Goal: Contribute content: Contribute content

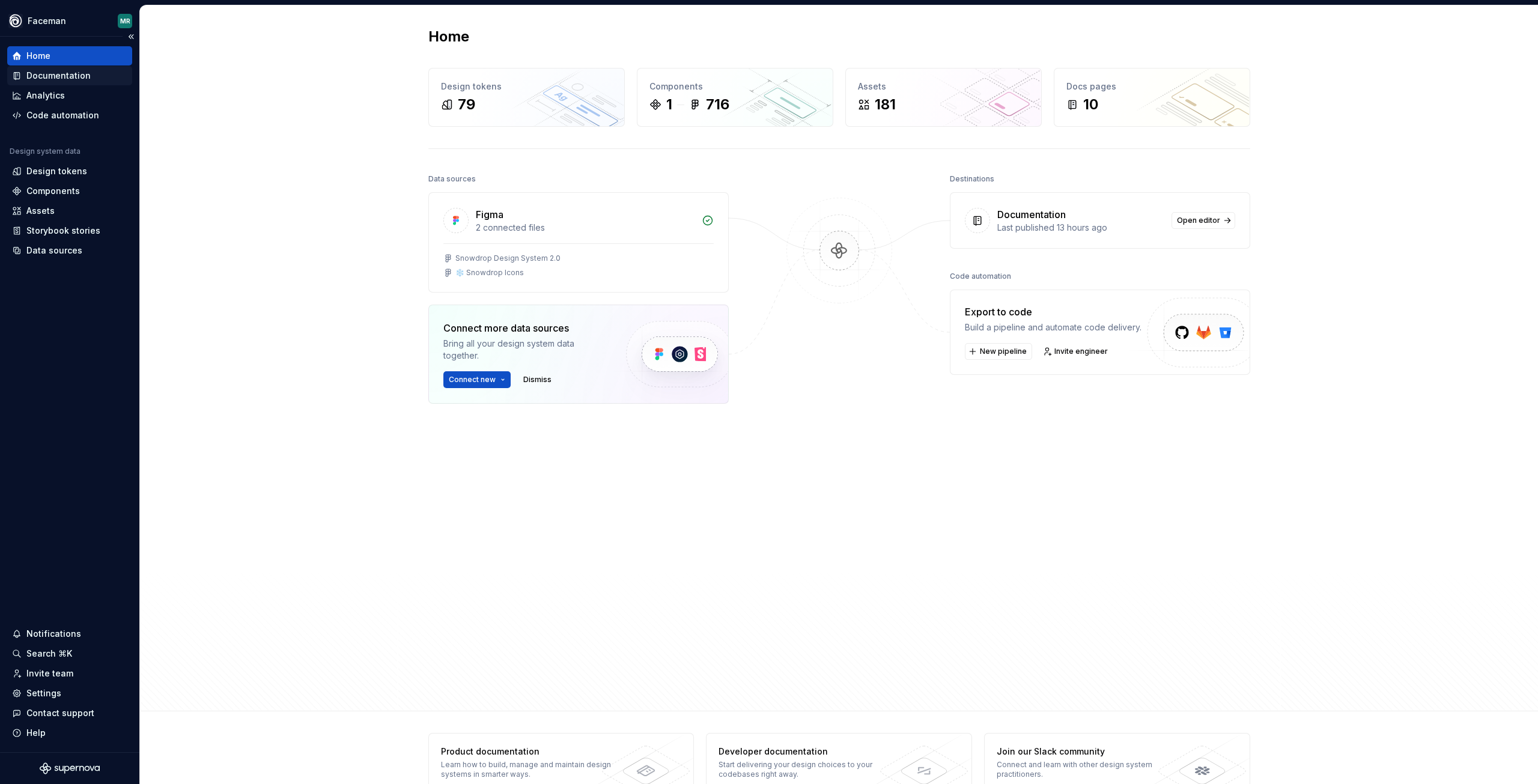
click at [50, 76] on div "Documentation" at bounding box center [58, 75] width 64 height 12
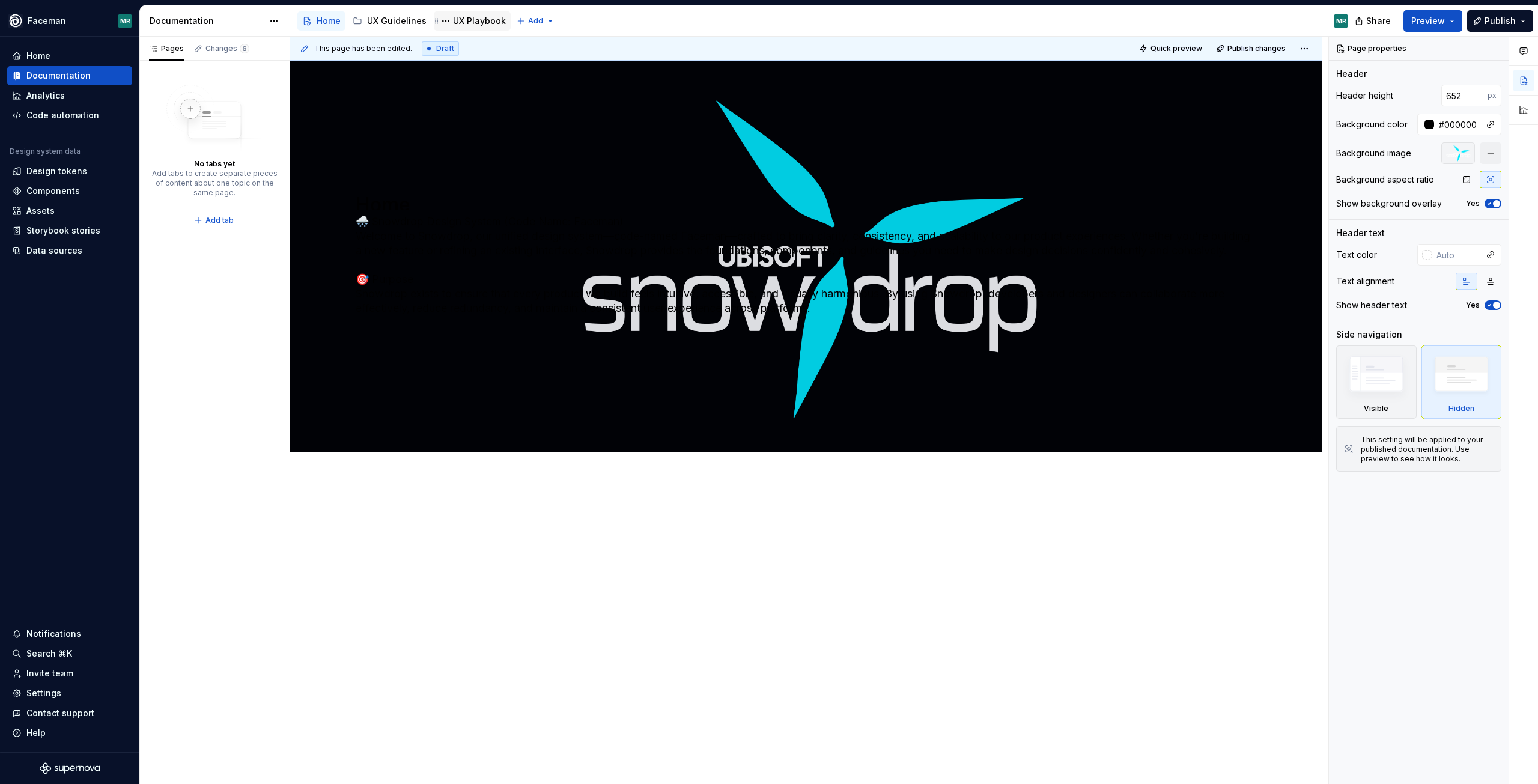
drag, startPoint x: 479, startPoint y: 13, endPoint x: 474, endPoint y: 20, distance: 8.6
click at [474, 20] on div "UX Playbook" at bounding box center [479, 21] width 53 height 12
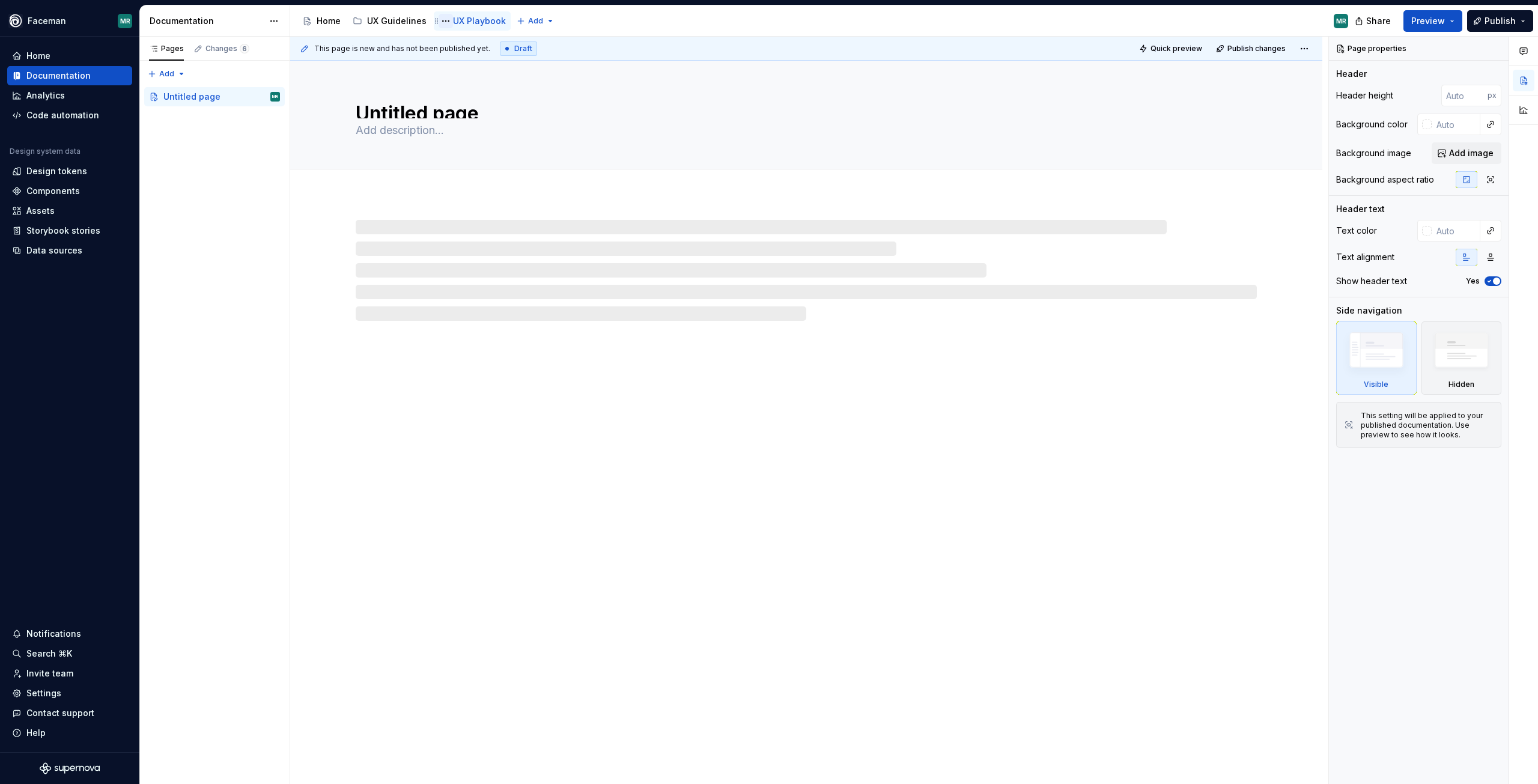
click at [440, 23] on button "Page tree" at bounding box center [446, 21] width 15 height 15
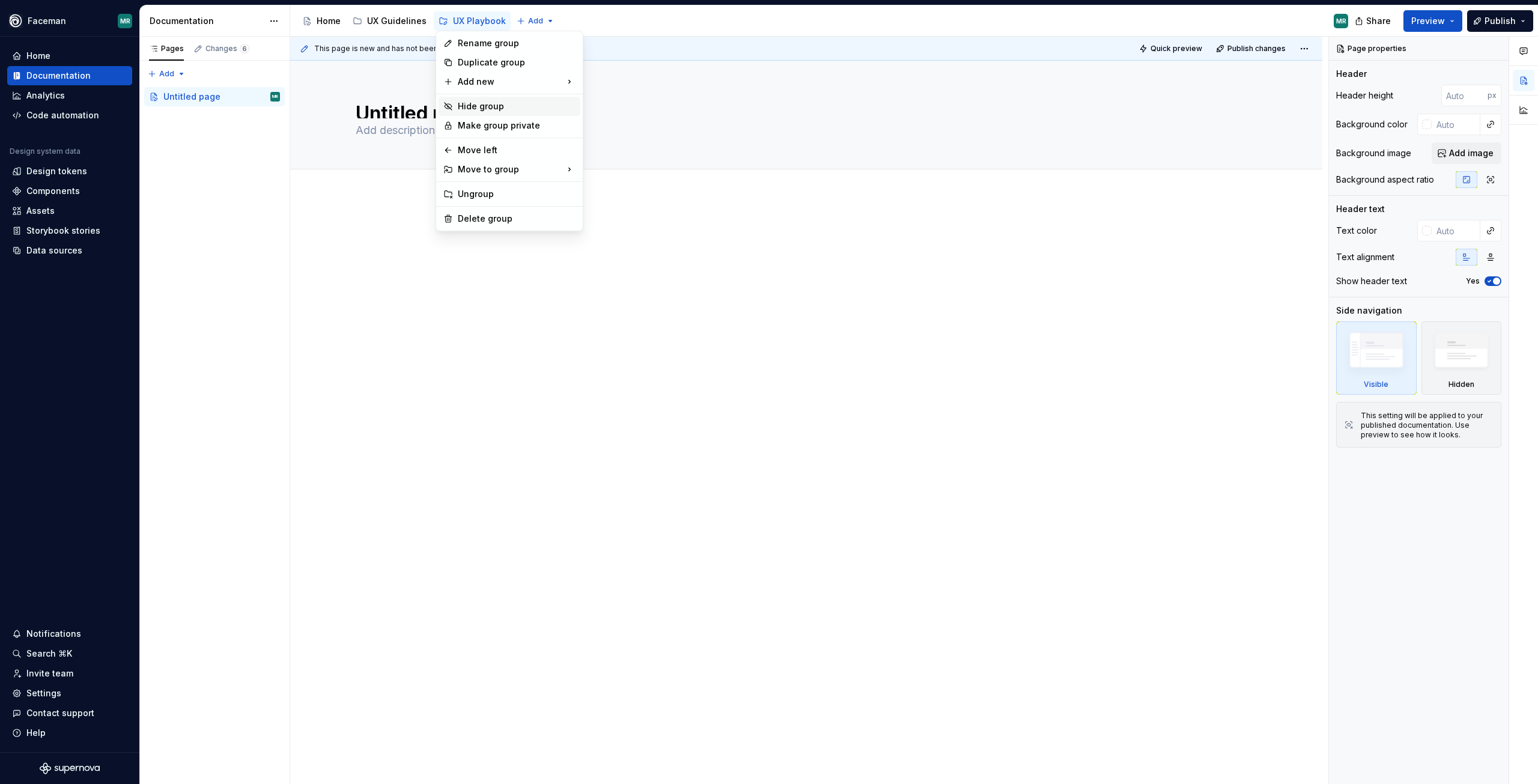
click at [504, 109] on div "Hide group" at bounding box center [517, 106] width 118 height 12
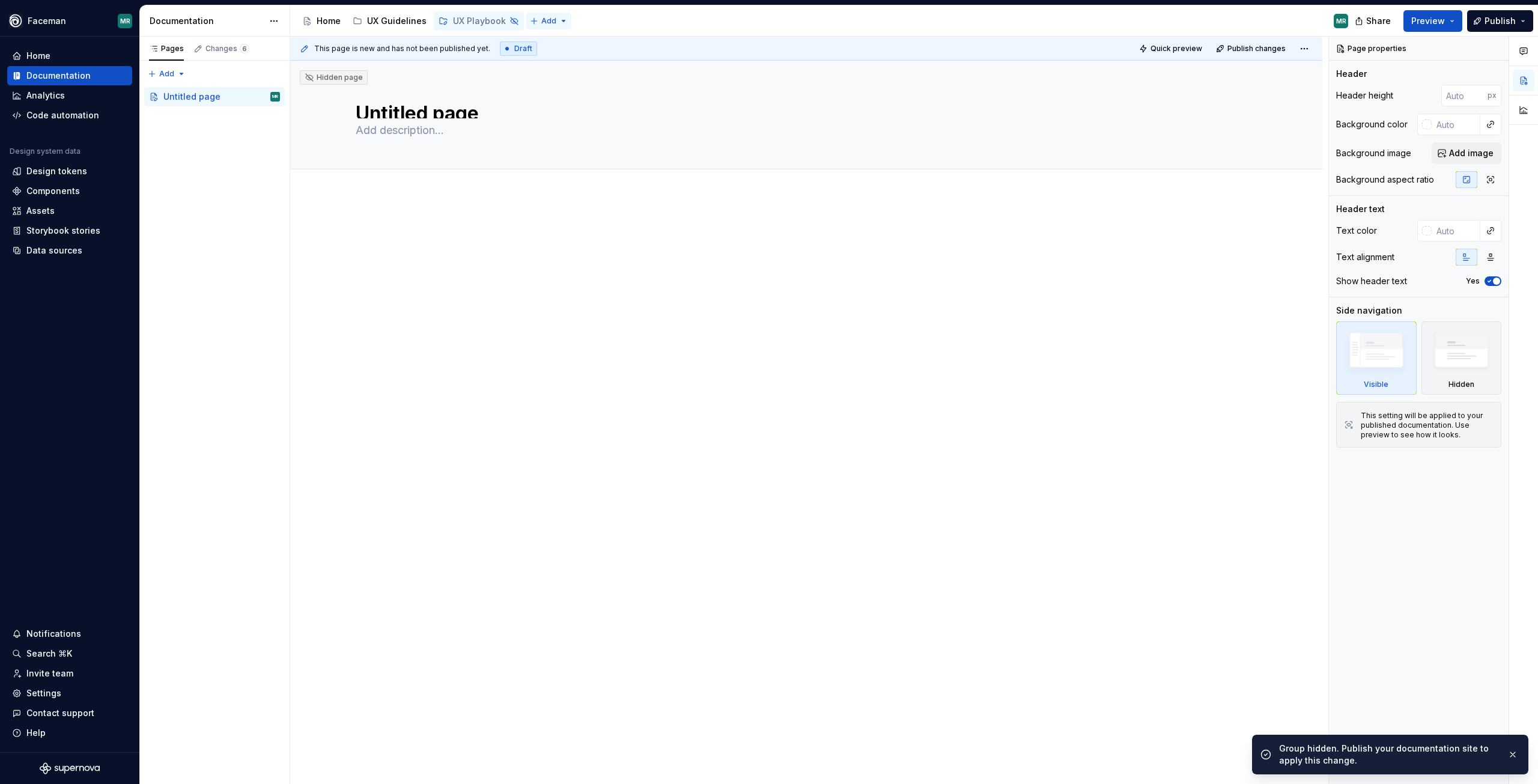
click at [530, 19] on html "Faceman MR Home Documentation Analytics Code automation Design system data Desi…" at bounding box center [769, 392] width 1538 height 784
type textarea "*"
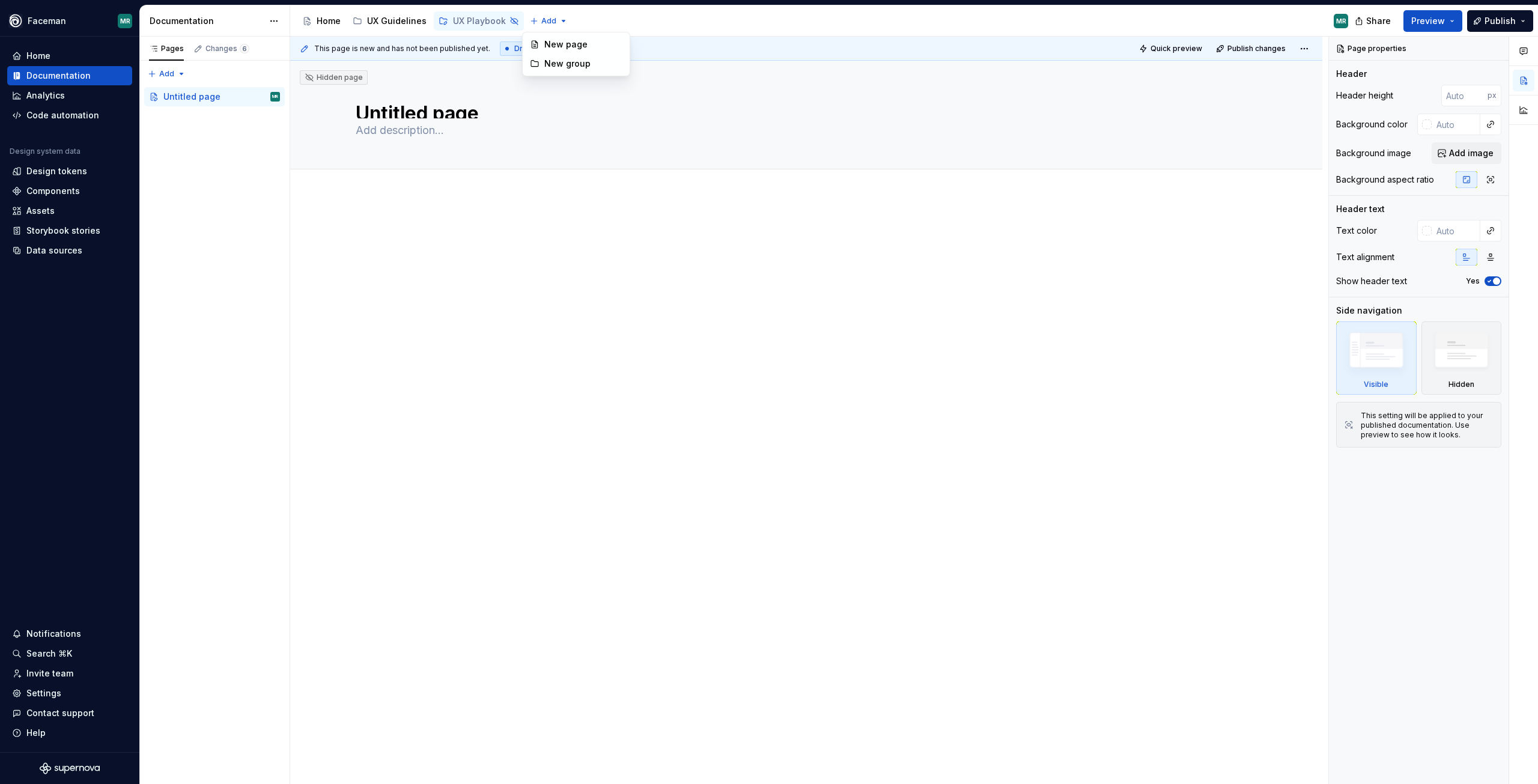
drag, startPoint x: 565, startPoint y: 38, endPoint x: 566, endPoint y: 63, distance: 25.0
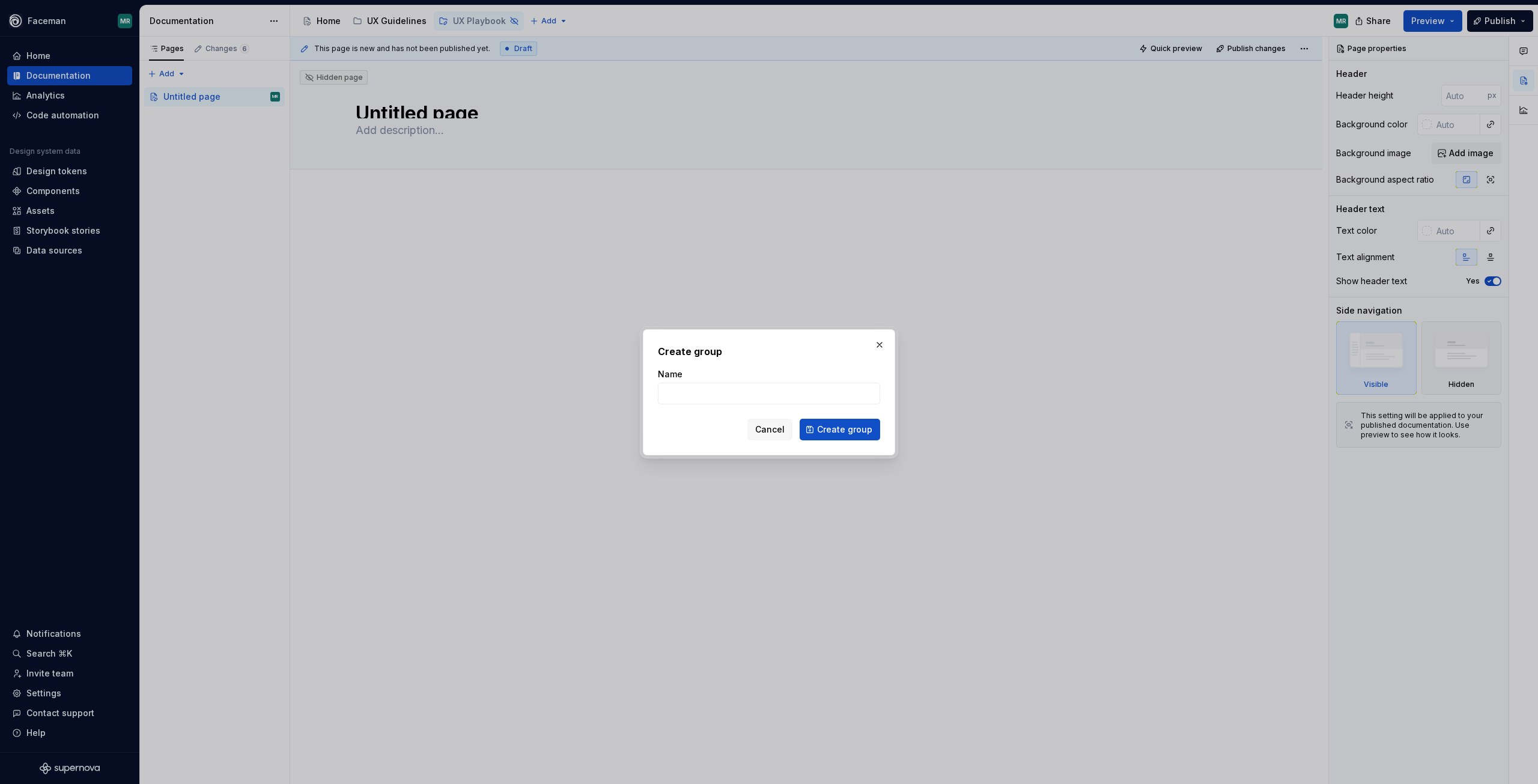
click at [566, 63] on div at bounding box center [769, 392] width 1538 height 784
click at [747, 392] on input "Name" at bounding box center [769, 393] width 222 height 21
type input "Writing Guidelines"
click at [846, 426] on span "Create group" at bounding box center [845, 429] width 55 height 12
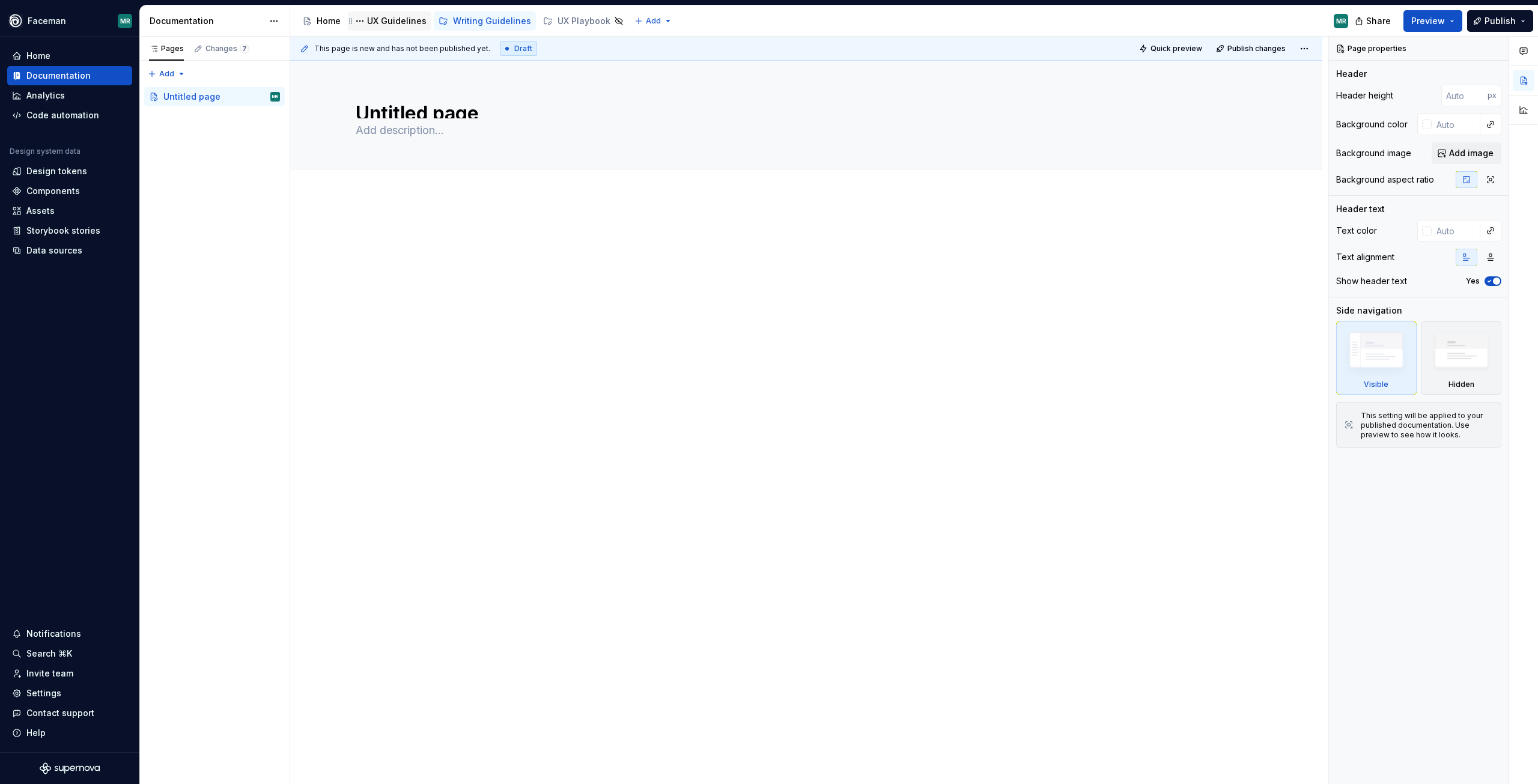
click at [376, 18] on div "UX Guidelines" at bounding box center [397, 21] width 60 height 12
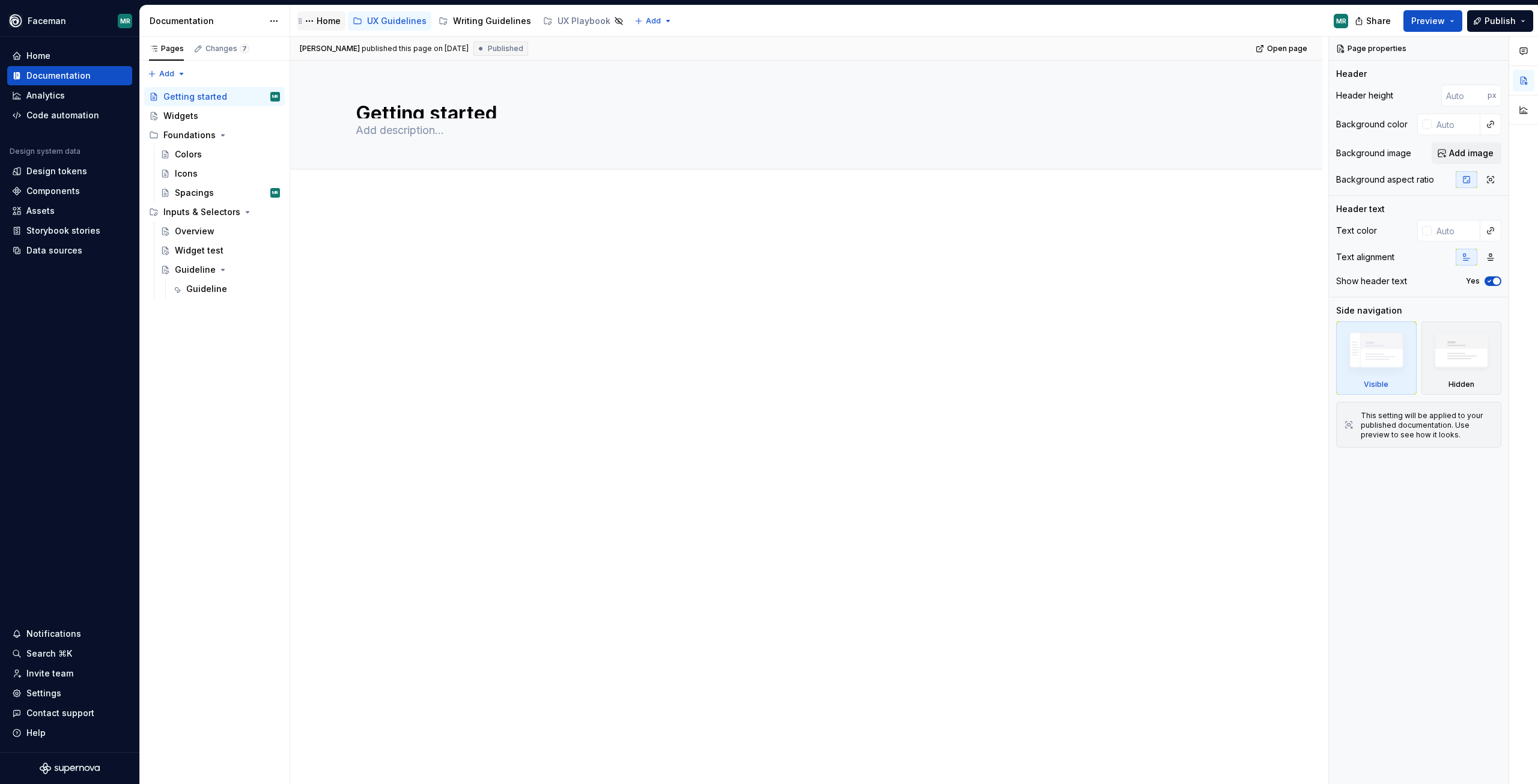
click at [321, 18] on div "Home" at bounding box center [328, 21] width 24 height 12
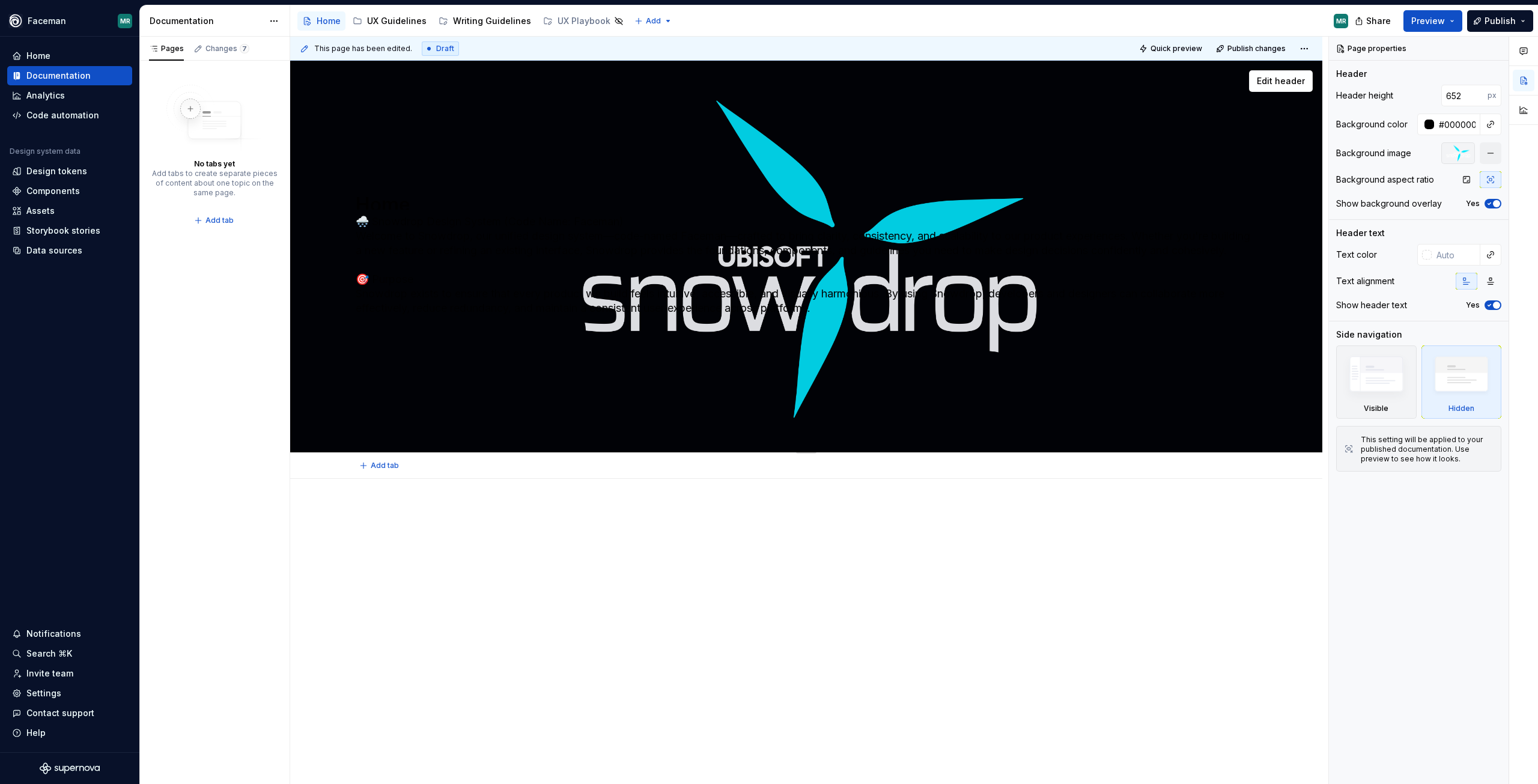
scroll to position [18, 0]
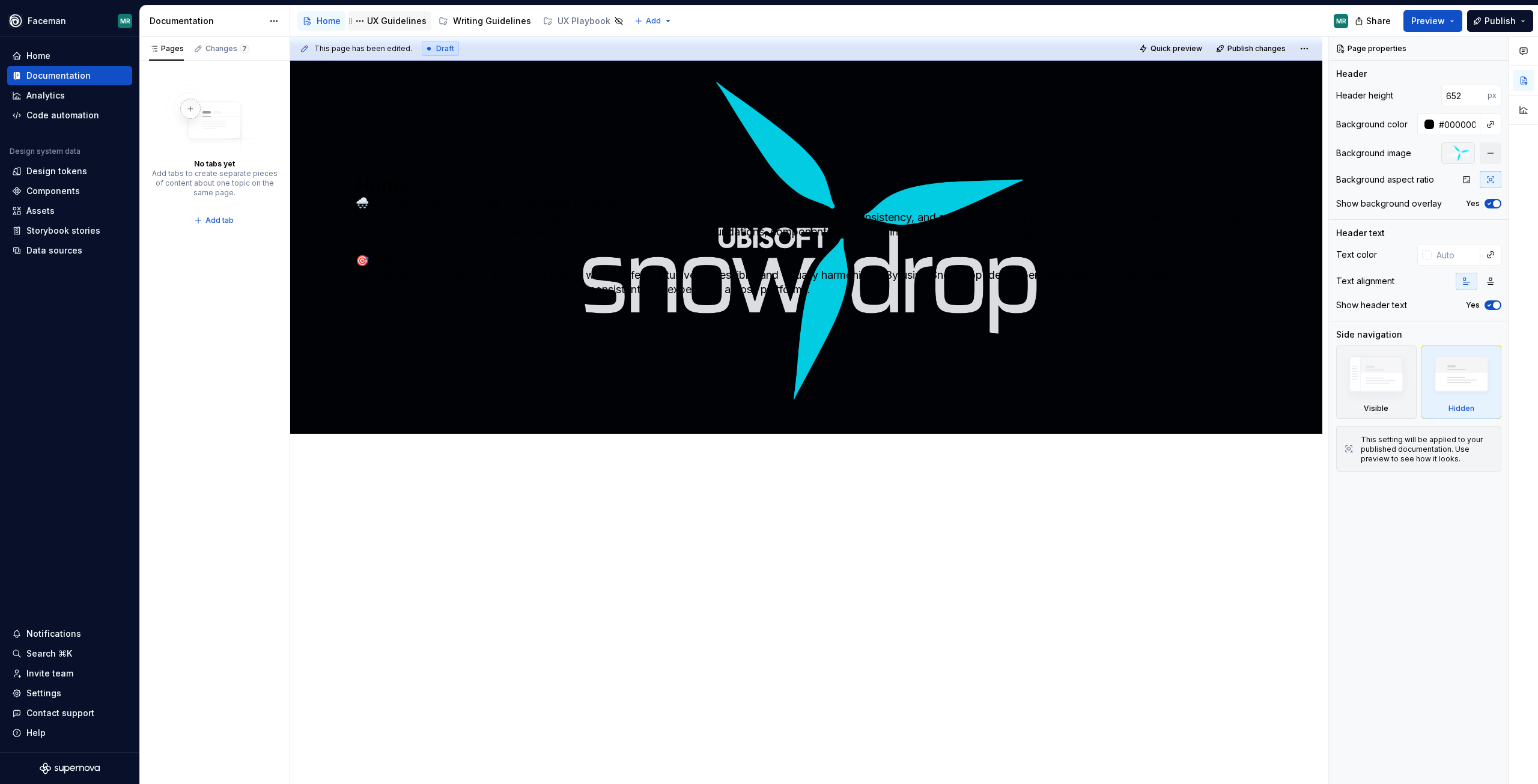
click at [395, 20] on div "UX Guidelines" at bounding box center [397, 21] width 60 height 12
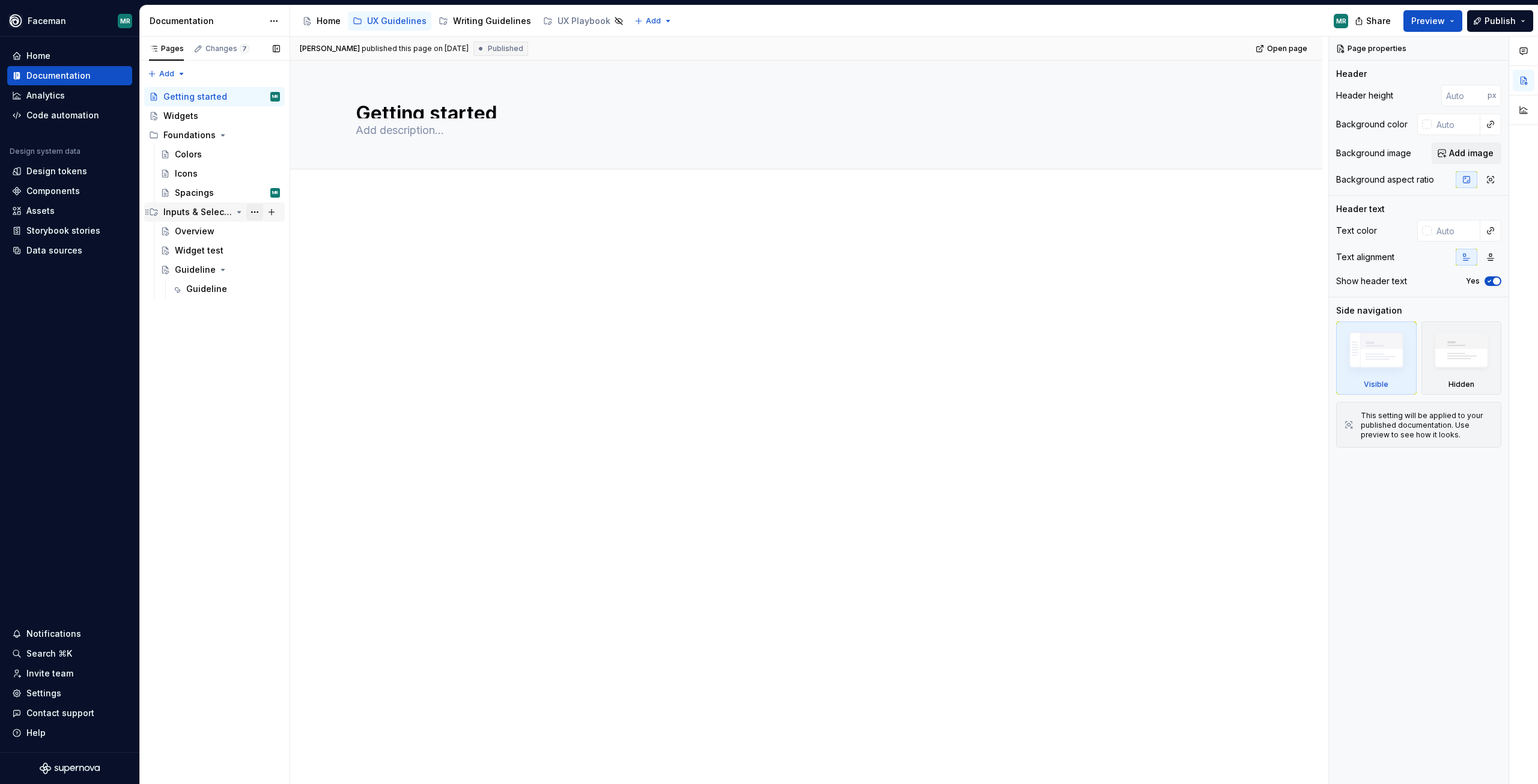
click at [248, 210] on button "Page tree" at bounding box center [254, 212] width 17 height 17
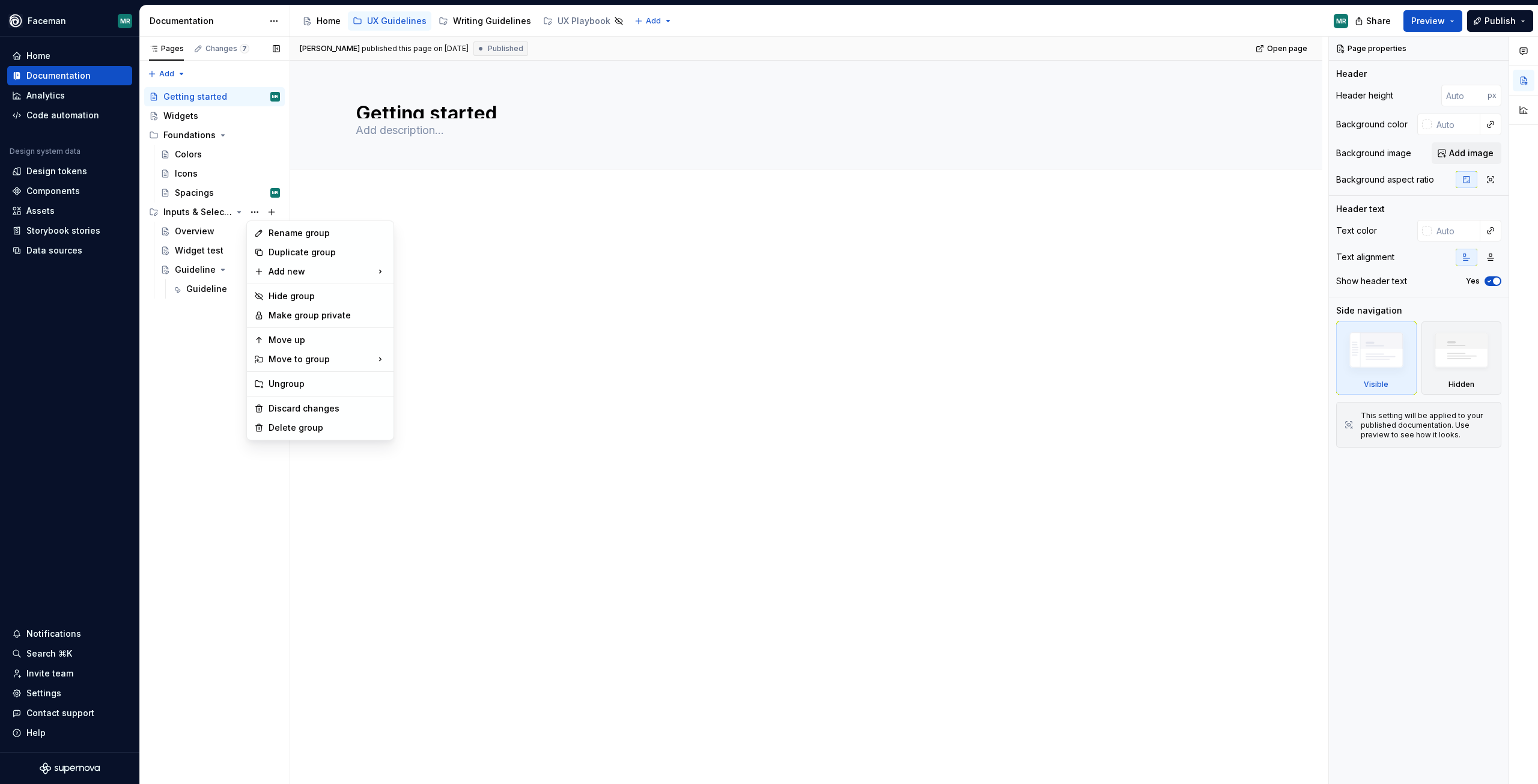
click at [249, 212] on div "Pages Changes 7 Add Accessibility guide for tree Page tree. Navigate the tree w…" at bounding box center [215, 411] width 150 height 748
click at [462, 481] on html "Faceman MR Home Documentation Analytics Code automation Design system data Desi…" at bounding box center [769, 392] width 1538 height 784
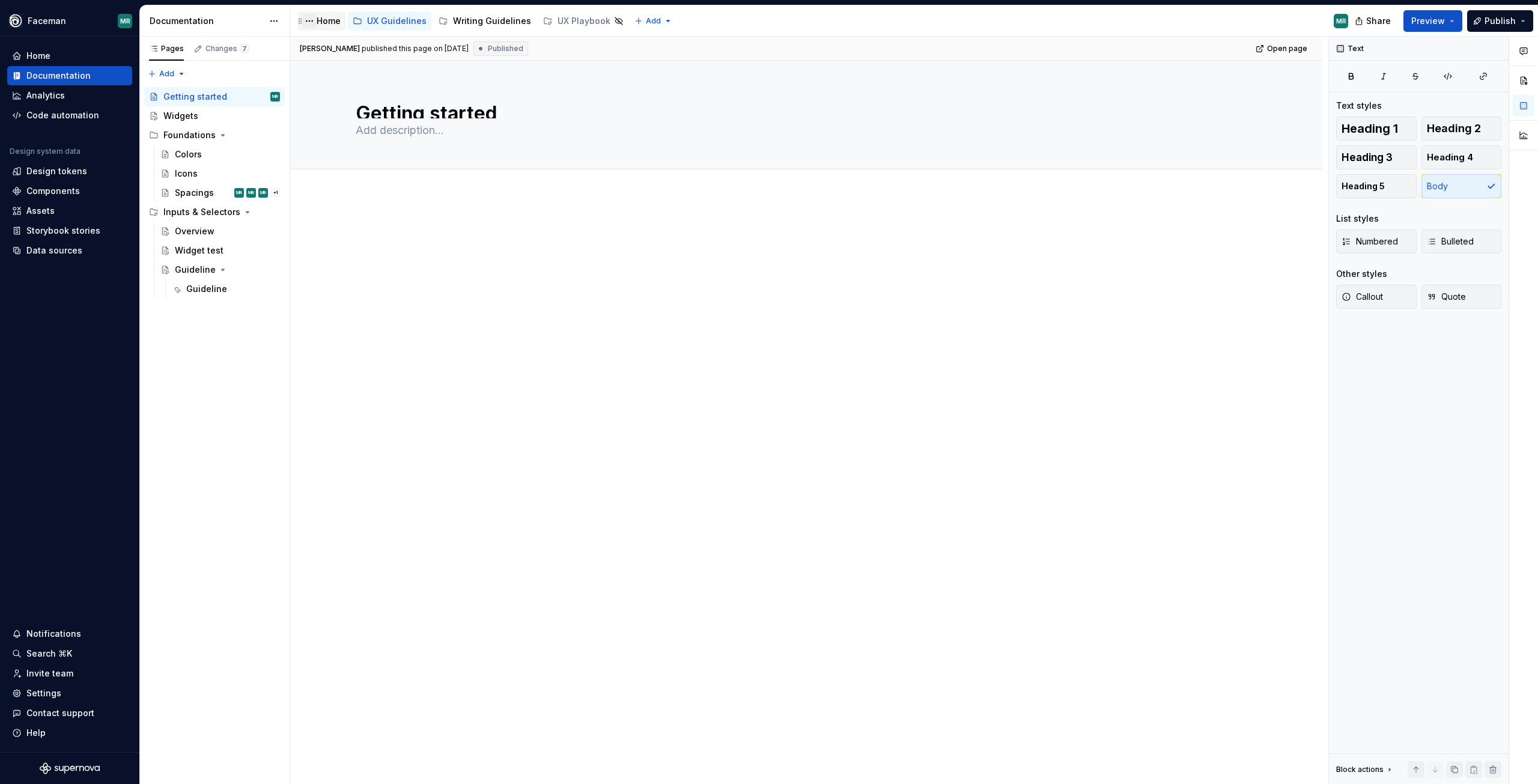
click at [313, 19] on button "Page tree" at bounding box center [310, 21] width 15 height 15
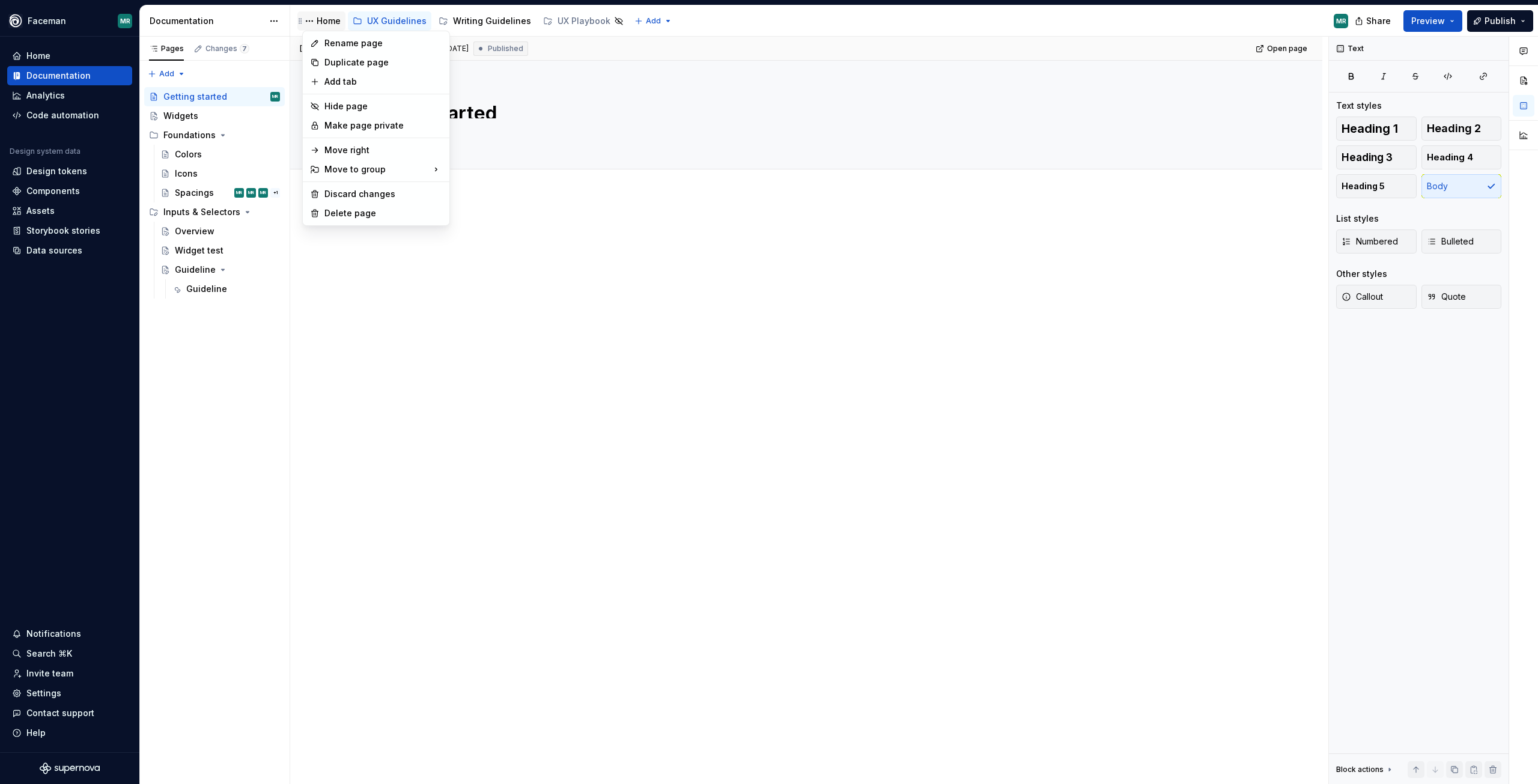
click at [334, 21] on html "Faceman MR Home Documentation Analytics Code automation Design system data Desi…" at bounding box center [769, 392] width 1538 height 784
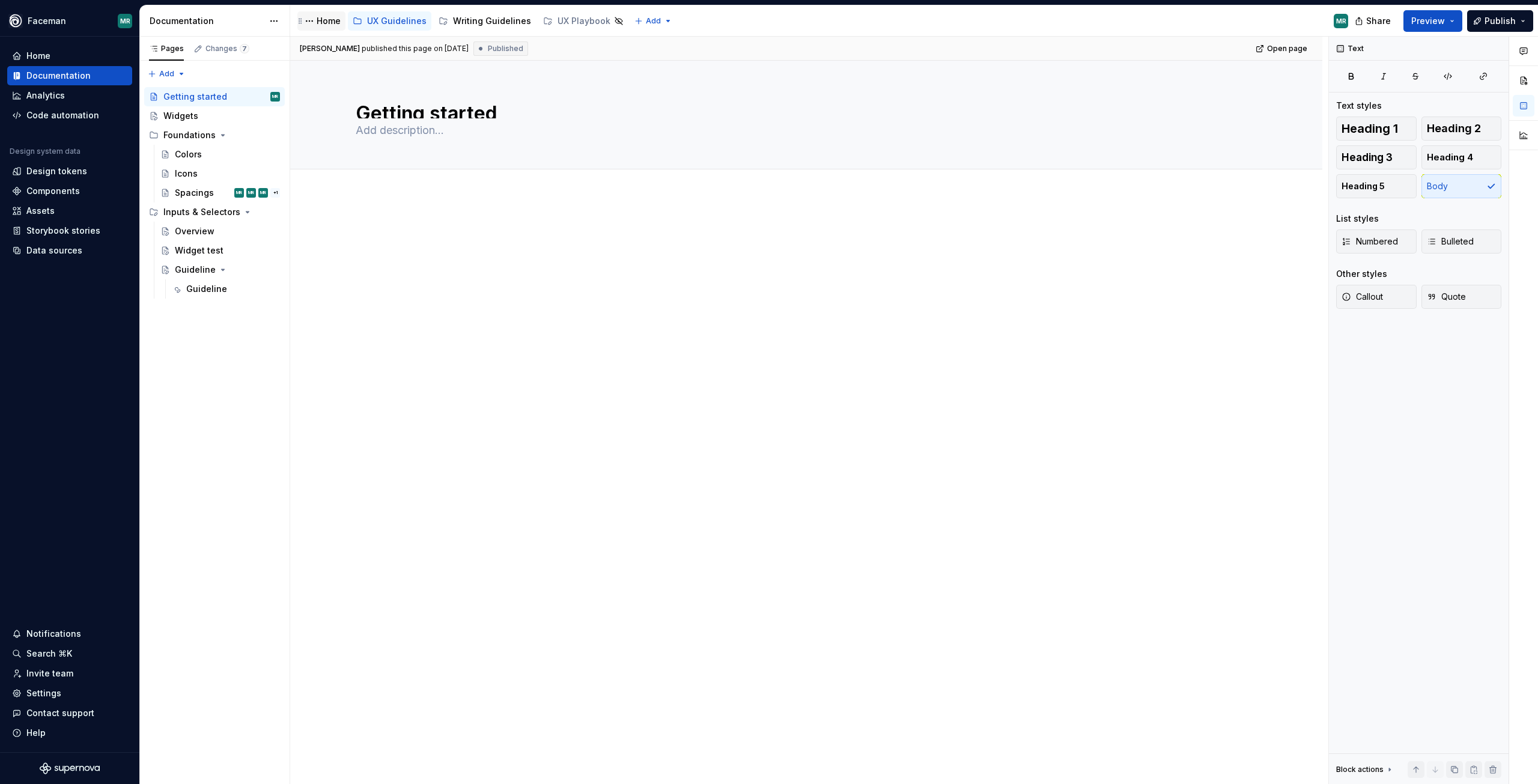
click at [330, 21] on div "Home" at bounding box center [328, 21] width 24 height 12
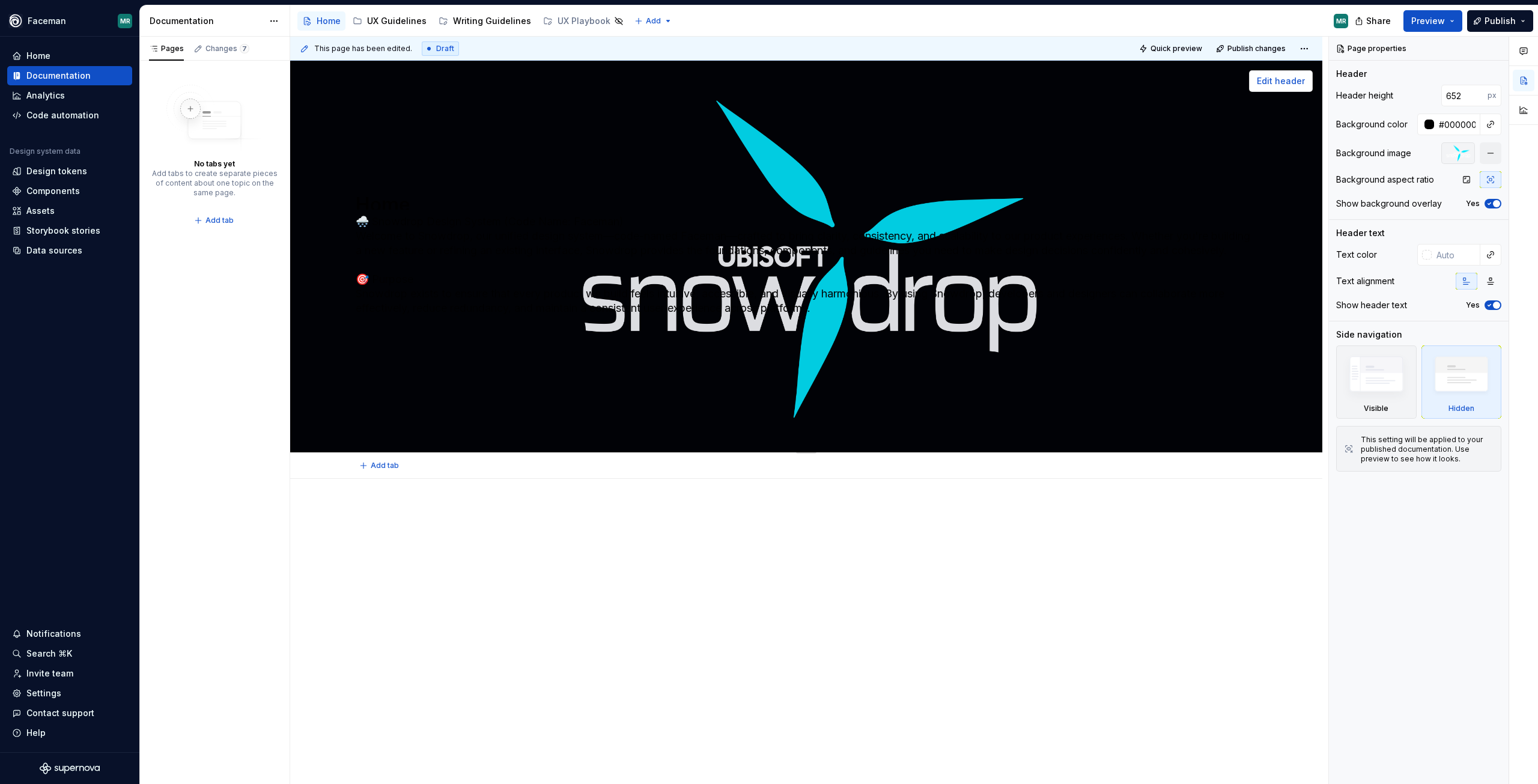
click at [1277, 83] on span "Edit header" at bounding box center [1281, 81] width 48 height 12
click at [1489, 154] on button "button" at bounding box center [1490, 153] width 21 height 21
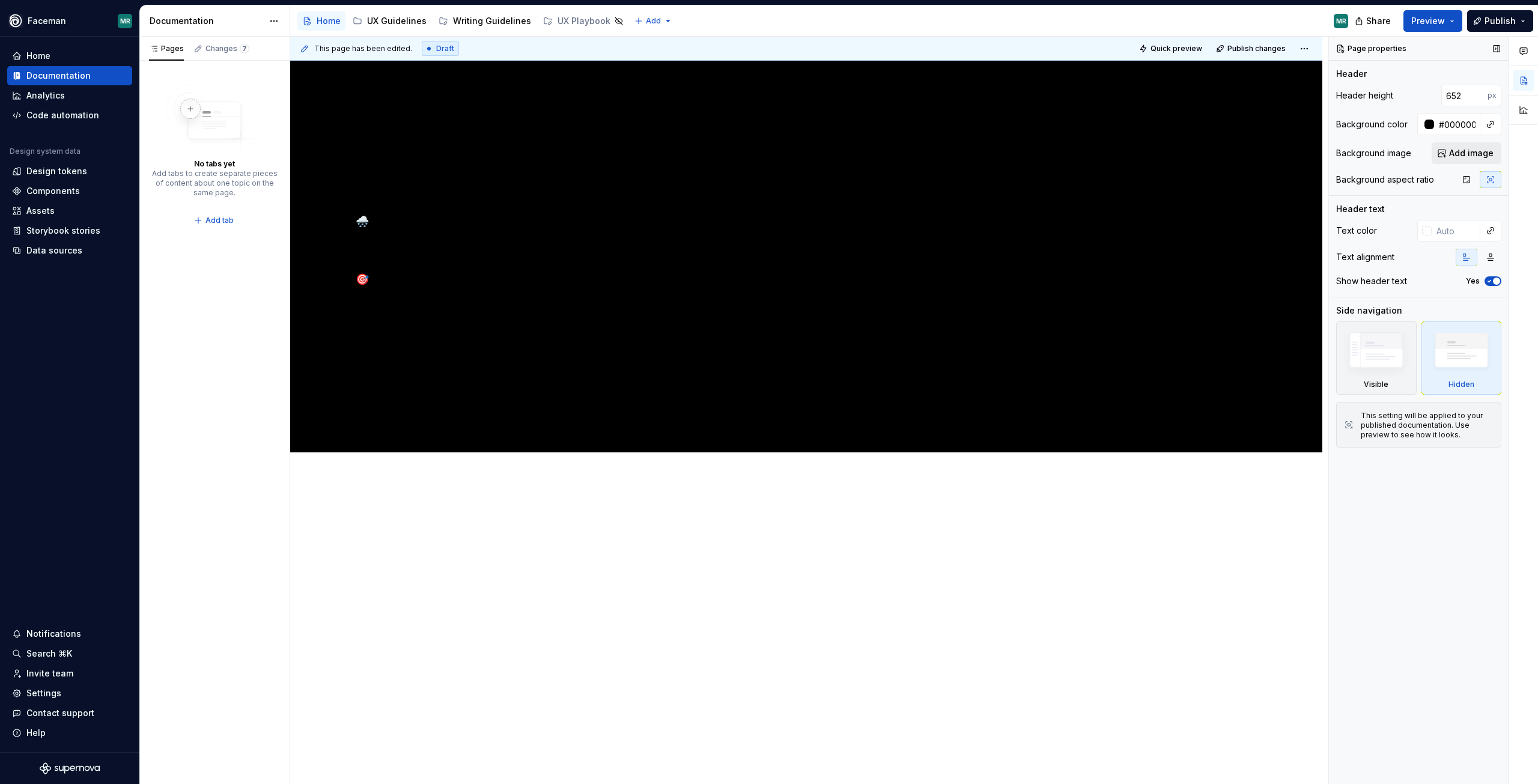
click at [1464, 151] on span "Add image" at bounding box center [1472, 153] width 44 height 12
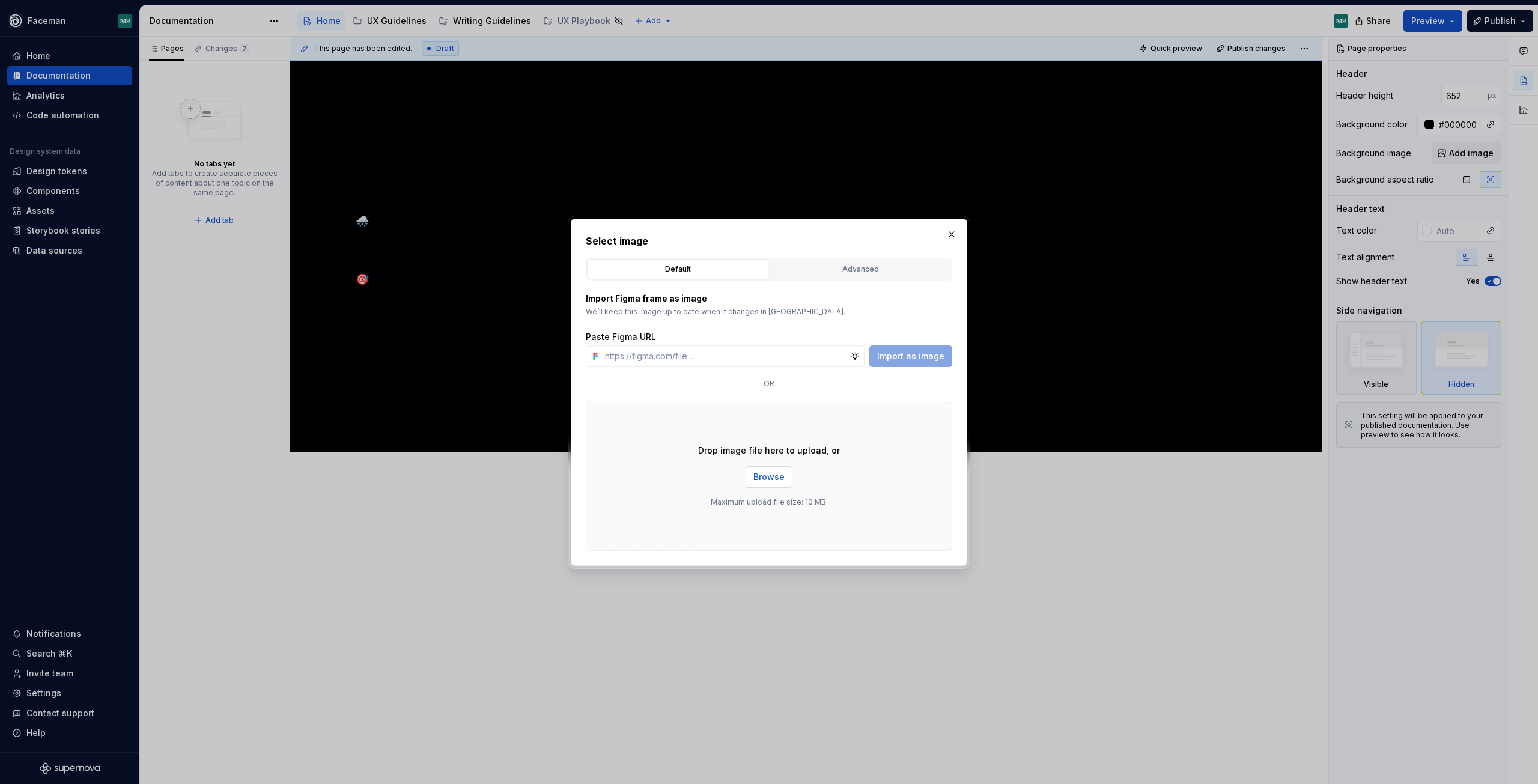
click at [773, 475] on span "Browse" at bounding box center [769, 477] width 31 height 12
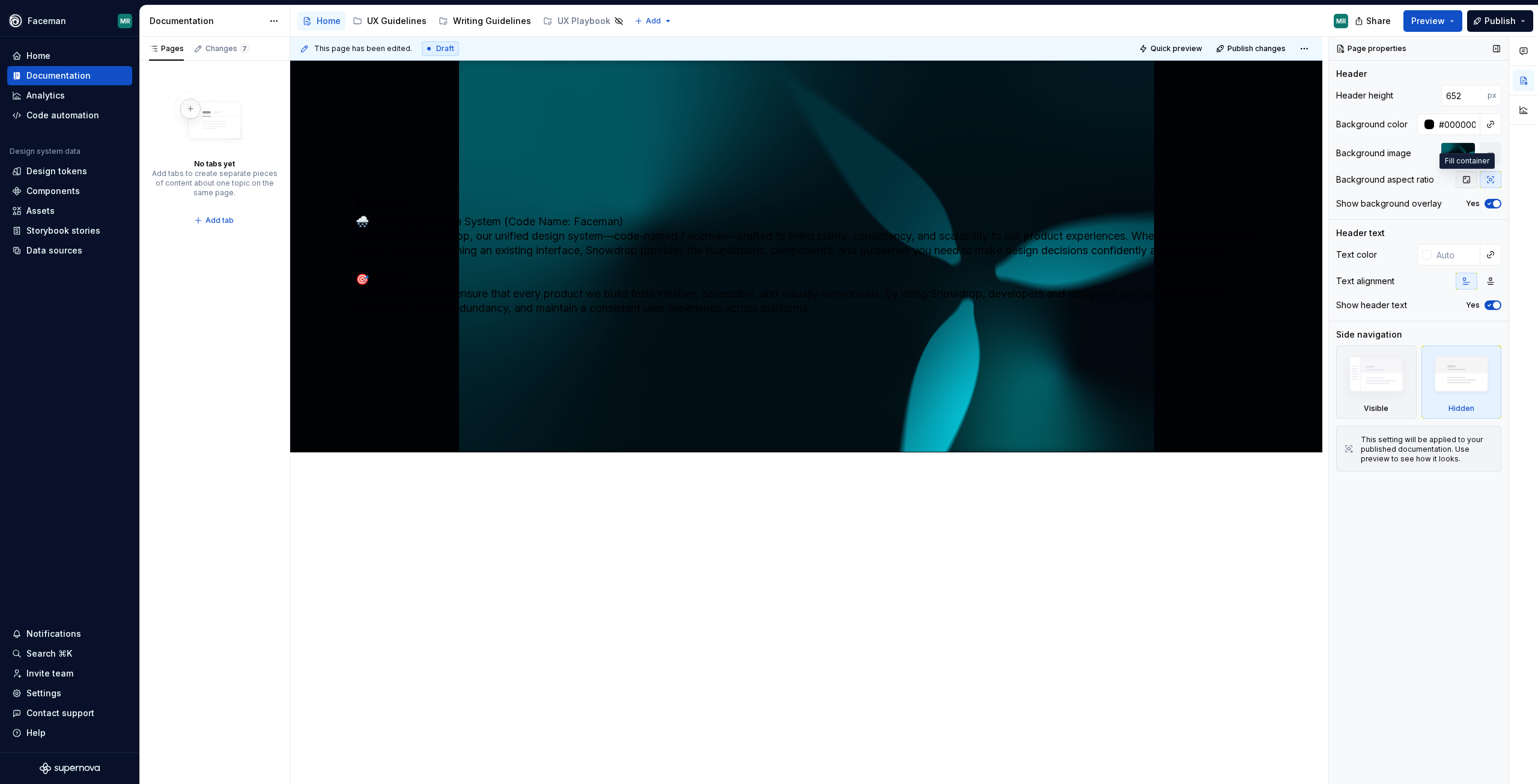
click at [1472, 175] on button "button" at bounding box center [1466, 179] width 21 height 17
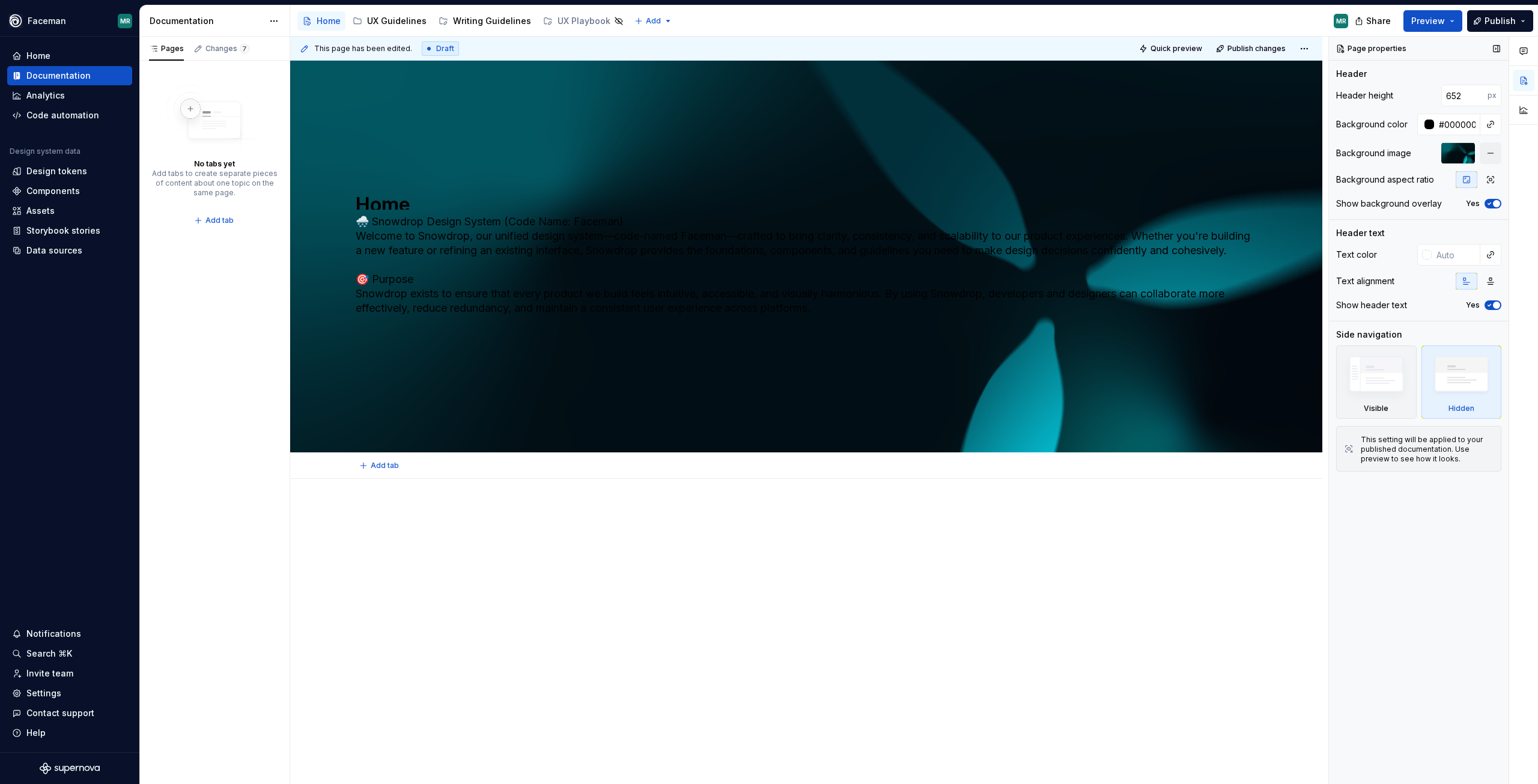
type textarea "*"
click at [1427, 256] on div at bounding box center [1427, 254] width 10 height 10
type input "#5A4848"
type input "*******"
type input "#584949"
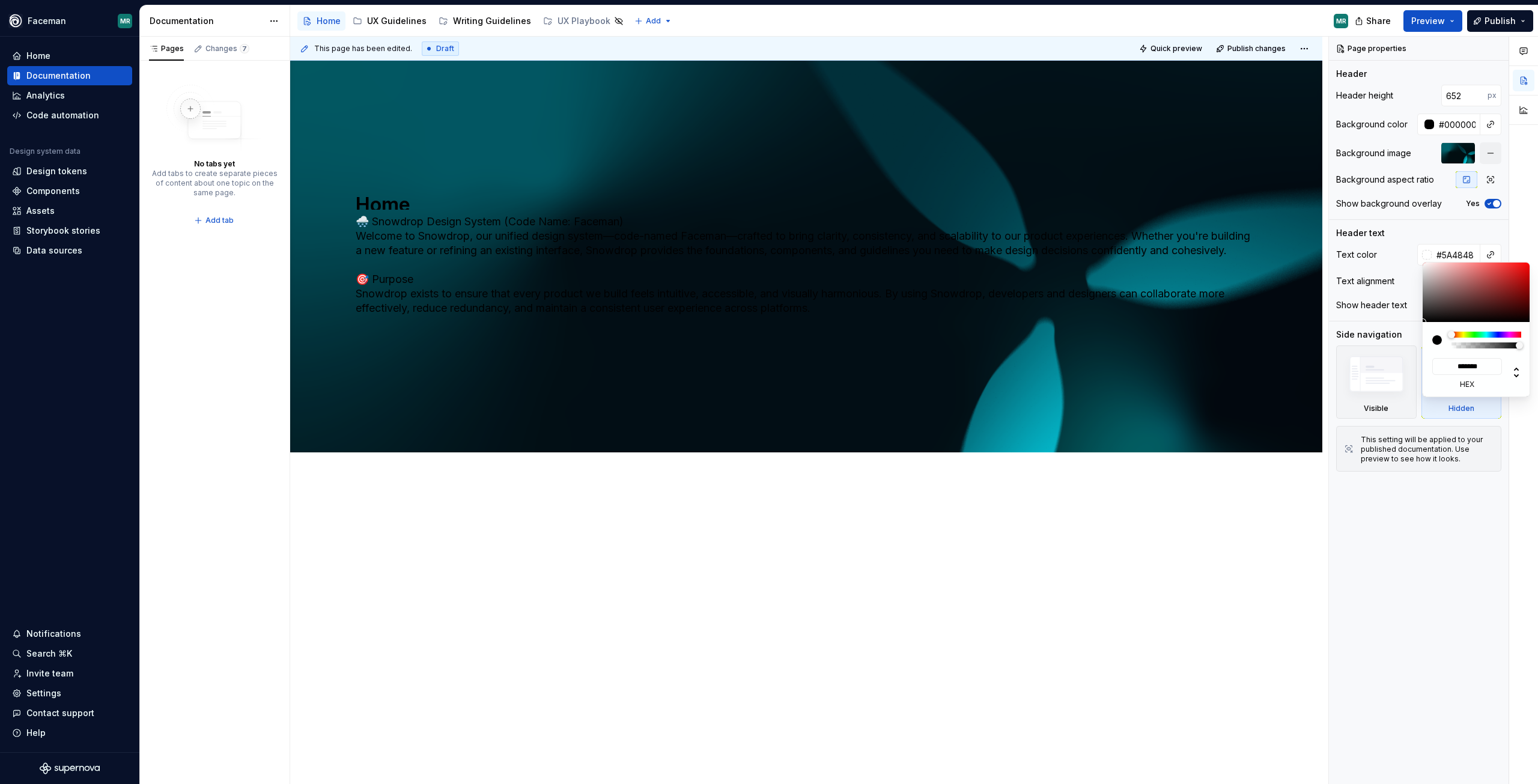
type input "*******"
type input "#584F4F"
type input "*******"
type input "#8E8E8E"
type input "*******"
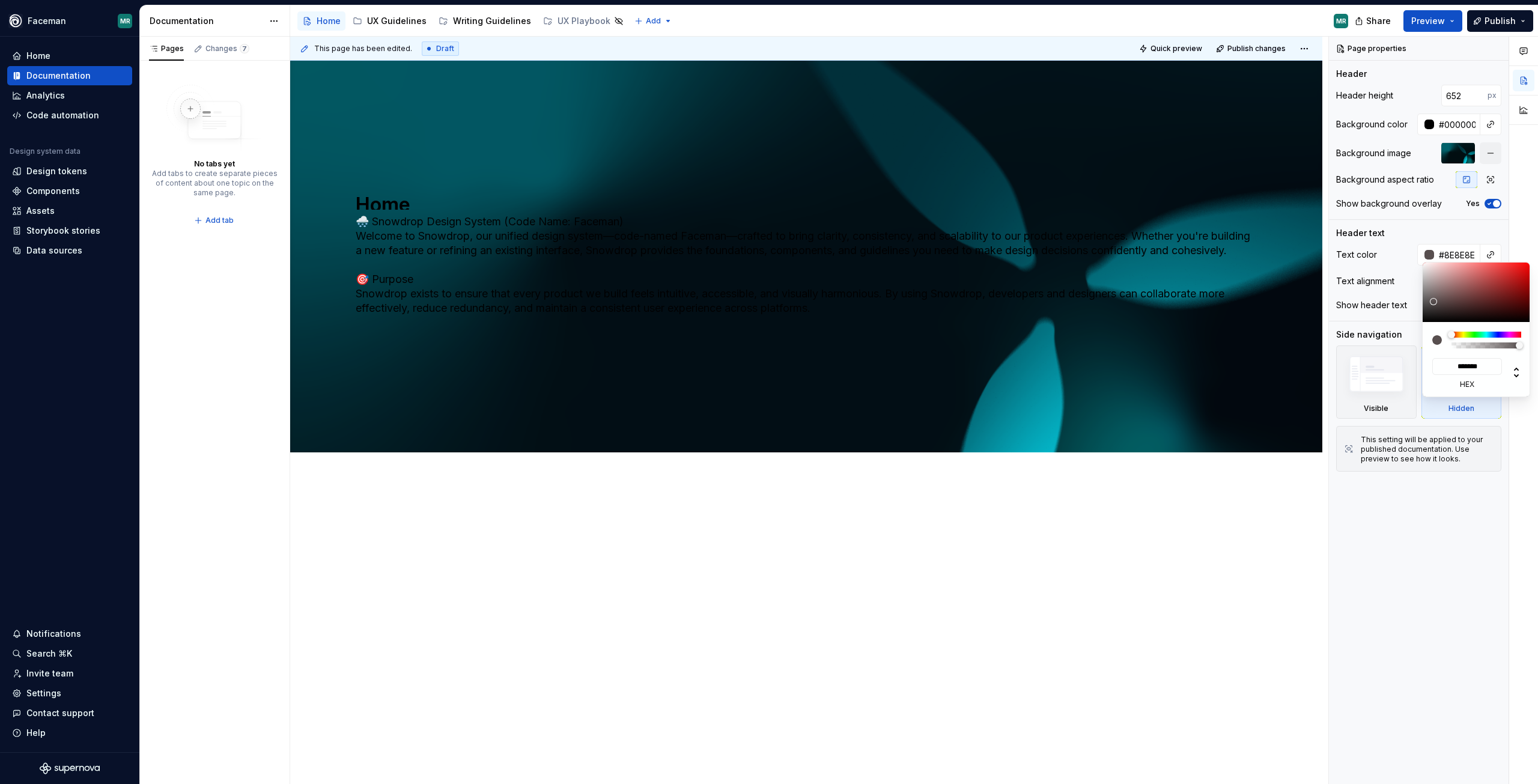
type input "#BFBFBF"
type input "*******"
type input "#DDDDDD"
type input "*******"
type input "#F2F2F2"
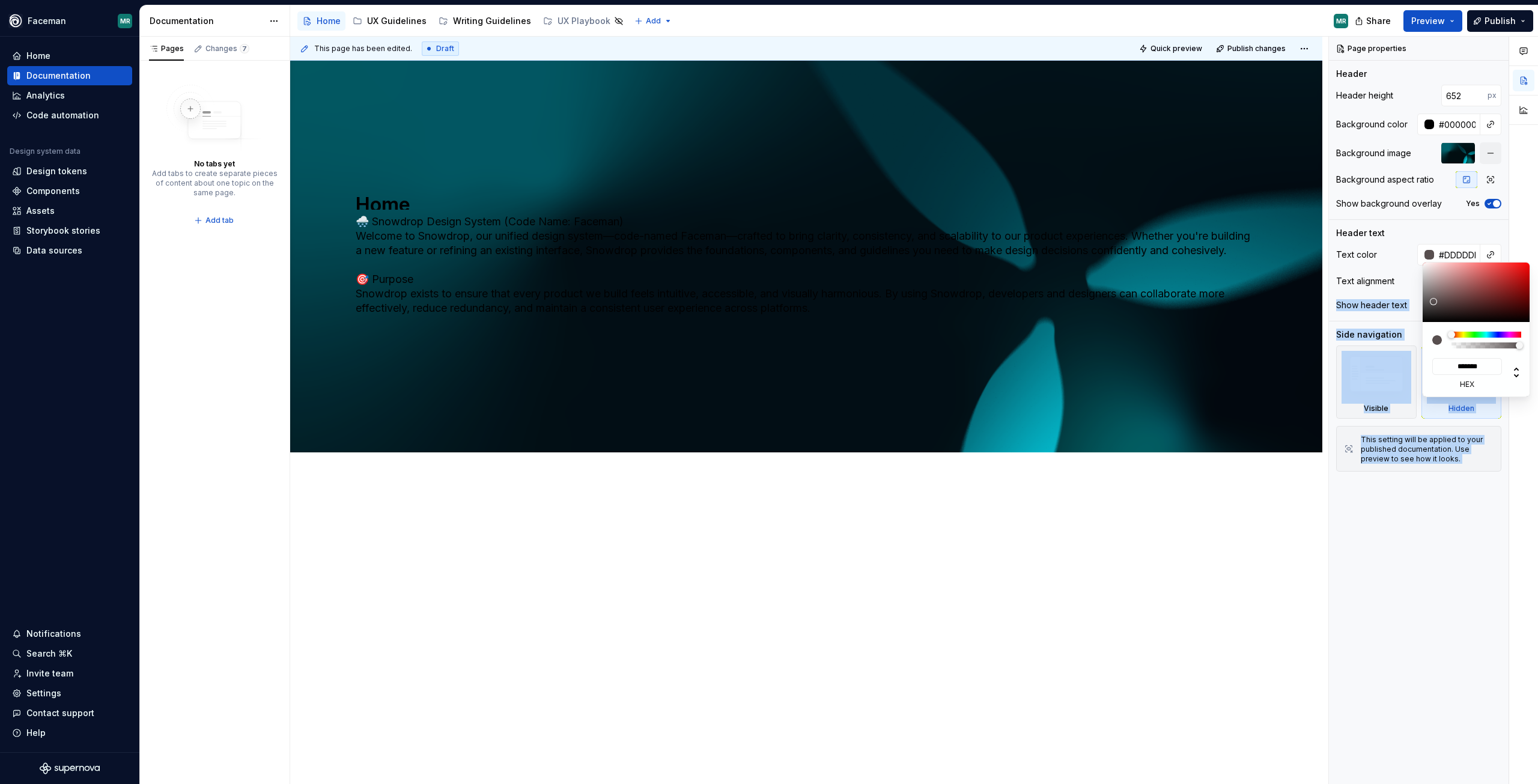
type input "*******"
type input "#FFFFFF"
type input "*******"
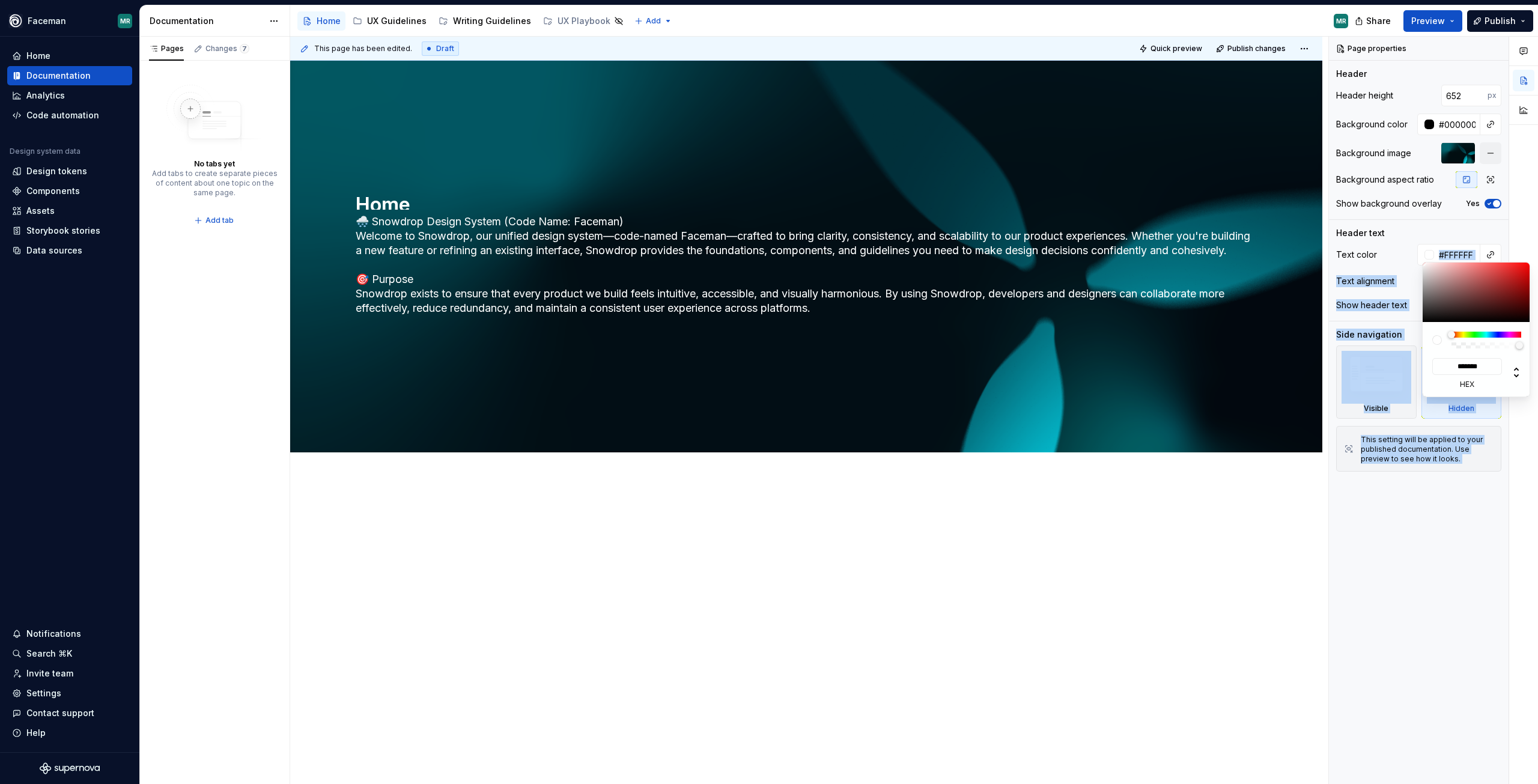
drag, startPoint x: 1445, startPoint y: 301, endPoint x: 1415, endPoint y: 306, distance: 30.4
click at [1410, 248] on body "Faceman MR Home Documentation Analytics Code automation Design system data Desi…" at bounding box center [769, 392] width 1538 height 784
click at [1424, 507] on div "Comments Open comments No comments yet Select ‘Comment’ from the block context …" at bounding box center [1433, 411] width 209 height 748
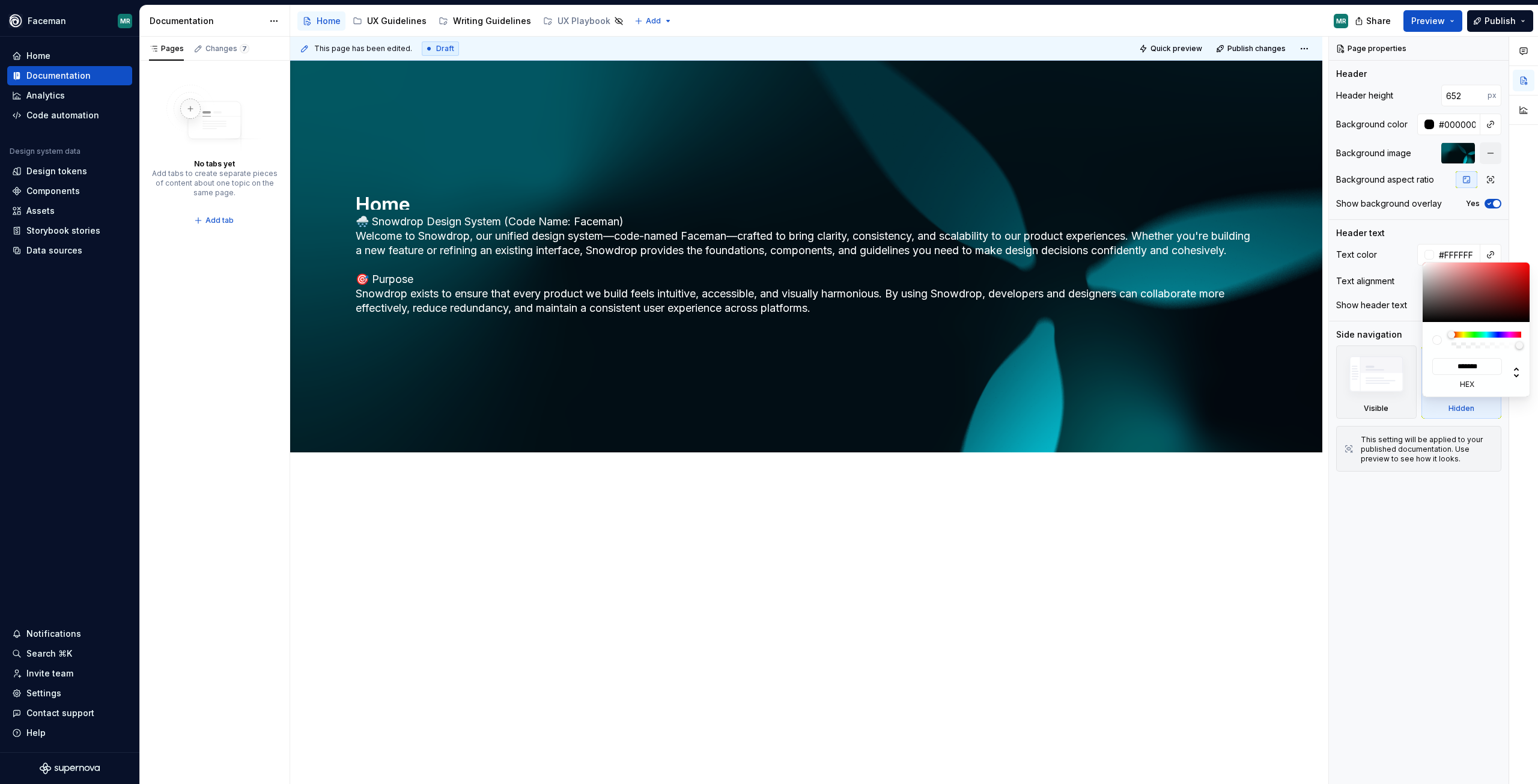
click at [1525, 184] on div at bounding box center [1523, 411] width 29 height 748
drag, startPoint x: 816, startPoint y: 448, endPoint x: 822, endPoint y: 459, distance: 12.5
click at [816, 447] on div at bounding box center [806, 256] width 1032 height 391
type textarea "*"
click at [1478, 100] on input "651" at bounding box center [1464, 95] width 46 height 21
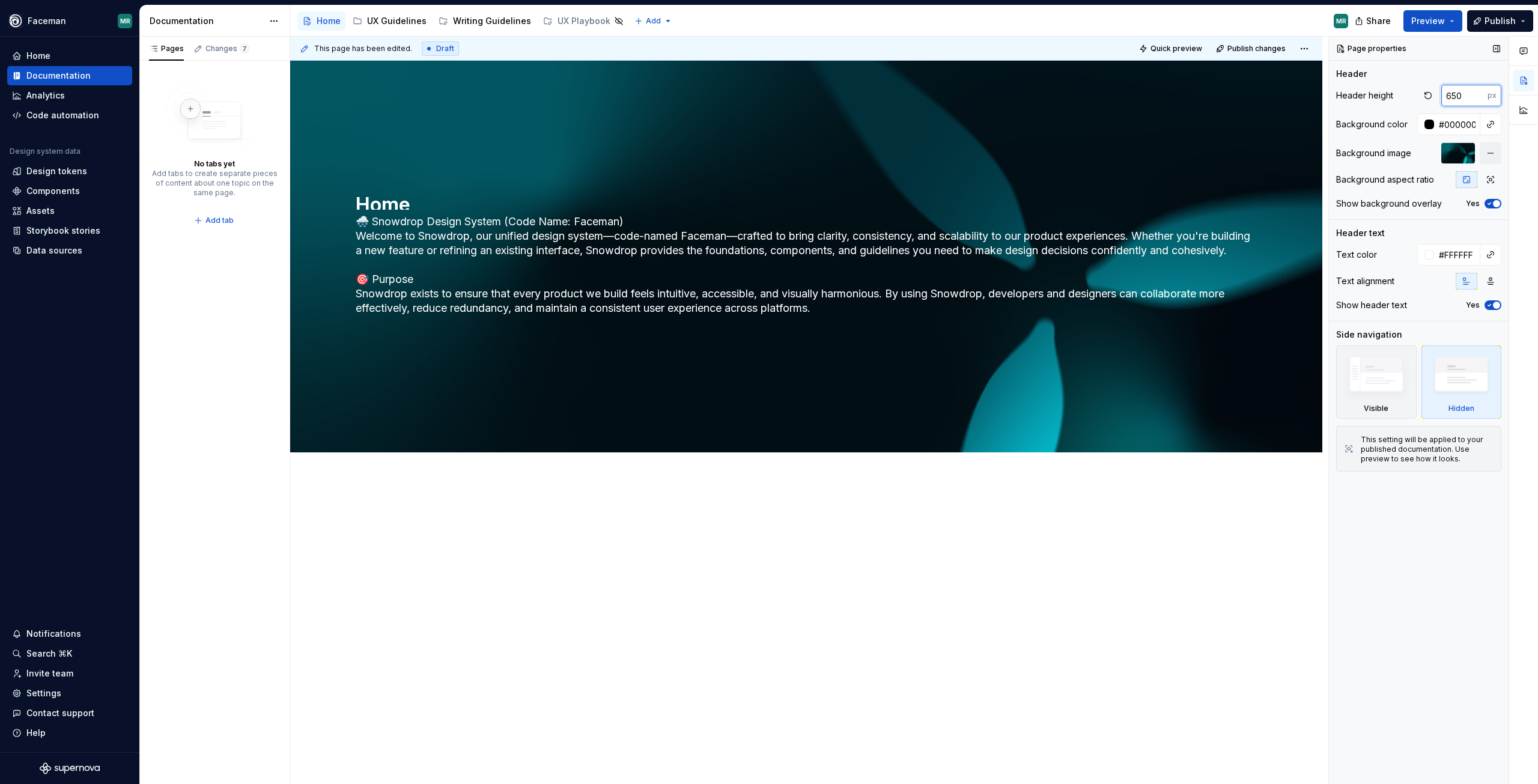
click at [1478, 100] on input "650" at bounding box center [1464, 95] width 46 height 21
click at [1478, 100] on input "649" at bounding box center [1464, 95] width 46 height 21
click at [1478, 100] on input "586" at bounding box center [1464, 95] width 46 height 21
type input "562"
click at [1479, 99] on input "562" at bounding box center [1464, 95] width 46 height 21
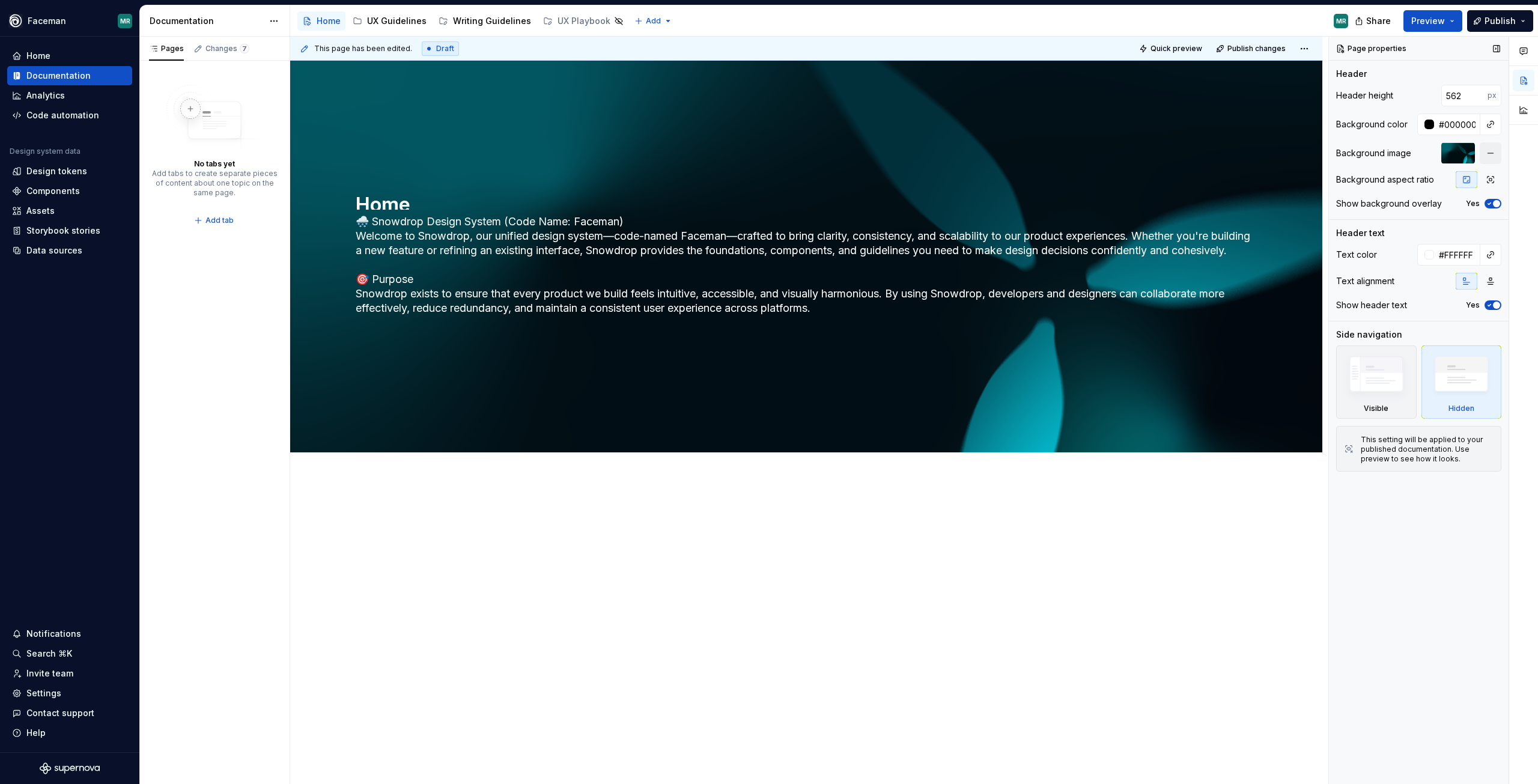
click at [1394, 519] on div "Page properties Header Header height 562 px Background color #000000 Background…" at bounding box center [1419, 411] width 180 height 748
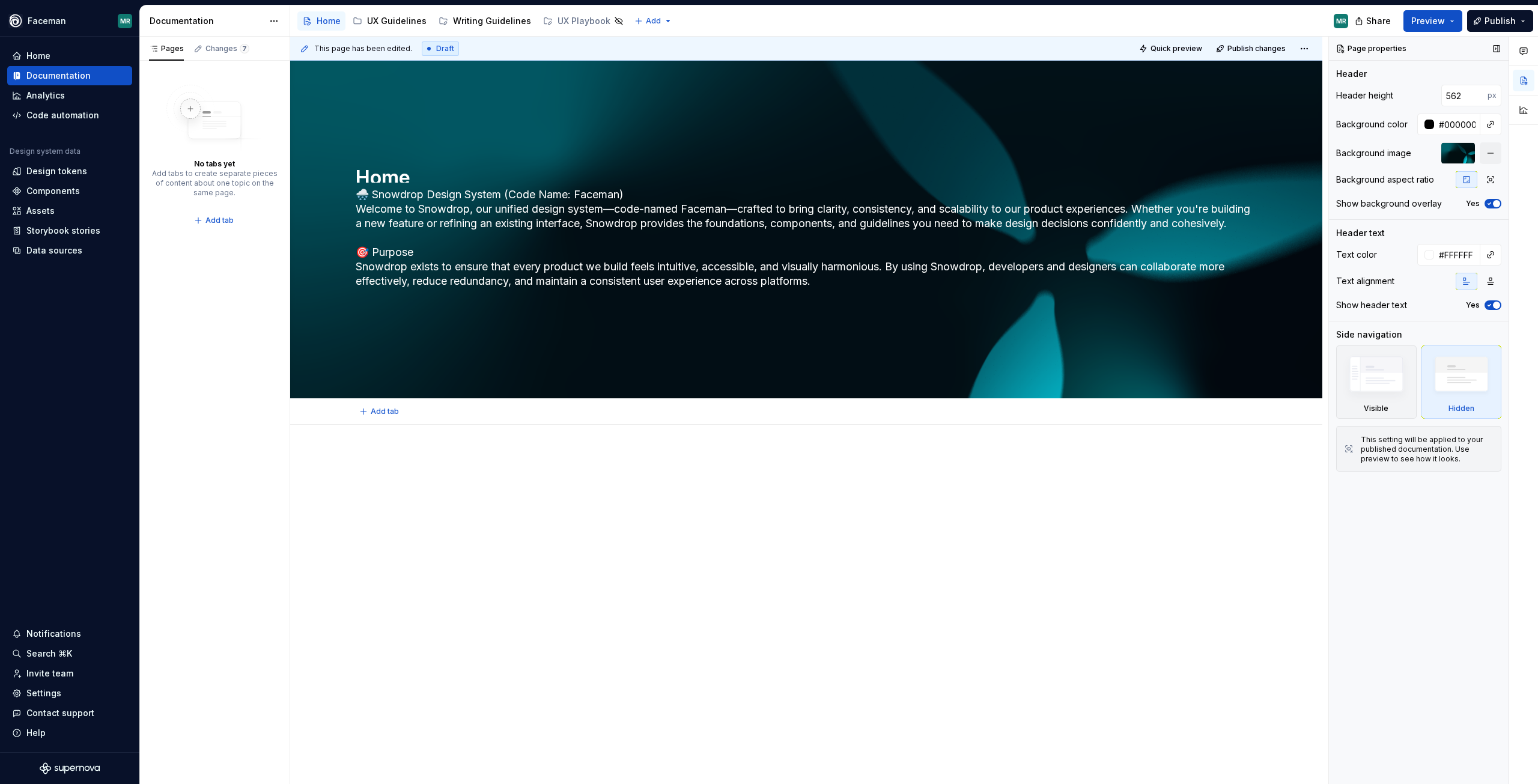
type textarea "*"
click at [1480, 95] on input "684" at bounding box center [1464, 95] width 46 height 21
drag, startPoint x: 1468, startPoint y: 97, endPoint x: 1407, endPoint y: 89, distance: 61.5
click at [1407, 89] on div "Header height 684 px" at bounding box center [1419, 95] width 165 height 21
type input "300"
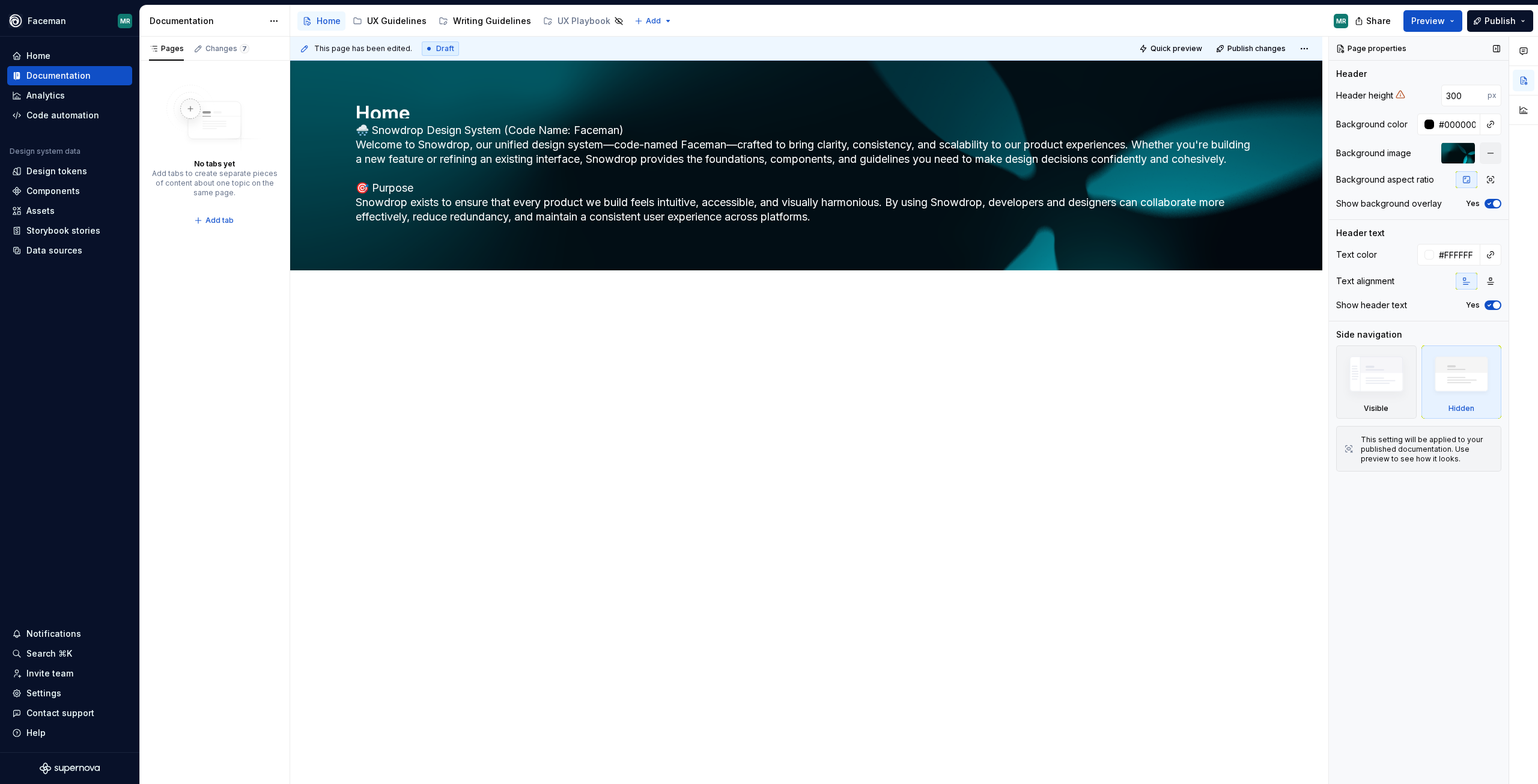
click at [1440, 24] on span "Preview" at bounding box center [1428, 21] width 34 height 12
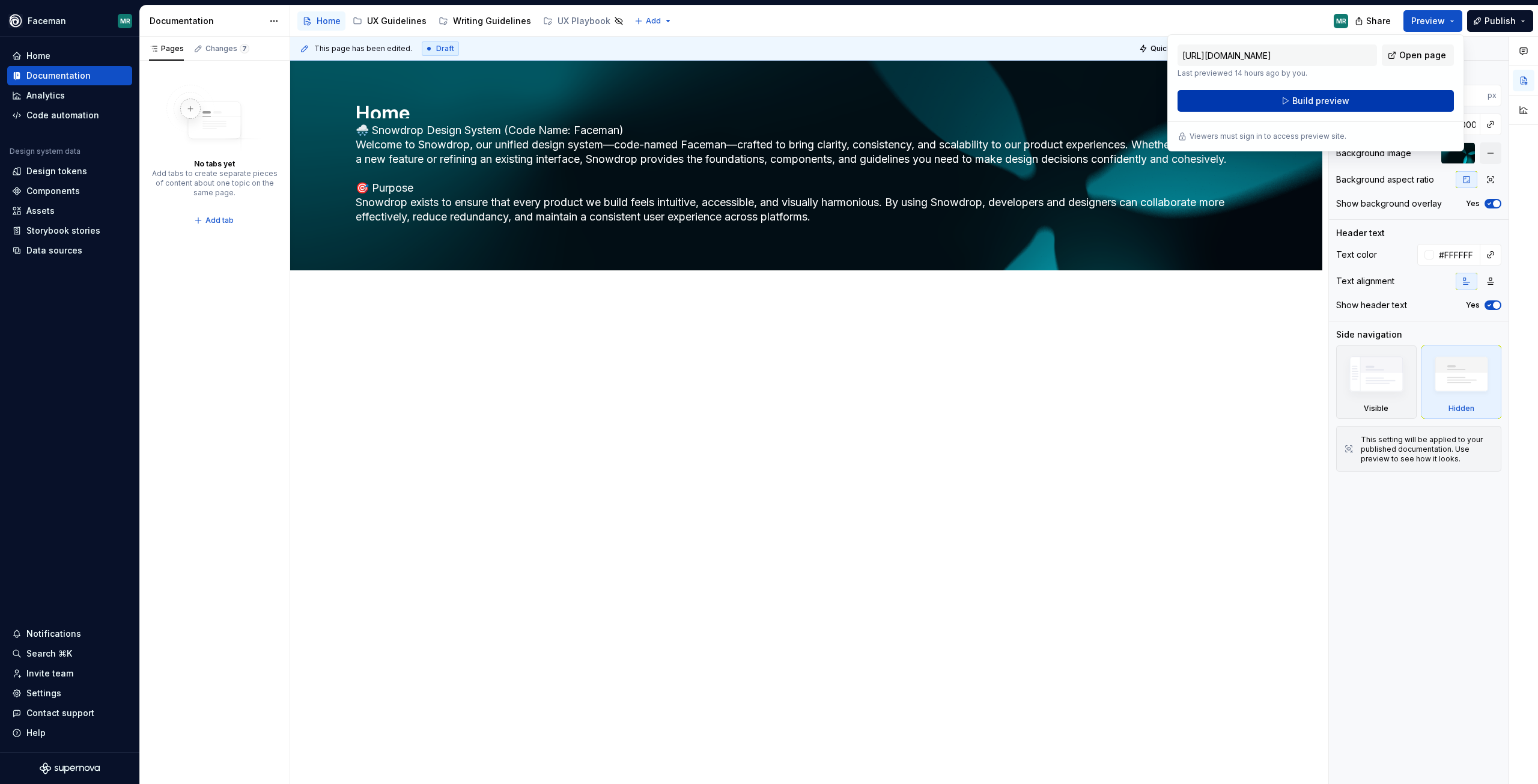
click at [1396, 101] on button "Build preview" at bounding box center [1316, 100] width 277 height 21
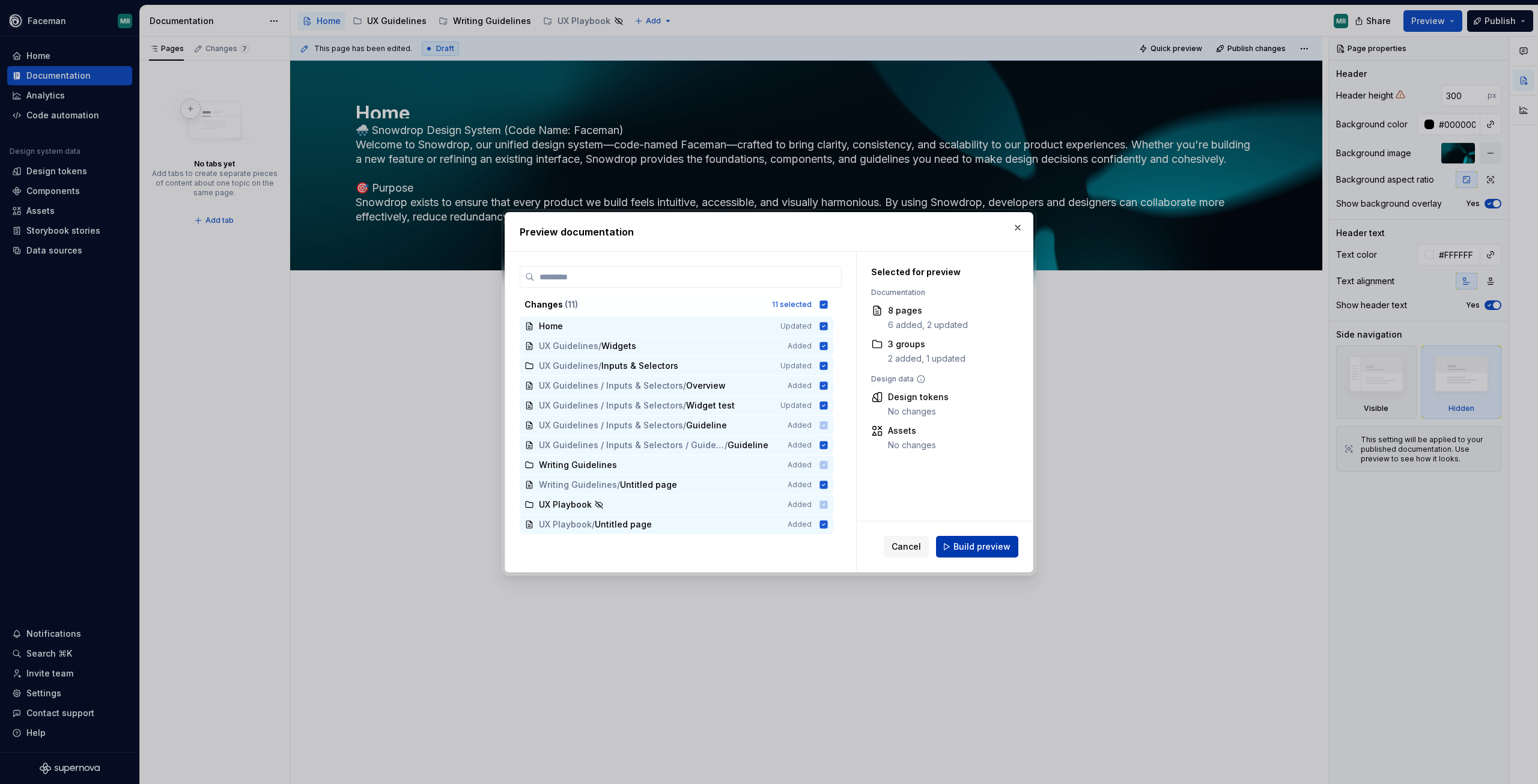
click at [983, 552] on span "Build preview" at bounding box center [982, 547] width 57 height 12
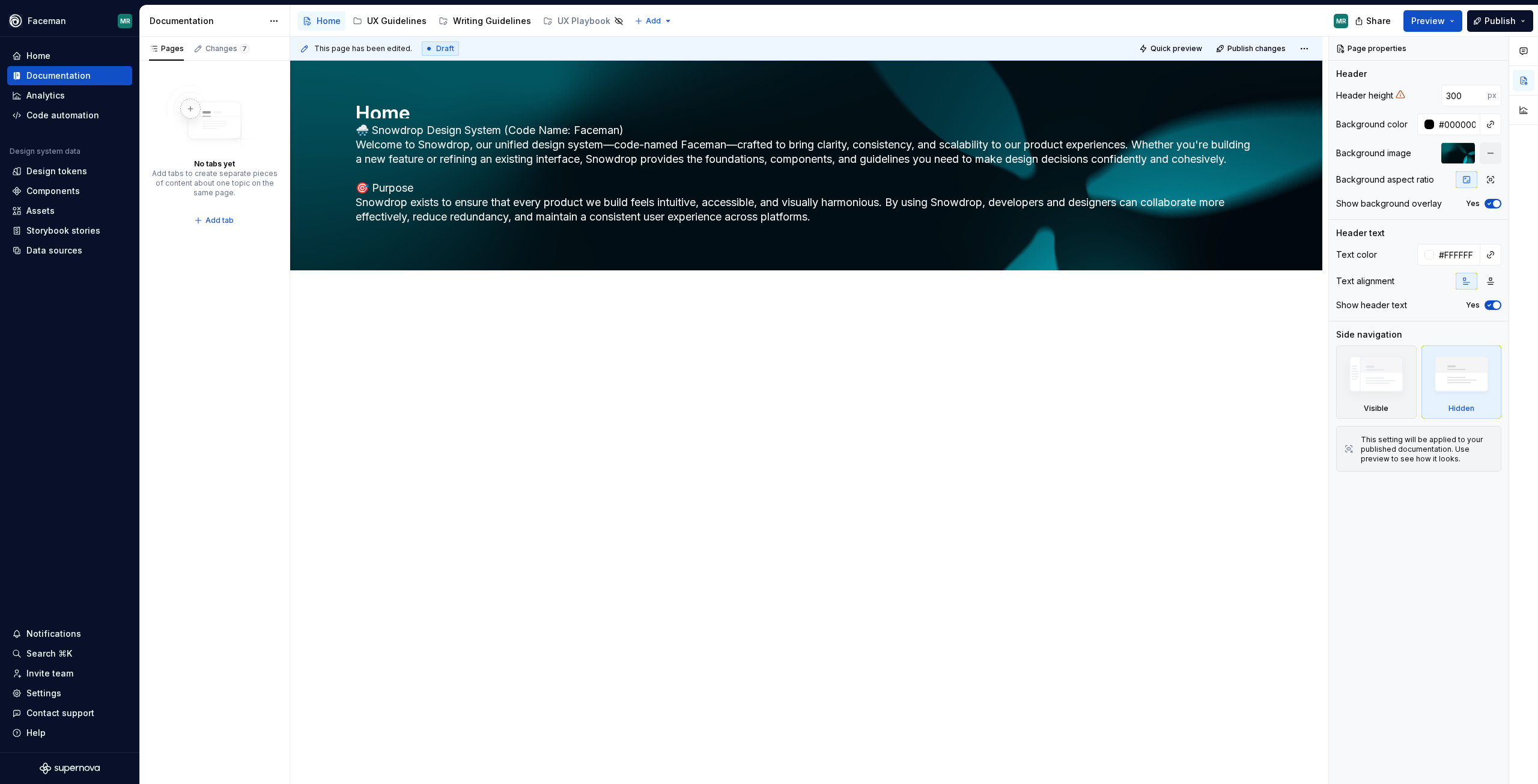
click at [1186, 47] on span "Quick preview" at bounding box center [1177, 48] width 52 height 10
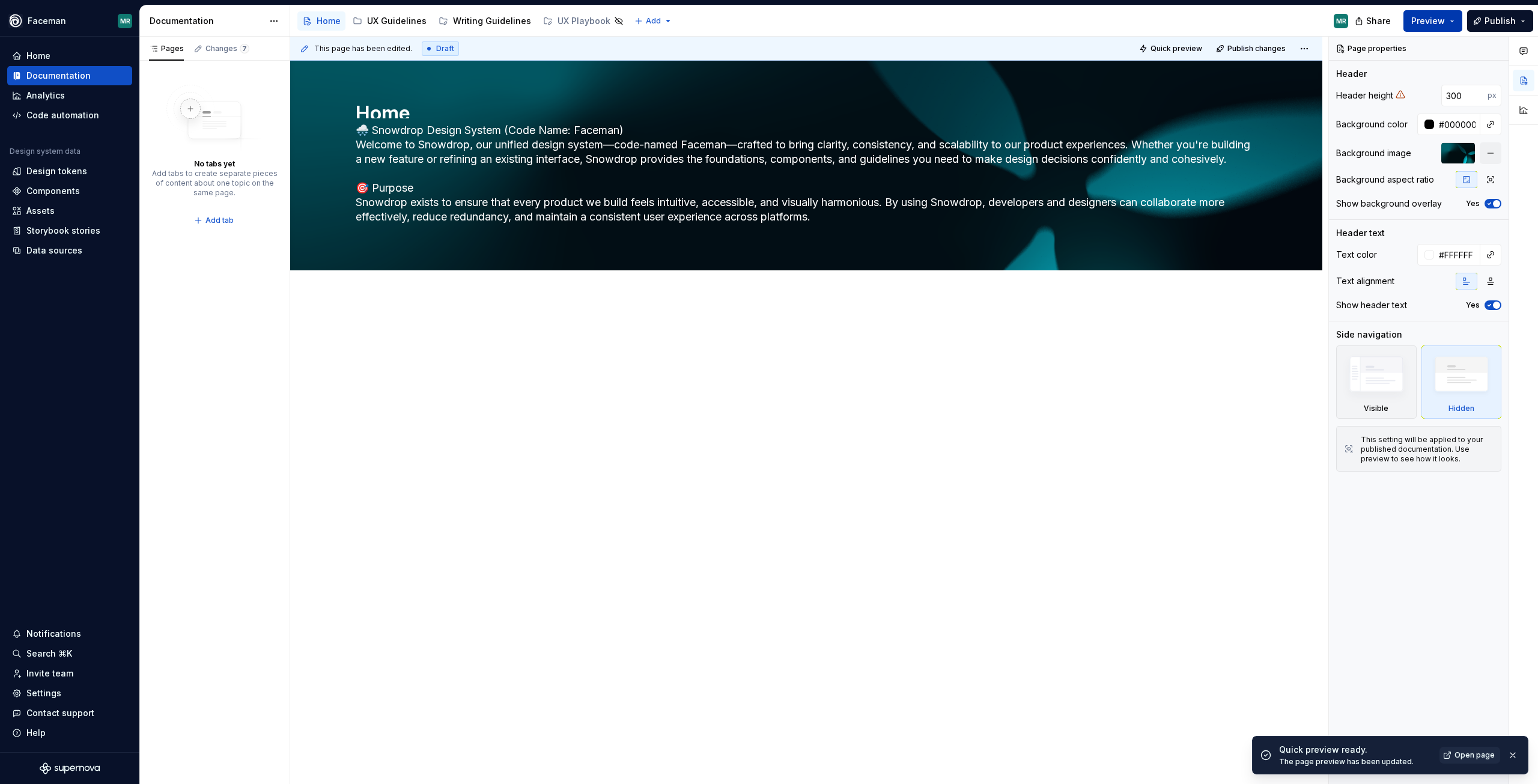
click at [1454, 20] on button "Preview" at bounding box center [1433, 21] width 59 height 21
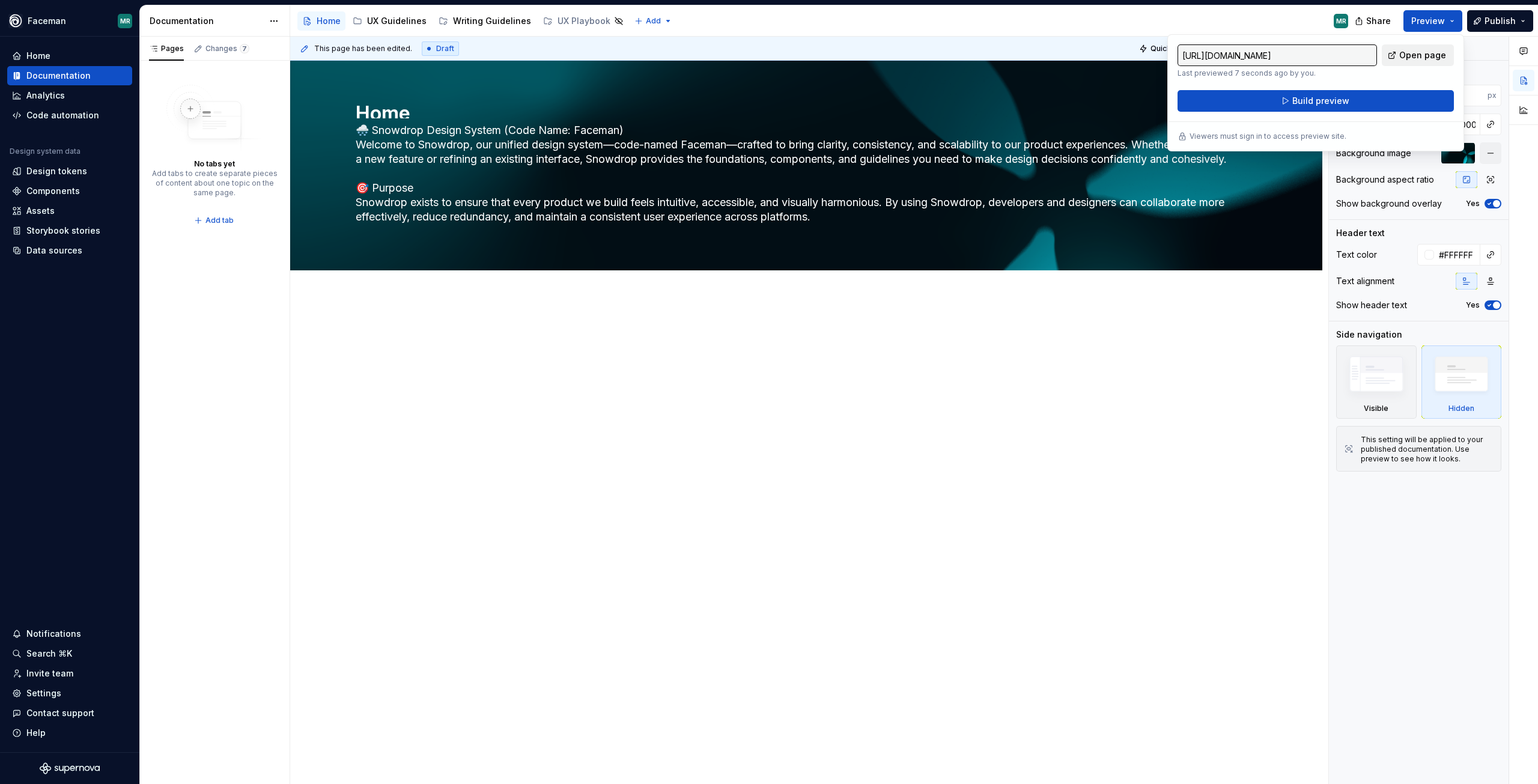
click at [1422, 57] on span "Open page" at bounding box center [1423, 55] width 47 height 12
click at [1063, 347] on div at bounding box center [806, 348] width 901 height 46
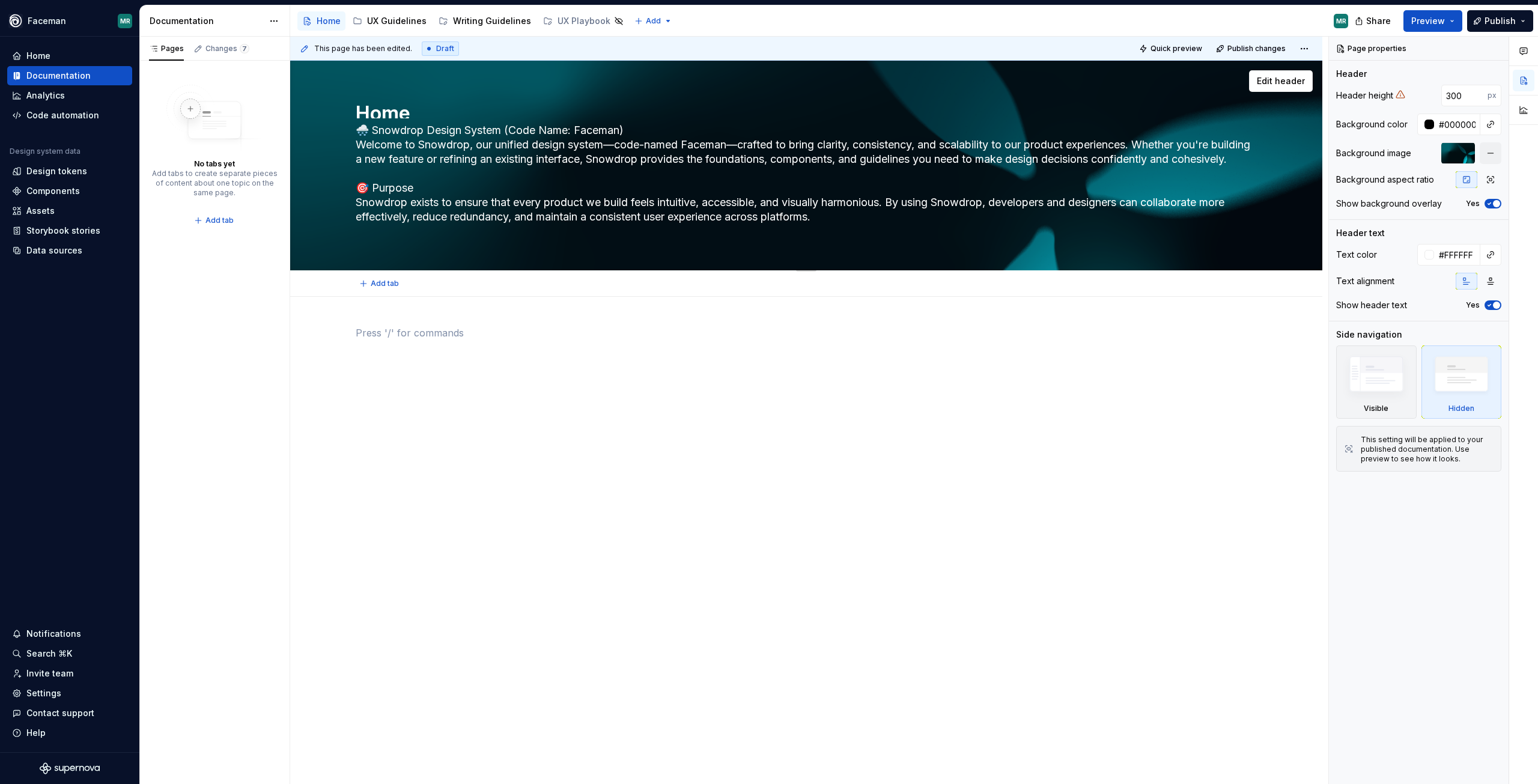
click at [373, 130] on textarea "🌨️ Snowdrop Design System (Code Name: Faceman) Welcome to Snowdrop, our unified…" at bounding box center [804, 181] width 901 height 120
type textarea "*"
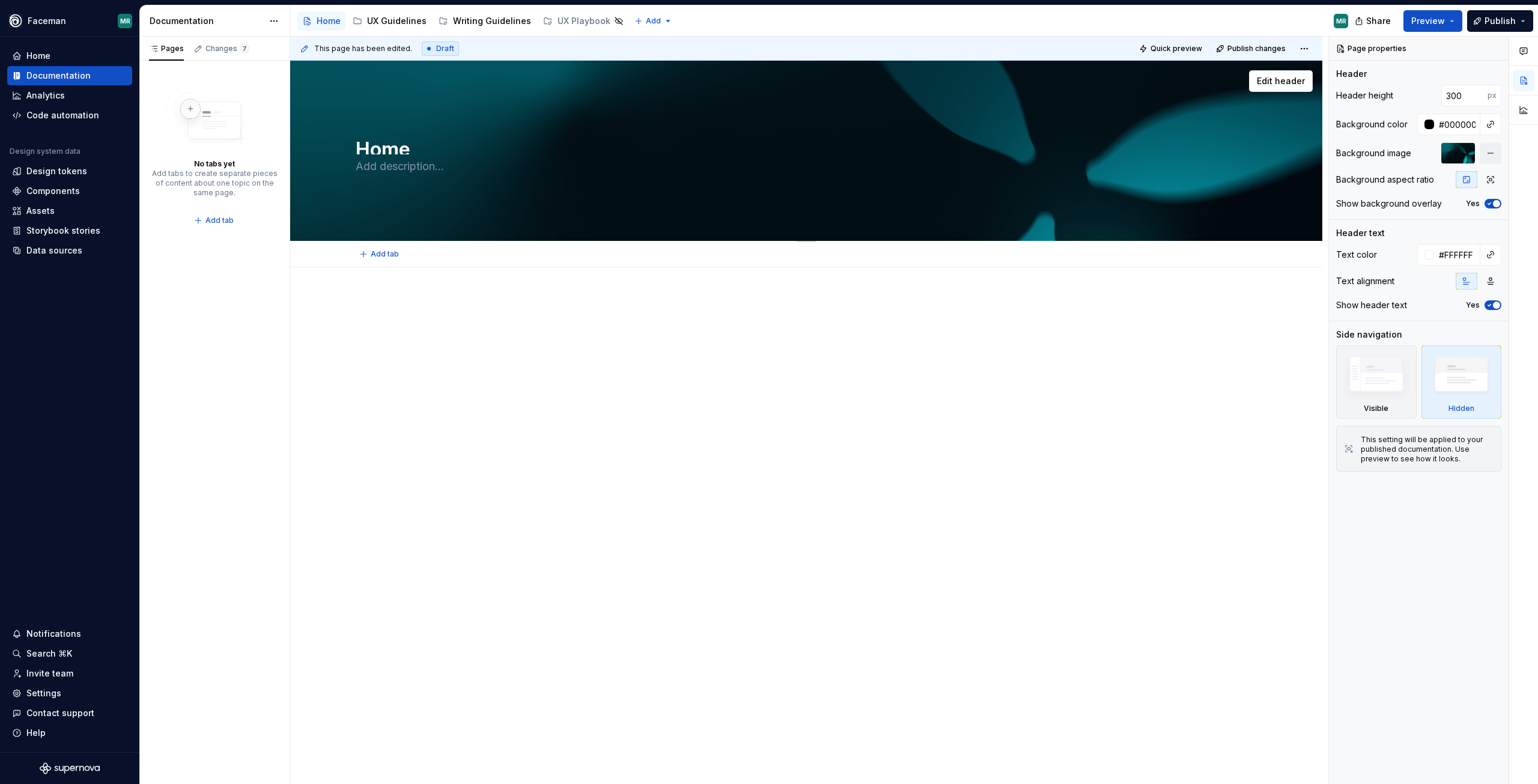
type textarea "*"
type textarea "🌨️ Snowdrop Design System (Code Name: Faceman) Welcome to Snowdrop, our unified…"
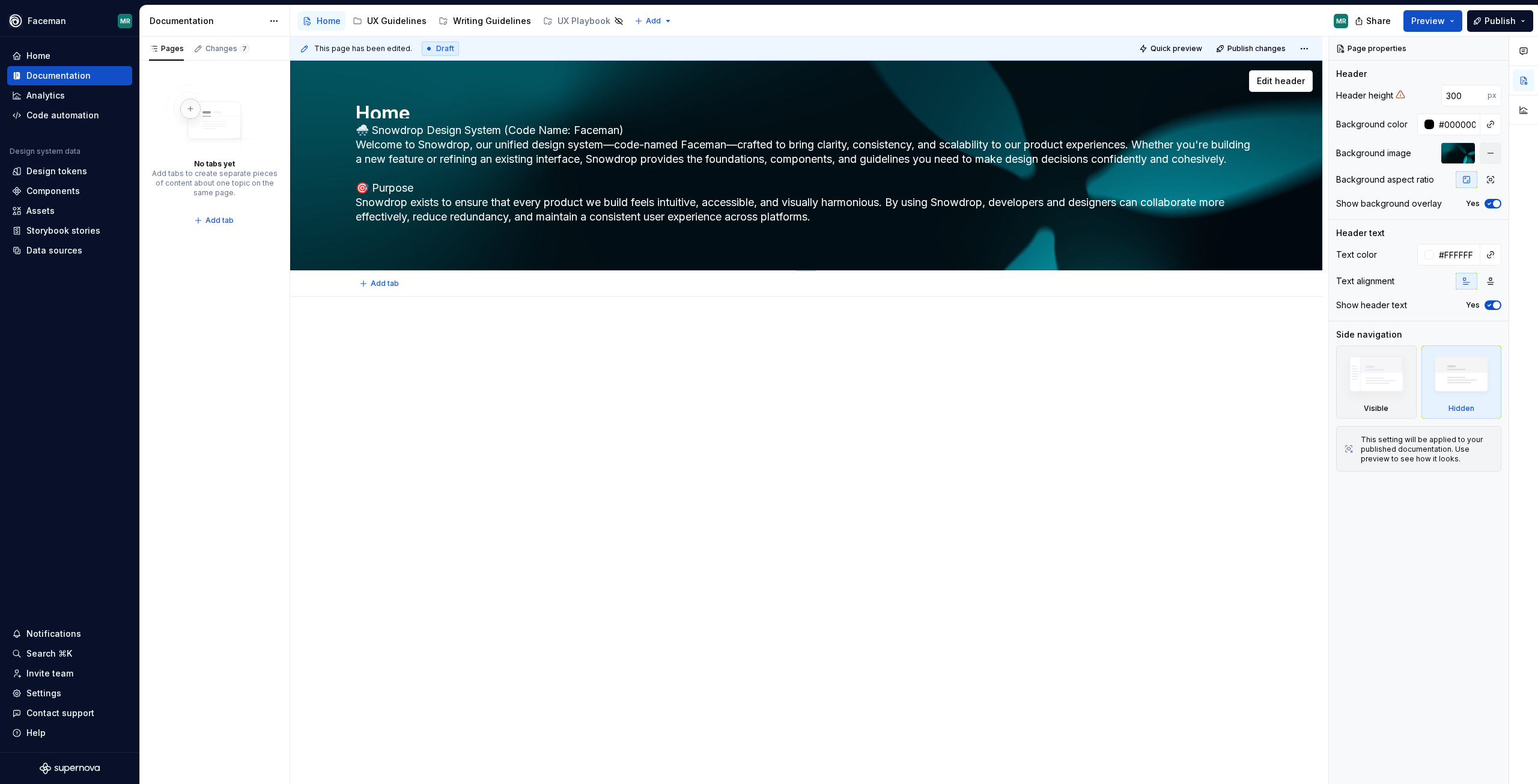
click at [406, 109] on textarea "Home" at bounding box center [804, 108] width 901 height 19
type textarea "*"
type textarea "S"
type textarea "*"
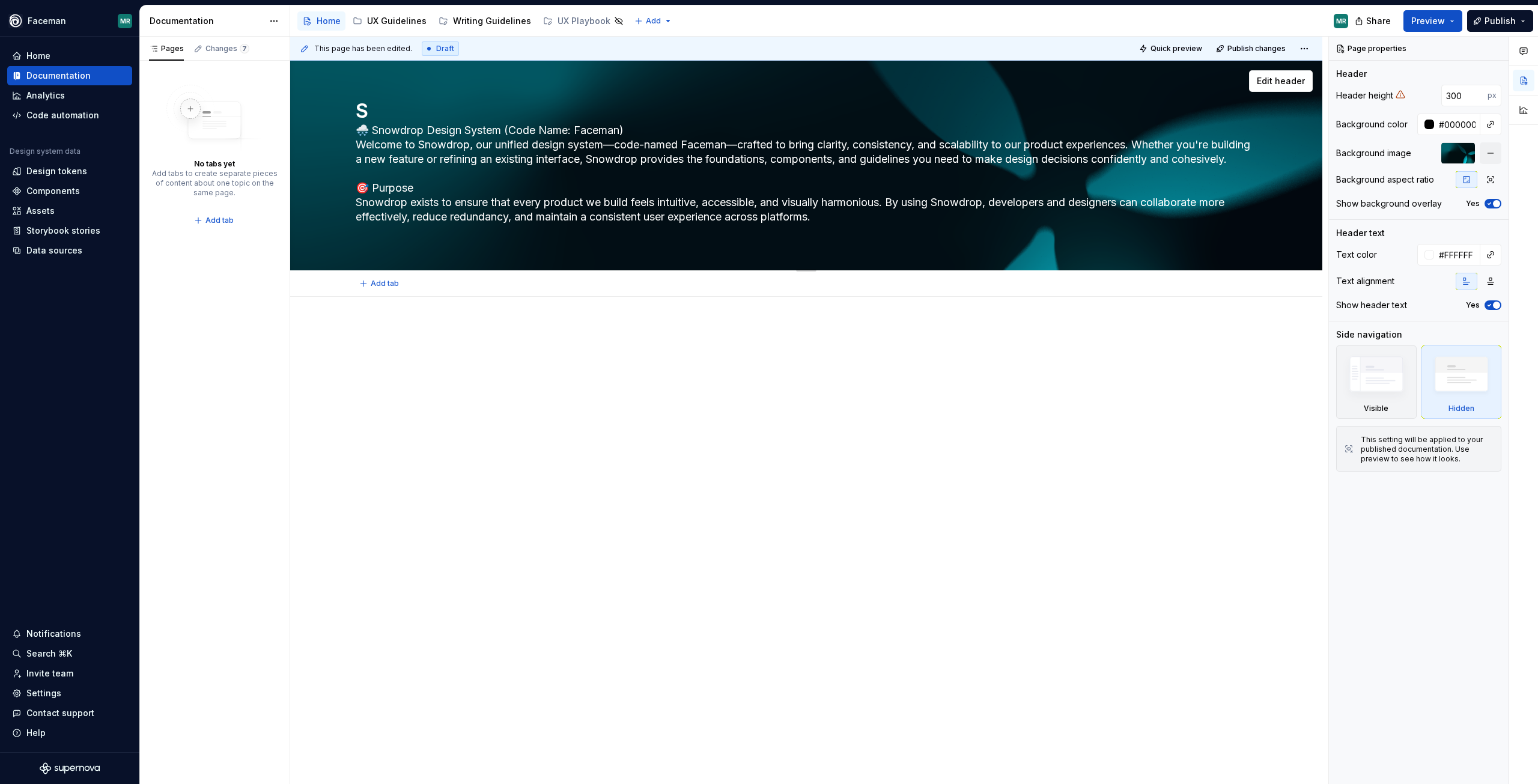
type textarea "SN"
type textarea "*"
type textarea "SNO"
type textarea "*"
type textarea "SNOW"
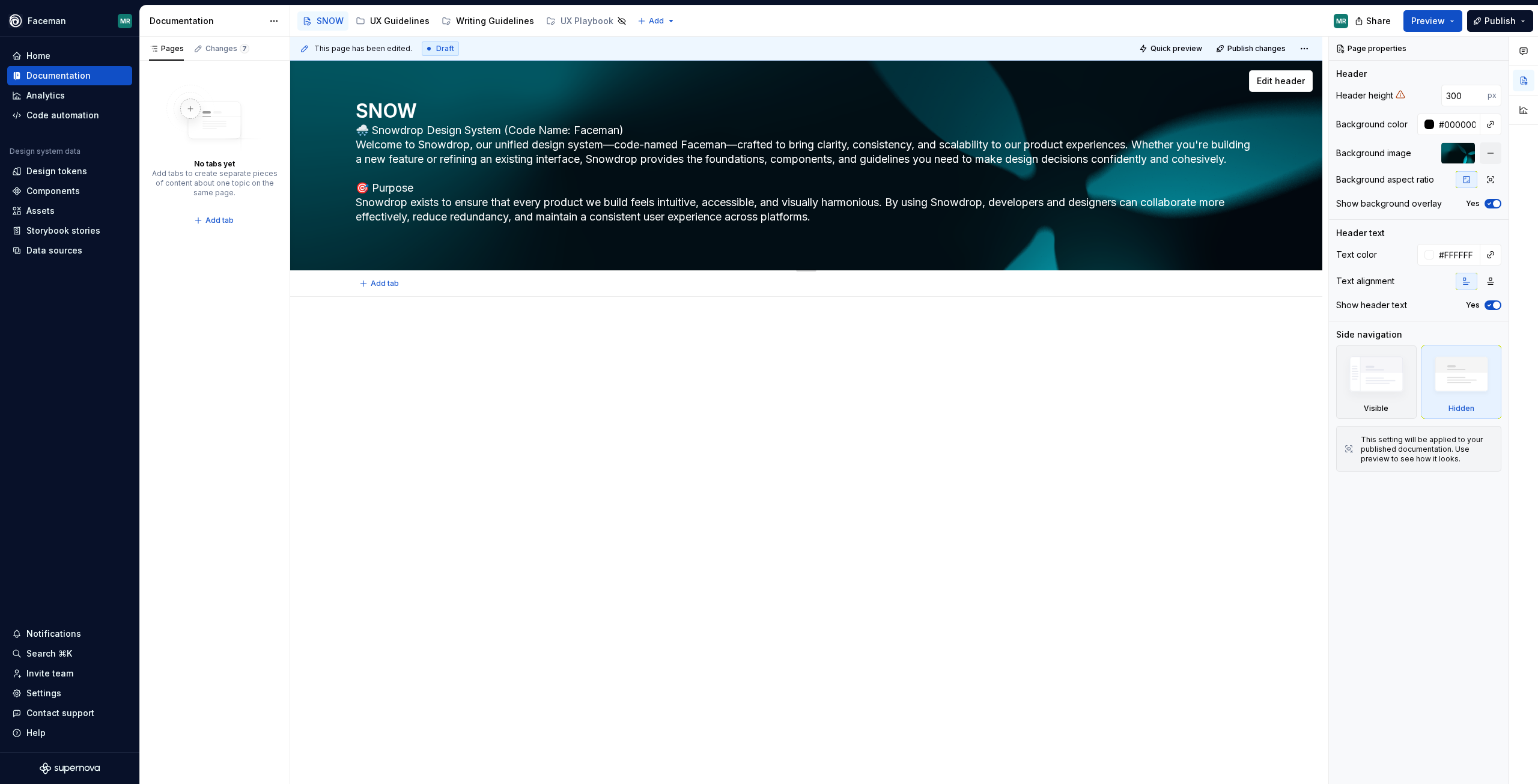
type textarea "*"
type textarea "SNOWD"
type textarea "*"
type textarea "SNOWDR"
type textarea "*"
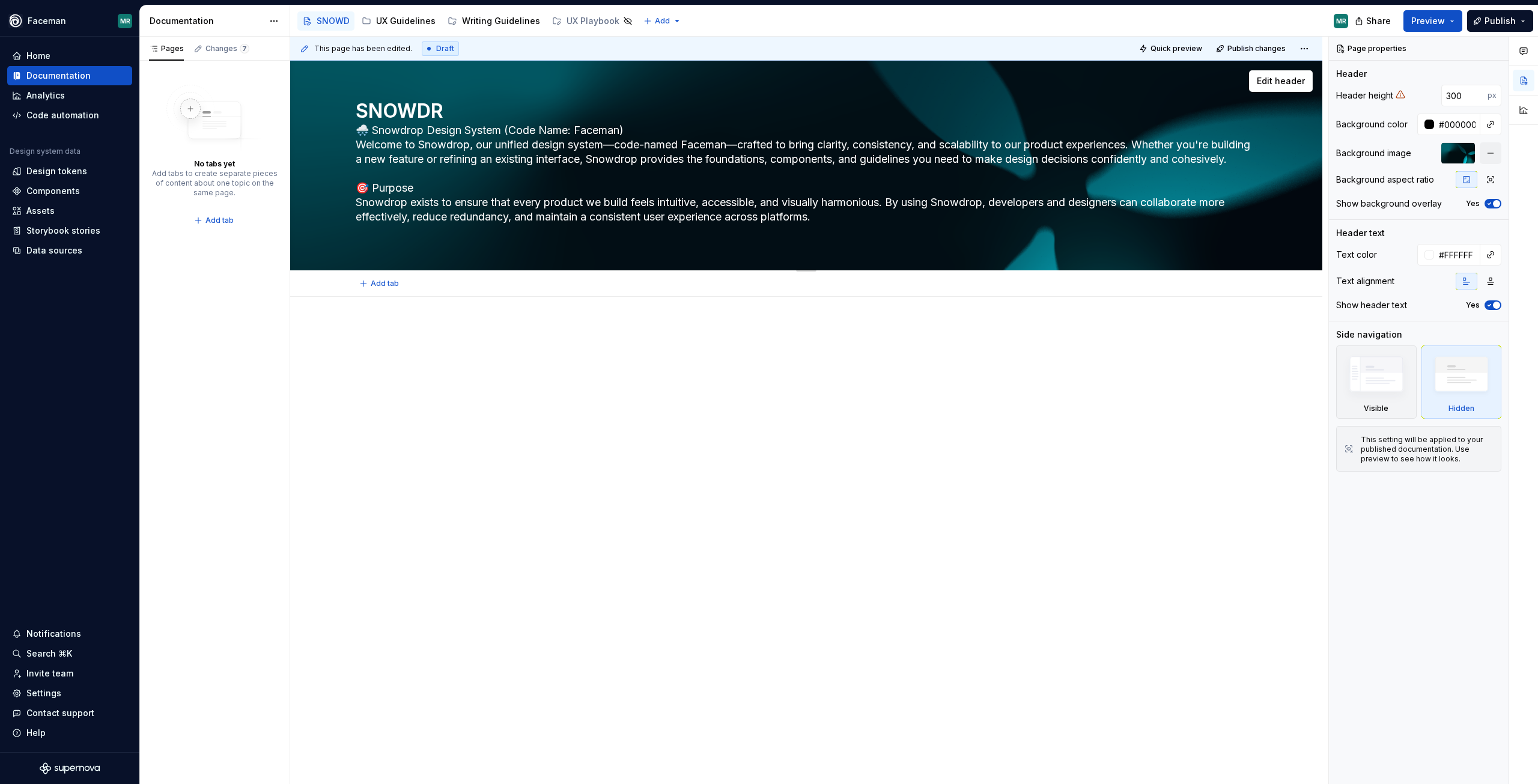
type textarea "SNOWDRO"
type textarea "*"
type textarea "SNOWDROP"
type textarea "*"
type textarea "SNOWDRO"
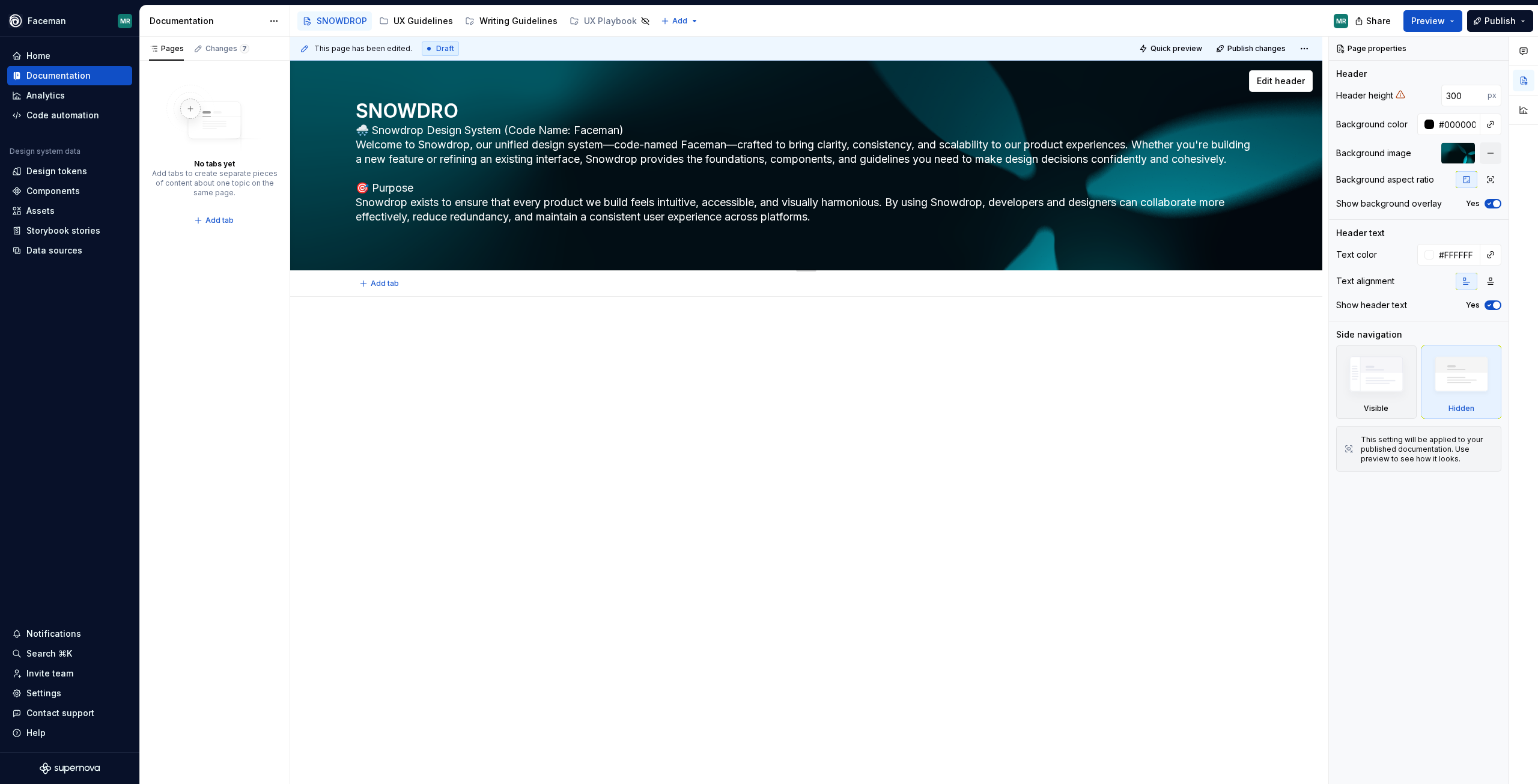
type textarea "*"
type textarea "SNOWDR"
type textarea "*"
type textarea "SNOWD"
type textarea "*"
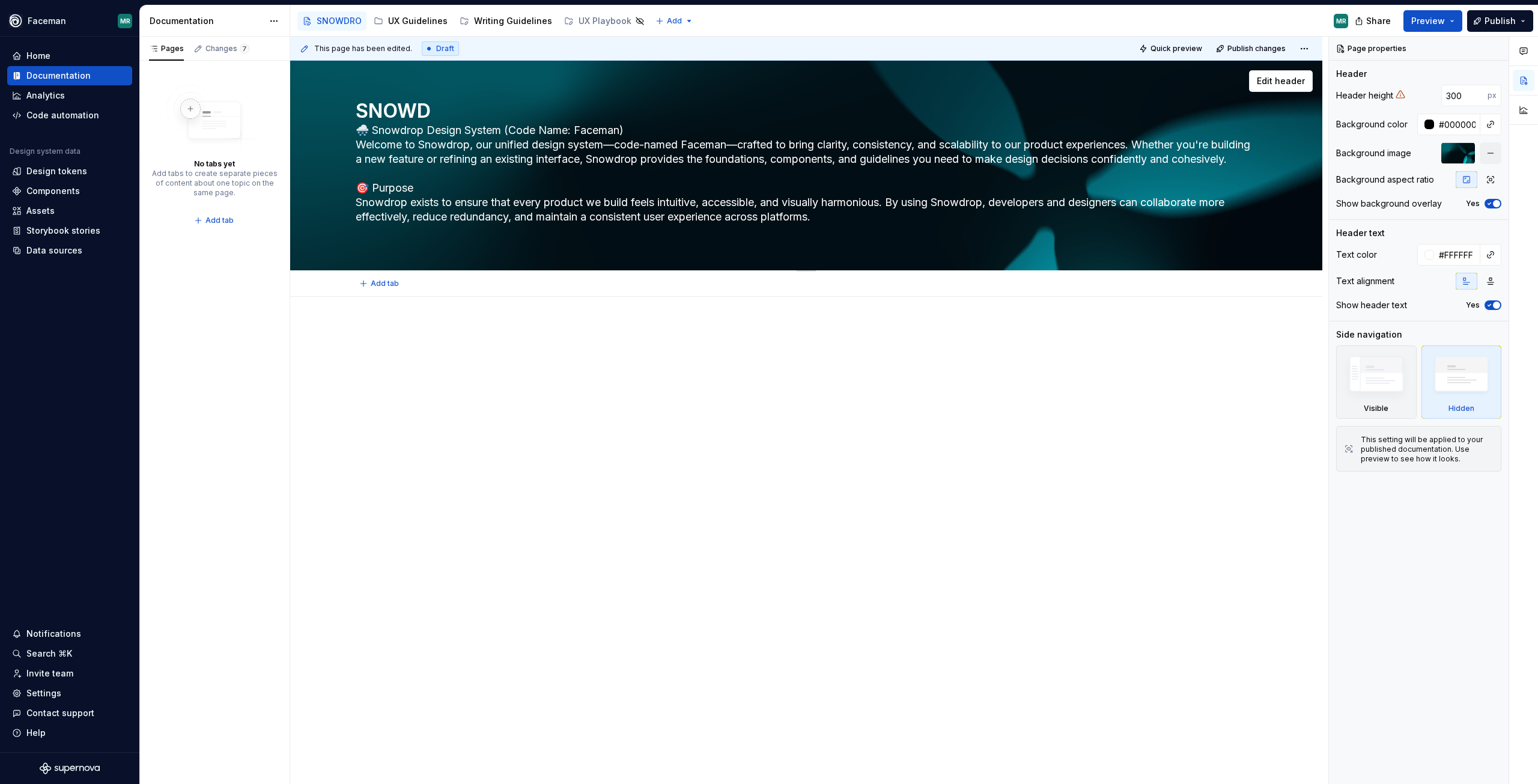
type textarea "SNOW"
type textarea "*"
type textarea "SNO"
type textarea "*"
type textarea "SN"
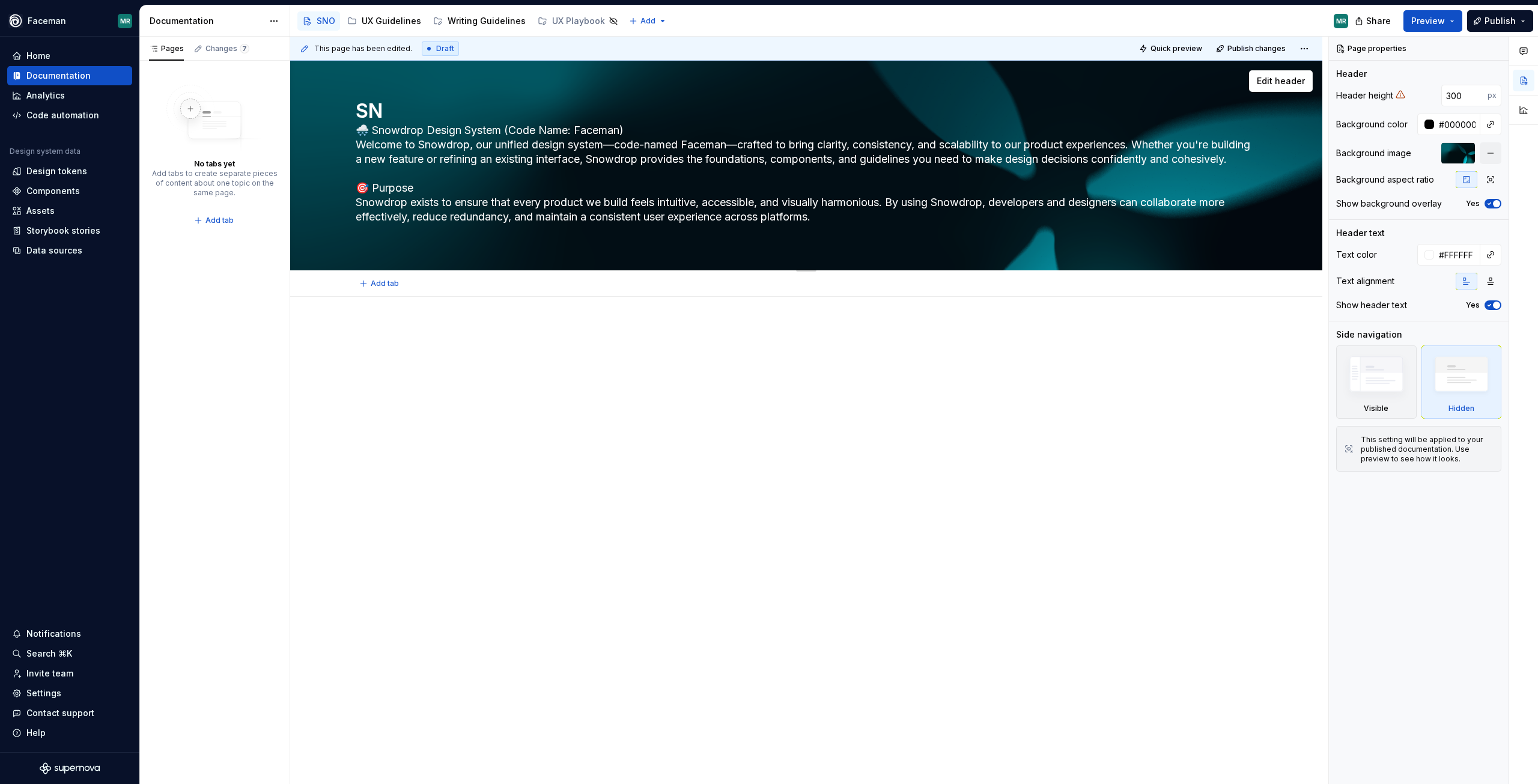
type textarea "*"
type textarea "S"
type textarea "*"
type textarea "Sn"
type textarea "*"
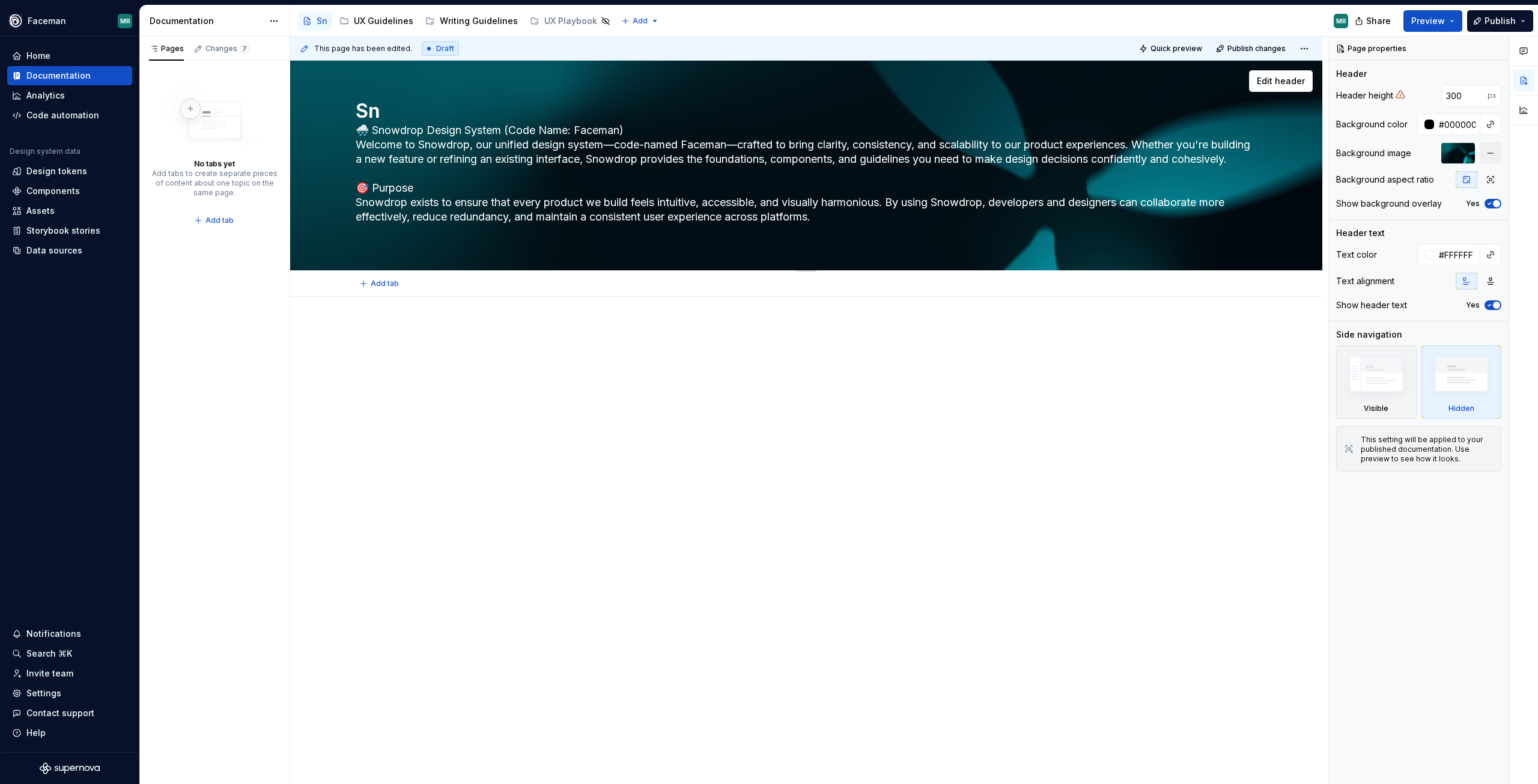
type textarea "Sno"
type textarea "*"
type textarea "Snow"
type textarea "*"
type textarea "Snowd"
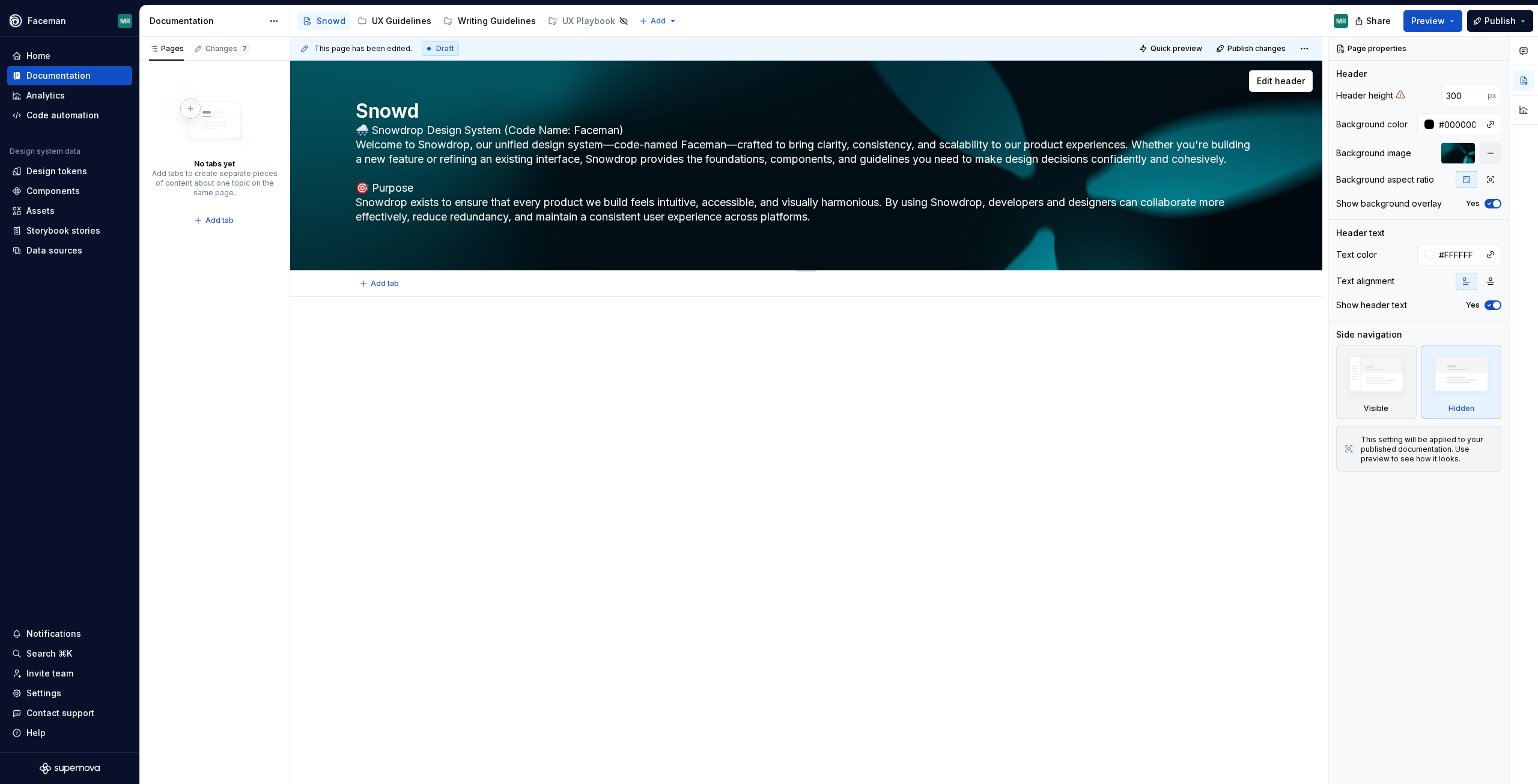
type textarea "*"
type textarea "Snowdr"
type textarea "*"
type textarea "Snowdro"
type textarea "*"
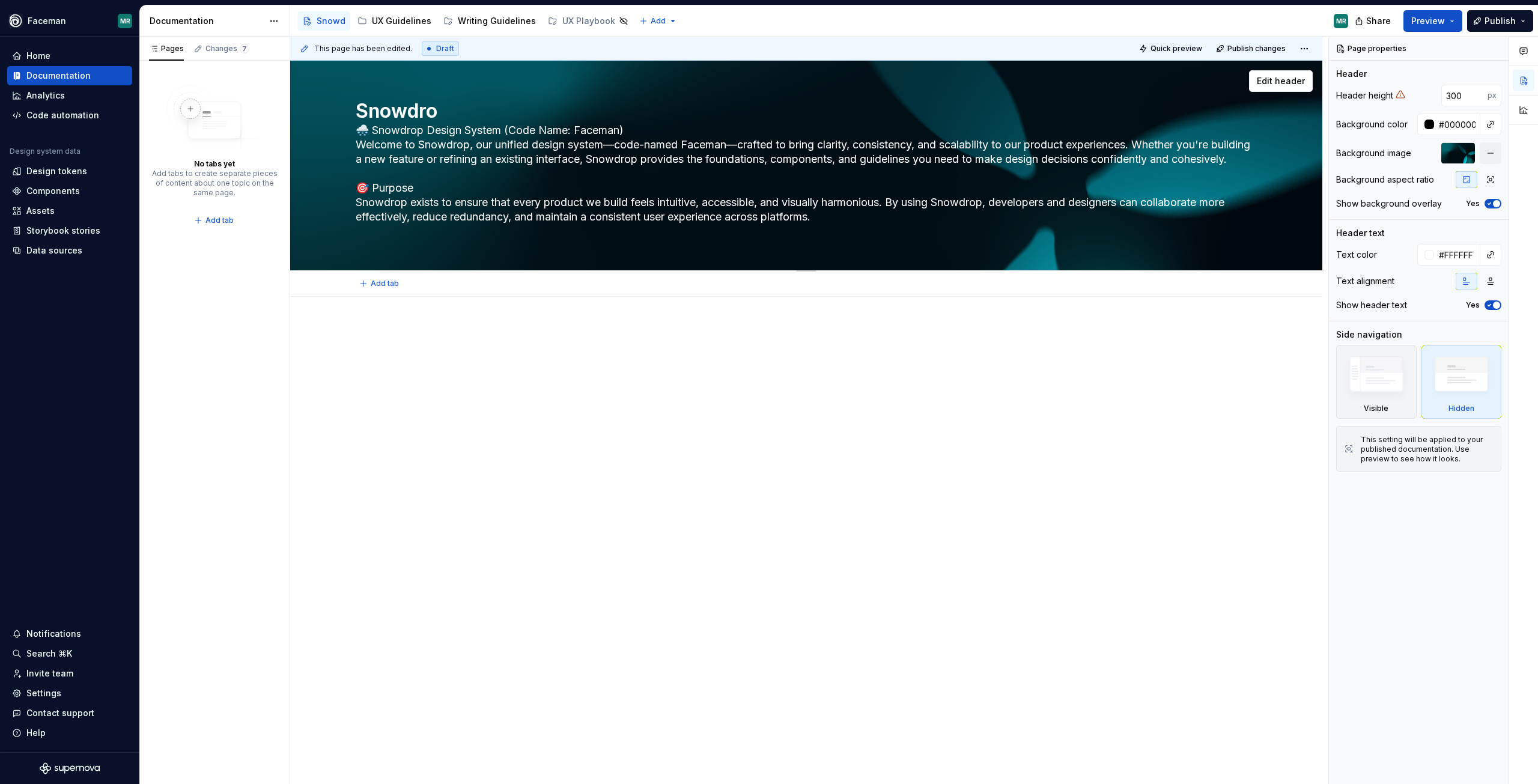
type textarea "Snowdrop"
type textarea "*"
type textarea "Snowdrop"
type textarea "*"
type textarea "Snowdrop g"
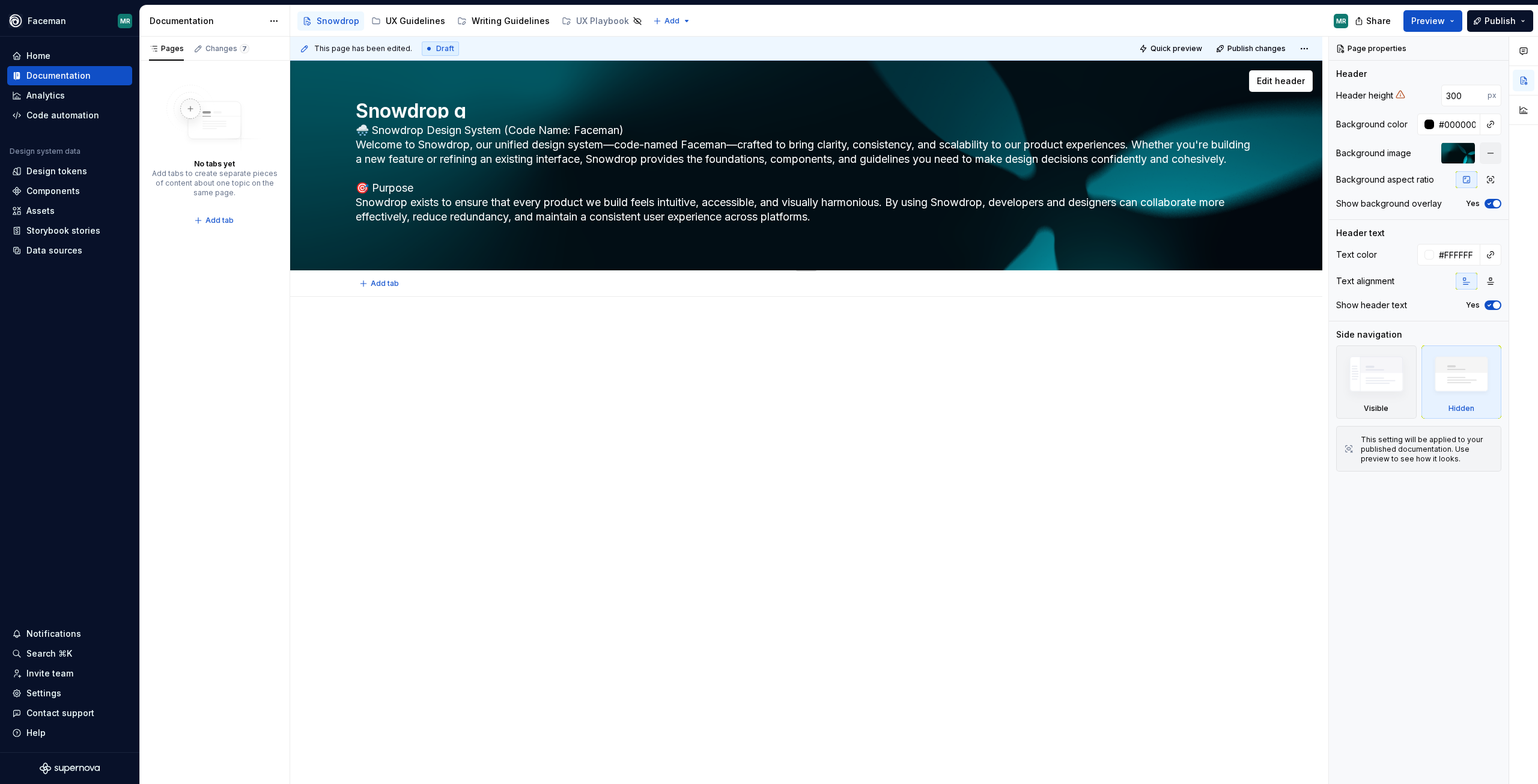
type textarea "*"
type textarea "Snowdrop gu"
type textarea "*"
type textarea "Snowdrop gui"
type textarea "*"
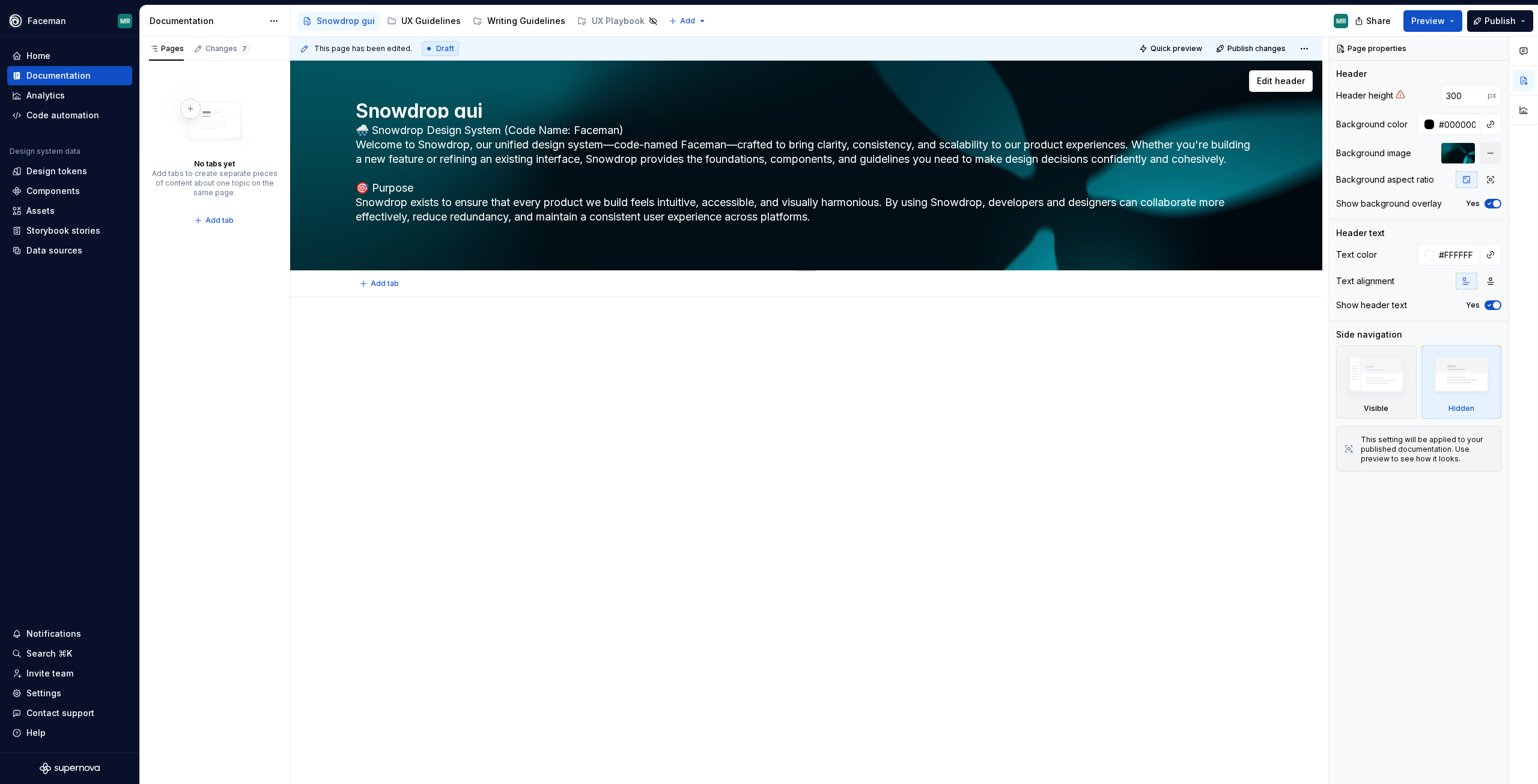
type textarea "Snowdrop gu"
type textarea "*"
type textarea "Snowdrop g"
type textarea "*"
type textarea "Snowdrop"
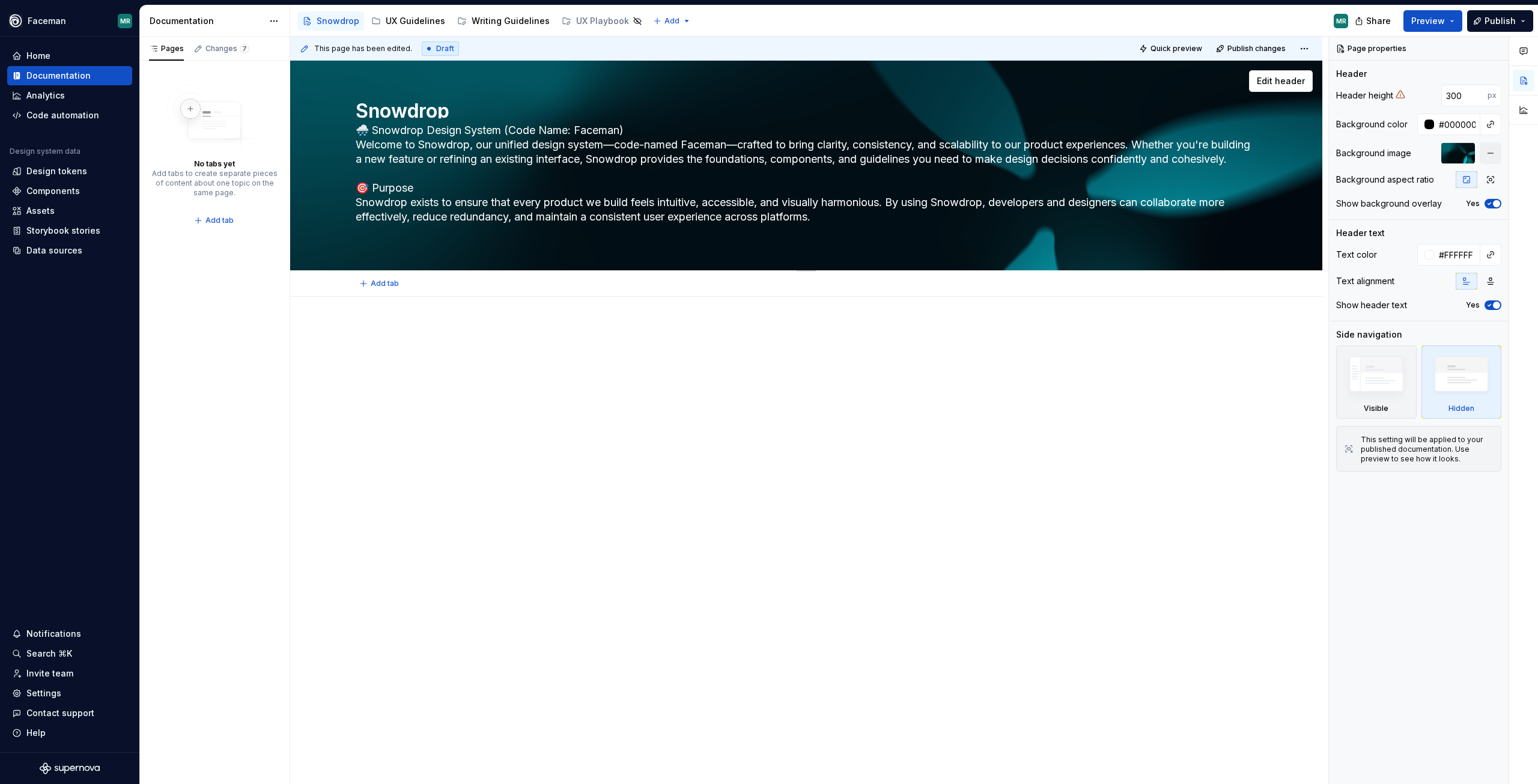
type textarea "*"
type textarea "Snowdrop G"
type textarea "*"
type textarea "Snowdrop Gu"
type textarea "*"
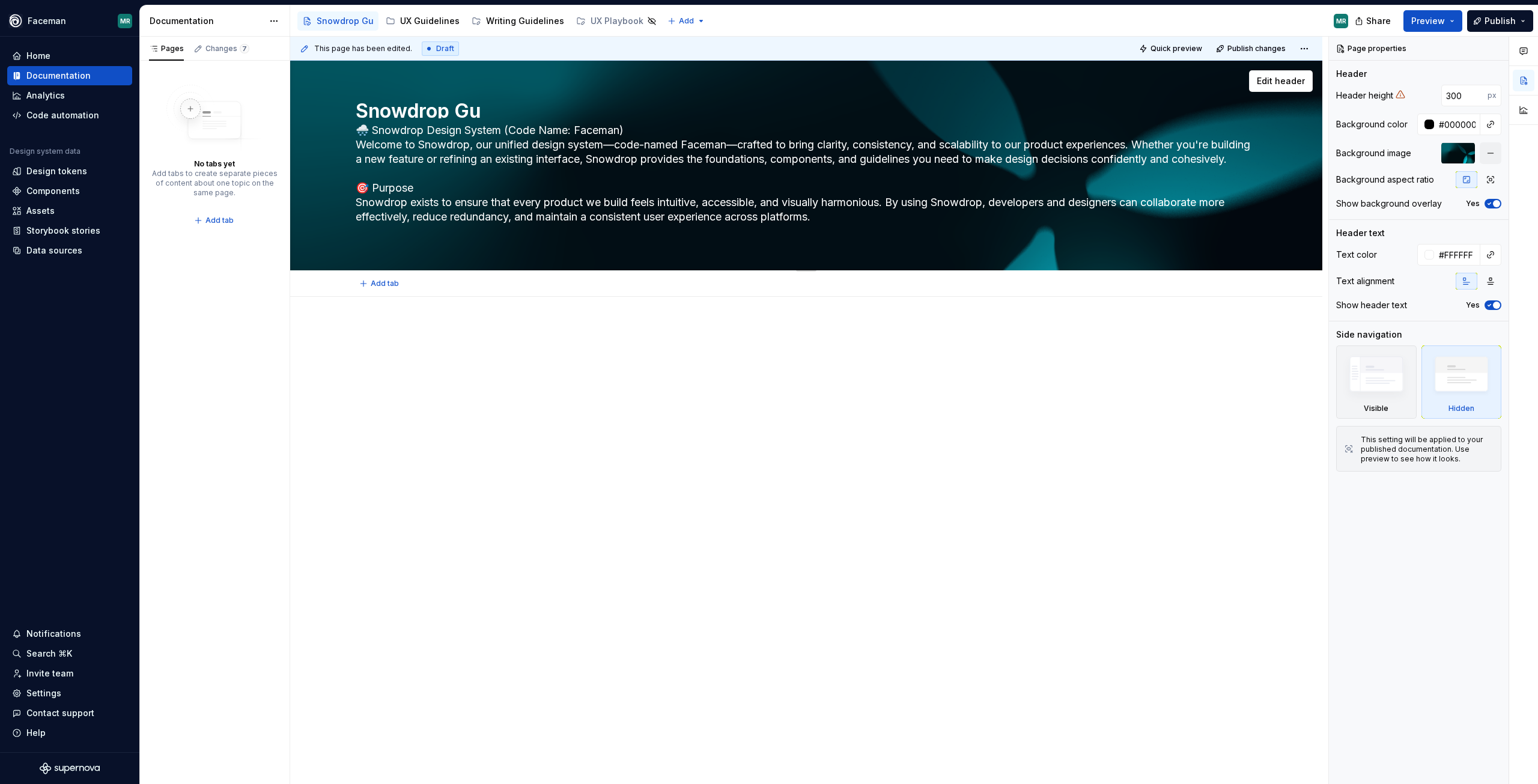
type textarea "Snowdrop Gui"
type textarea "*"
type textarea "Snowdrop Guid"
type textarea "*"
type textarea "Snowdrop Guide"
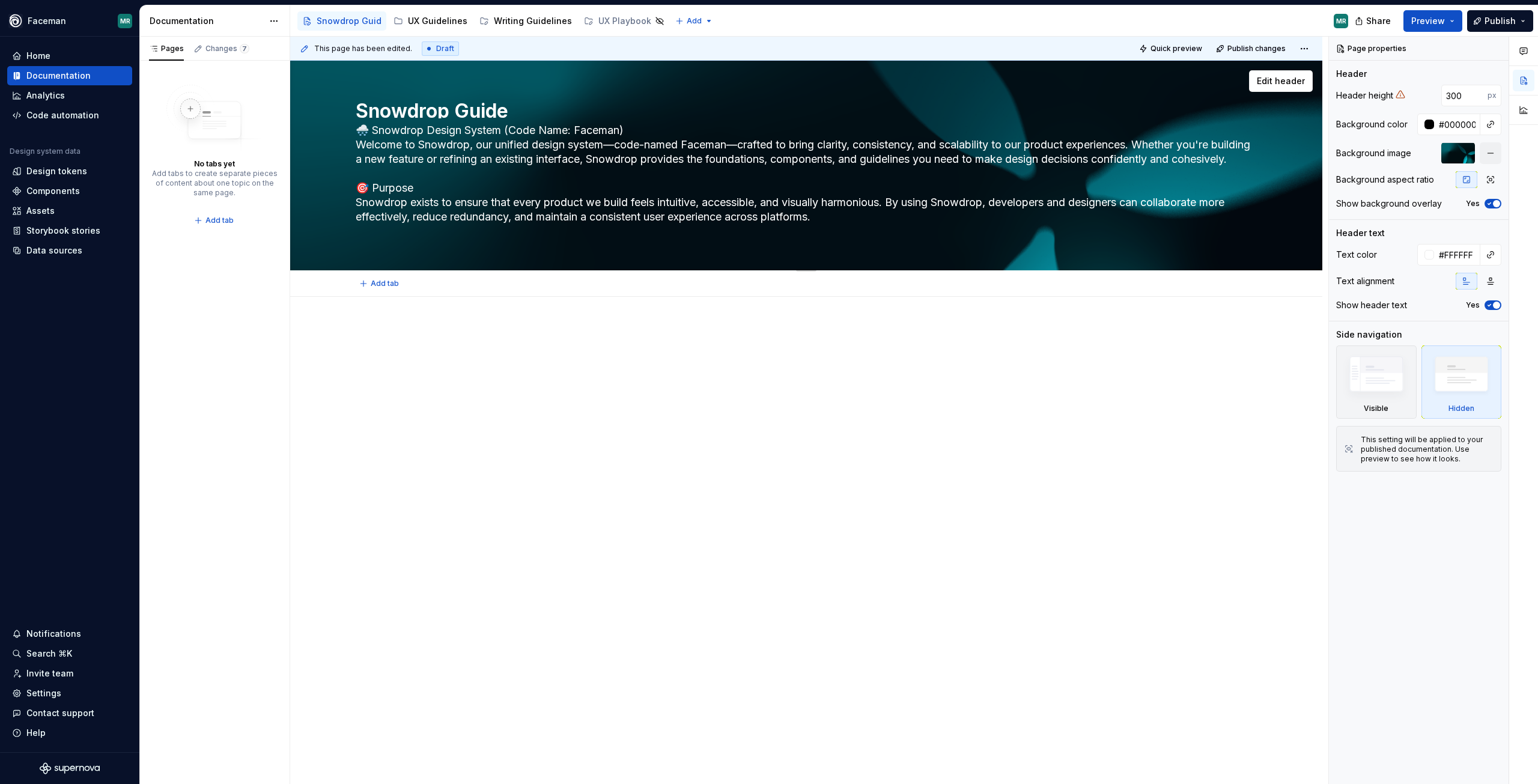
type textarea "*"
type textarea "Snowdrop Guidel"
type textarea "*"
type textarea "Snowdrop Guideli"
type textarea "*"
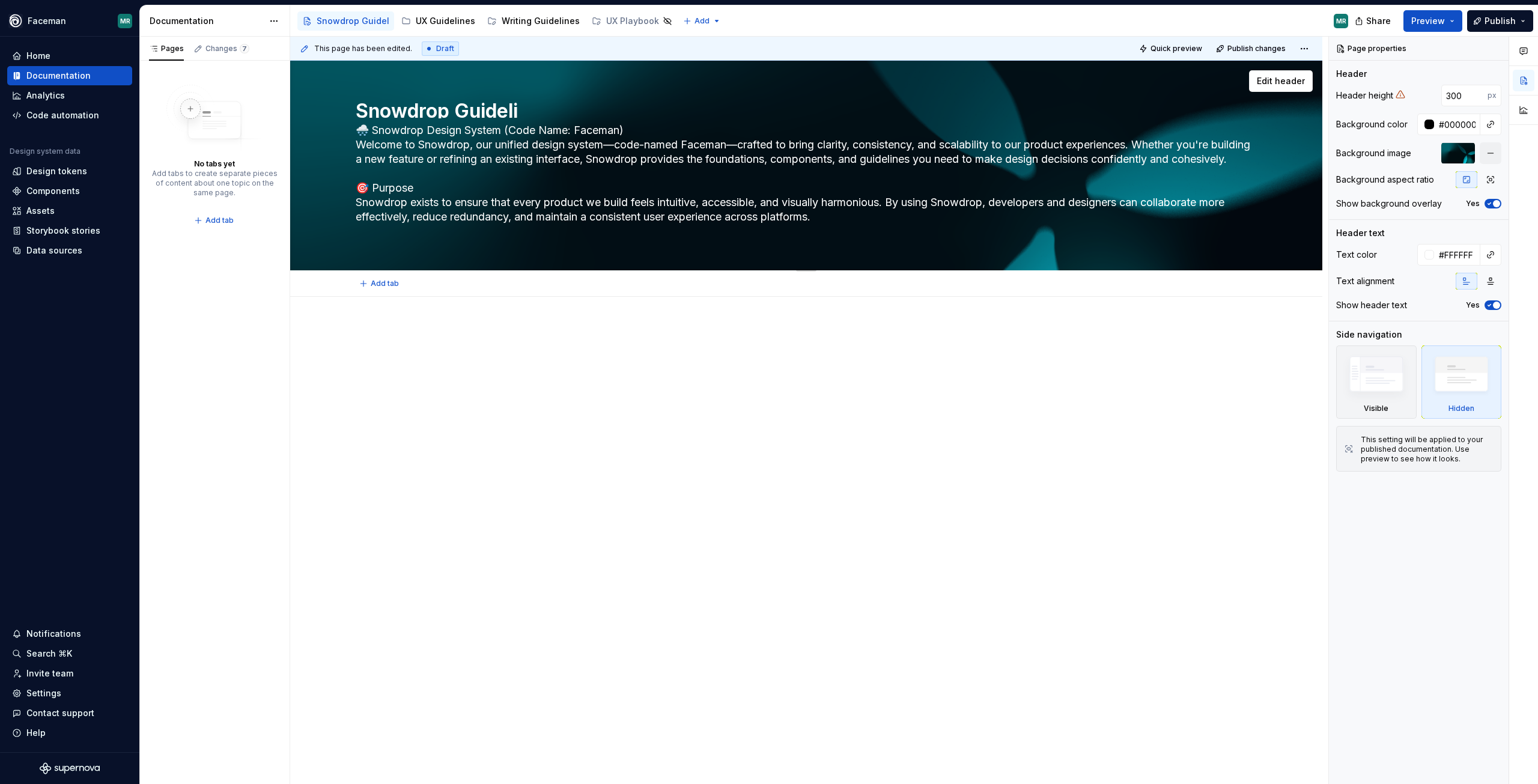
type textarea "Snowdrop Guidelin"
type textarea "*"
type textarea "Snowdrop Guideline"
type textarea "*"
type textarea "Snowdrop Guidelines"
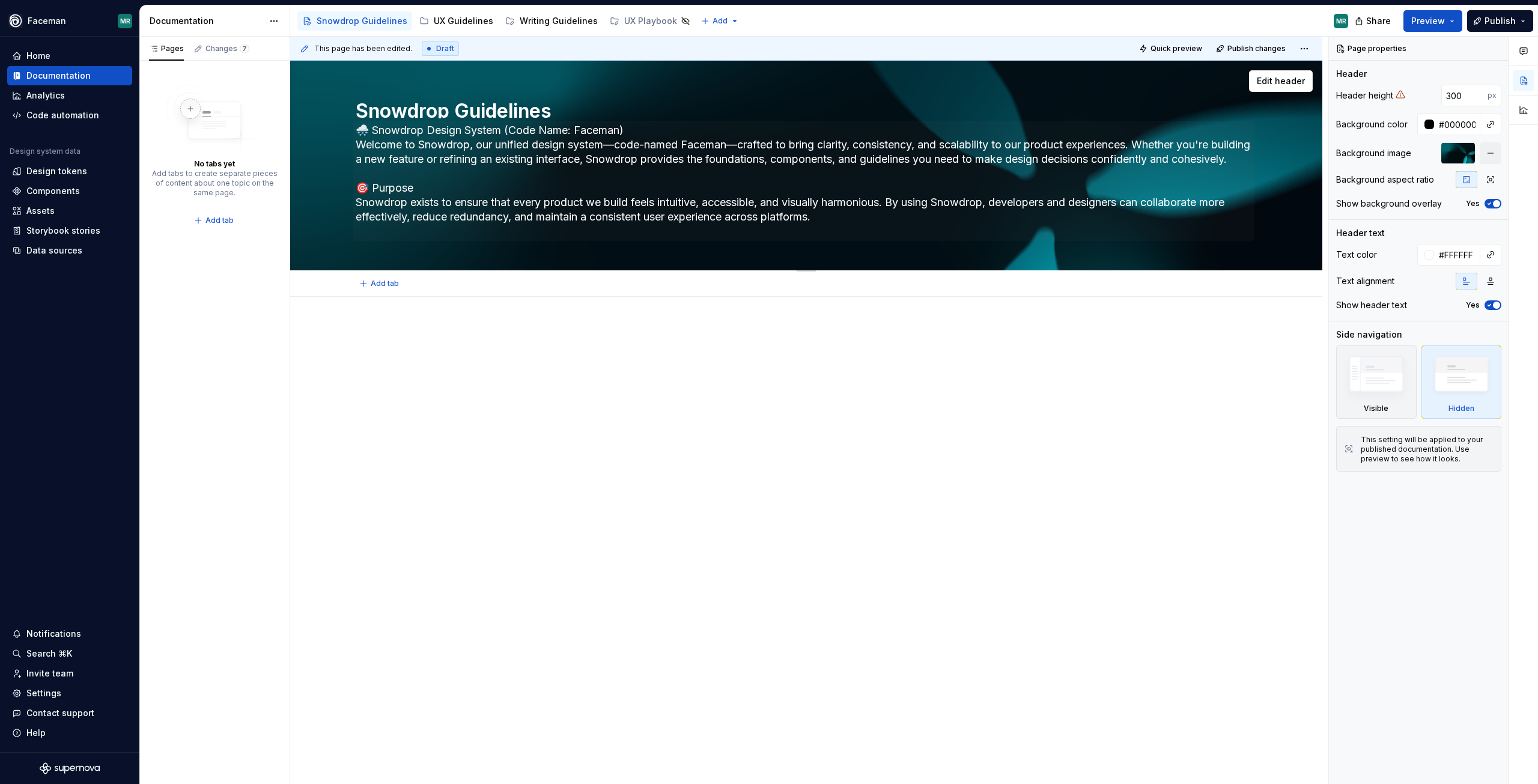
type textarea "*"
type textarea "Snowdrop Guidelines"
click at [488, 135] on textarea "🌨️ Snowdrop Design System (Code Name: Faceman) Welcome to Snowdrop, our unified…" at bounding box center [804, 181] width 901 height 120
click at [550, 133] on textarea "🌨️ Snowdrop Design System (Code Name: Faceman) Welcome to Snowdrop, our unified…" at bounding box center [804, 181] width 901 height 120
drag, startPoint x: 632, startPoint y: 131, endPoint x: 355, endPoint y: 132, distance: 277.0
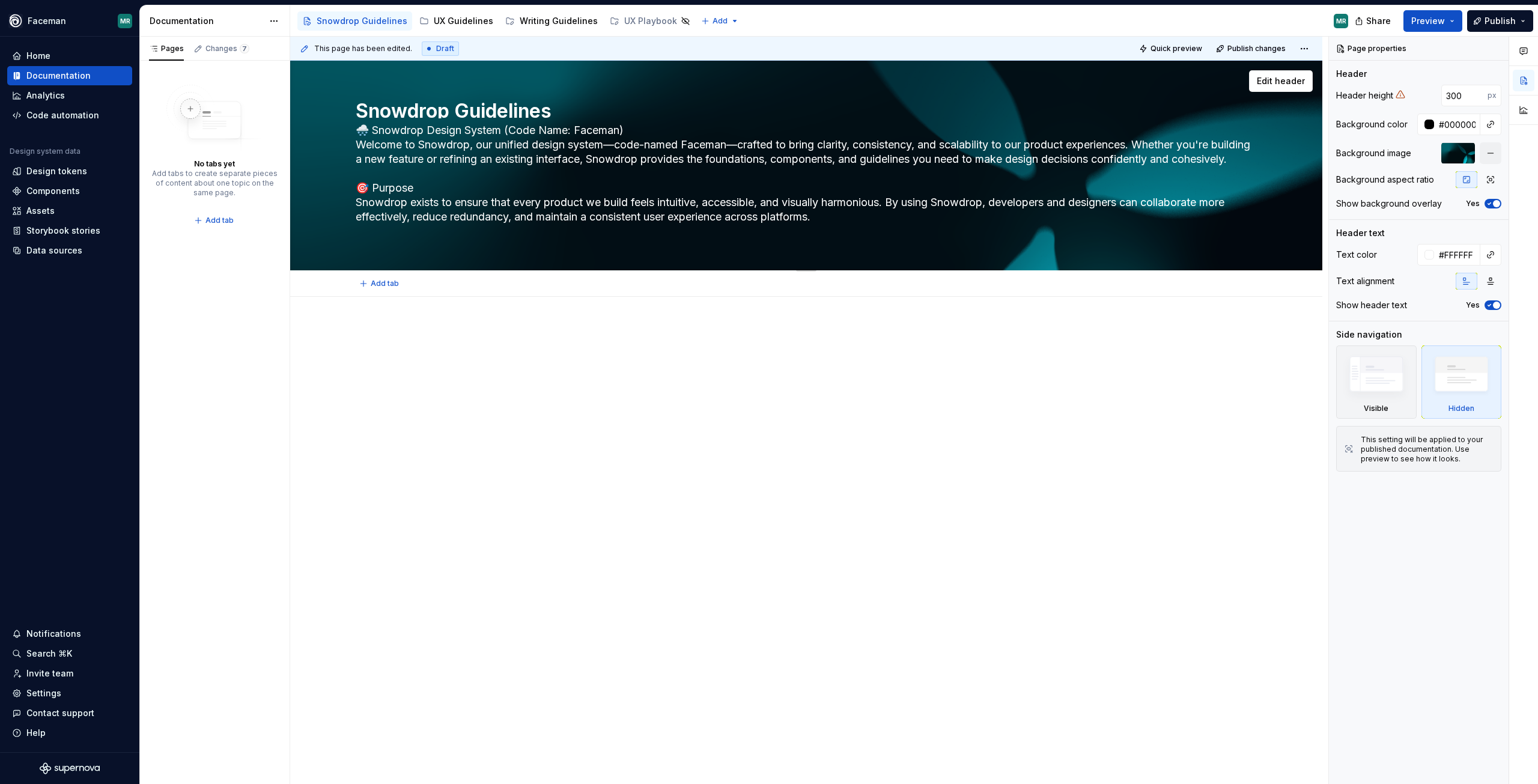
click at [355, 132] on textarea "🌨️ Snowdrop Design System (Code Name: Faceman) Welcome to Snowdrop, our unified…" at bounding box center [804, 181] width 901 height 120
type textarea "*"
type textarea "Welcome to Snowdrop, our unified design system—code-named Faceman—crafted to br…"
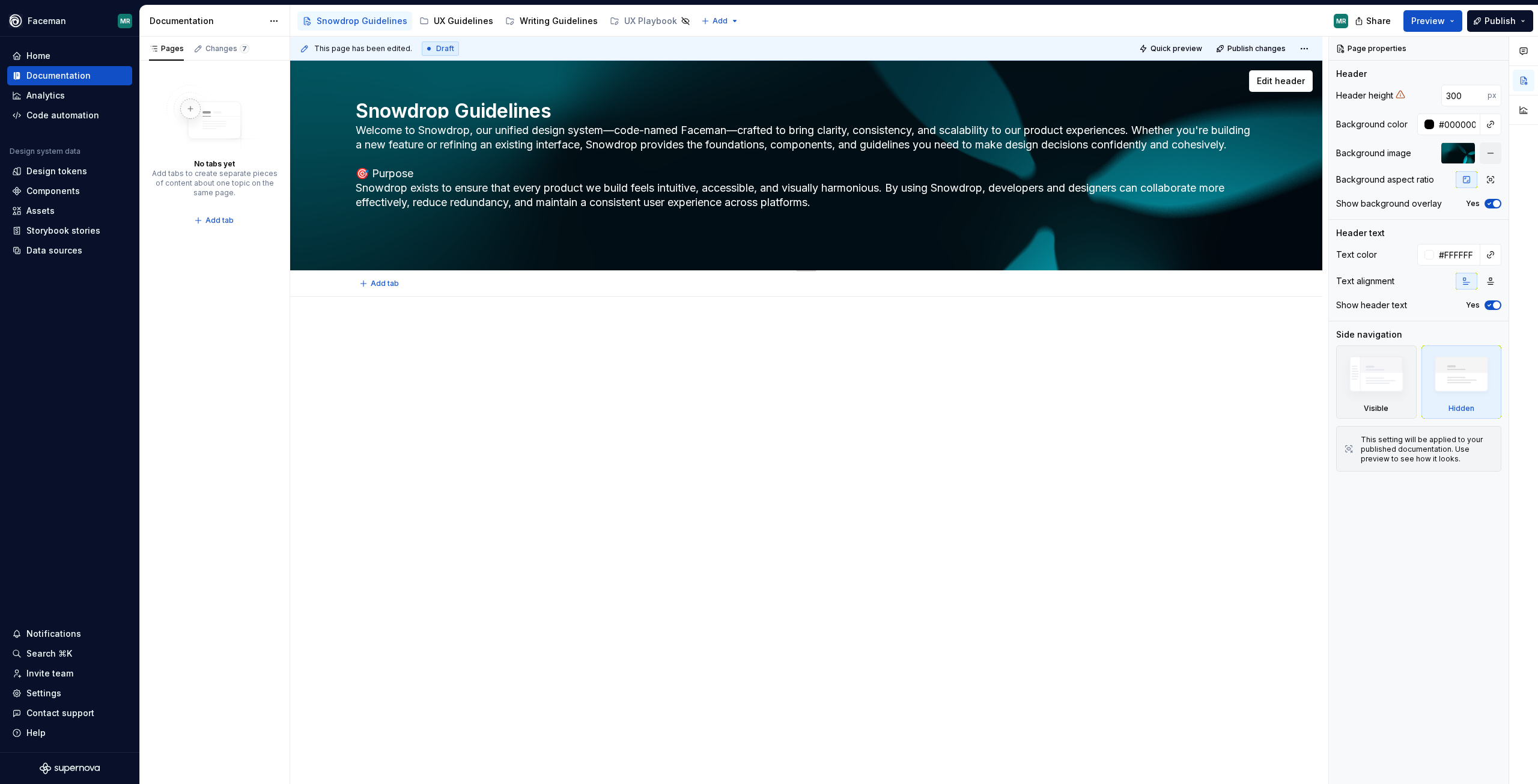
type textarea "*"
type textarea "F Welcome to Snowdrop, our unified design system—code-named Faceman—crafted to …"
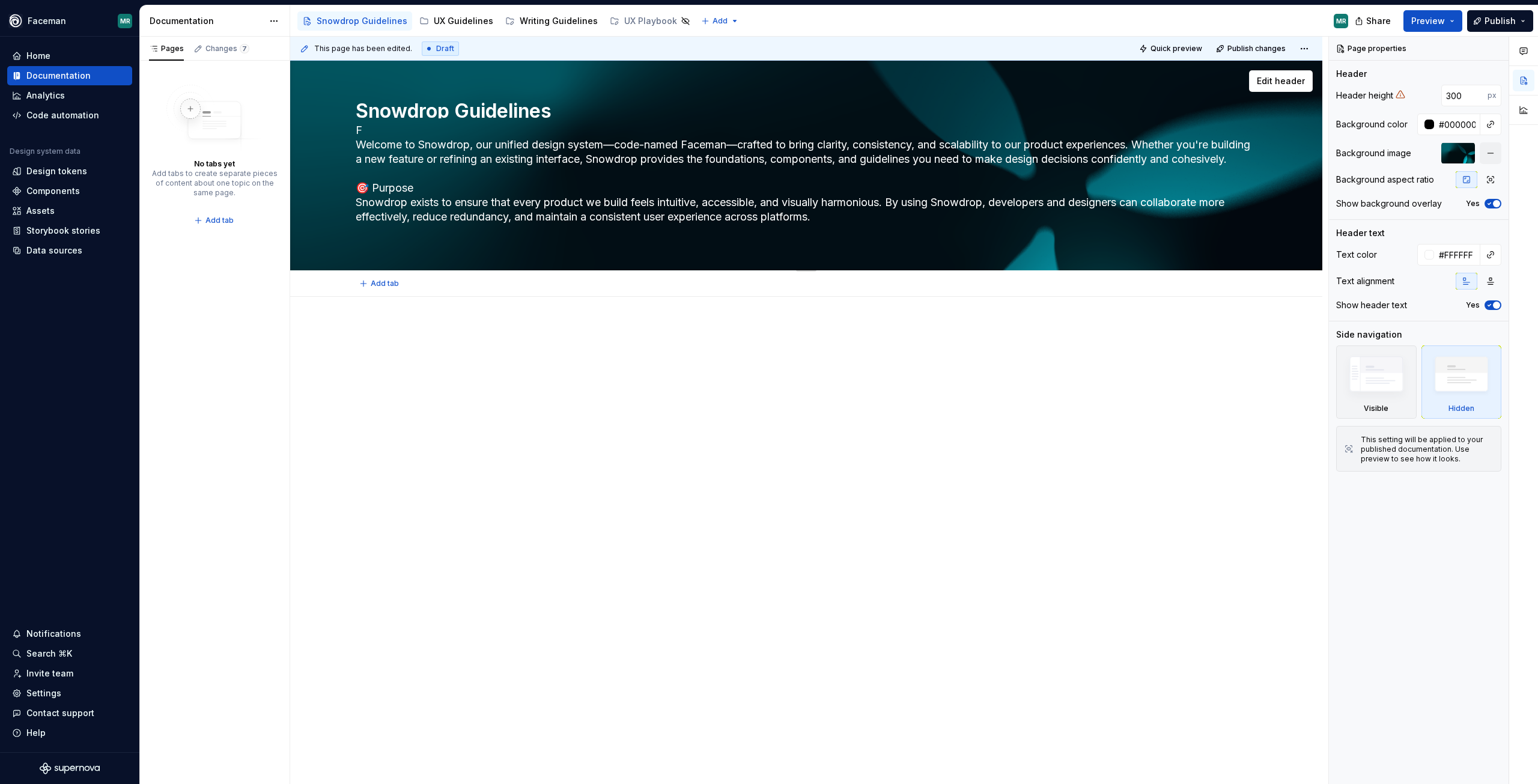
type textarea "*"
type textarea "Fa Welcome to Snowdrop, our unified design system—code-named Faceman—crafted to…"
type textarea "*"
type textarea "Fac Welcome to Snowdrop, our unified design system—code-named Faceman—crafted t…"
type textarea "*"
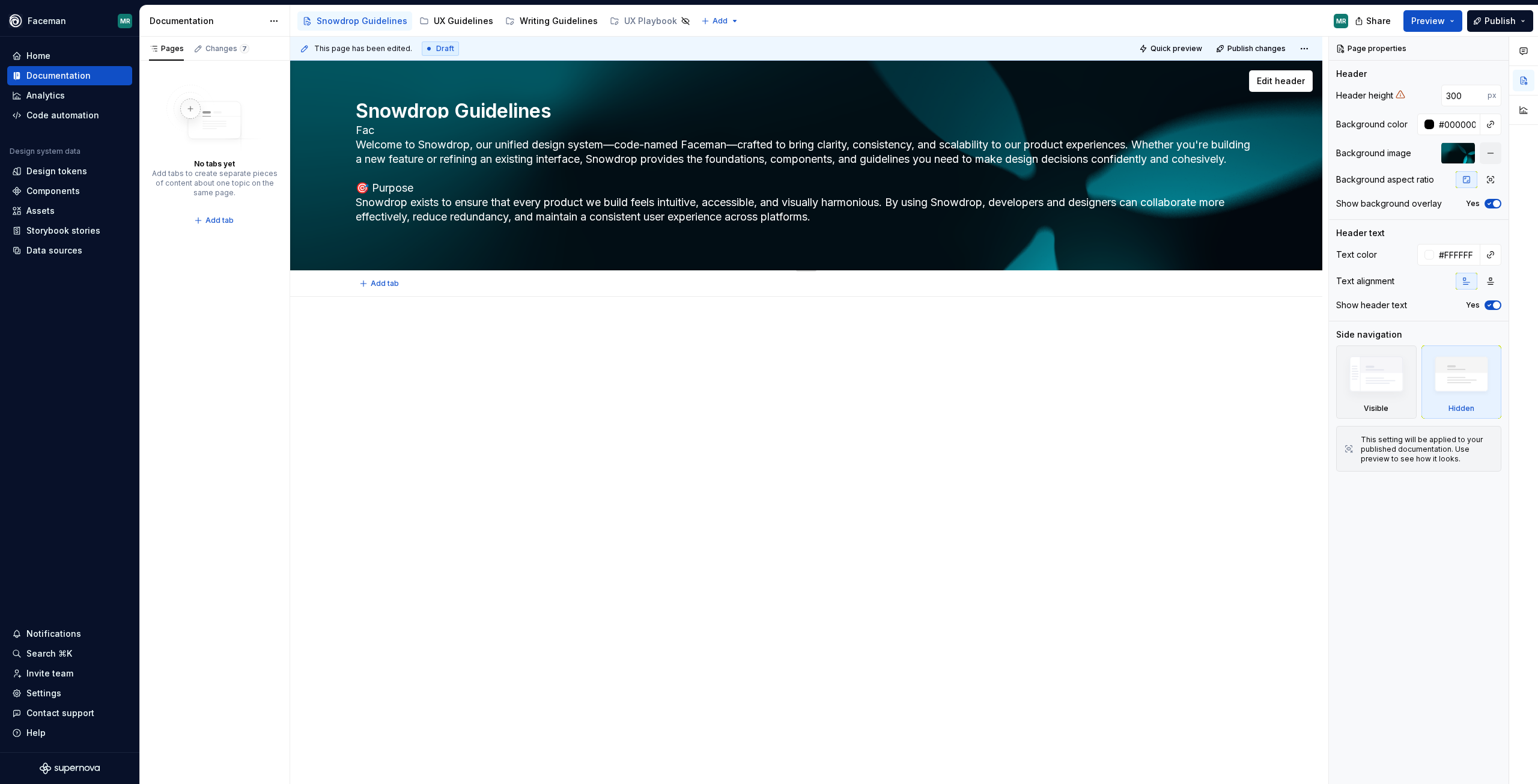
type textarea "Face Welcome to Snowdrop, our unified design system—code-named Faceman—crafted …"
type textarea "*"
type textarea "Facem Welcome to Snowdrop, our unified design system—code-named Faceman—crafted…"
type textarea "*"
type textarea "Facema Welcome to Snowdrop, our unified design system—code-named Faceman—crafte…"
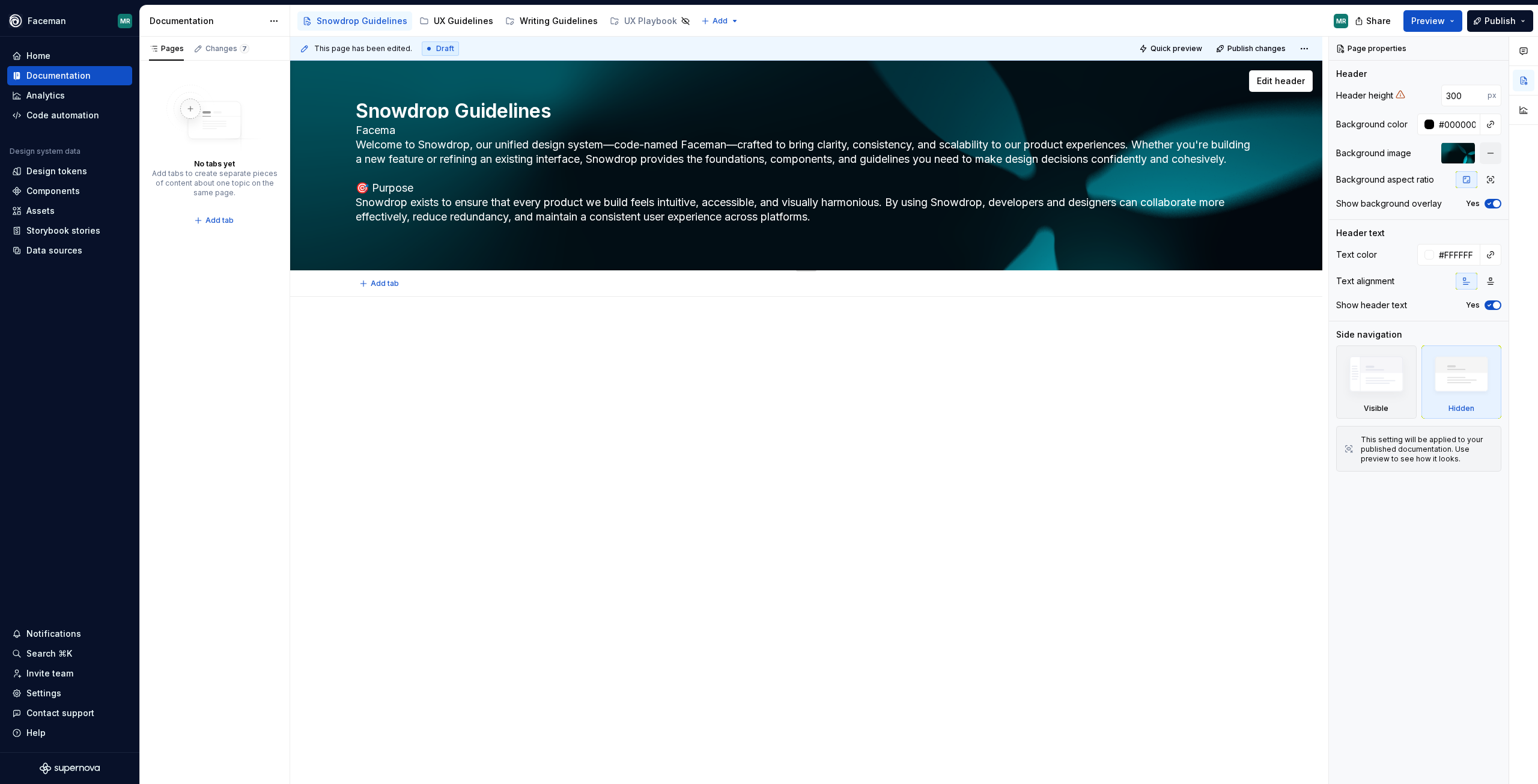
type textarea "*"
type textarea "Faceman Welcome to Snowdrop, our unified design system—code-named Faceman—craft…"
type textarea "*"
type textarea "Faceman Welcome to Snowdrop, our unified design system—code-named Faceman—craft…"
click at [481, 341] on div at bounding box center [806, 348] width 901 height 46
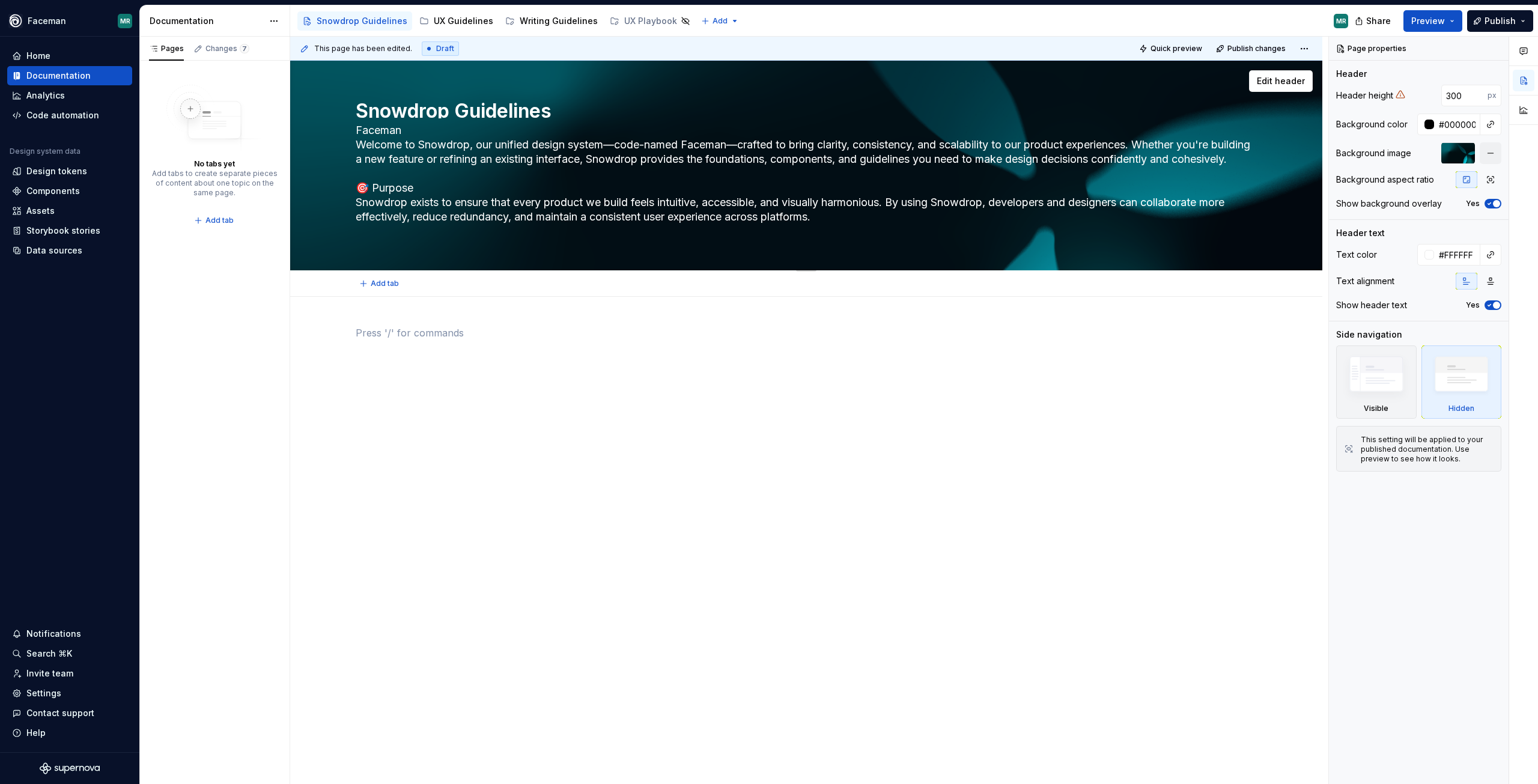
click at [469, 143] on textarea "Faceman Welcome to Snowdrop, our unified design system—code-named Faceman—craft…" at bounding box center [804, 181] width 901 height 120
click at [466, 142] on textarea "Faceman Welcome to Snowdrop, our unified design system—code-named Faceman—craft…" at bounding box center [804, 181] width 901 height 120
click at [471, 144] on textarea "Faceman Welcome to Snowdrop, our unified design system—code-named Faceman—craft…" at bounding box center [804, 181] width 901 height 120
type textarea "*"
type textarea "Faceman Welcome to Snowdrop , our unified design system—code-named Faceman—craf…"
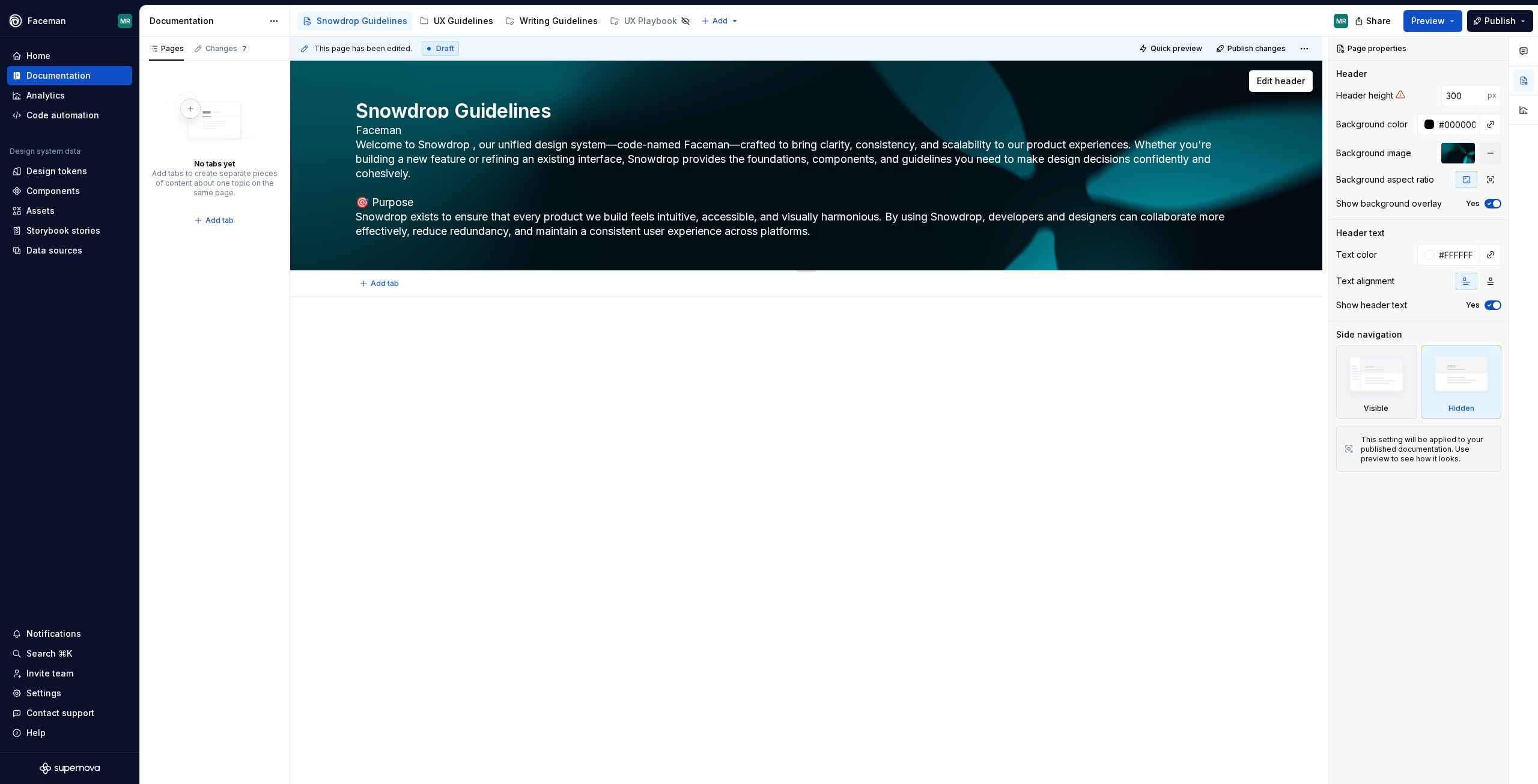
type textarea "*"
type textarea "Faceman Welcome to Snowdrop G, our unified design system—code-named Faceman—cra…"
type textarea "*"
type textarea "Faceman Welcome to Snowdrop Gu, our unified design system—code-named Faceman—cr…"
type textarea "*"
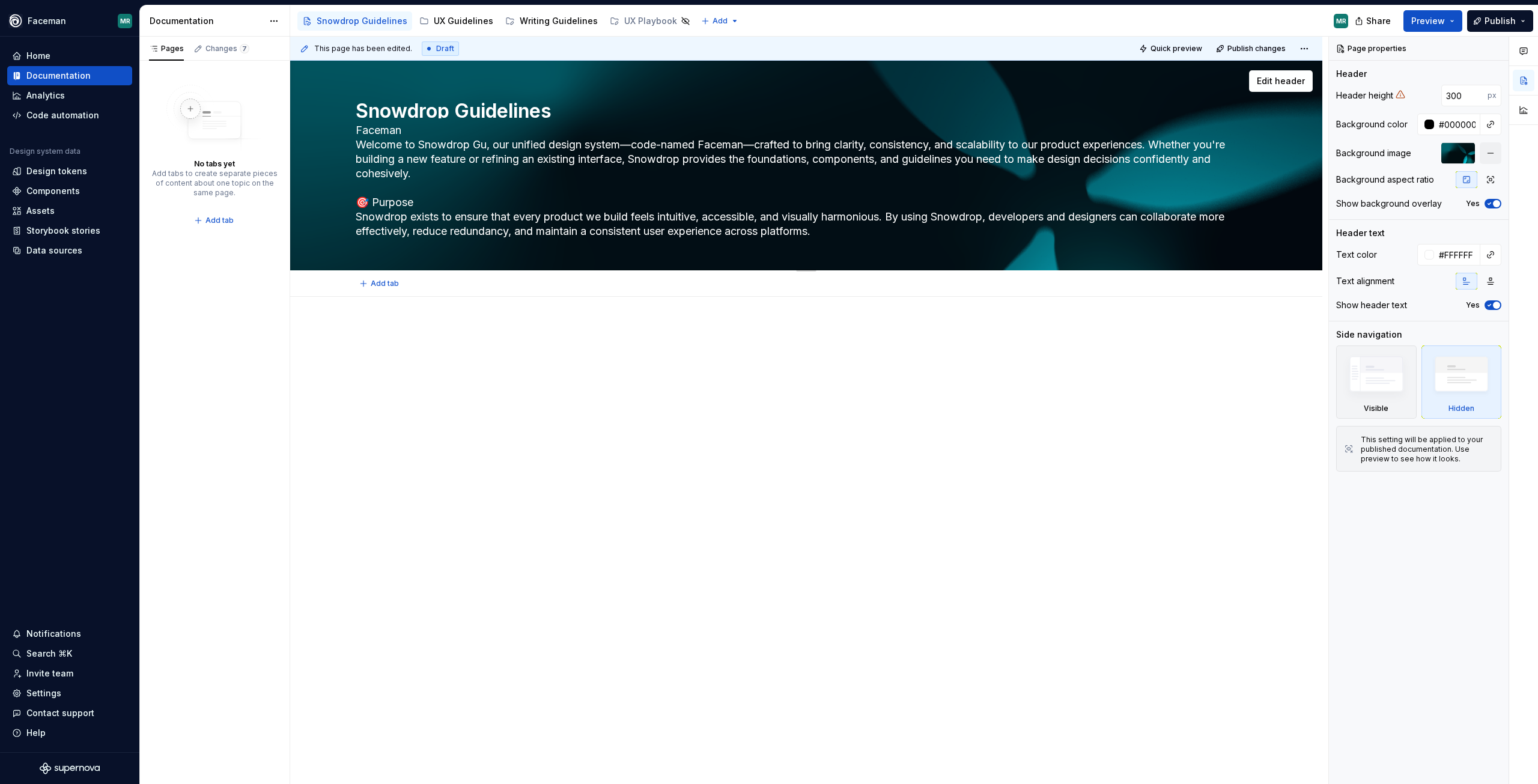
type textarea "Faceman Welcome to Snowdrop Gui, our unified design system—code-named Faceman—c…"
type textarea "*"
type textarea "Faceman Welcome to Snowdrop Guid, our unified design system—code-named Faceman—…"
type textarea "*"
type textarea "Faceman Welcome to Snowdrop Guide, our unified design system—code-named Faceman…"
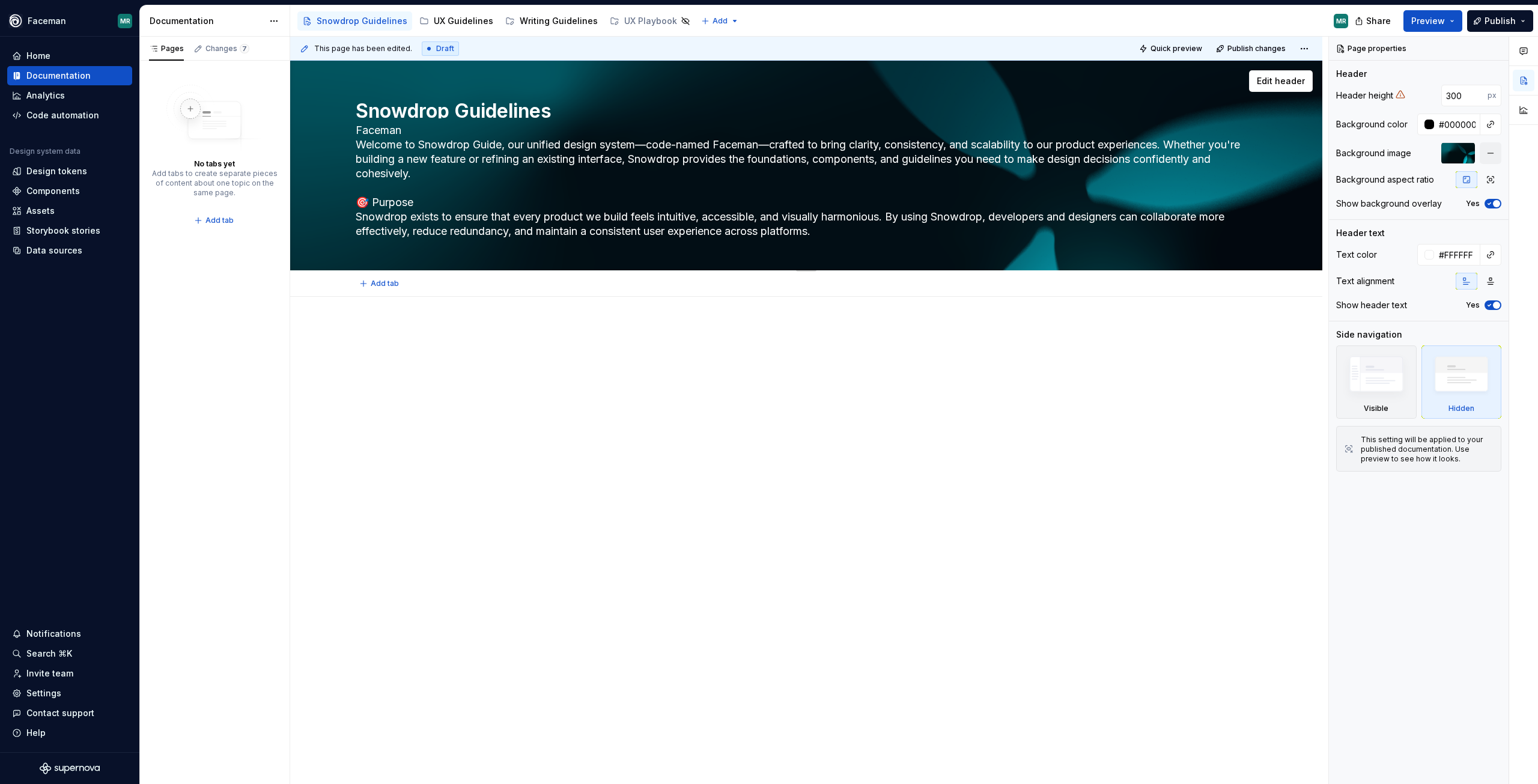
type textarea "*"
type textarea "Faceman Welcome to Snowdrop Guidel, our unified design system—code-named Facema…"
type textarea "*"
type textarea "Faceman Welcome to Snowdrop Guideli, our unified design system—code-named Facem…"
type textarea "*"
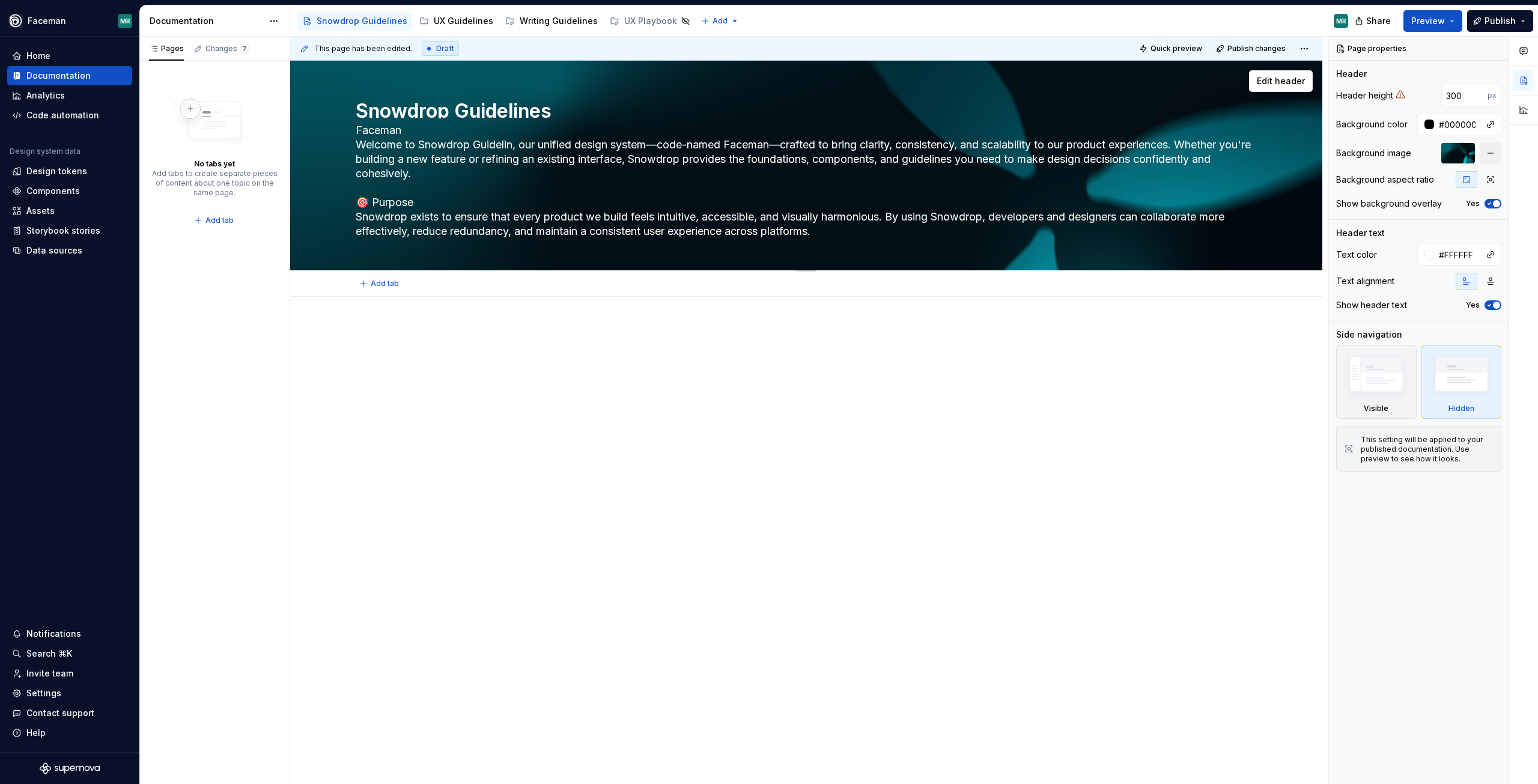
type textarea "Faceman Welcome to Snowdrop Guideline, our unified design system—code-named Fac…"
type textarea "*"
type textarea "Faceman Welcome to Snowdrop Guidelines, our unified design system—code-named Fa…"
click at [417, 146] on textarea "Faceman Welcome to Snowdrop Guidelines, our unified design system—code-named Fa…" at bounding box center [804, 181] width 901 height 120
type textarea "*"
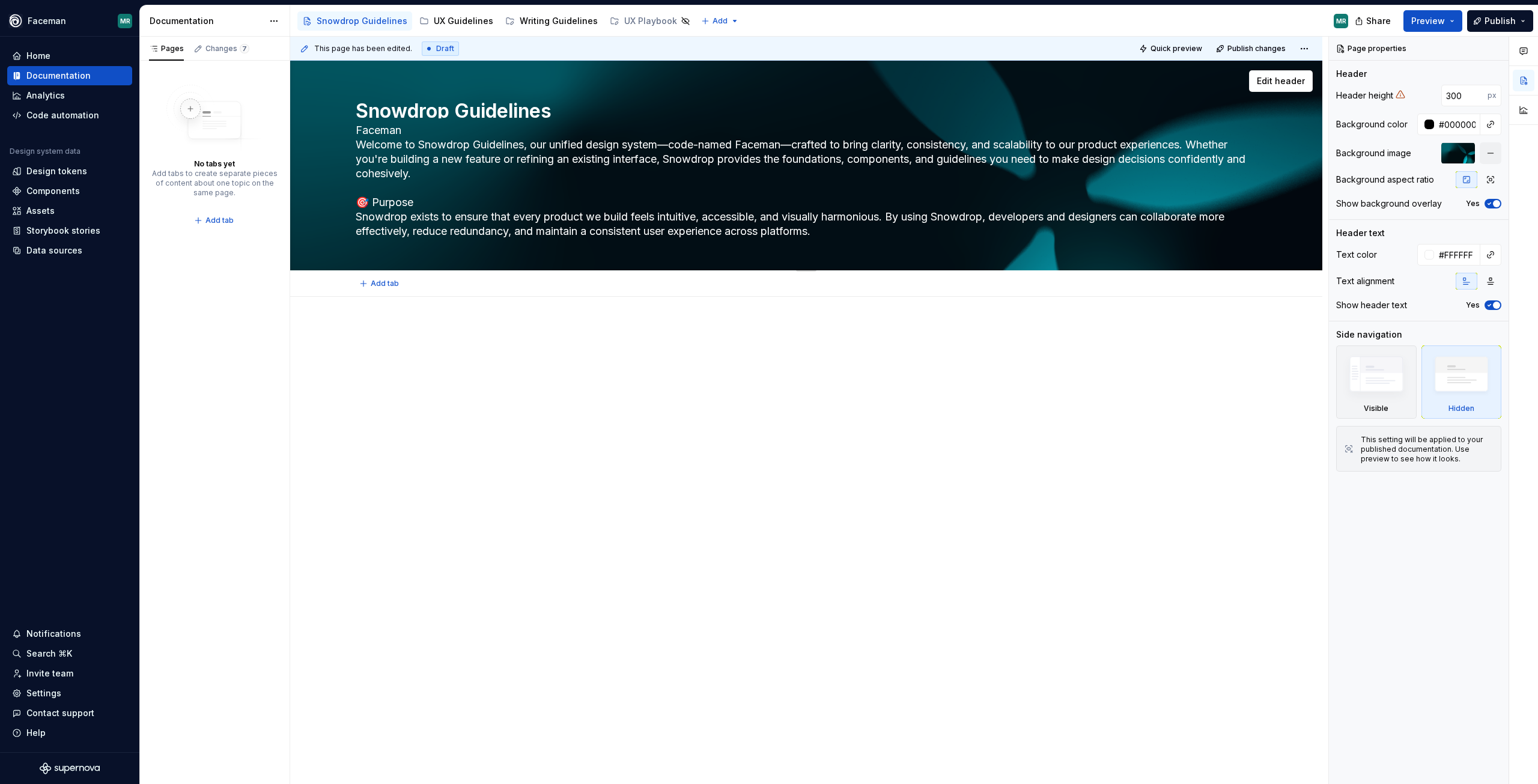
type textarea "Faceman Welcome to Snowdrop Guidelines, our unified design system—code-named Fa…"
type textarea "*"
type textarea "Faceman Welcome to F Snowdrop Guidelines, our unified design system—code-named …"
type textarea "*"
type textarea "Faceman Welcome to Fa Snowdrop Guidelines, our unified design system—code-named…"
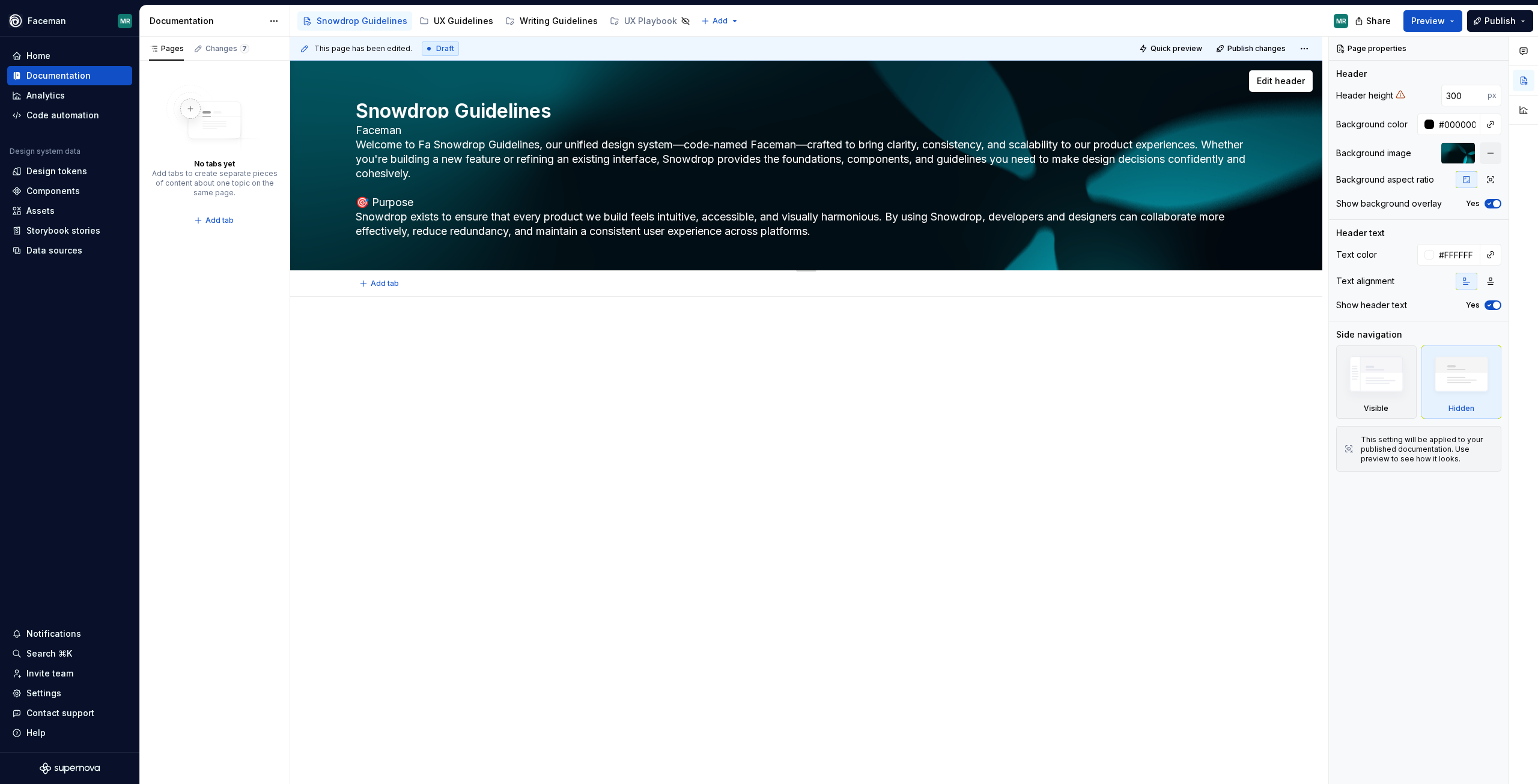
type textarea "*"
type textarea "Faceman Welcome to Fac Snowdrop Guidelines, our unified design system—code-name…"
type textarea "*"
type textarea "Faceman Welcome to Face Snowdrop Guidelines, our unified design system—code-nam…"
type textarea "*"
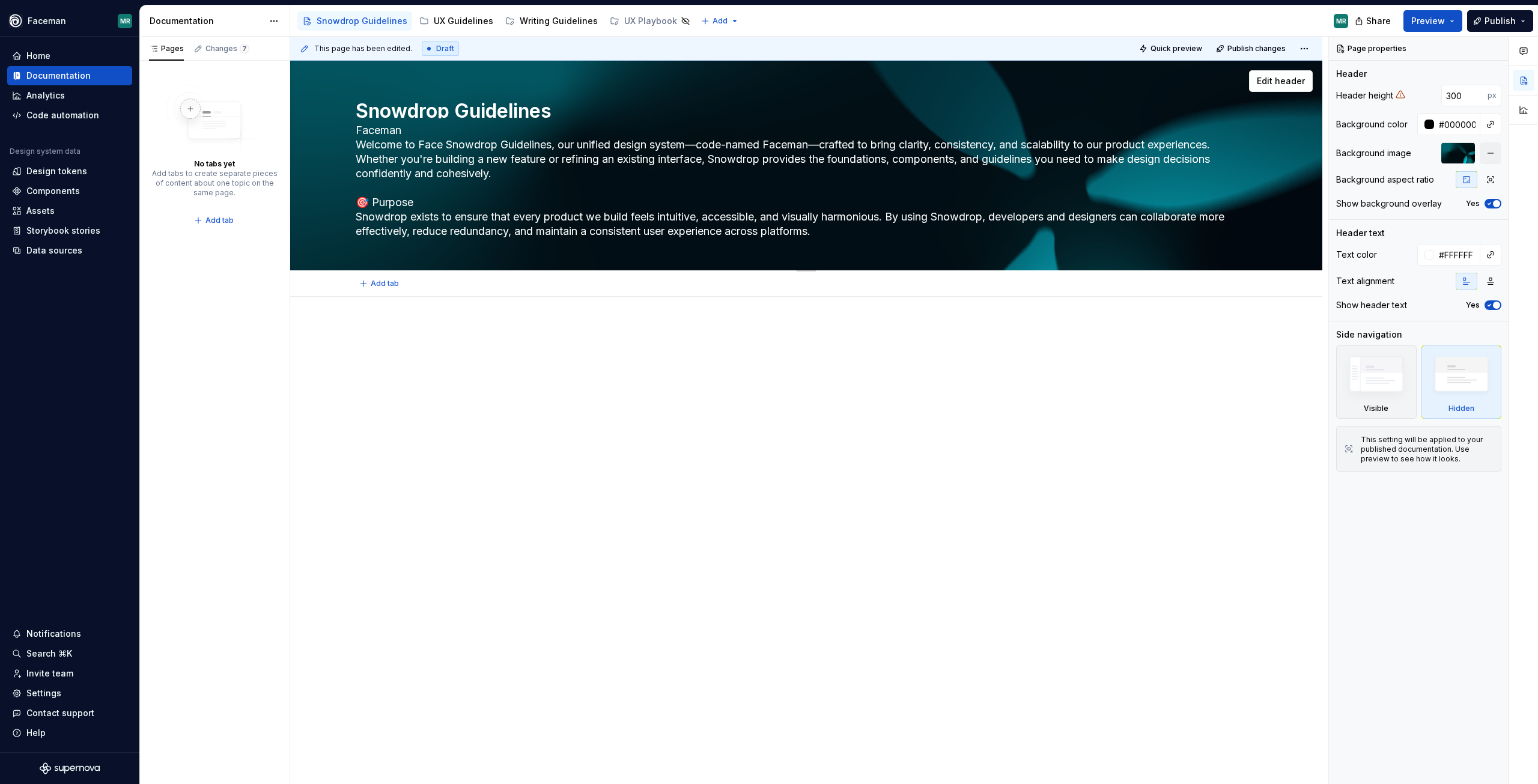
type textarea "Faceman Welcome to Facem Snowdrop Guidelines, our unified design system—code-na…"
type textarea "*"
type textarea "Faceman Welcome to Facema Snowdrop Guidelines, our unified design system—code-n…"
type textarea "*"
type textarea "Faceman Welcome to Faceman Snowdrop Guidelines, our unified design system—code-…"
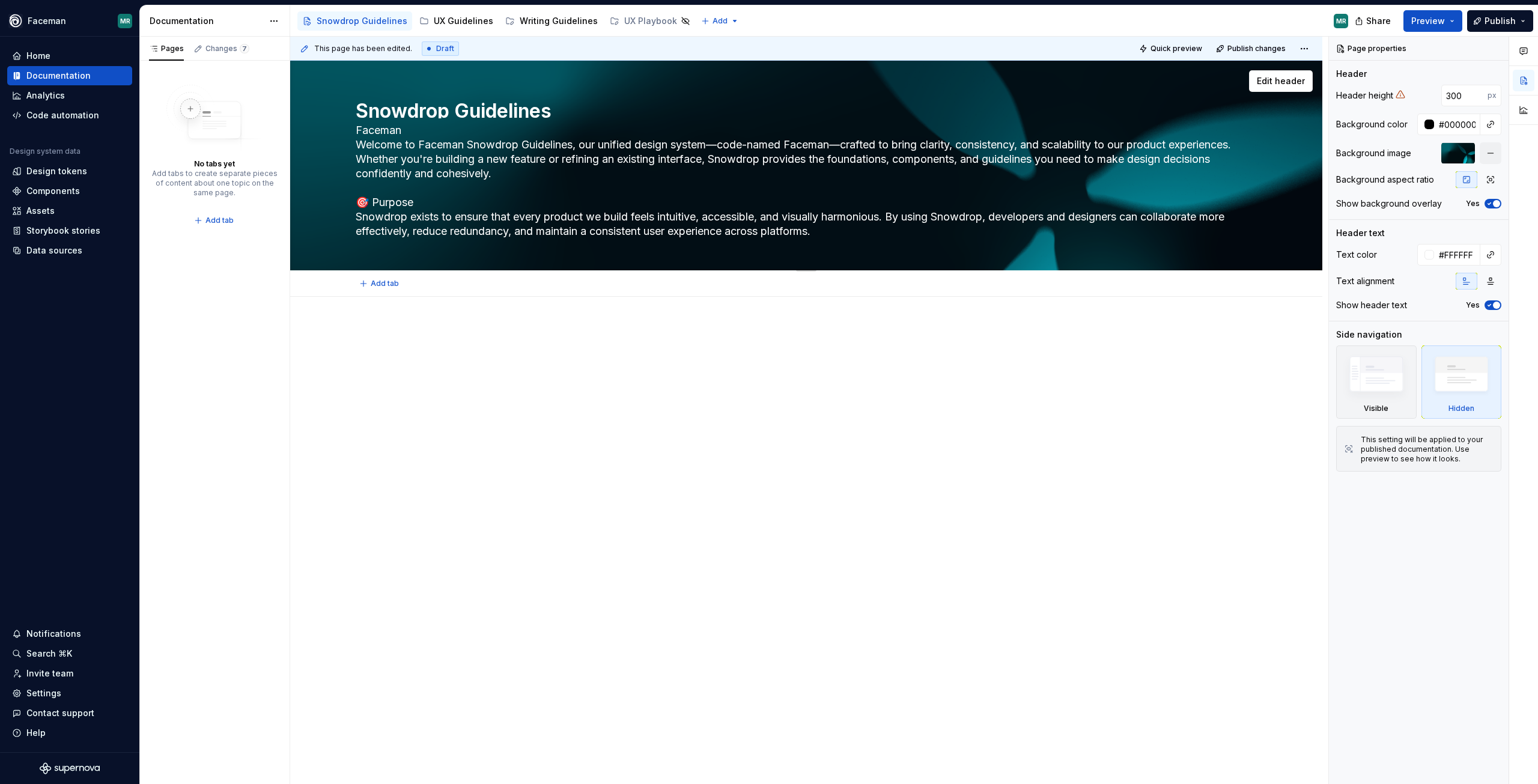
type textarea "*"
type textarea "Faceman Welcome to Faceman, Snowdrop Guidelines, our unified design system—code…"
click at [353, 143] on textarea "Faceman Welcome to Faceman, Snowdrop Guidelines, our unified design system—code…" at bounding box center [804, 181] width 901 height 120
type textarea "*"
type textarea "FacemanWelcome to Faceman, Snowdrop Guidelines, our unified design system—code-…"
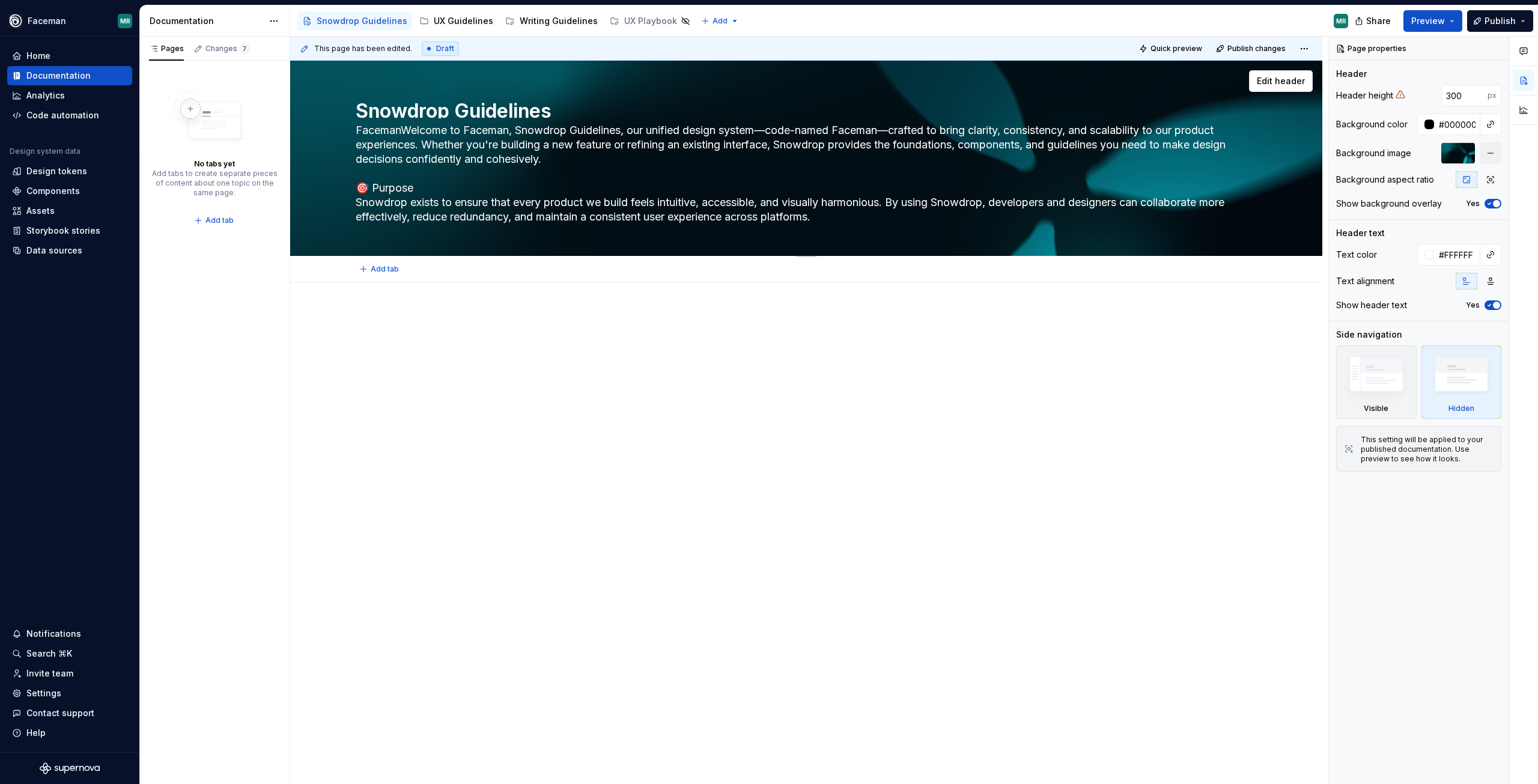
type textarea "*"
type textarea "FacemaWelcome to Faceman, Snowdrop Guidelines, our unified design system—code-n…"
type textarea "*"
type textarea "FacemWelcome to Faceman, Snowdrop Guidelines, our unified design system—code-na…"
type textarea "*"
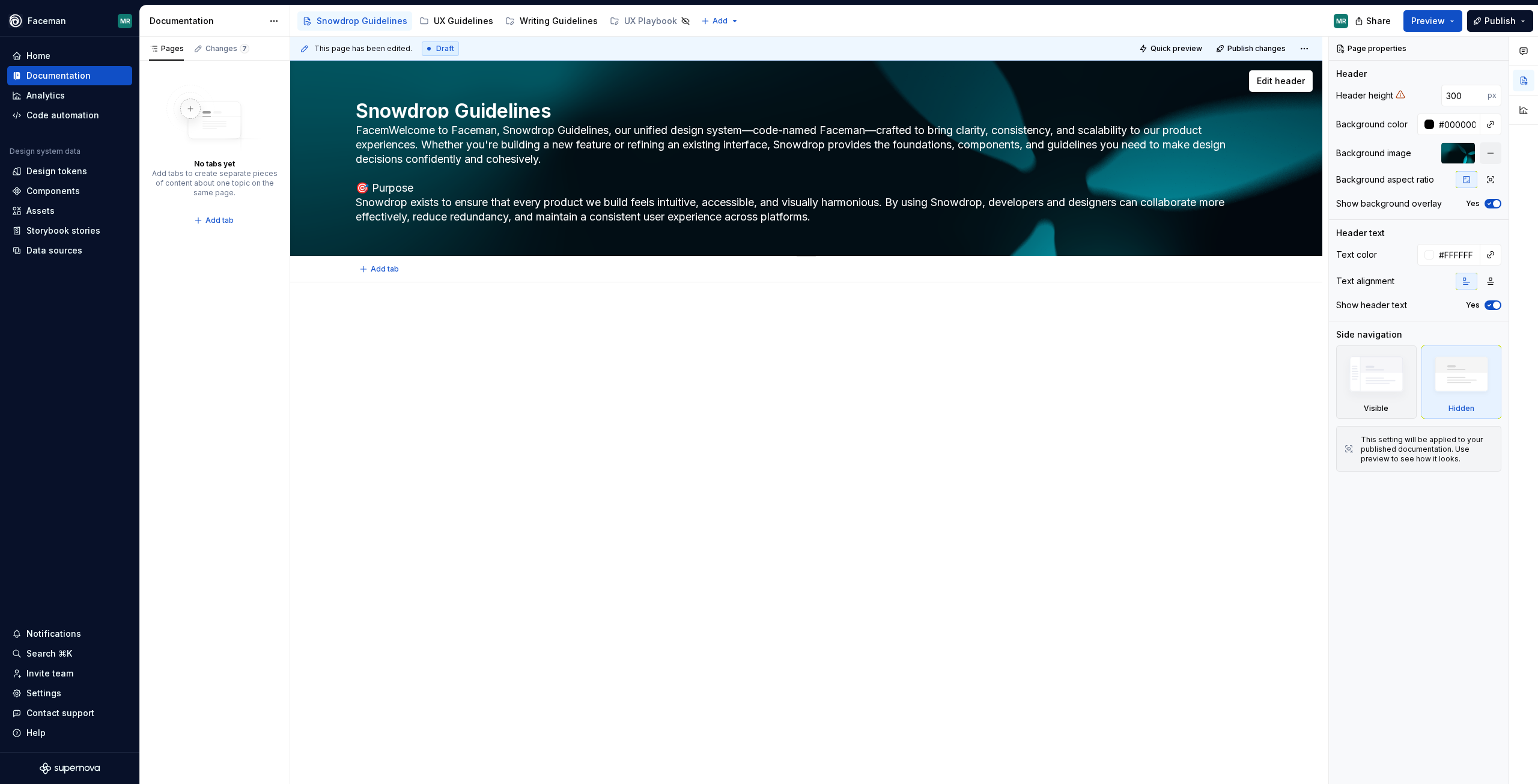
type textarea "FaceWelcome to Faceman, Snowdrop Guidelines, our unified design system—code-nam…"
type textarea "*"
type textarea "FacWelcome to Faceman, Snowdrop Guidelines, our unified design system—code-name…"
type textarea "*"
type textarea "FaWelcome to Faceman, Snowdrop Guidelines, our unified design system—code-named…"
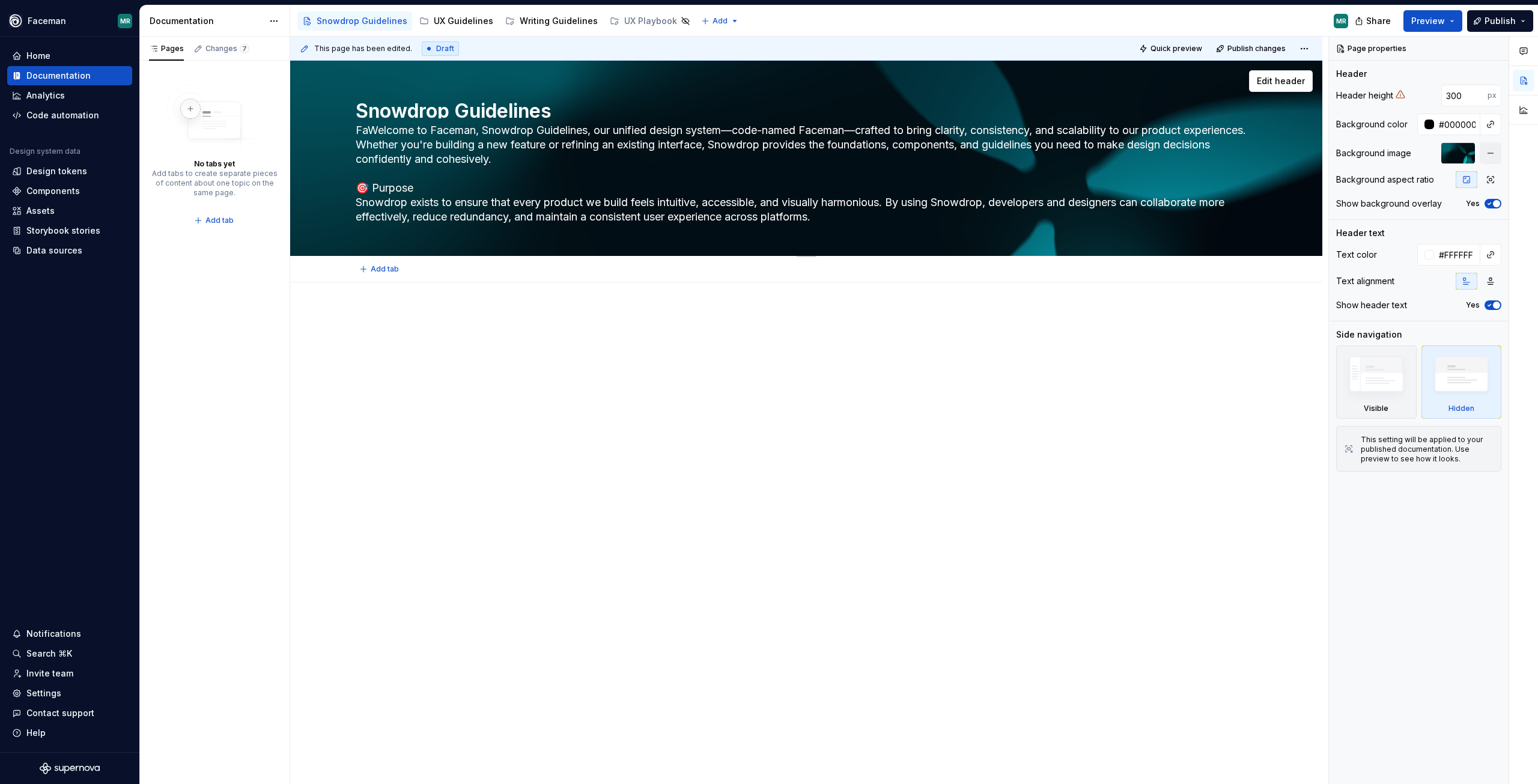
type textarea "*"
type textarea "FWelcome to Faceman, Snowdrop Guidelines, our unified design system—code-named …"
type textarea "*"
type textarea "Welcome to Faceman, Snowdrop Guidelines, our unified design system—code-named F…"
click at [560, 148] on textarea "Welcome to Faceman, Snowdrop Guidelines, our unified design system—code-named F…" at bounding box center [804, 173] width 901 height 105
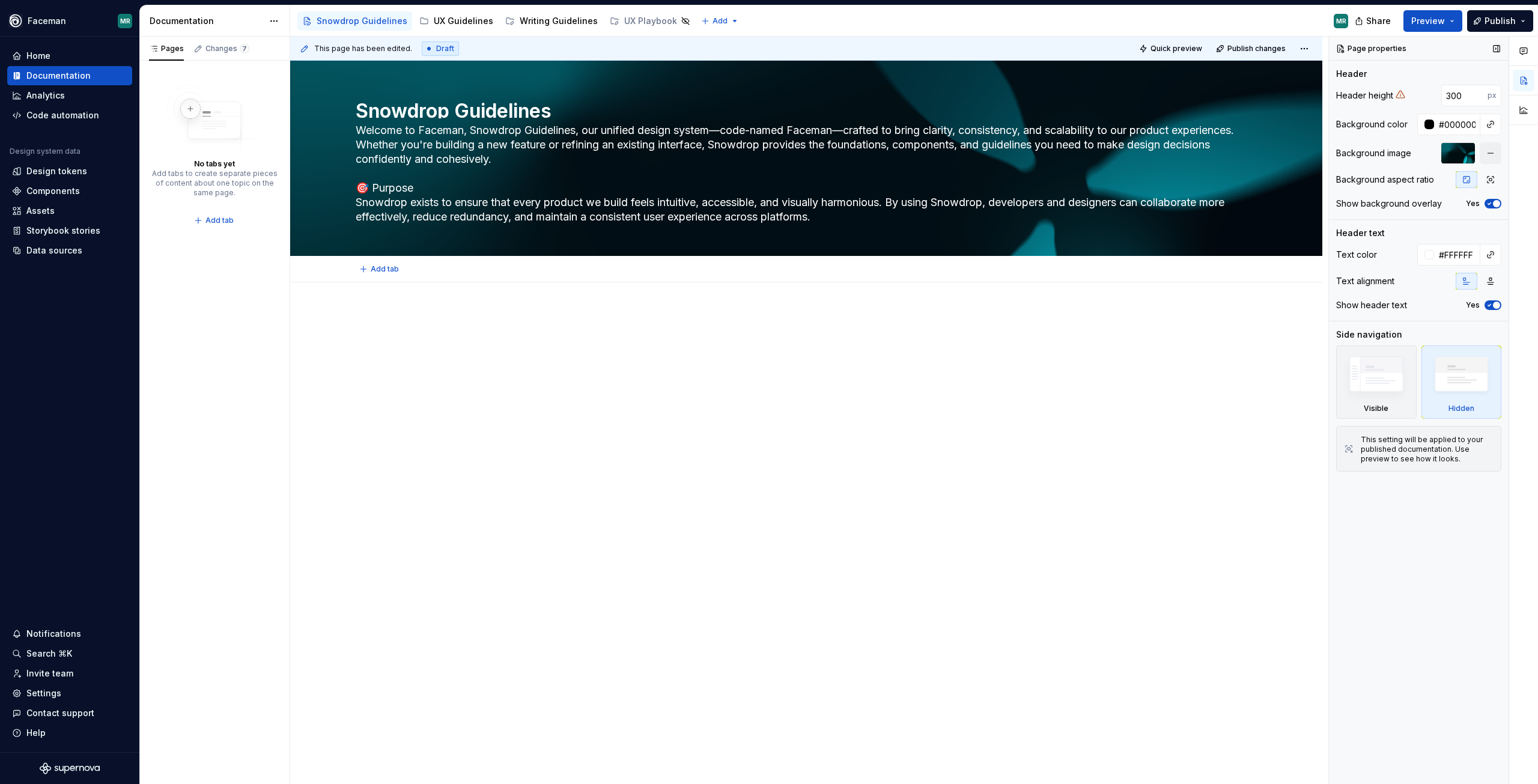
type textarea "*"
type textarea "Welcome to Faceman, Snowdrop Guidelines, our unified design system—code-named F…"
click at [1490, 203] on icon "button" at bounding box center [1489, 204] width 10 height 7
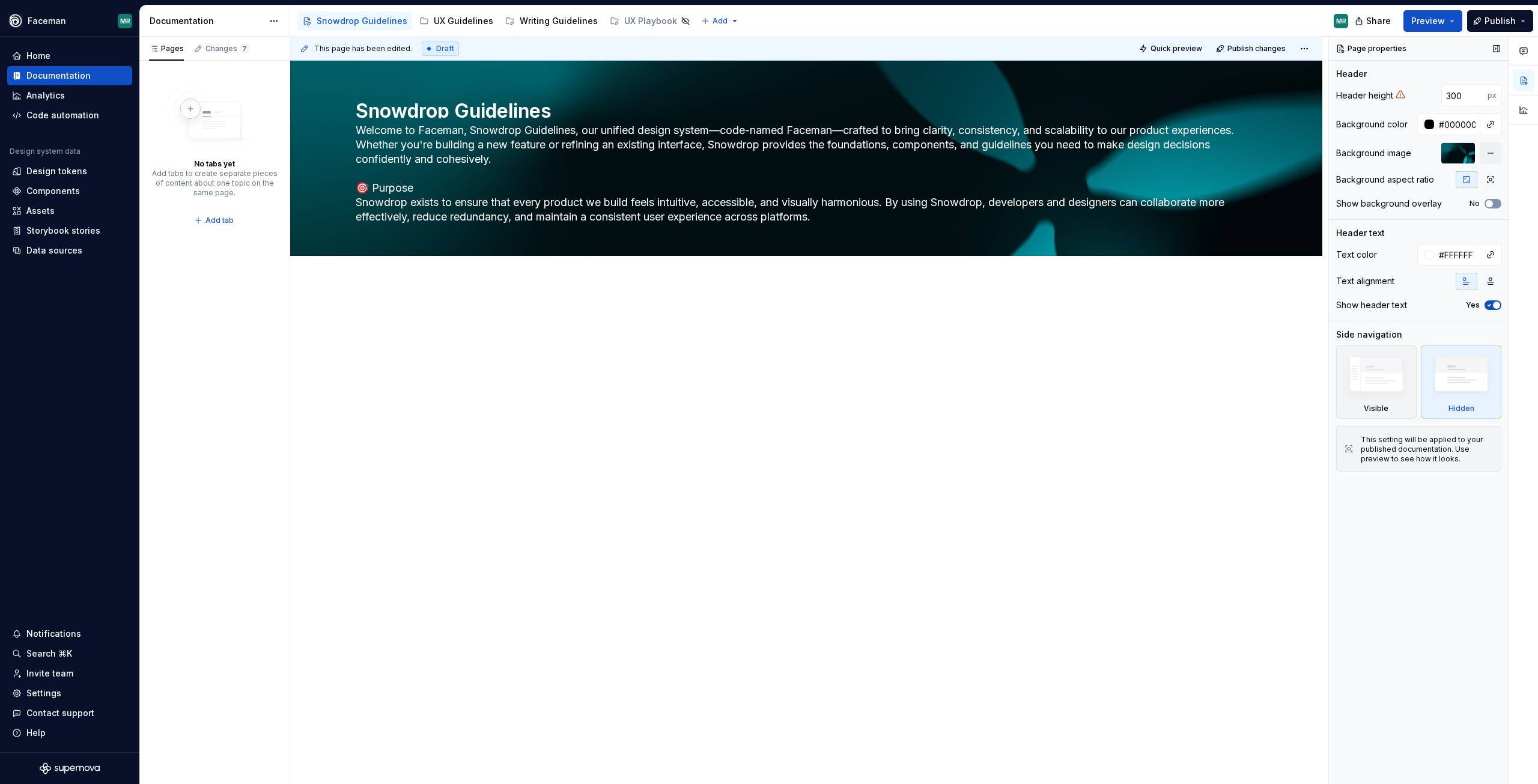
click at [1490, 203] on span "button" at bounding box center [1489, 204] width 7 height 7
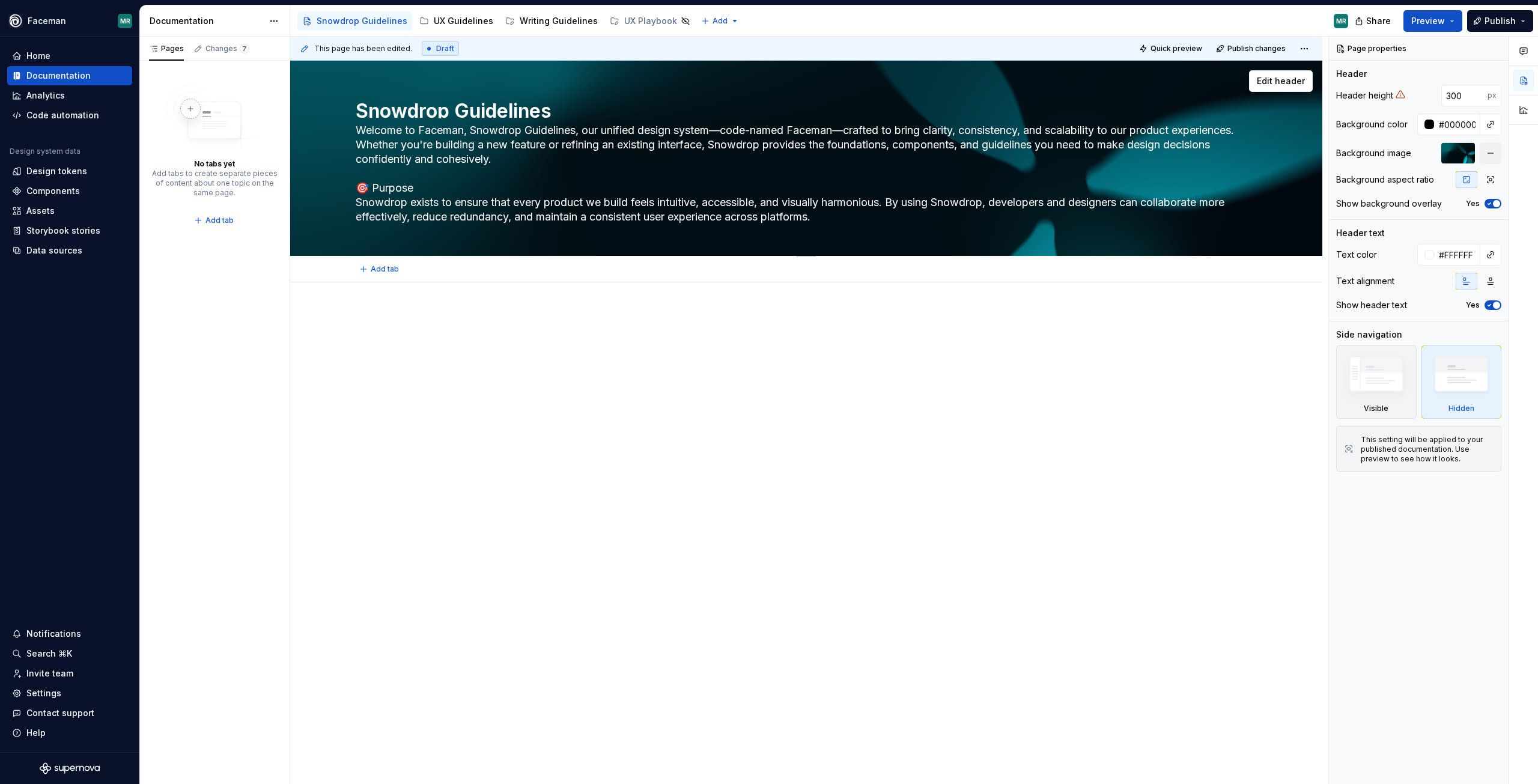
click at [853, 131] on textarea "Welcome to Faceman, Snowdrop Guidelines, our unified design system—code-named F…" at bounding box center [804, 173] width 901 height 105
click at [857, 128] on textarea "Welcome to Faceman, Snowdrop Guidelines, our unified design system—code-named F…" at bounding box center [804, 173] width 901 height 105
drag, startPoint x: 857, startPoint y: 128, endPoint x: 587, endPoint y: 133, distance: 270.0
click at [587, 133] on textarea "Welcome to Faceman, Snowdrop Guidelines, our unified design system—code-named F…" at bounding box center [804, 173] width 901 height 105
type textarea "*"
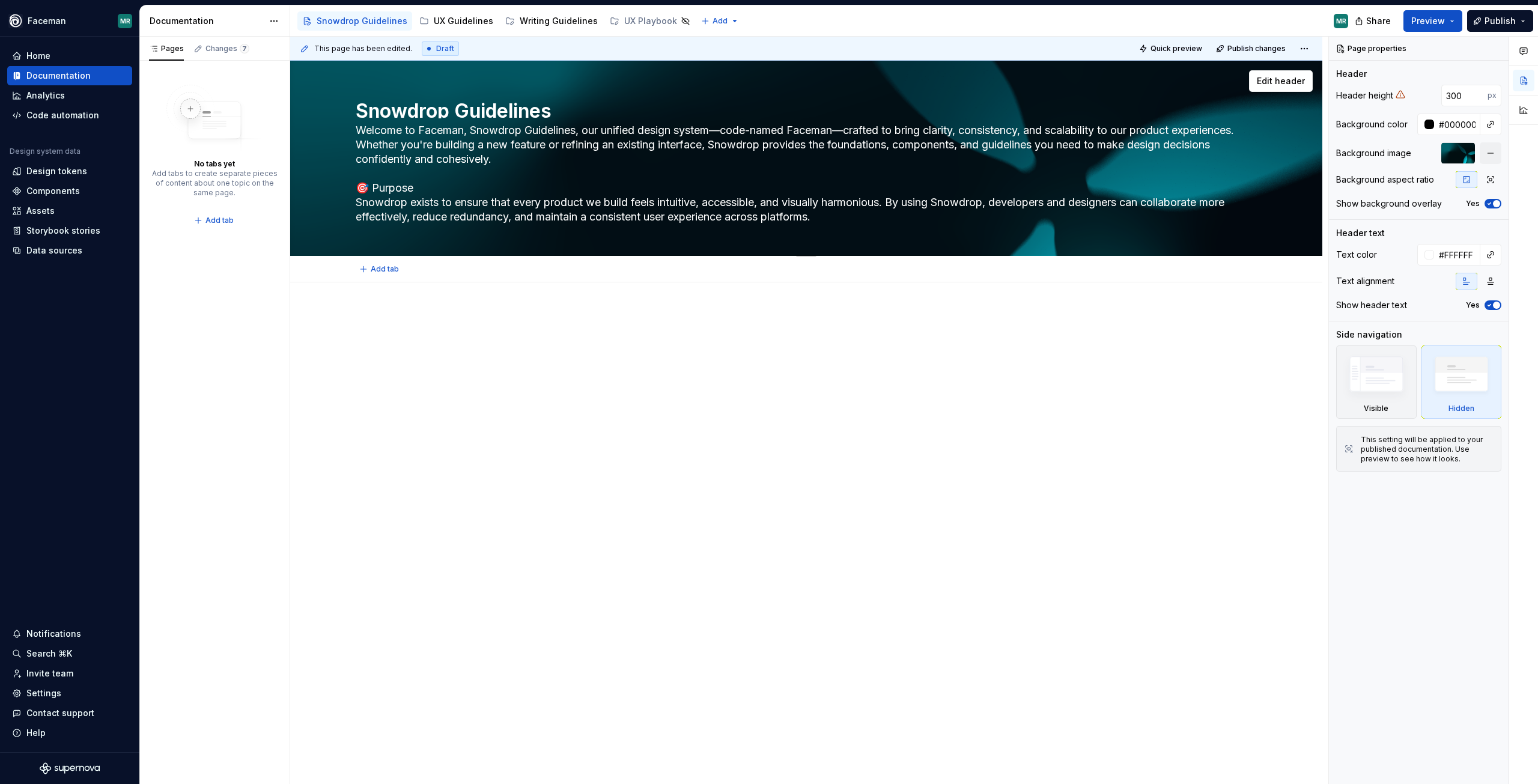
type textarea "Welcome to Faceman, Snowdrop Guidelines, crafted to bring clarity, consistency,…"
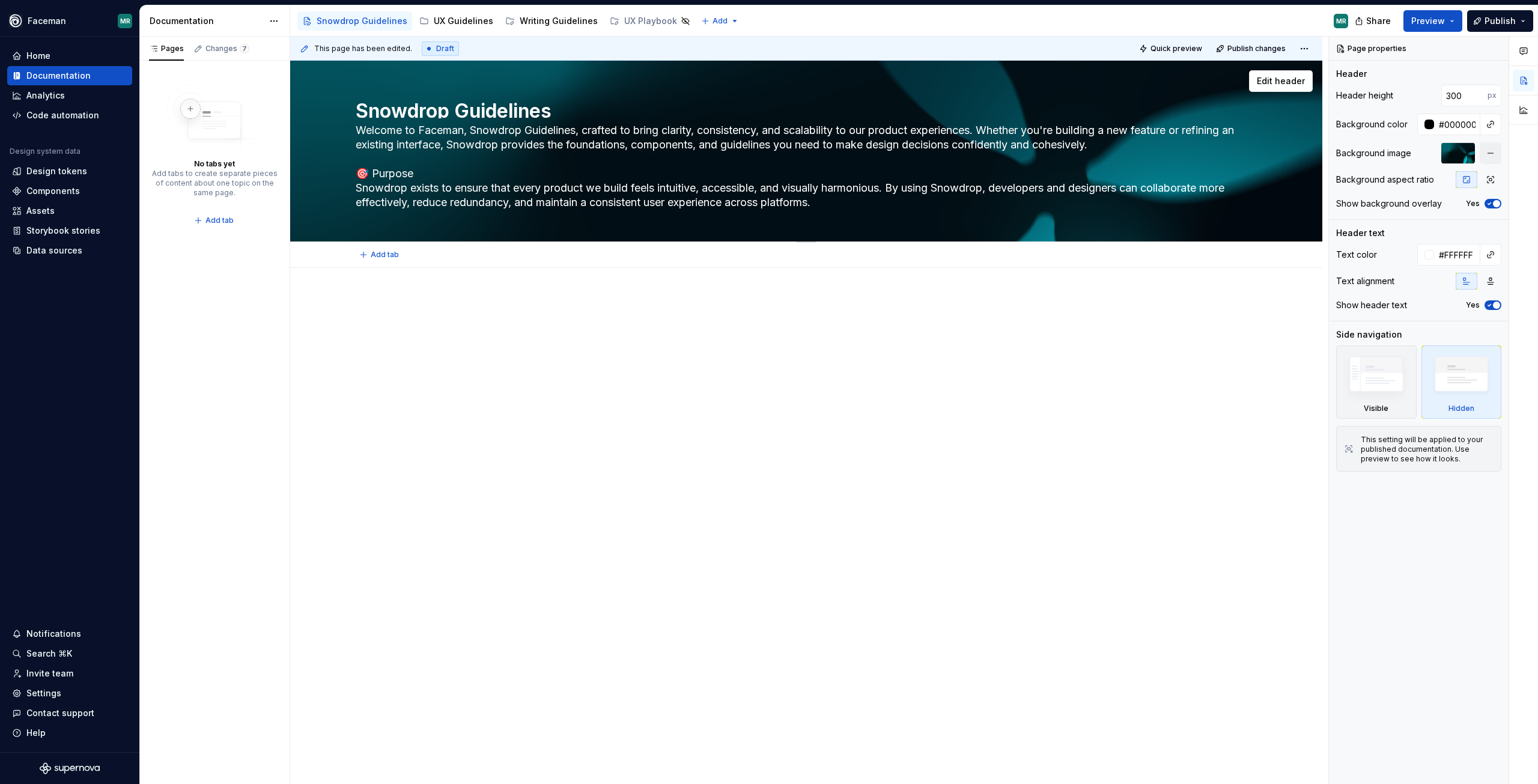
click at [516, 144] on textarea "Welcome to Faceman, Snowdrop Guidelines, crafted to bring clarity, consistency,…" at bounding box center [804, 167] width 901 height 91
type textarea "*"
type textarea "Welcome to Faceman, Snowdrop Guidelines, crafted to bring clarity, consistency,…"
type textarea "*"
type textarea "Welcome to Faceman, Snowdrop Guidelines, crafted to bring clarity, consistency,…"
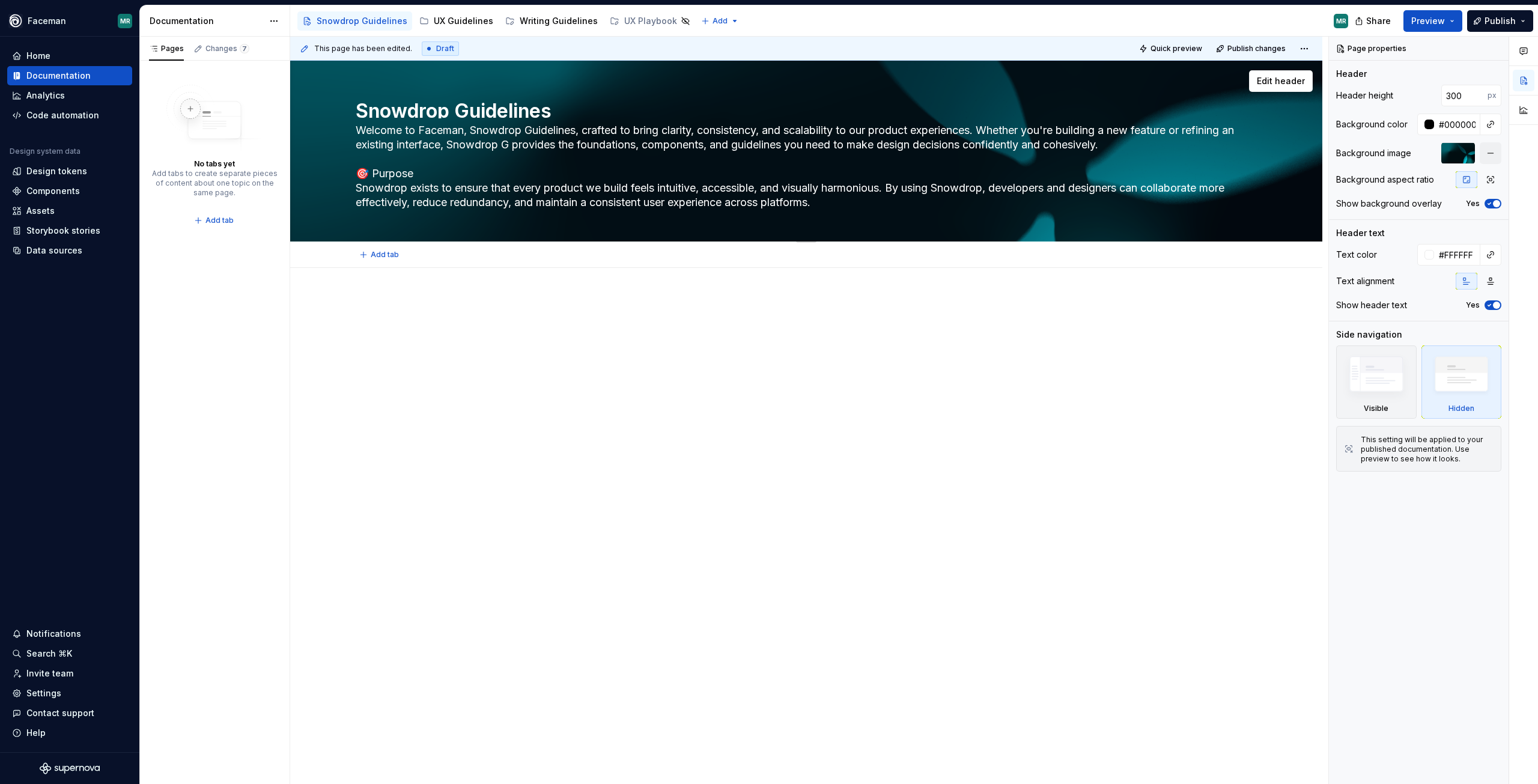
type textarea "*"
type textarea "Welcome to Faceman, Snowdrop Guidelines, crafted to bring clarity, consistency,…"
type textarea "*"
type textarea "Welcome to Faceman, Snowdrop Guidelines, crafted to bring clarity, consistency,…"
type textarea "*"
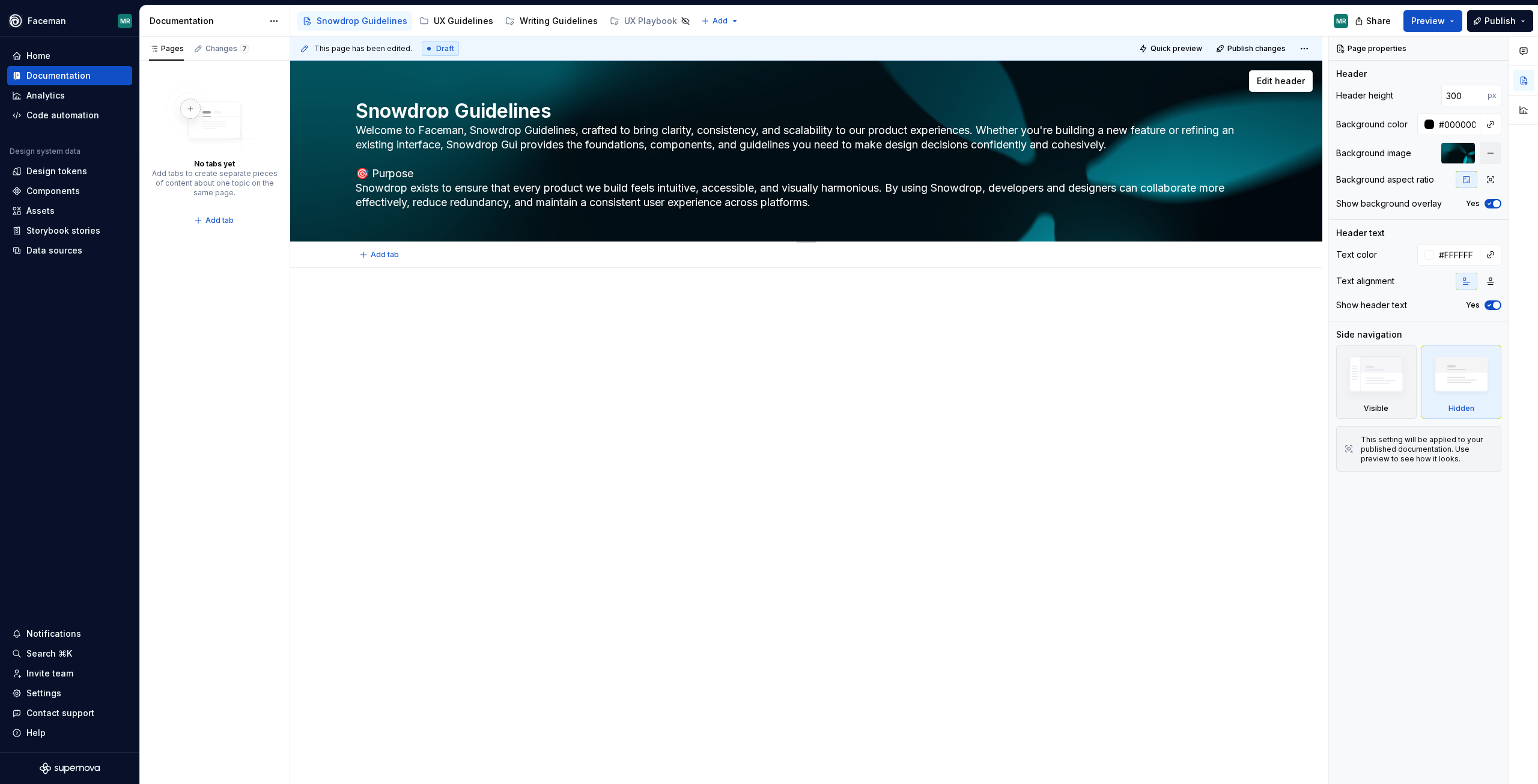
type textarea "Welcome to Faceman, Snowdrop Guidelines, crafted to bring clarity, consistency,…"
type textarea "*"
type textarea "Welcome to Faceman, Snowdrop Guidelines, crafted to bring clarity, consistency,…"
type textarea "*"
type textarea "Welcome to Faceman, Snowdrop Guidelines, crafted to bring clarity, consistency,…"
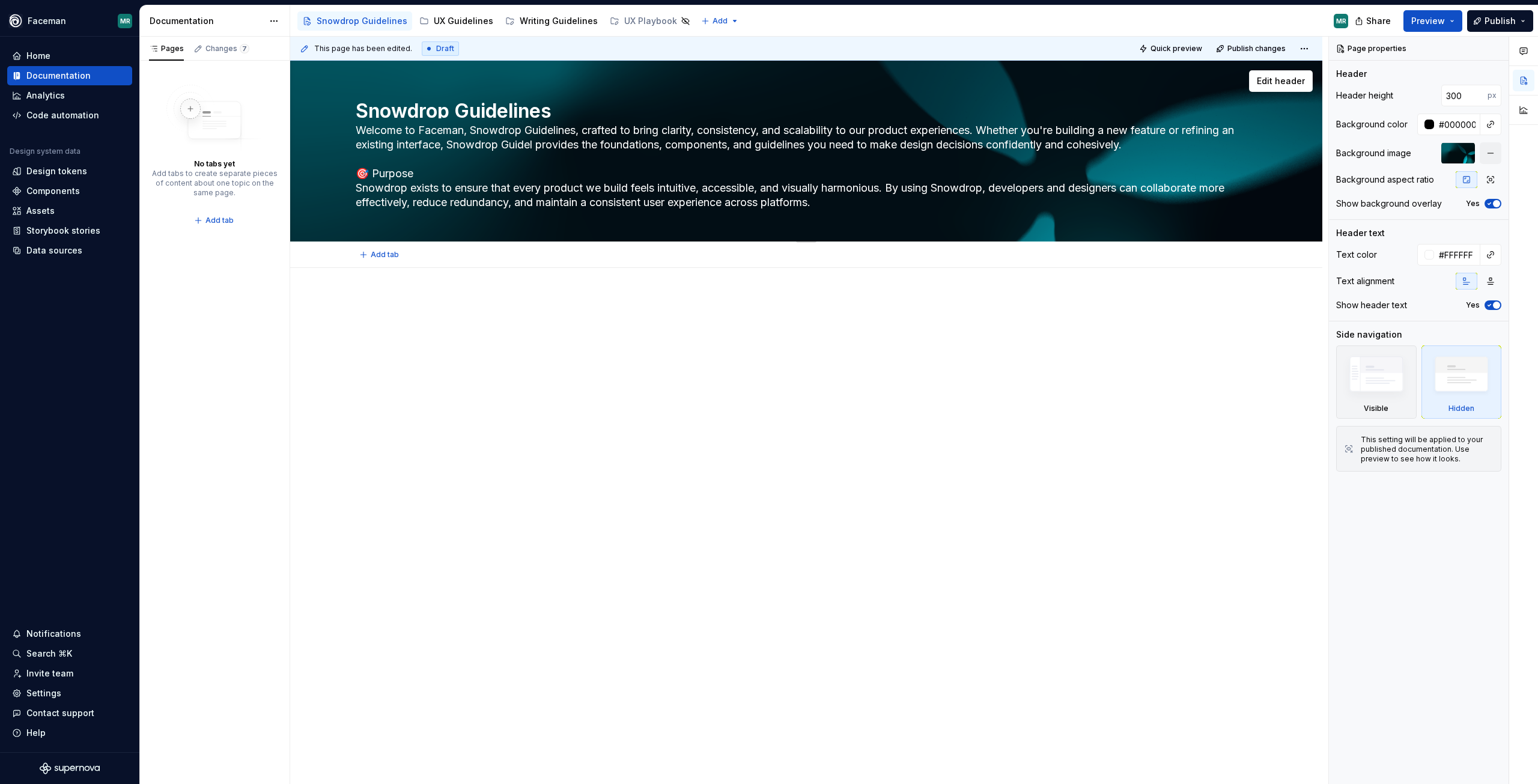
type textarea "*"
type textarea "Welcome to Faceman, Snowdrop Guidelines, crafted to bring clarity, consistency,…"
type textarea "*"
drag, startPoint x: 354, startPoint y: 189, endPoint x: 355, endPoint y: 172, distance: 17.0
click at [355, 172] on textarea "Welcome to Faceman, Snowdrop Guidelines, crafted to bring clarity, consistency,…" at bounding box center [804, 167] width 901 height 91
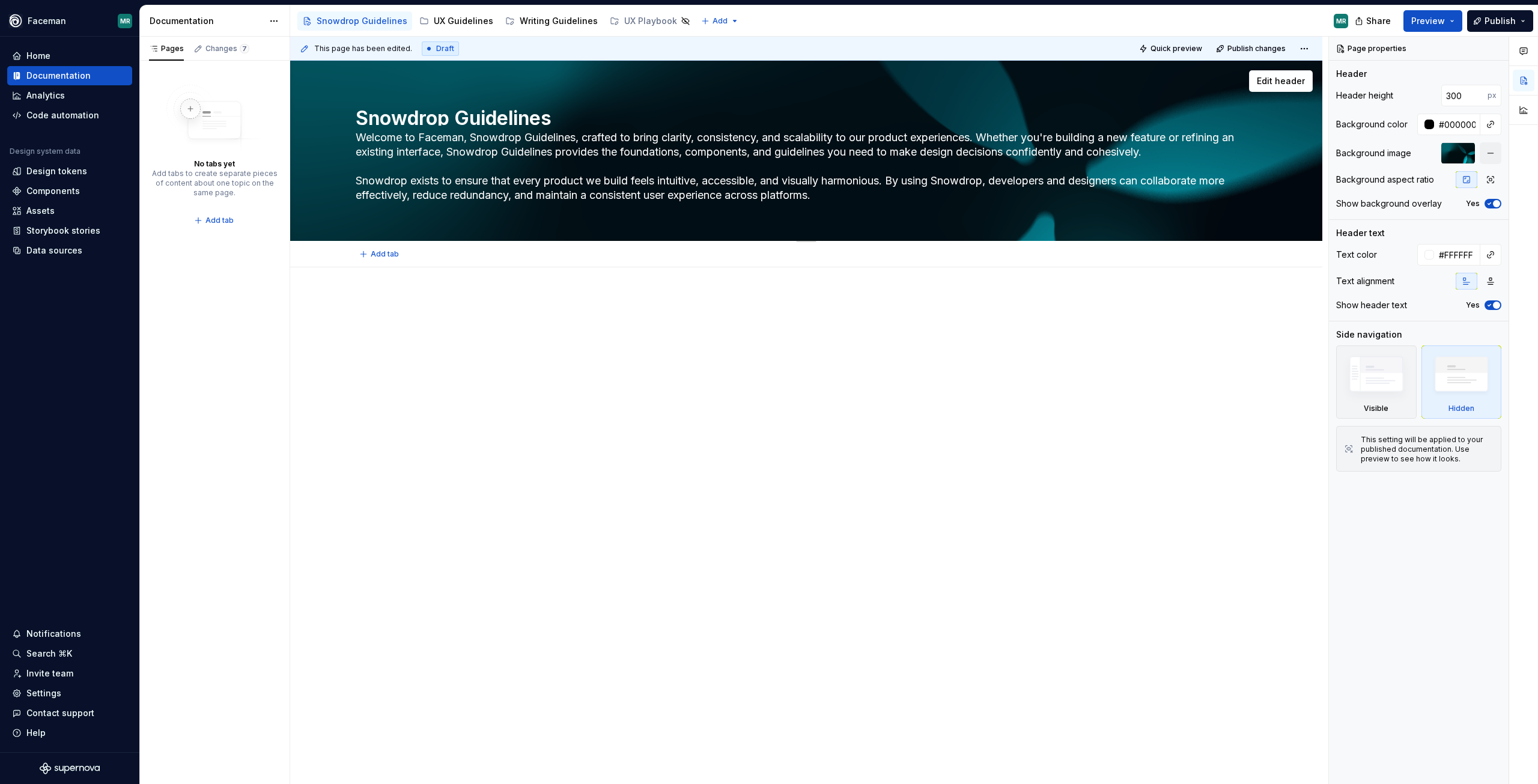
drag, startPoint x: 846, startPoint y: 199, endPoint x: 339, endPoint y: 176, distance: 507.5
click at [339, 176] on div "Snowdrop Guidelines Welcome to Faceman, Snowdrop Guidelines, crafted to bring c…" at bounding box center [806, 150] width 1032 height 180
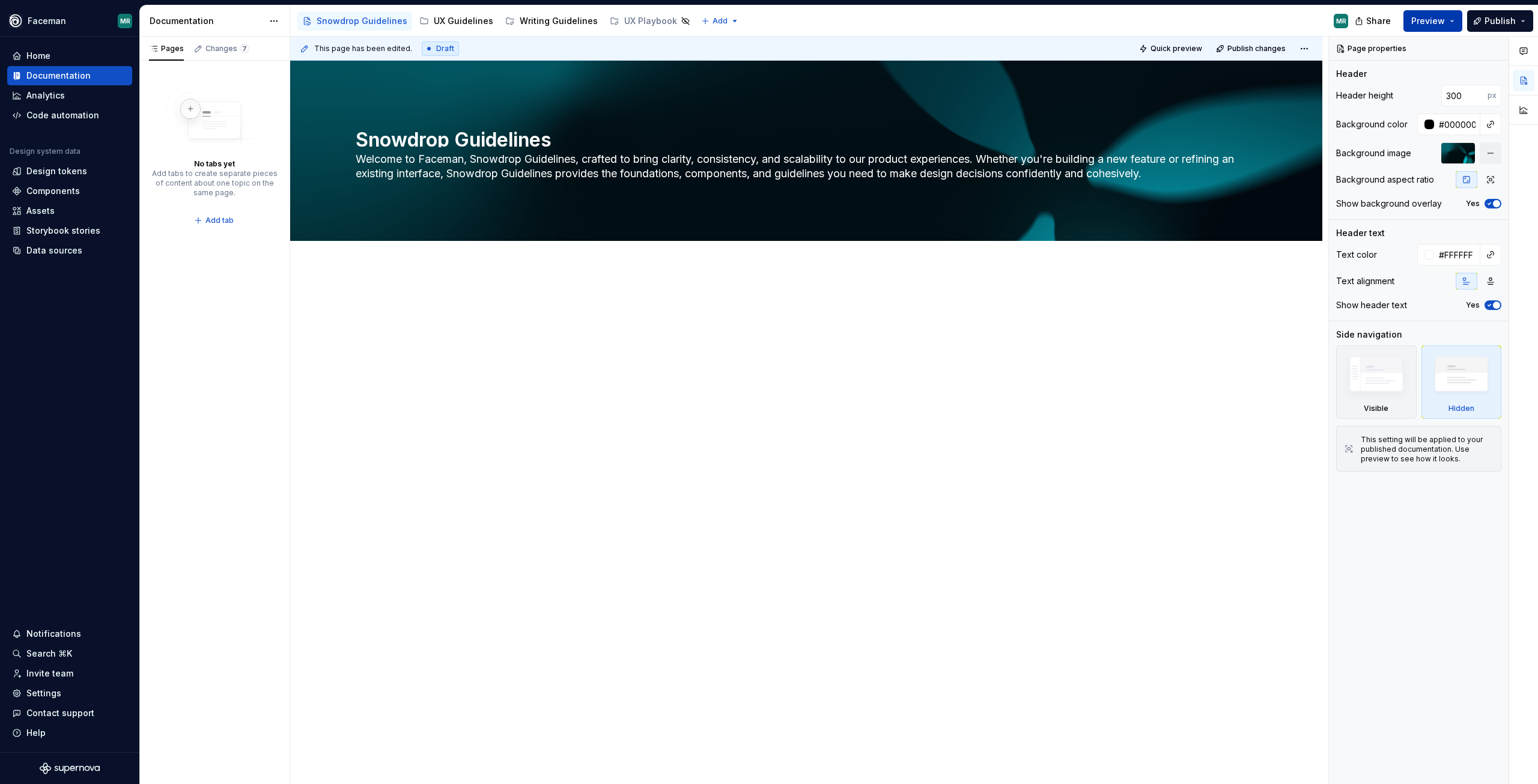
click at [1433, 19] on span "Preview" at bounding box center [1428, 21] width 34 height 12
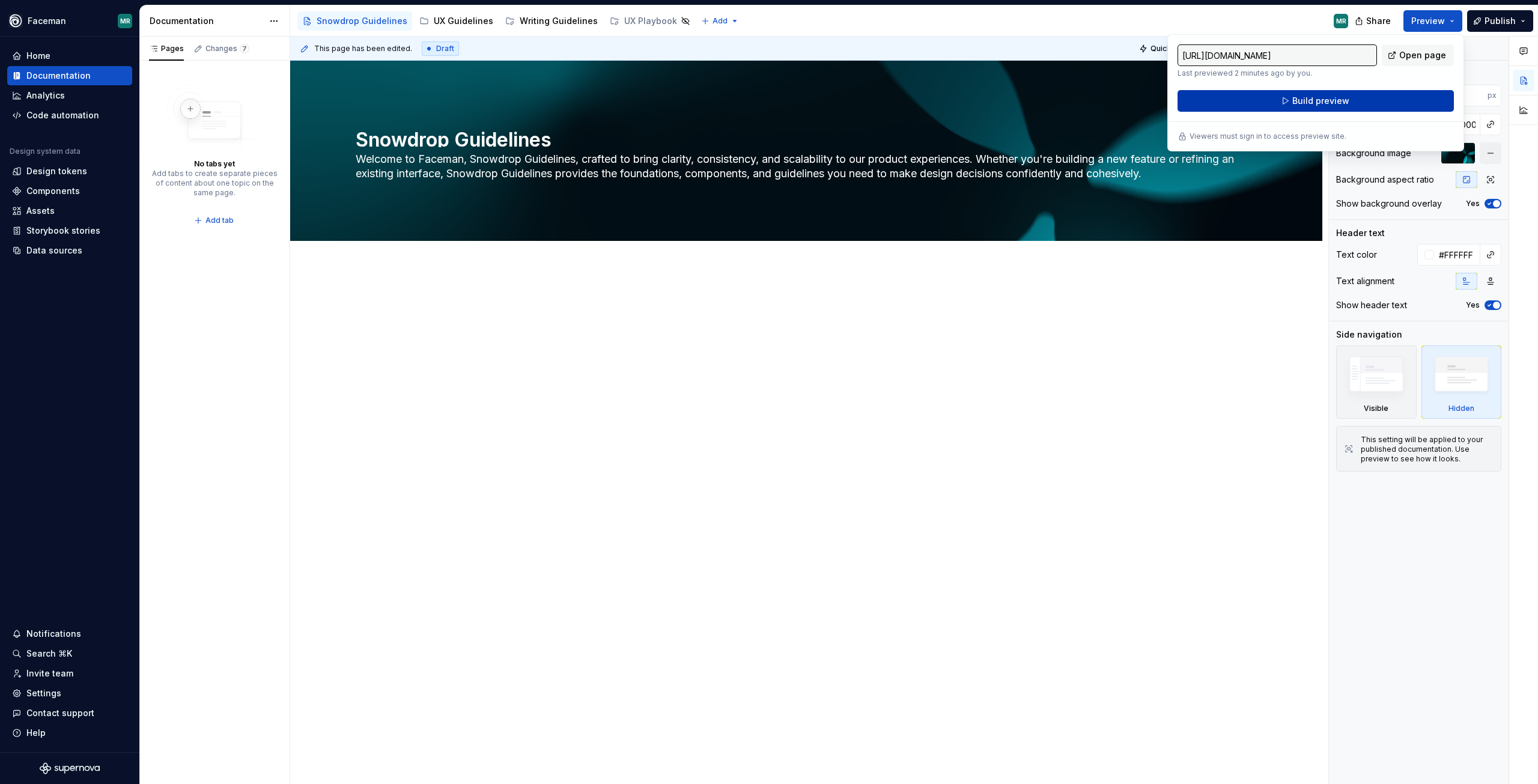
click at [1402, 96] on button "Build preview" at bounding box center [1316, 100] width 277 height 21
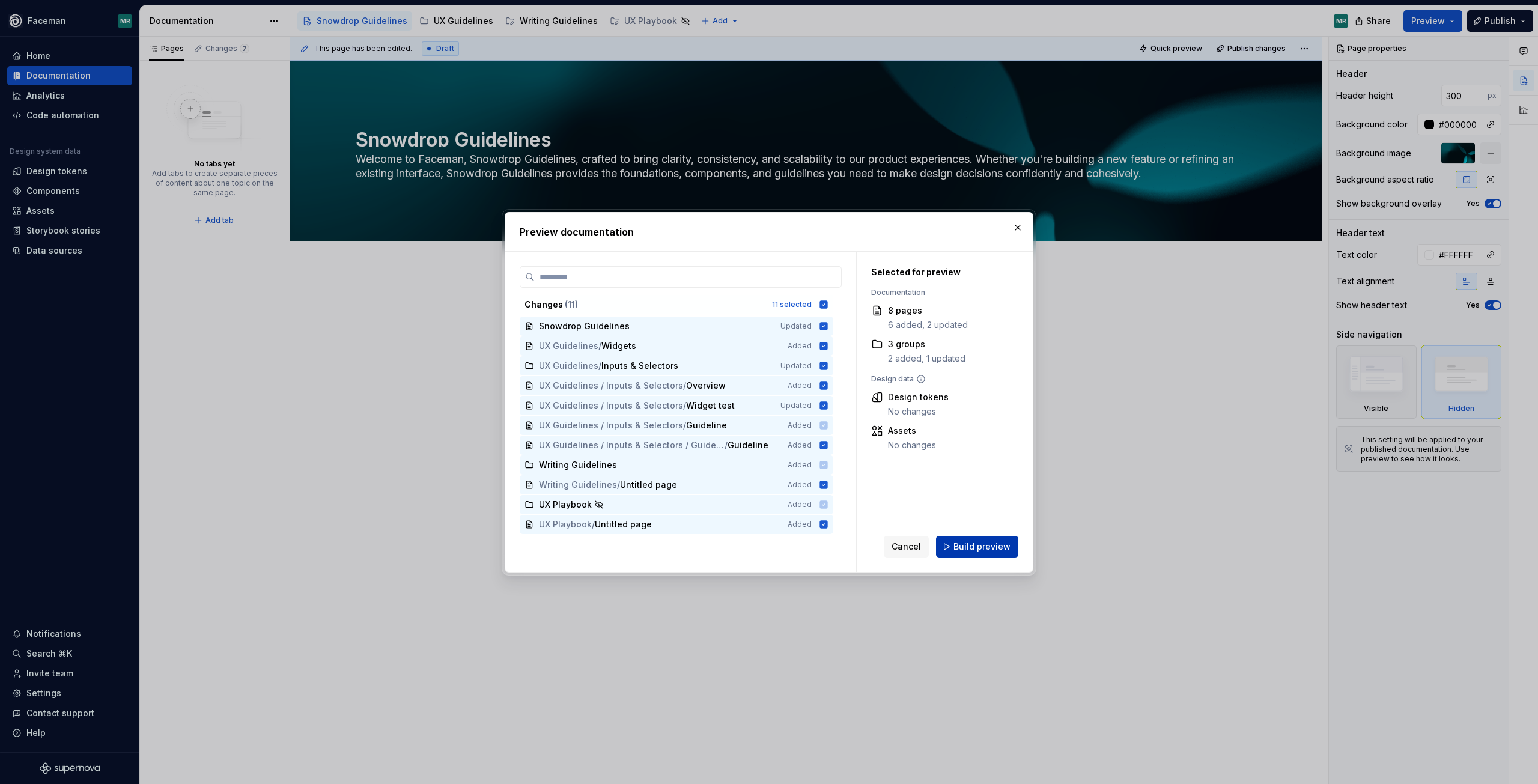
click at [996, 539] on button "Build preview" at bounding box center [977, 547] width 83 height 21
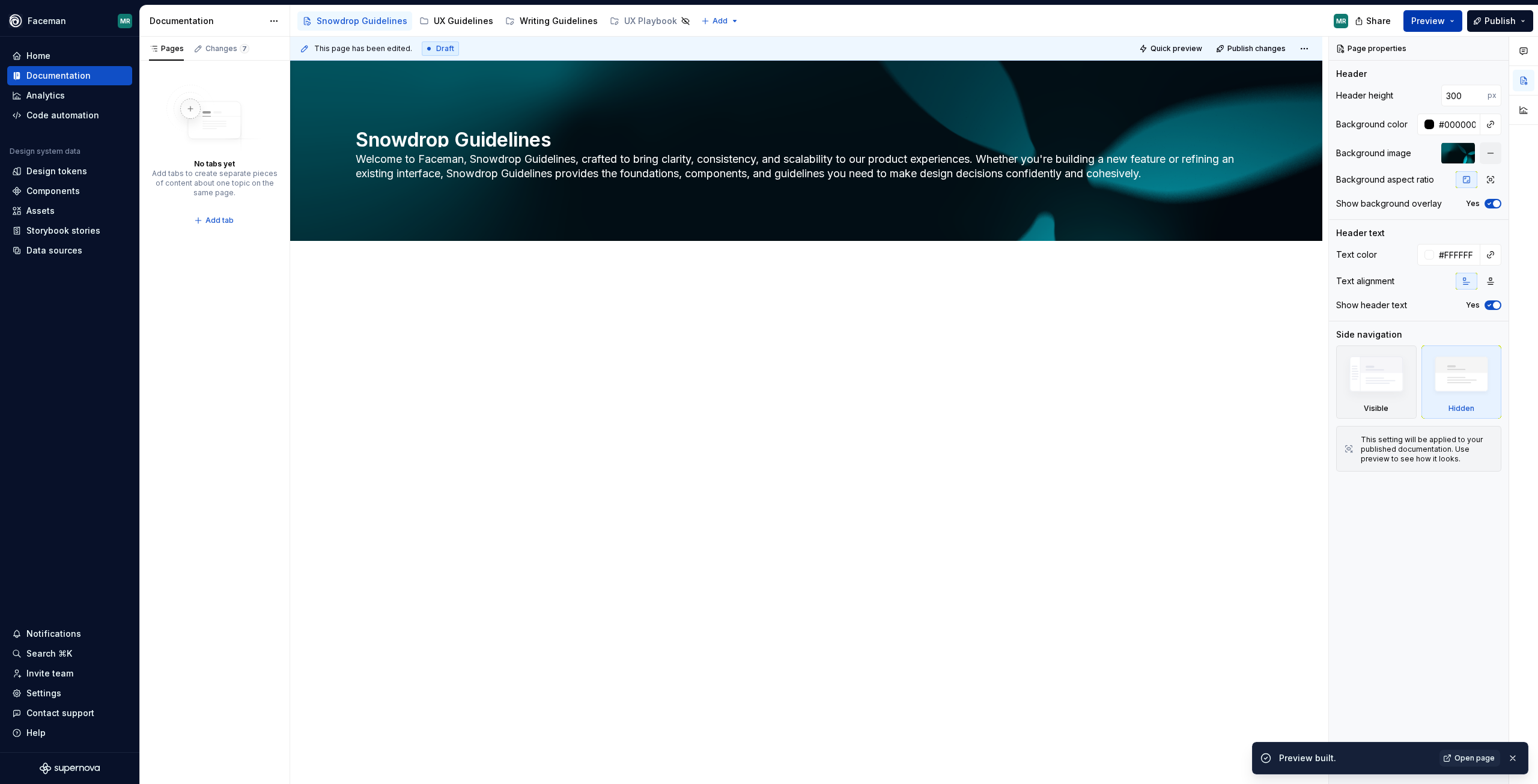
click at [1460, 18] on button "Preview" at bounding box center [1433, 21] width 59 height 21
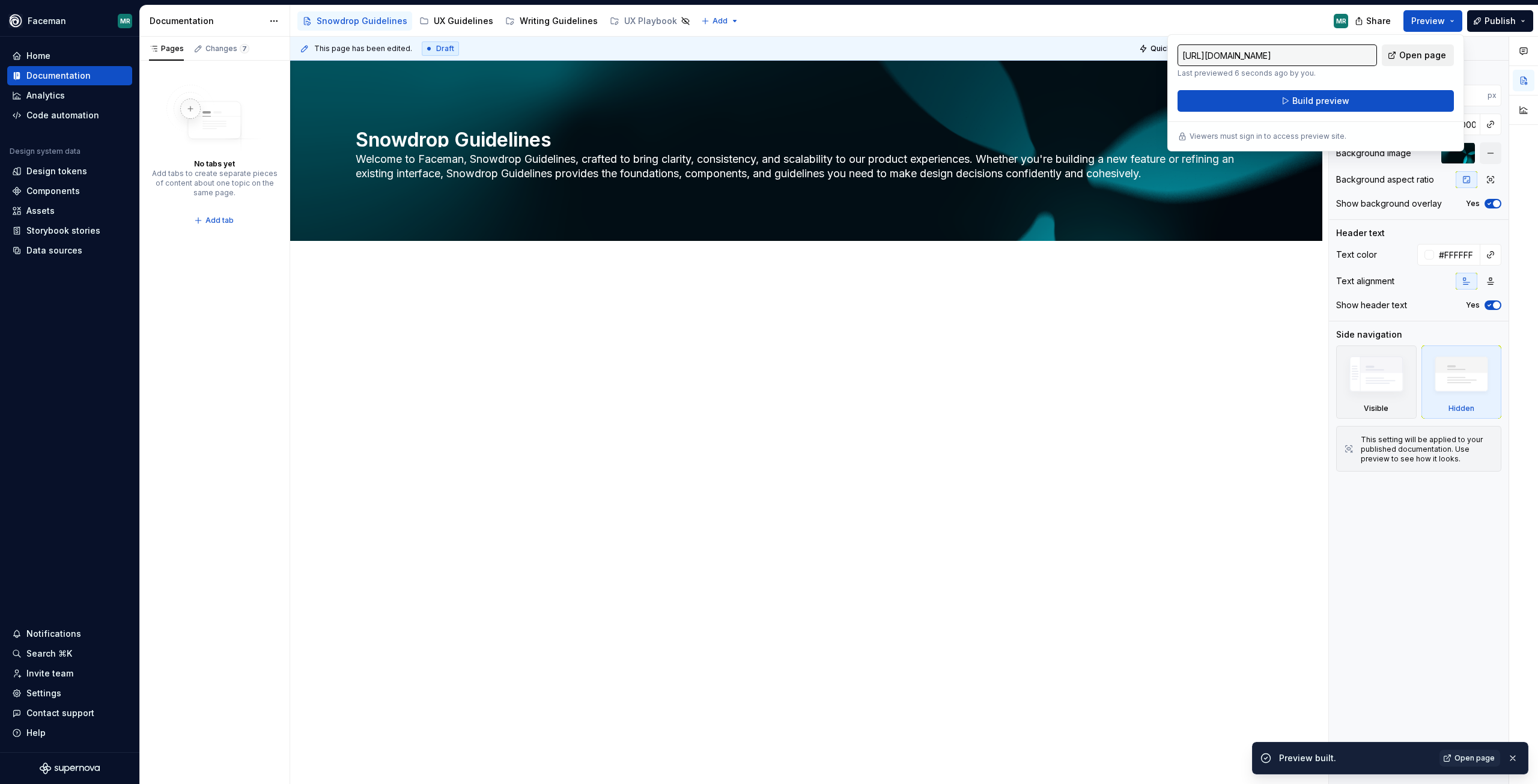
click at [1422, 63] on link "Open page" at bounding box center [1418, 55] width 72 height 21
click at [1309, 58] on input "[URL][DOMAIN_NAME]" at bounding box center [1278, 55] width 199 height 21
click at [1329, 52] on input "[URL][DOMAIN_NAME]" at bounding box center [1278, 55] width 199 height 21
click at [990, 325] on div at bounding box center [806, 319] width 901 height 46
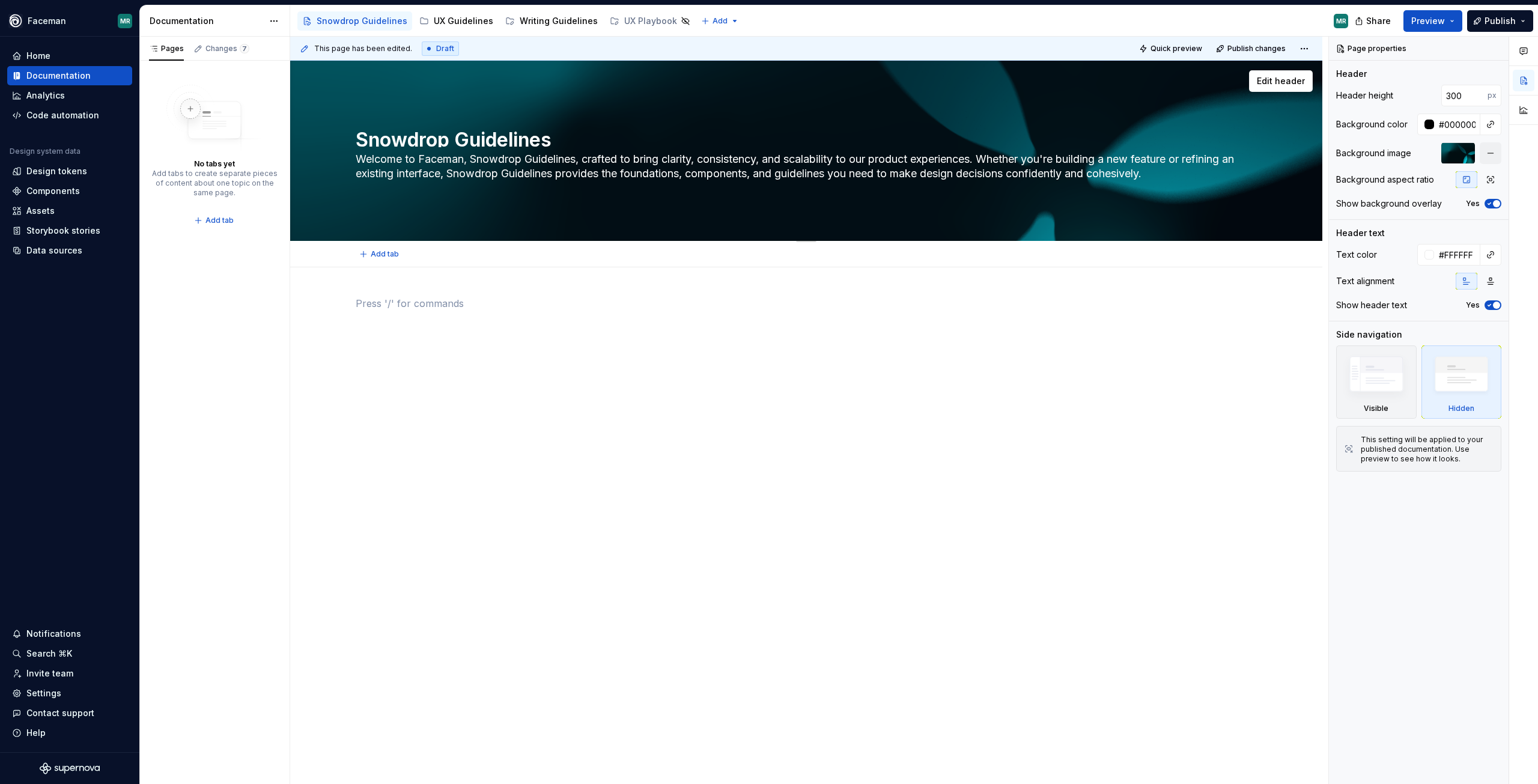
click at [508, 139] on textarea "Snowdrop Guidelines" at bounding box center [804, 137] width 901 height 19
click at [588, 299] on p at bounding box center [806, 304] width 901 height 15
click at [892, 492] on div at bounding box center [806, 429] width 1032 height 325
click at [1434, 26] on span "Preview" at bounding box center [1428, 21] width 34 height 12
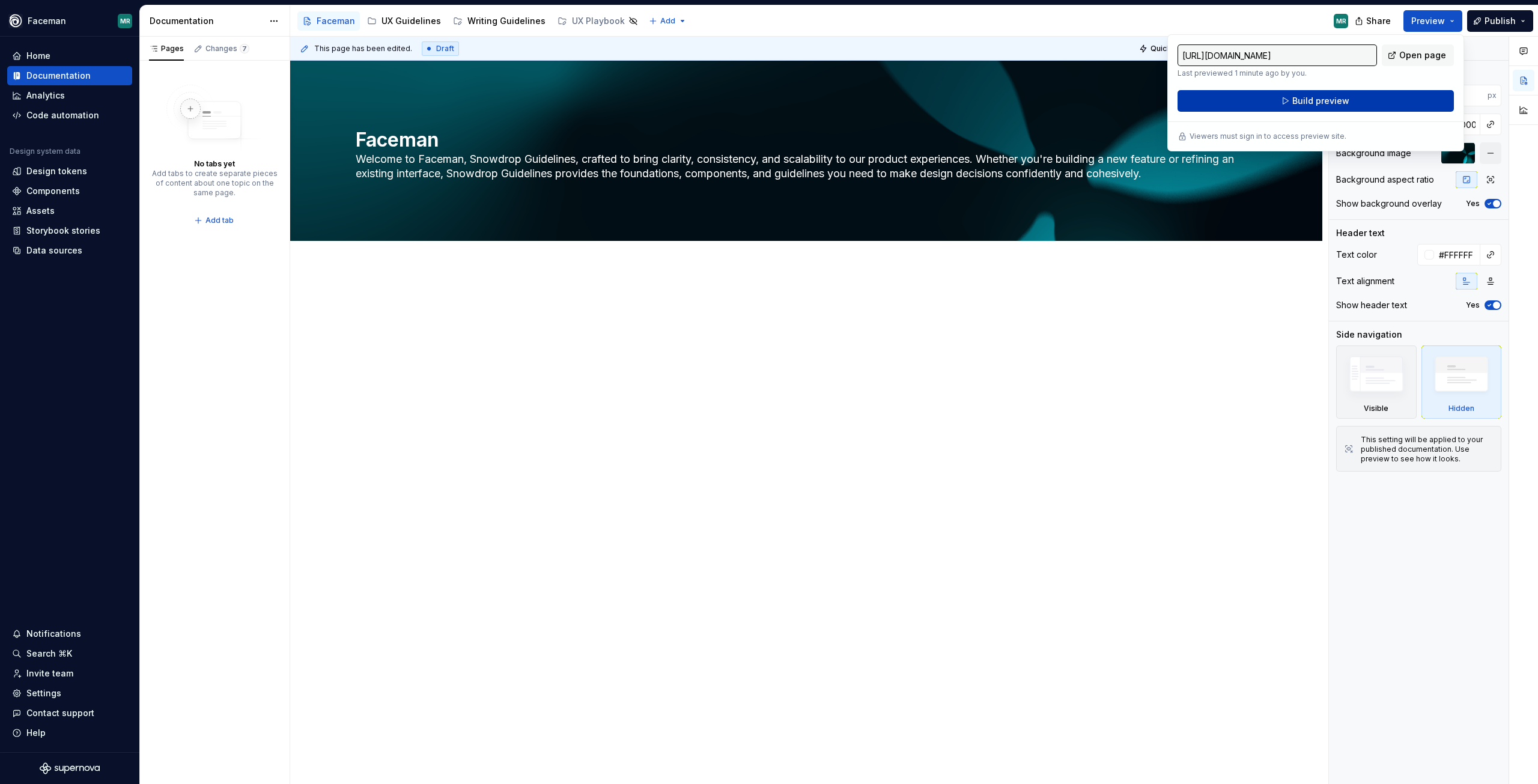
click at [1412, 95] on button "Build preview" at bounding box center [1316, 100] width 277 height 21
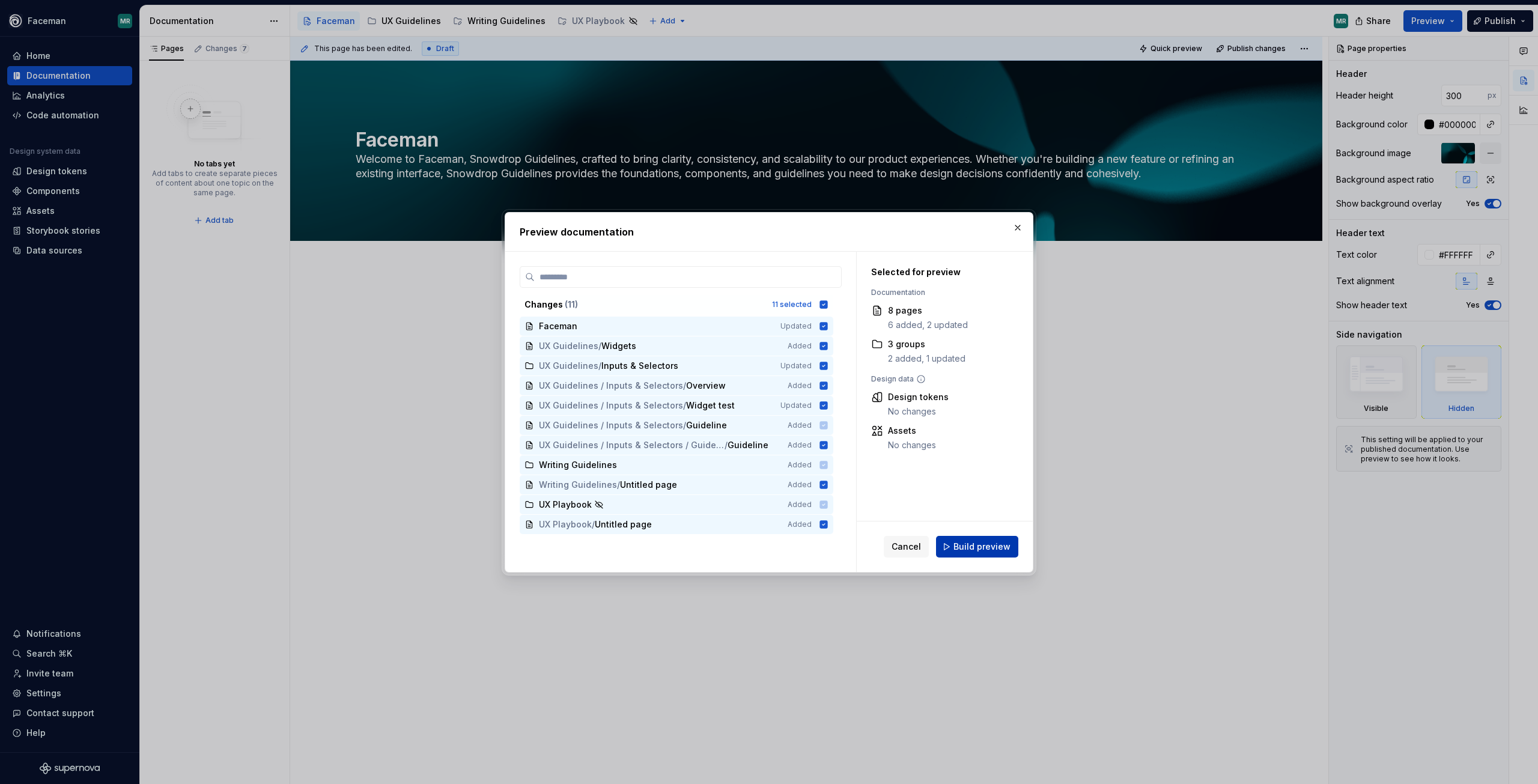
click at [960, 545] on span "Build preview" at bounding box center [982, 547] width 57 height 12
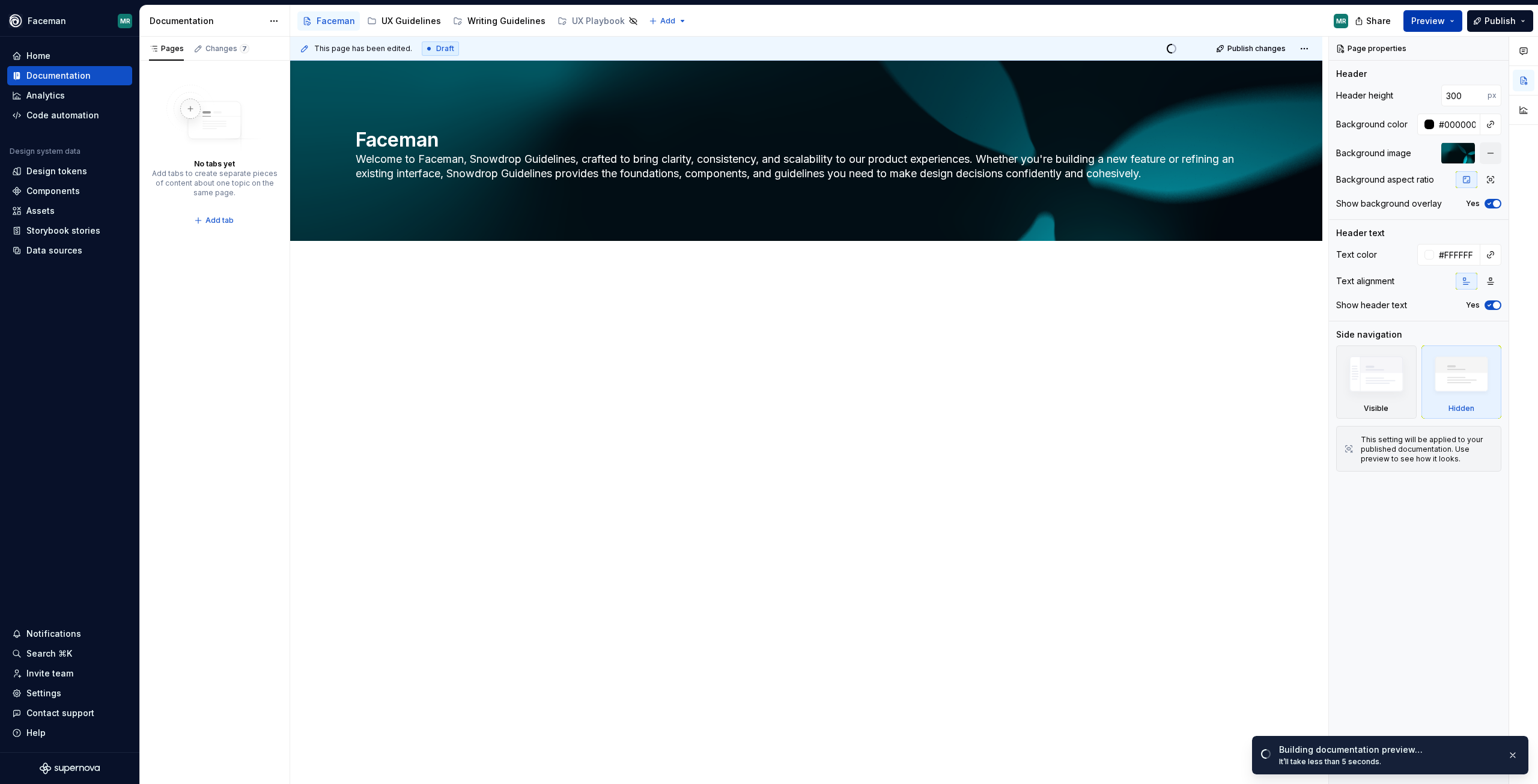
click at [1458, 22] on button "Preview" at bounding box center [1433, 21] width 59 height 21
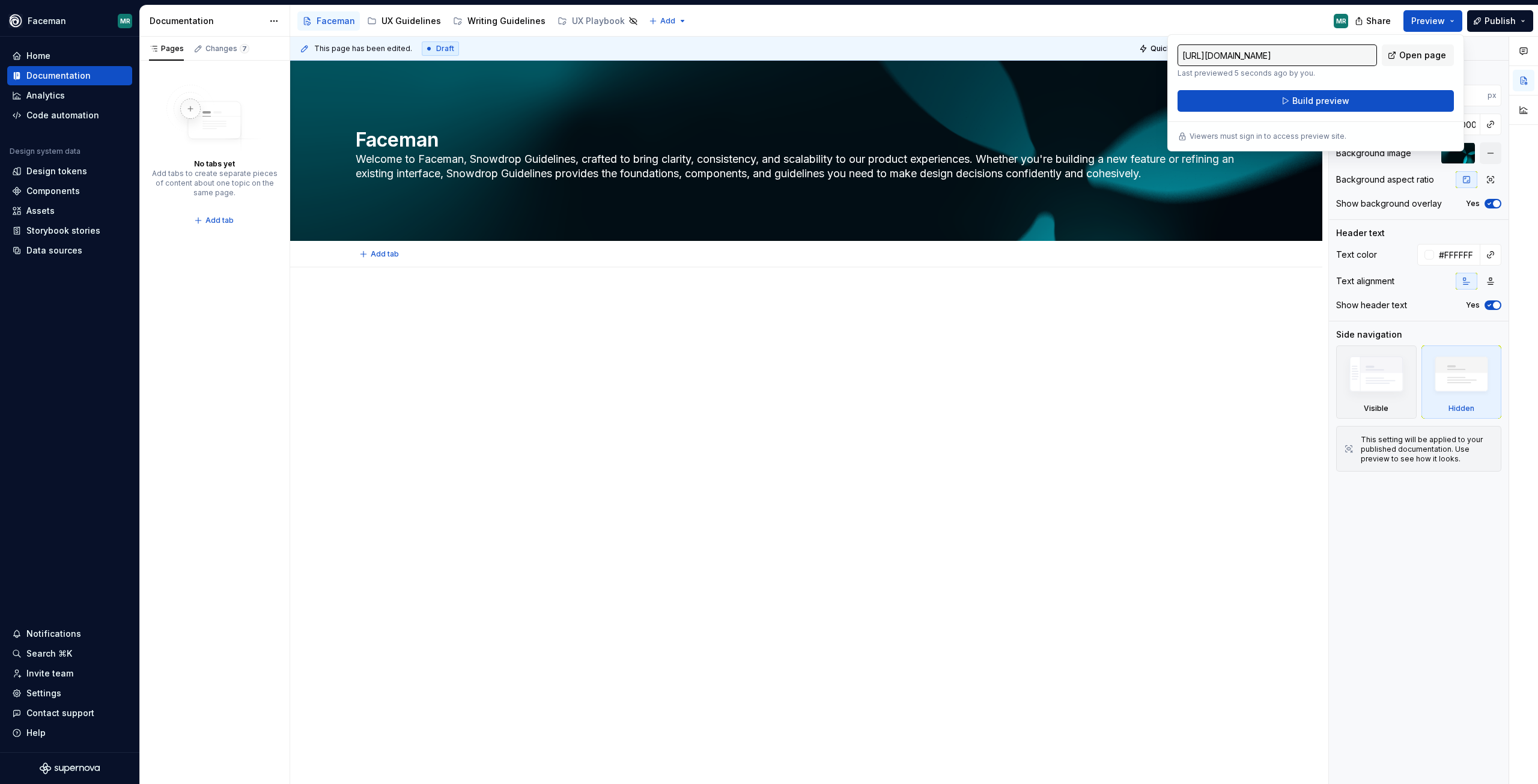
click at [1092, 333] on div at bounding box center [806, 319] width 901 height 46
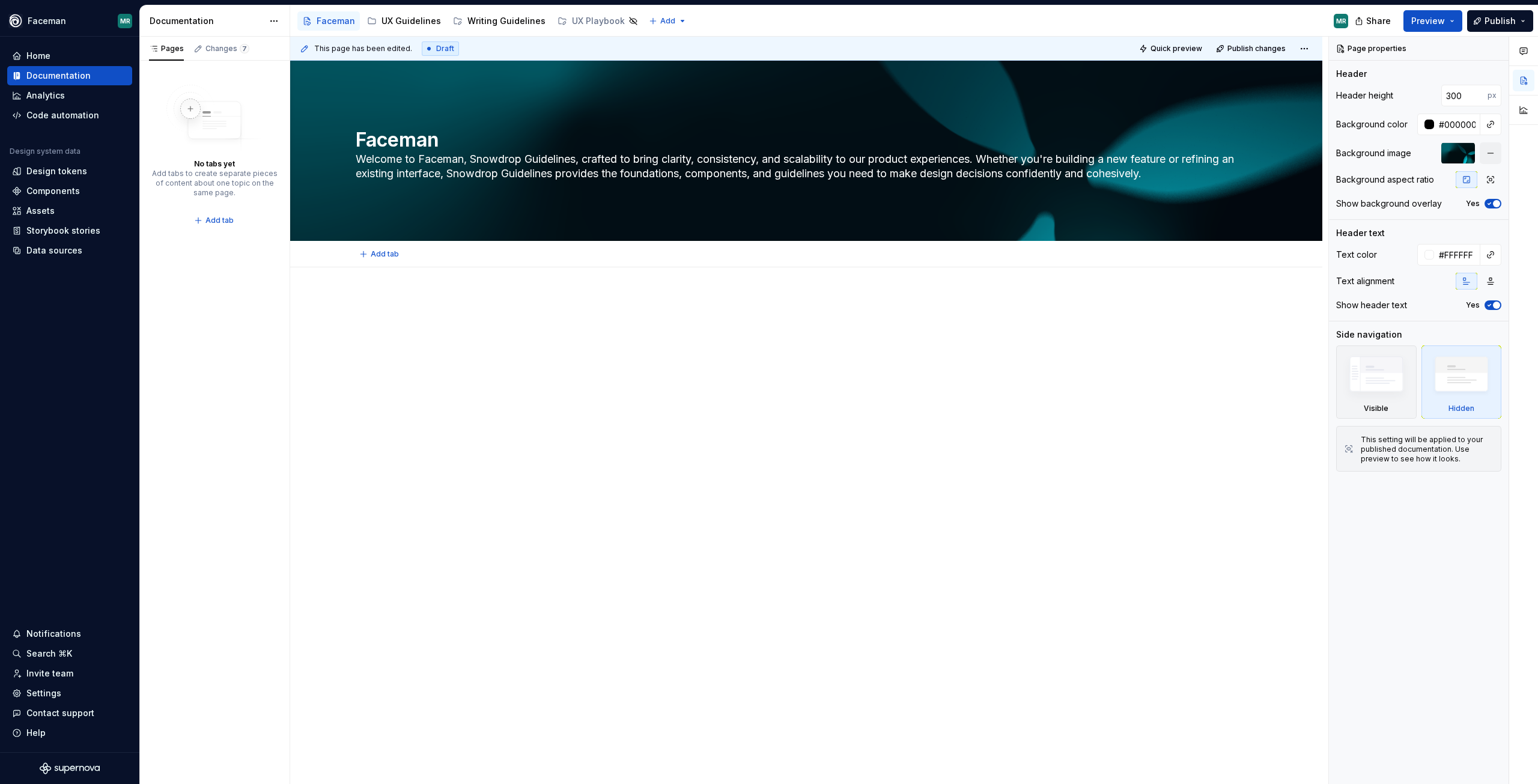
click at [390, 263] on div "Add tab" at bounding box center [806, 254] width 1032 height 27
click at [371, 294] on div at bounding box center [806, 429] width 1032 height 325
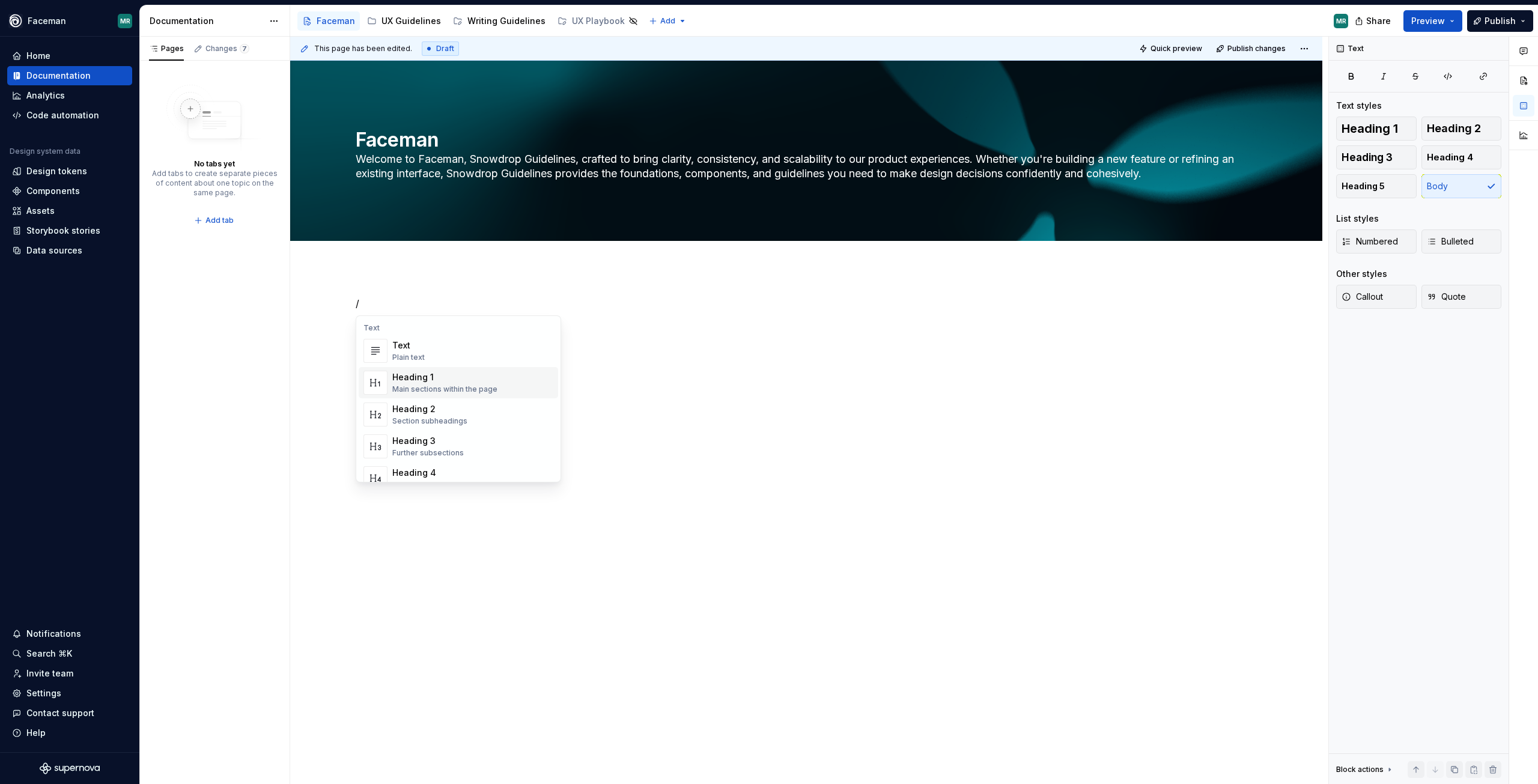
click at [420, 375] on div "Heading 1" at bounding box center [445, 377] width 105 height 12
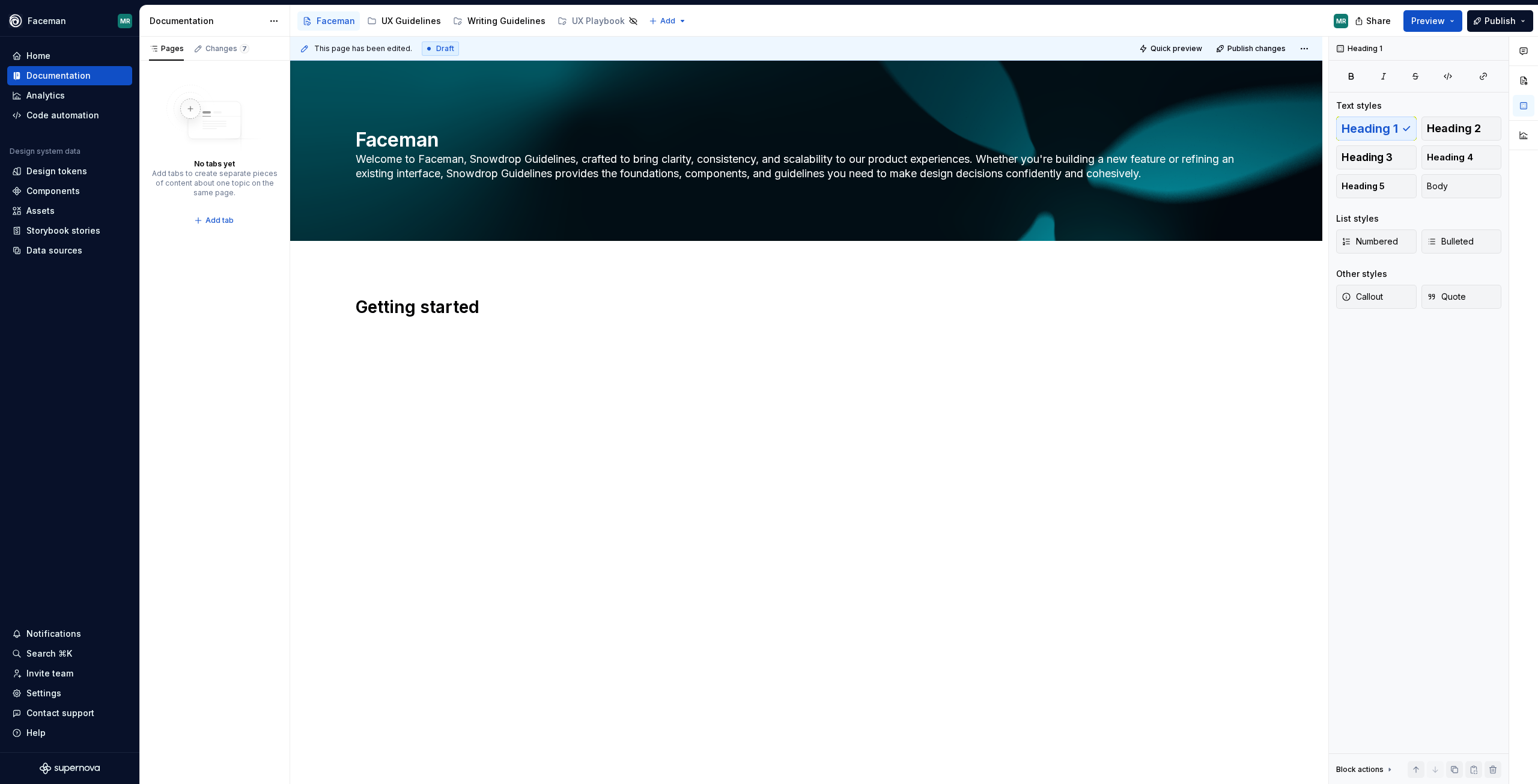
click at [559, 355] on div "Getting started" at bounding box center [806, 326] width 901 height 60
click at [412, 338] on div "Getting started" at bounding box center [806, 319] width 901 height 46
click at [406, 361] on div "Getting started" at bounding box center [806, 429] width 1032 height 325
click at [485, 322] on div "Getting started" at bounding box center [806, 319] width 901 height 46
click at [429, 336] on p at bounding box center [806, 335] width 901 height 15
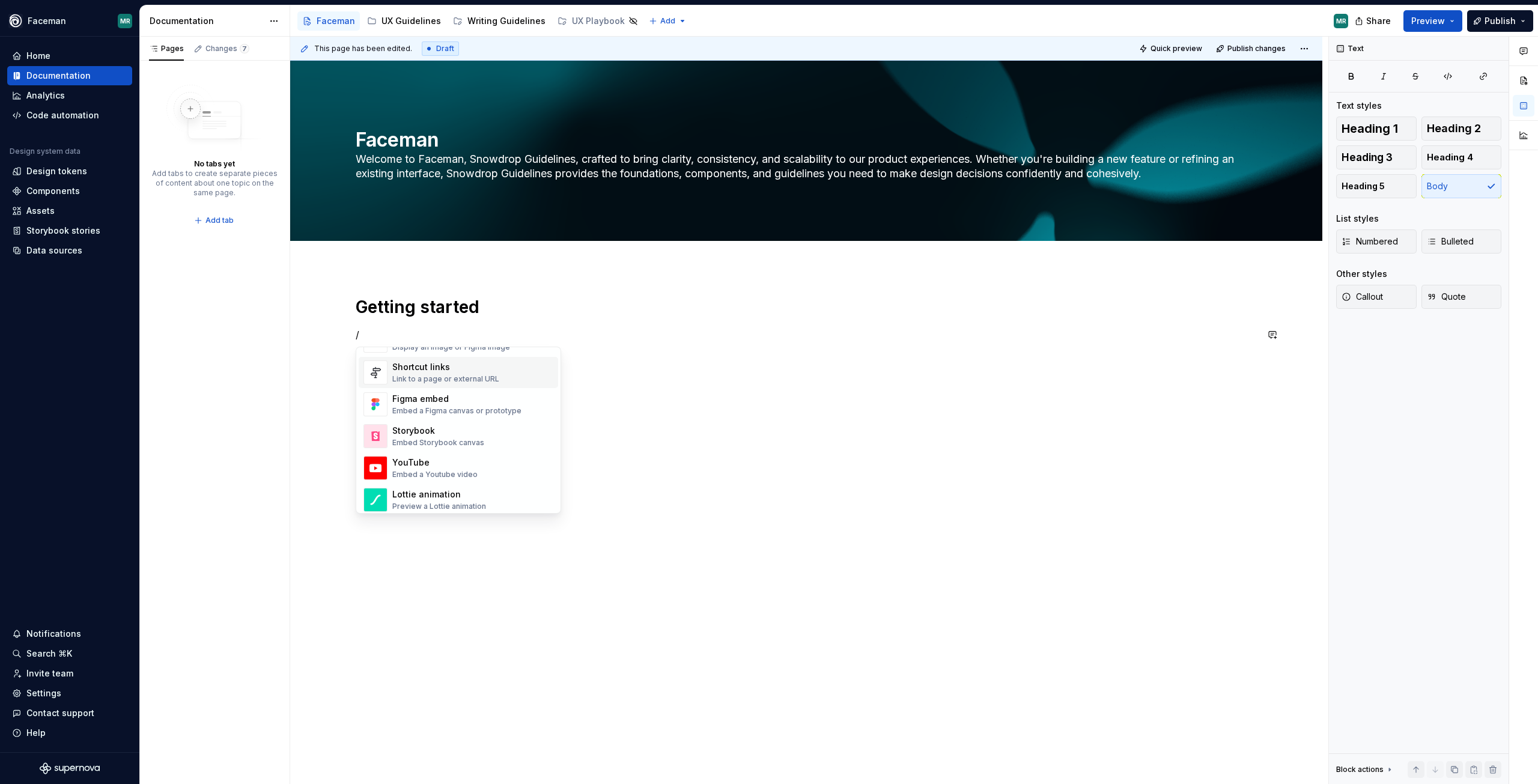
scroll to position [520, 0]
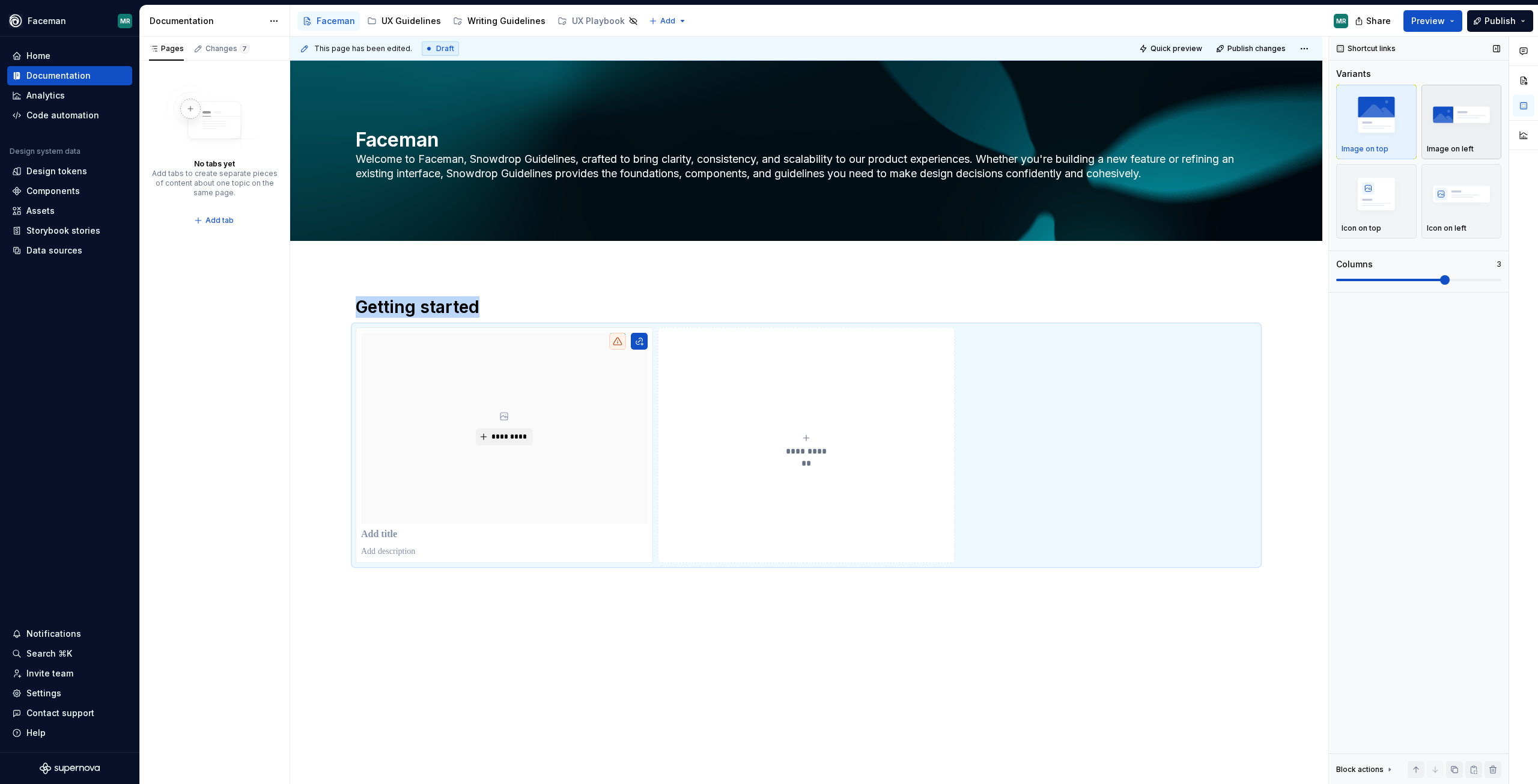
click at [1456, 118] on img "button" at bounding box center [1462, 114] width 69 height 44
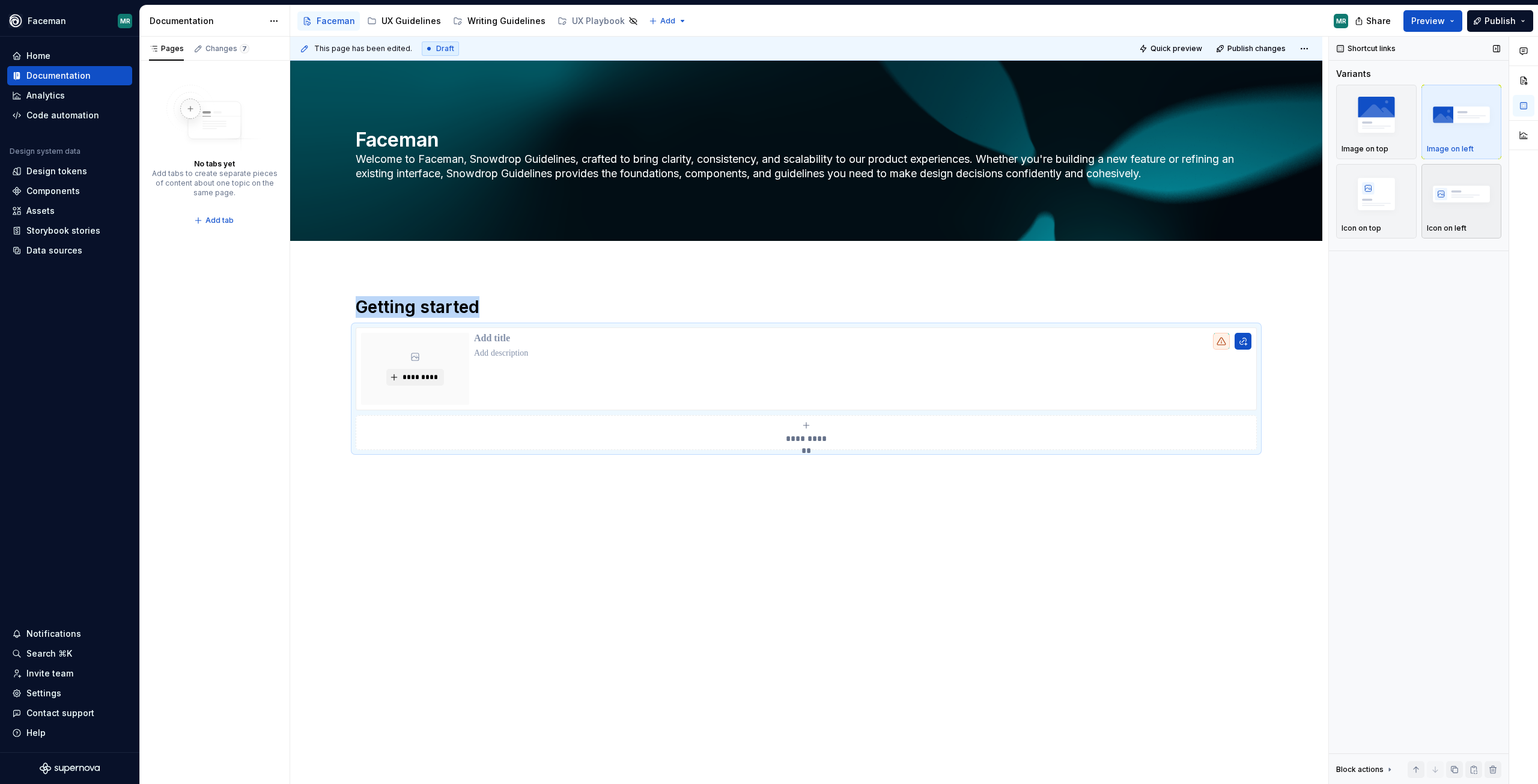
click at [1466, 196] on img "button" at bounding box center [1462, 193] width 69 height 44
click at [1388, 125] on img "button" at bounding box center [1376, 114] width 69 height 44
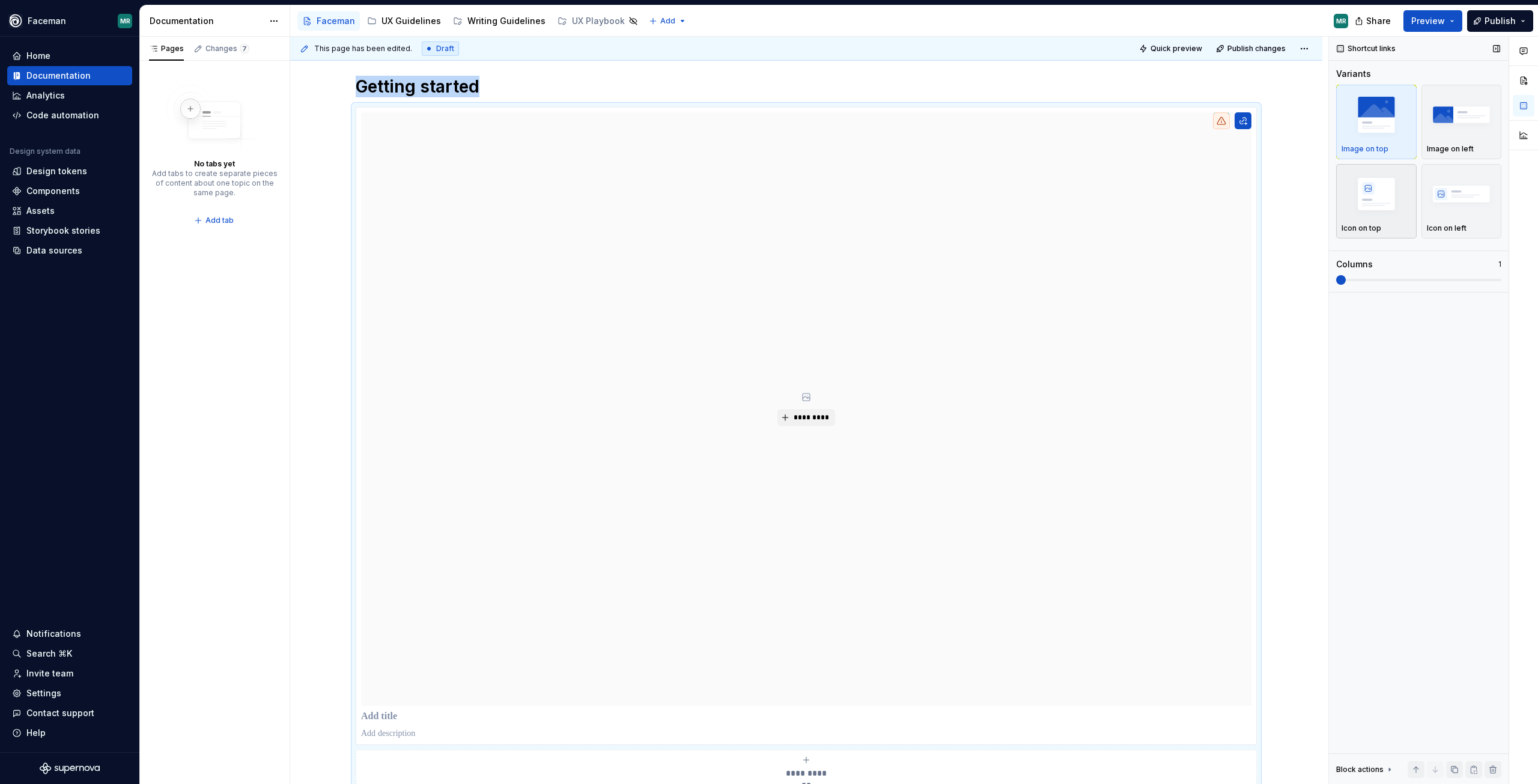
click at [1377, 192] on img "button" at bounding box center [1376, 193] width 69 height 44
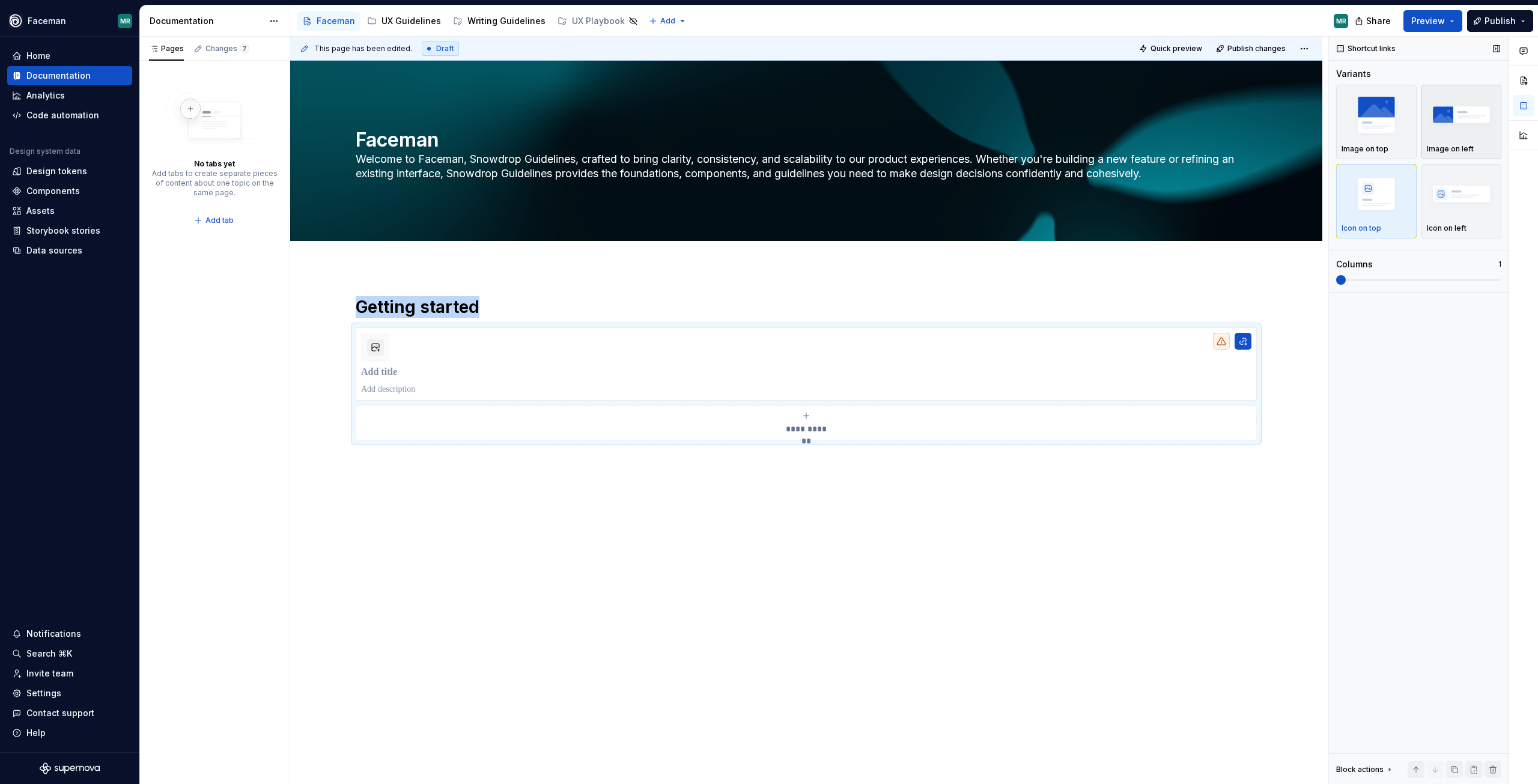
click at [1461, 128] on img "button" at bounding box center [1462, 114] width 69 height 44
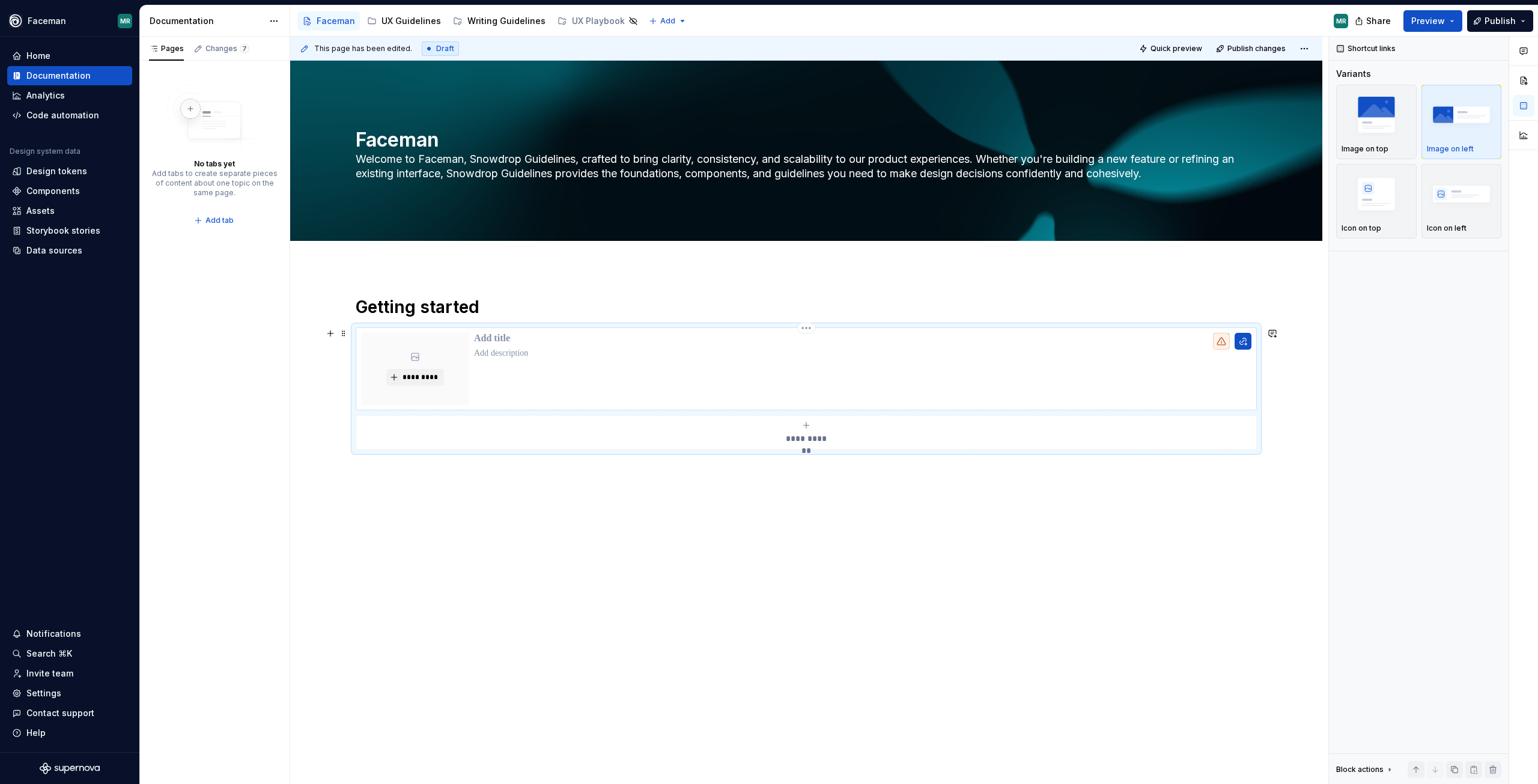
click at [506, 339] on p at bounding box center [863, 339] width 777 height 12
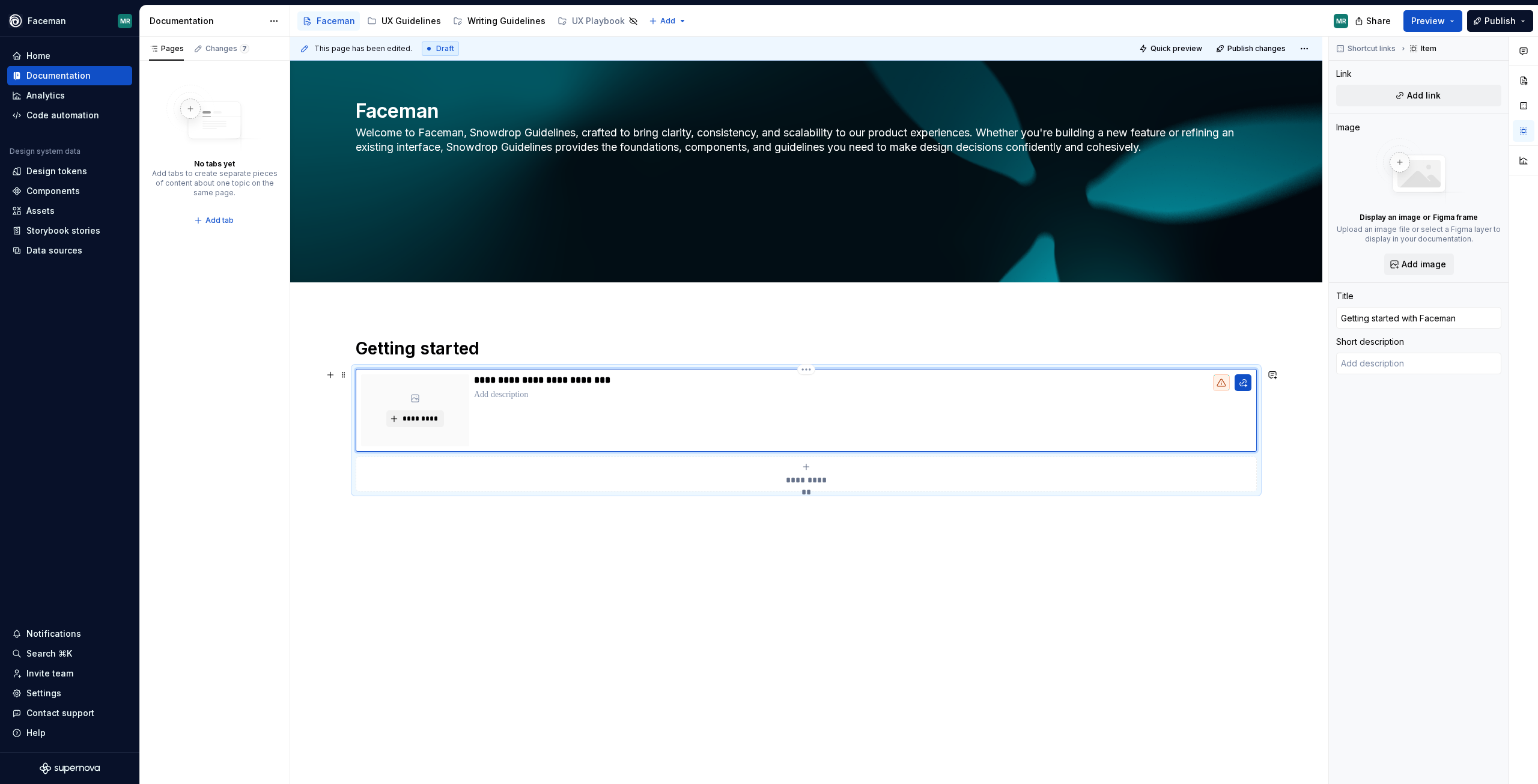
click at [523, 392] on p at bounding box center [863, 395] width 777 height 12
click at [575, 618] on div "**********" at bounding box center [806, 525] width 1032 height 432
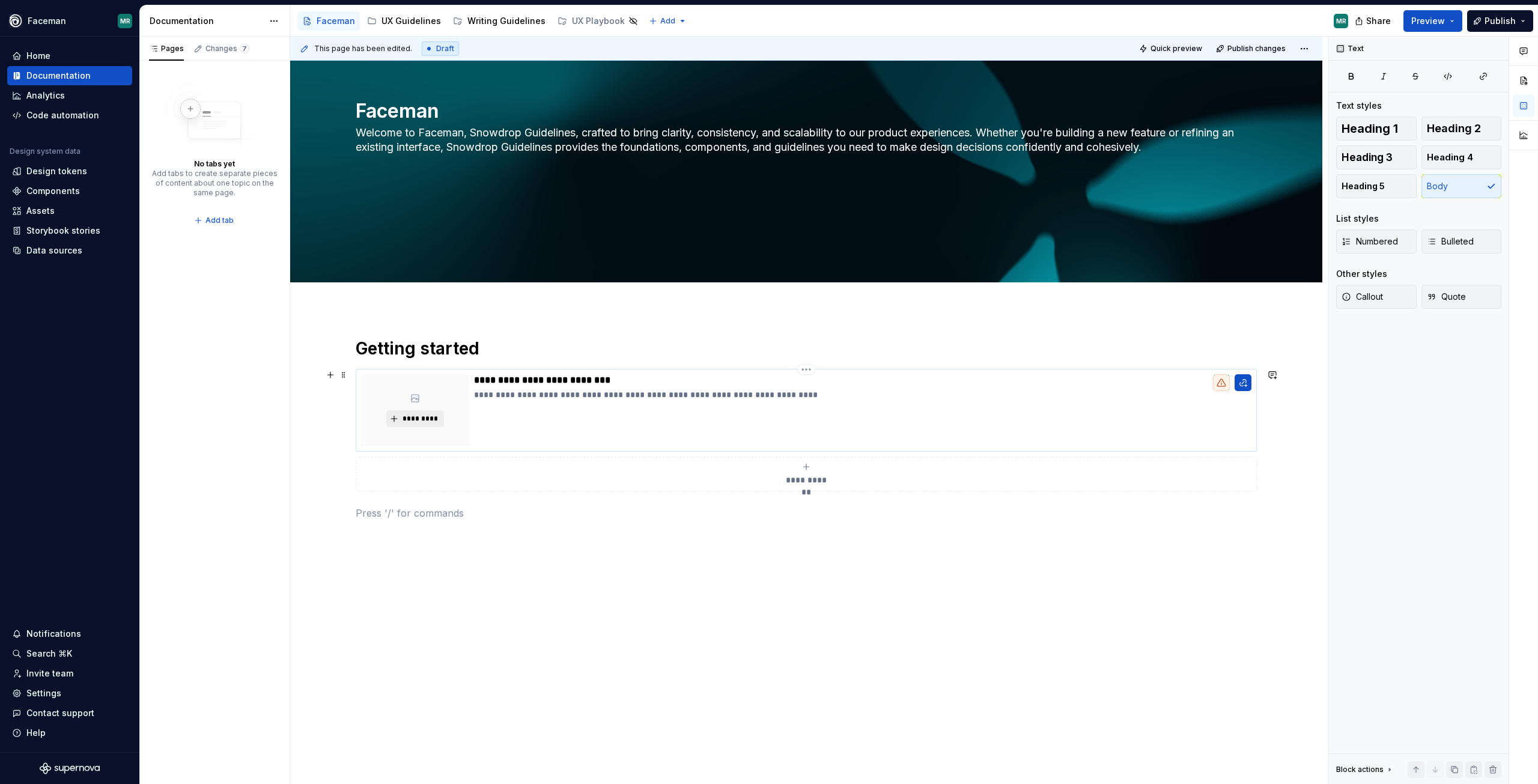
click at [412, 418] on span "*********" at bounding box center [420, 418] width 37 height 10
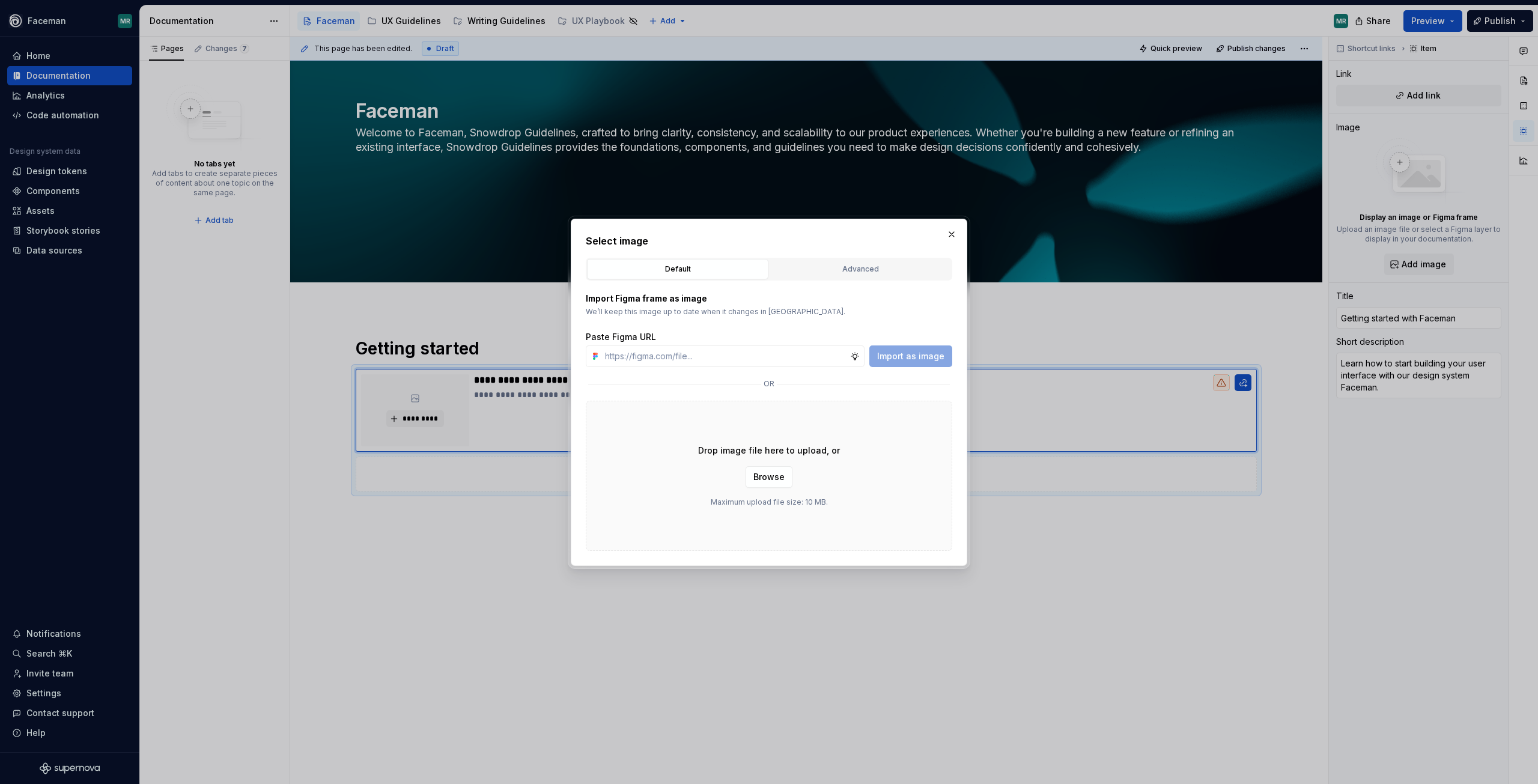
click at [859, 273] on div "Advanced" at bounding box center [860, 269] width 173 height 12
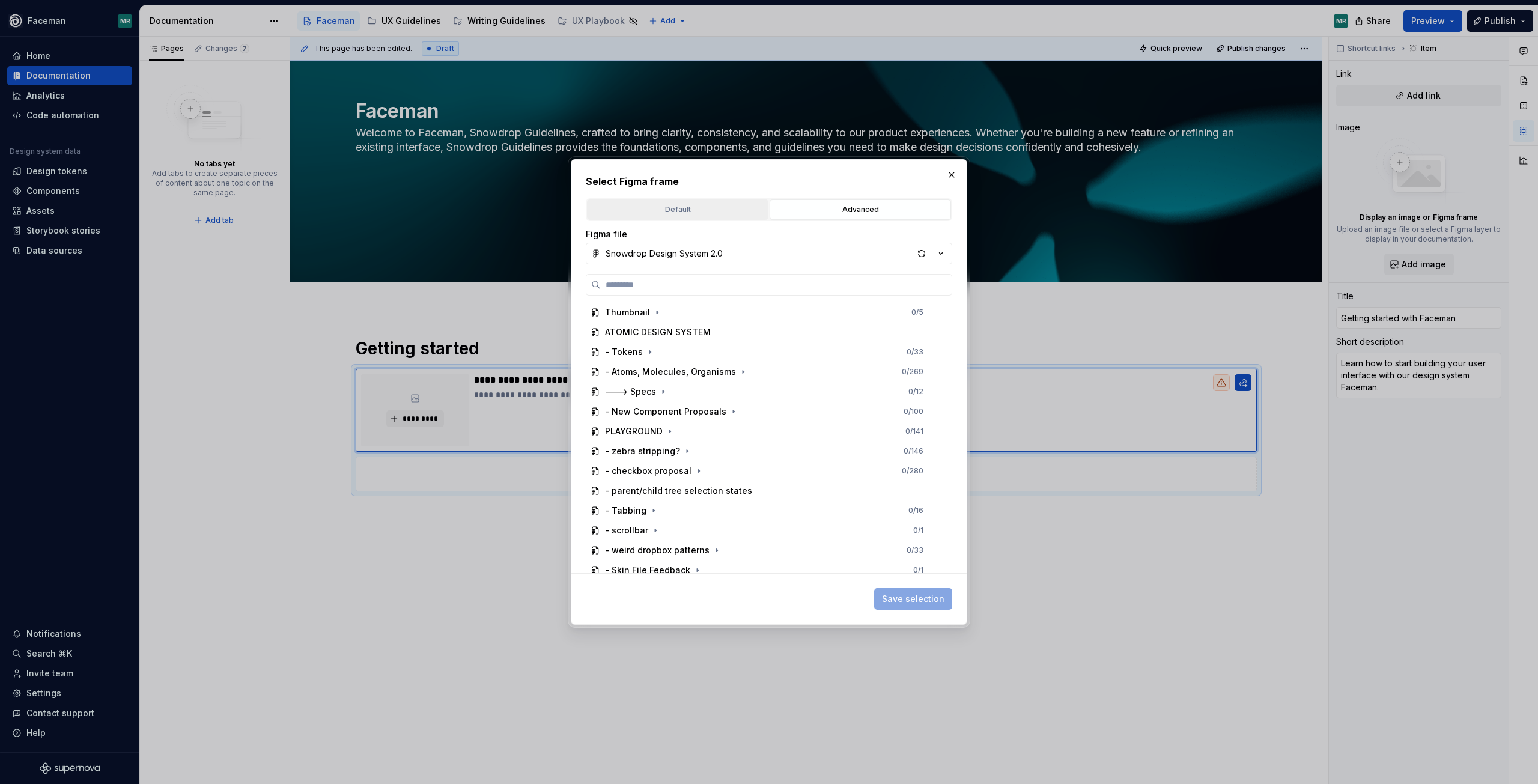
click at [667, 207] on div "Default" at bounding box center [678, 209] width 173 height 12
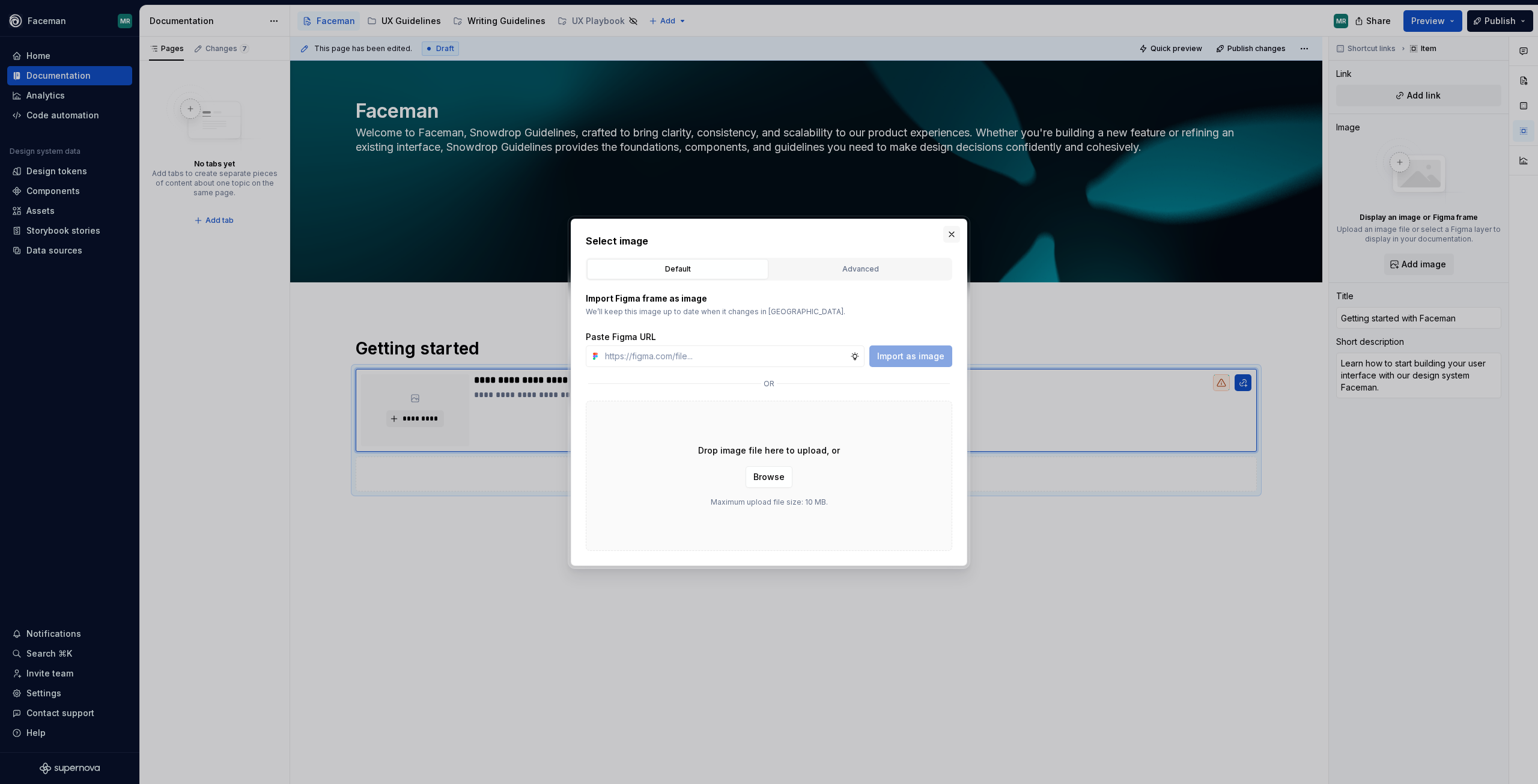
click at [949, 237] on button "button" at bounding box center [952, 234] width 17 height 17
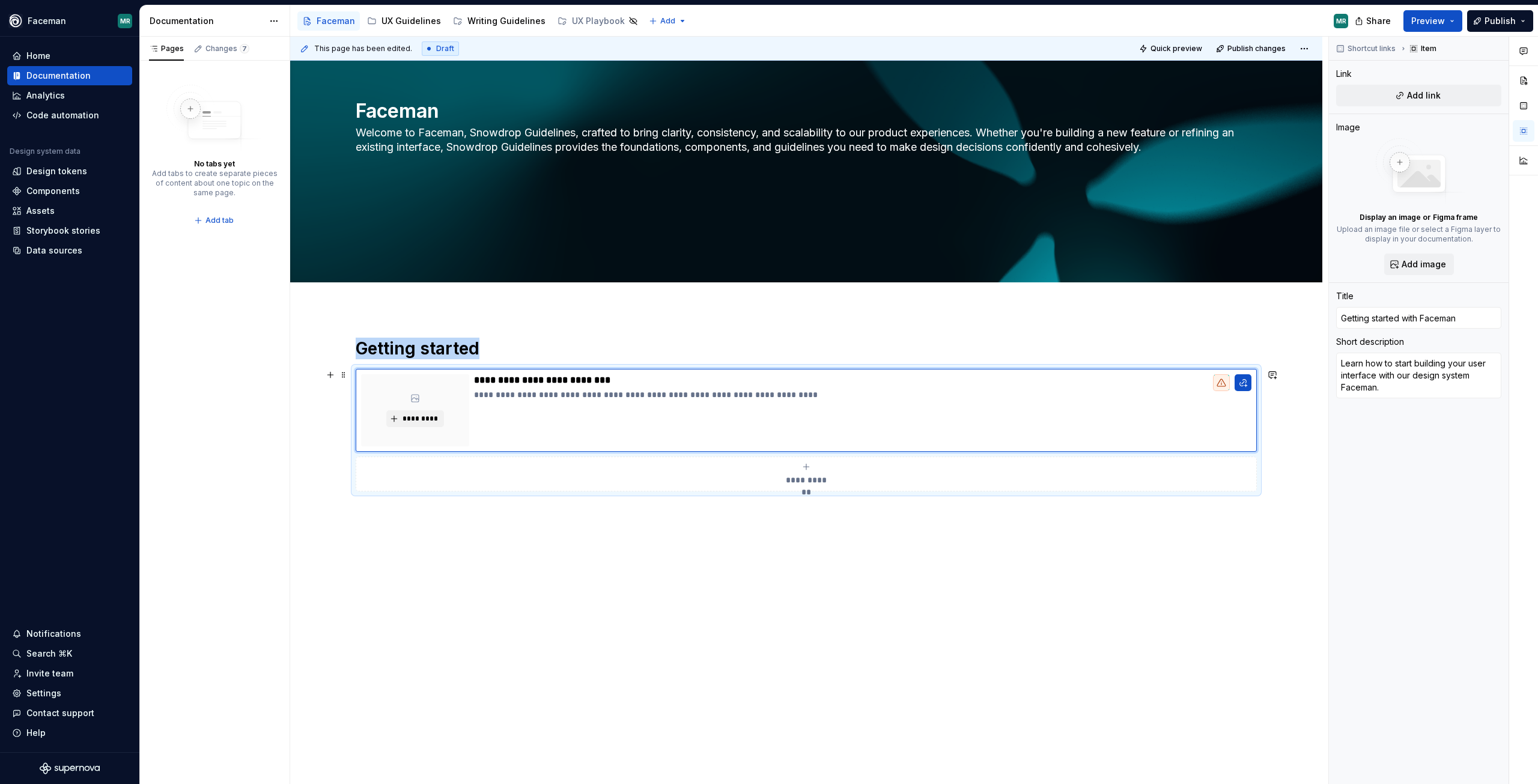
click at [806, 471] on icon "submit" at bounding box center [806, 466] width 10 height 10
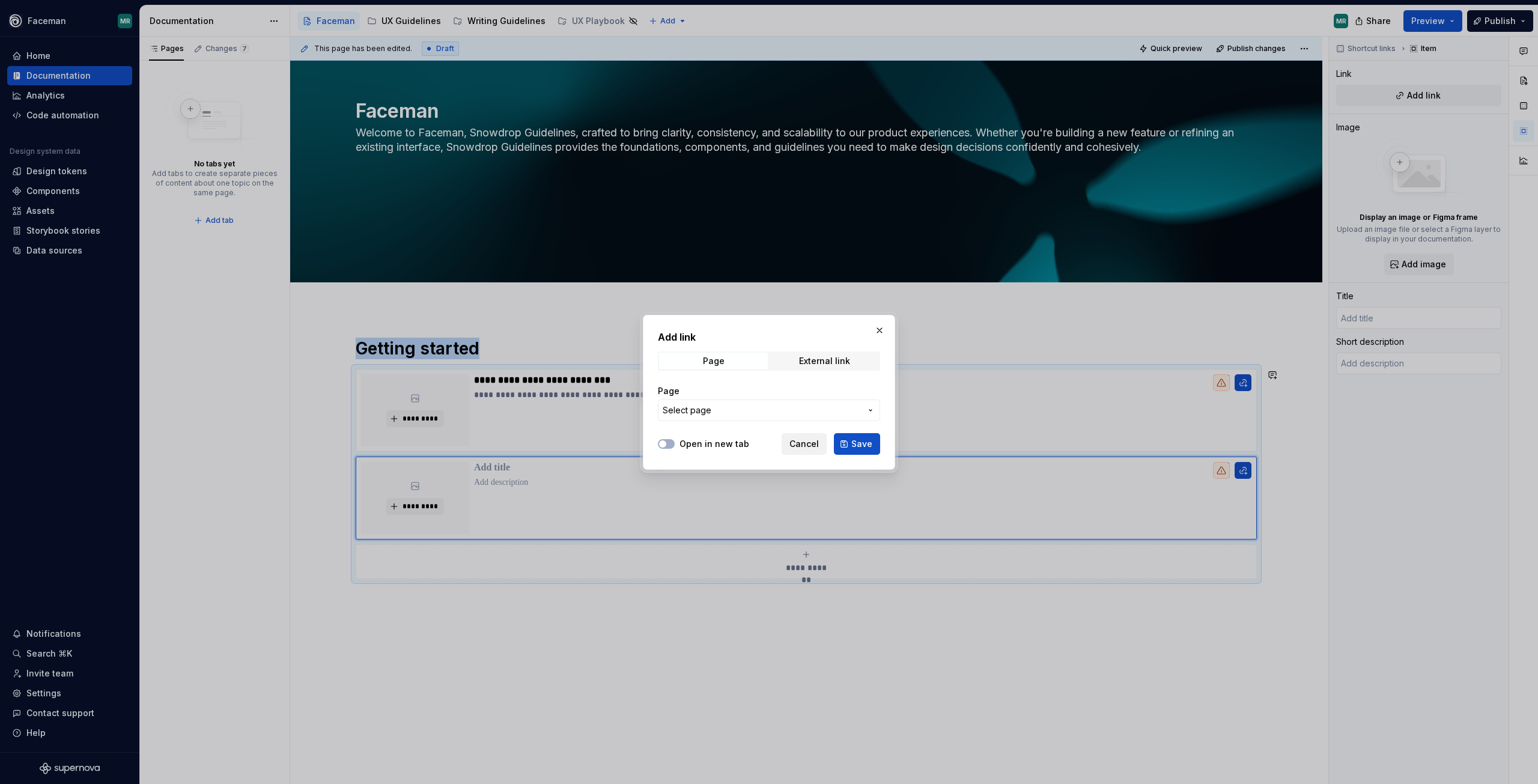
click at [803, 445] on span "Cancel" at bounding box center [804, 444] width 30 height 12
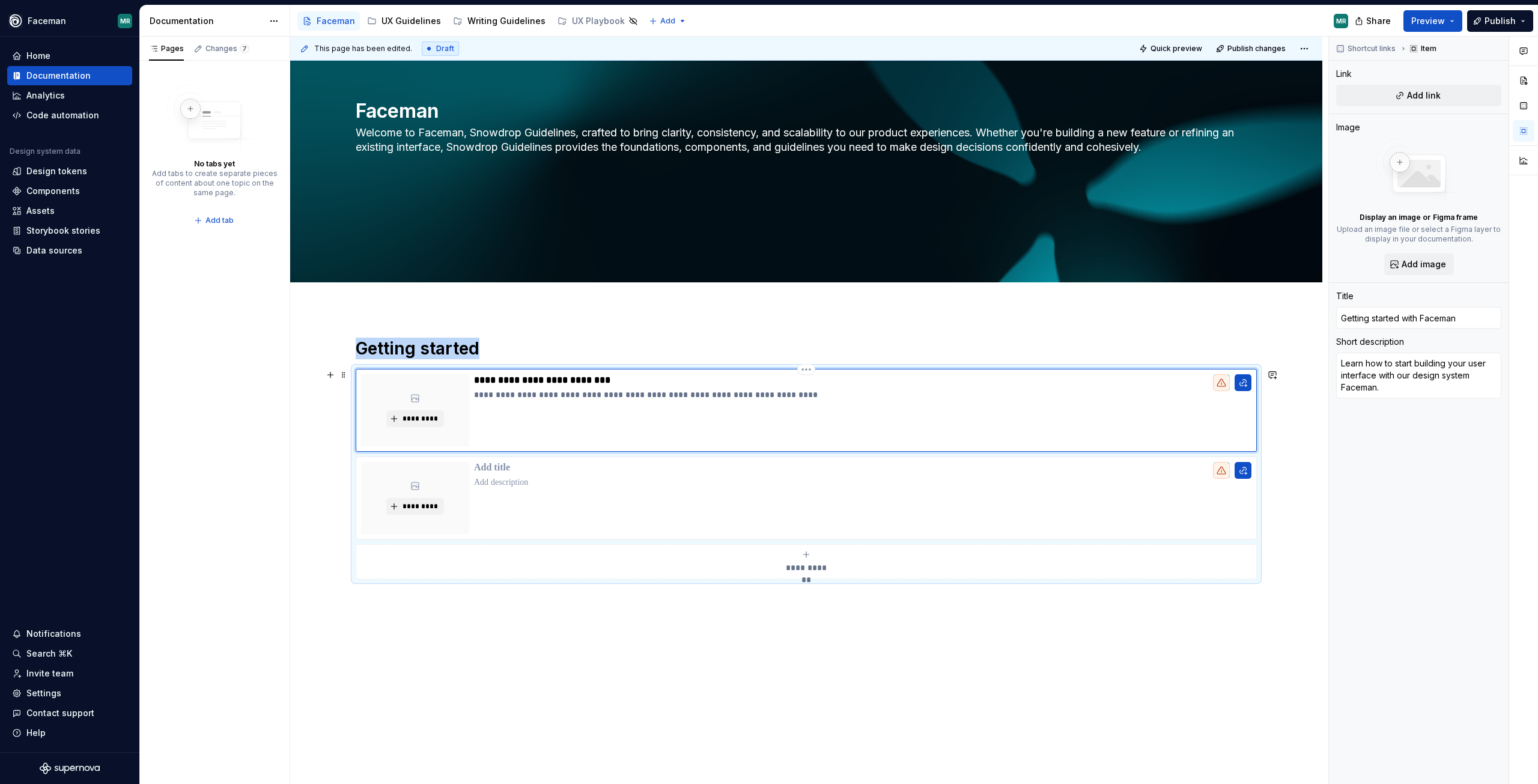
click at [936, 417] on div "**********" at bounding box center [863, 410] width 777 height 72
click at [1241, 384] on button "button" at bounding box center [1243, 382] width 17 height 17
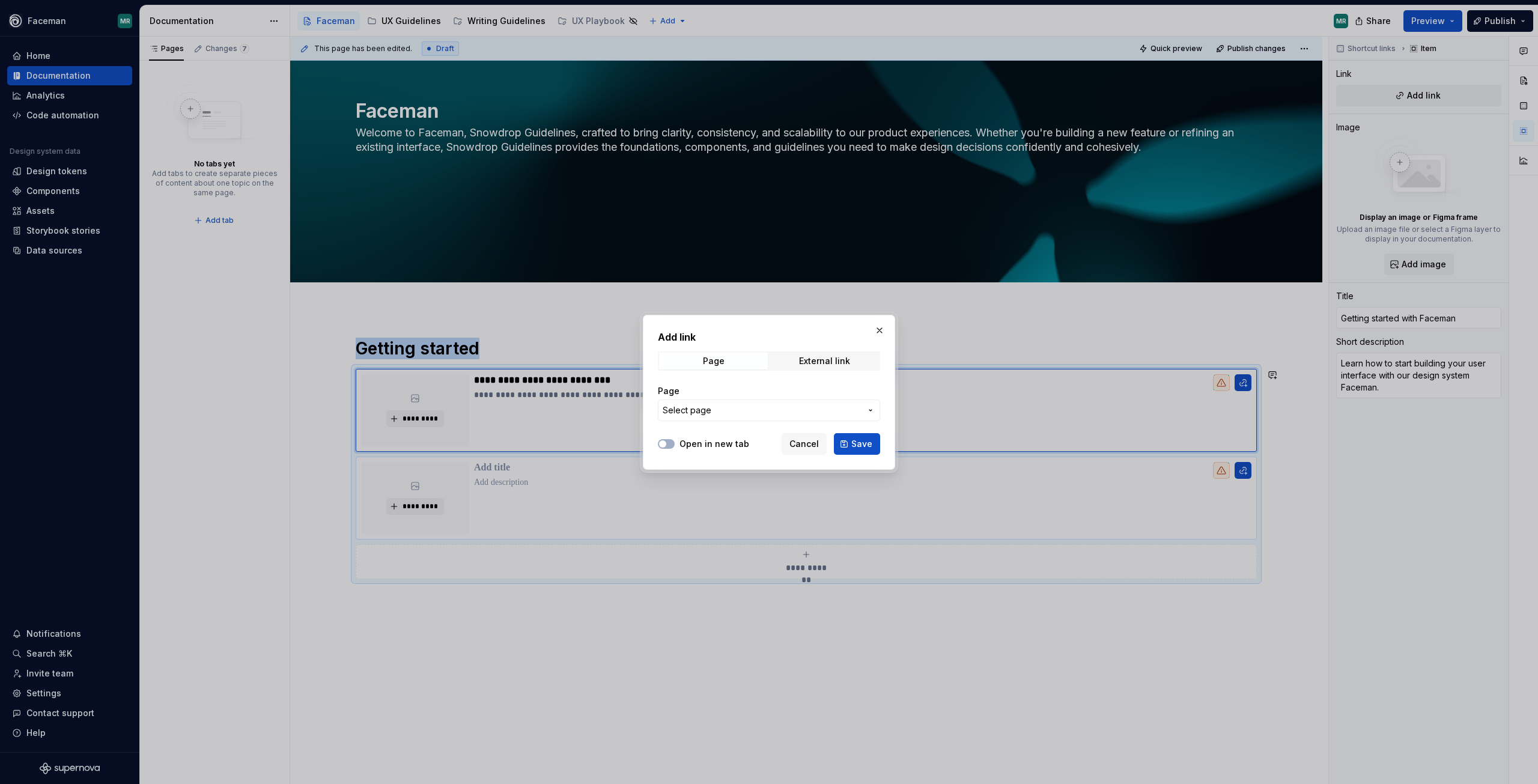
click at [806, 443] on span "Cancel" at bounding box center [804, 444] width 30 height 12
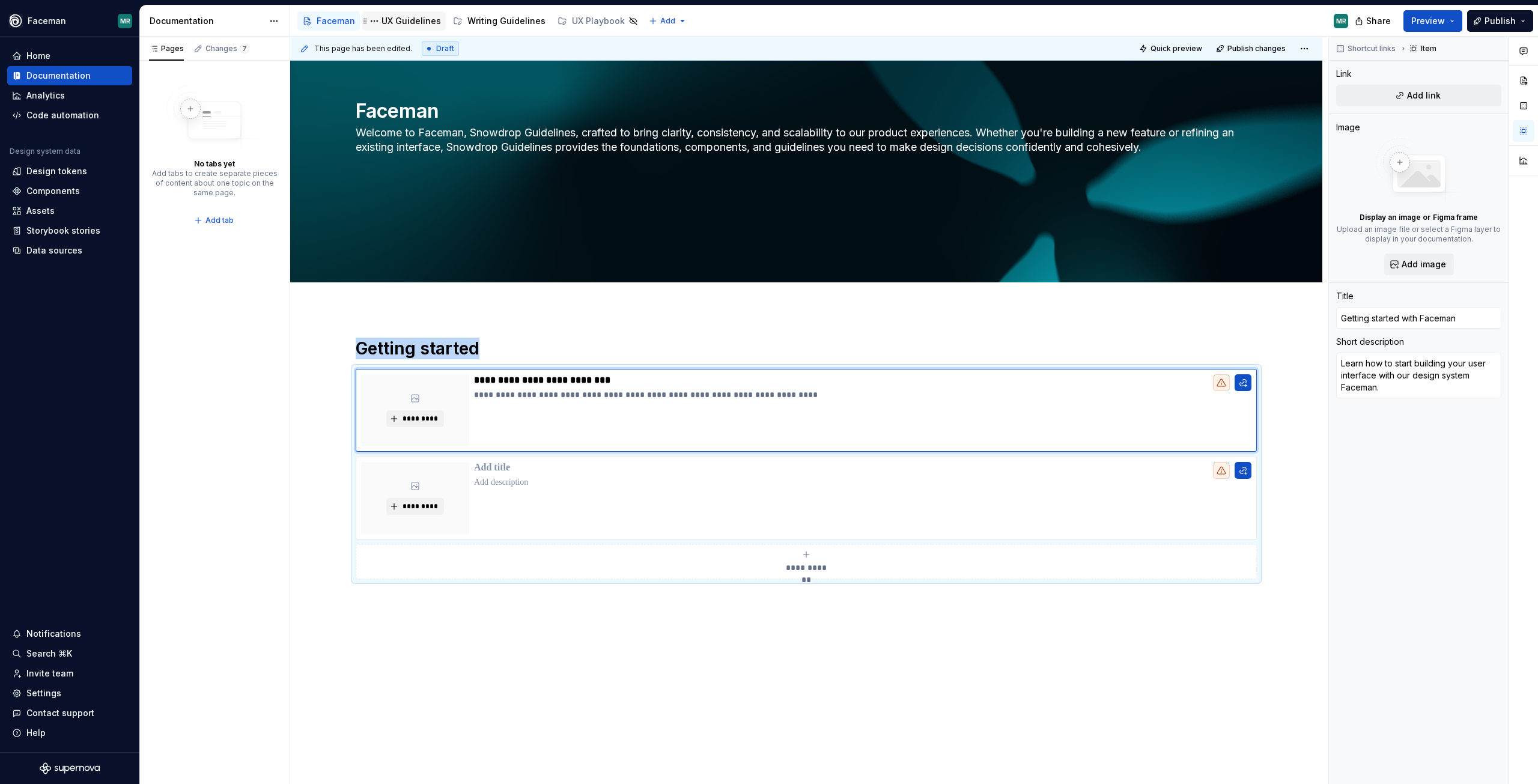
click at [401, 22] on div "UX Guidelines" at bounding box center [411, 21] width 60 height 12
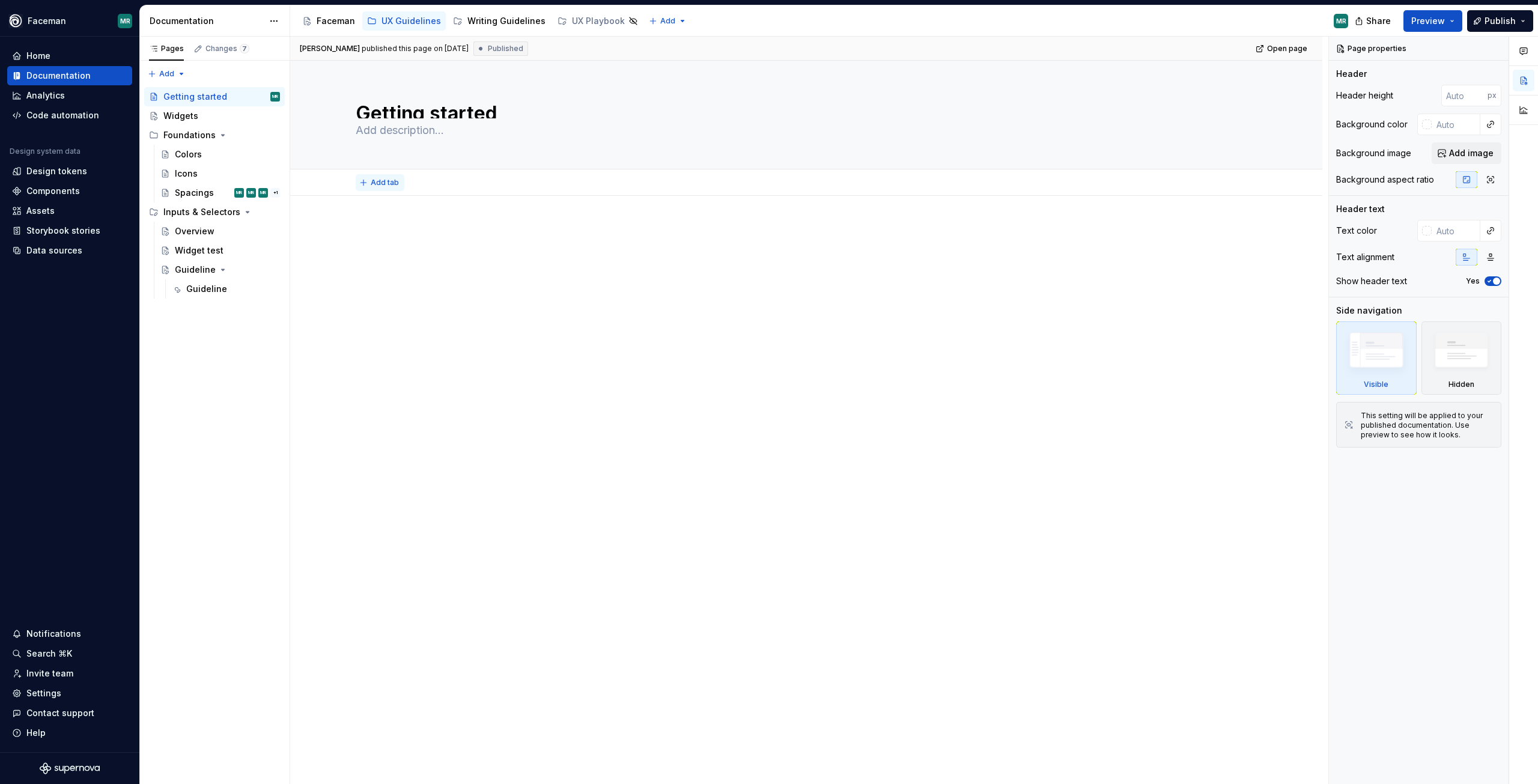
click at [386, 184] on span "Add tab" at bounding box center [385, 182] width 28 height 10
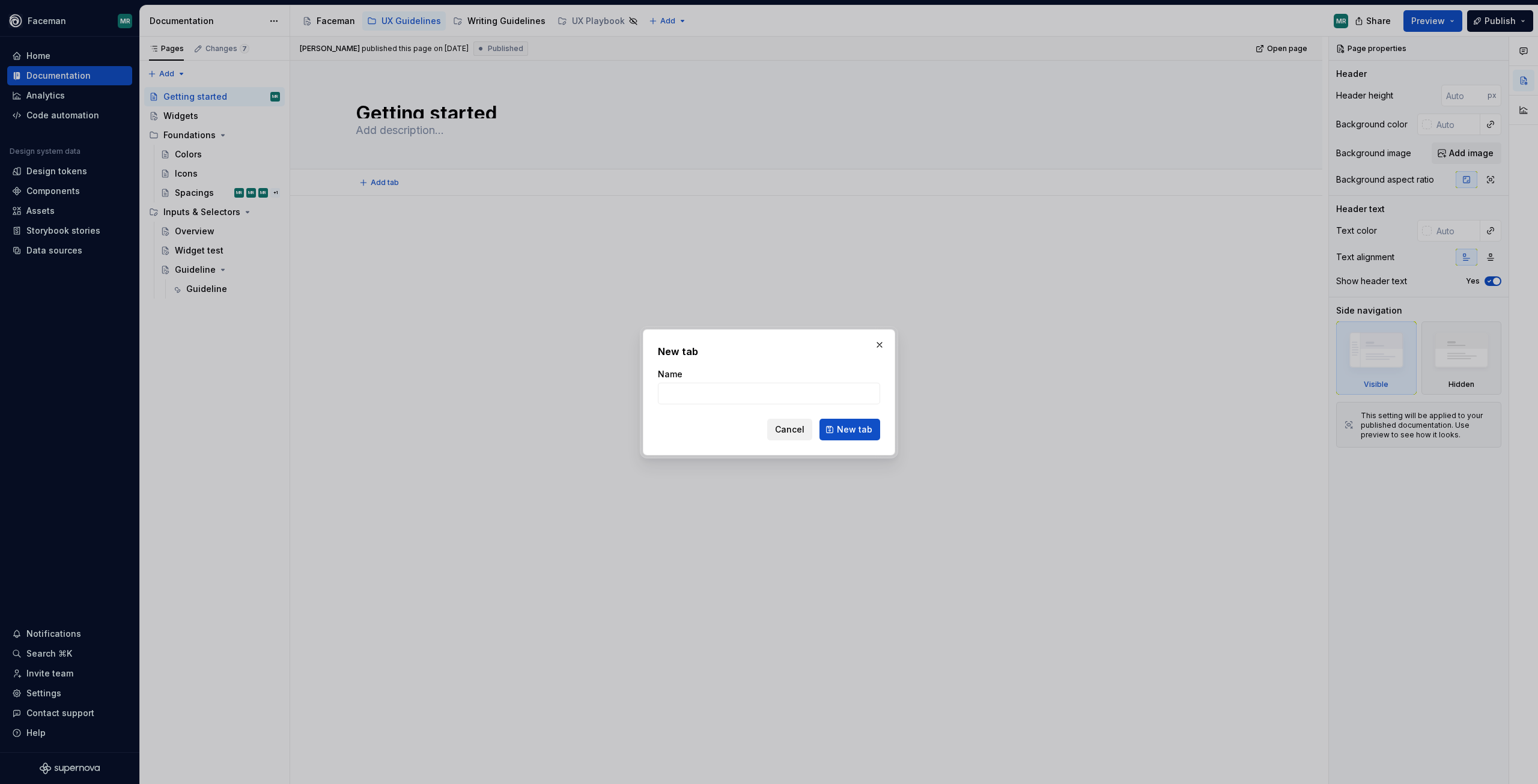
click at [779, 432] on span "Cancel" at bounding box center [790, 429] width 30 height 12
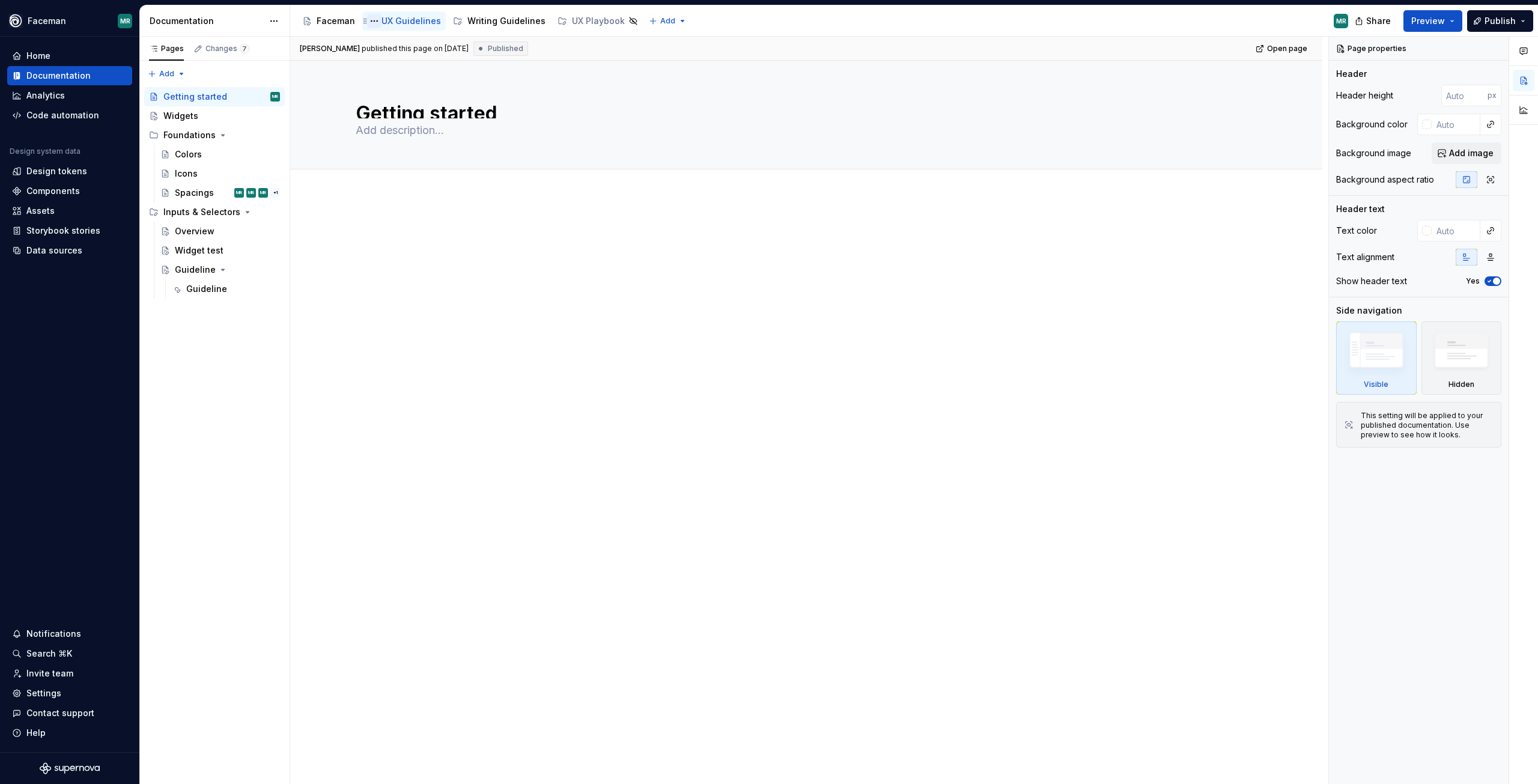
drag, startPoint x: 350, startPoint y: 24, endPoint x: 367, endPoint y: 24, distance: 17.0
click at [350, 24] on div "Faceman" at bounding box center [336, 21] width 38 height 12
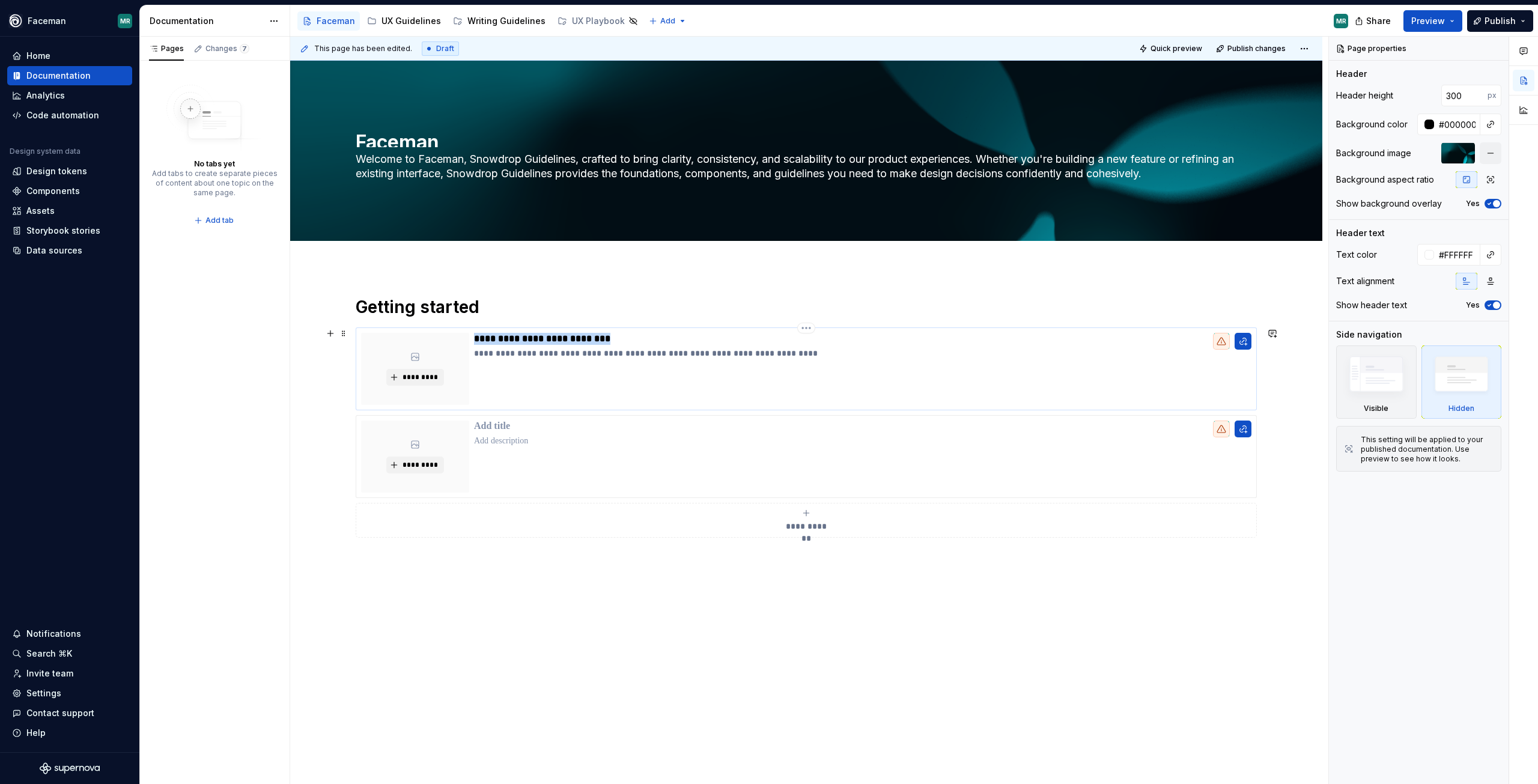
drag, startPoint x: 614, startPoint y: 340, endPoint x: 469, endPoint y: 339, distance: 145.0
click at [469, 339] on div "**********" at bounding box center [806, 369] width 890 height 72
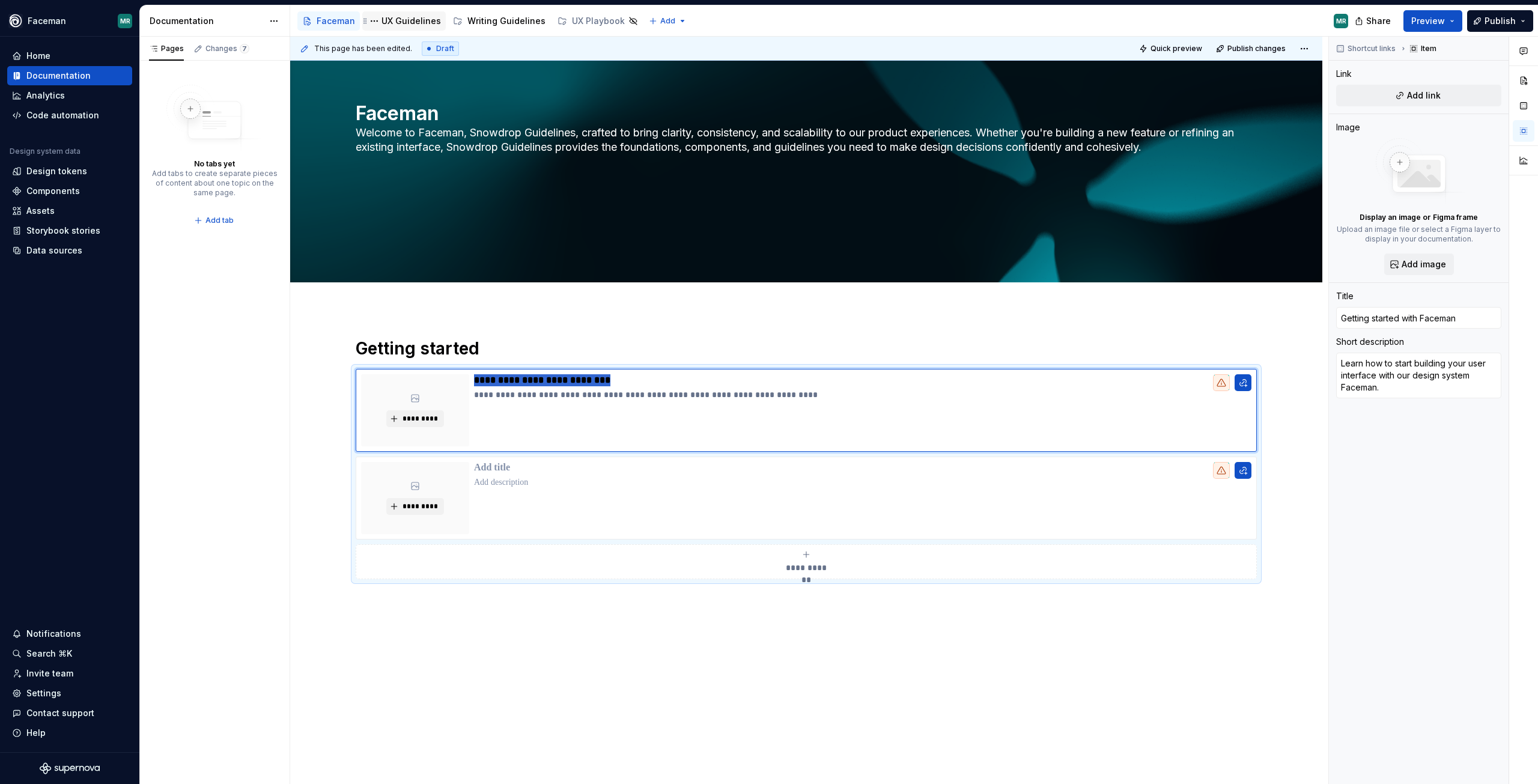
click at [394, 22] on div "UX Guidelines" at bounding box center [411, 21] width 60 height 12
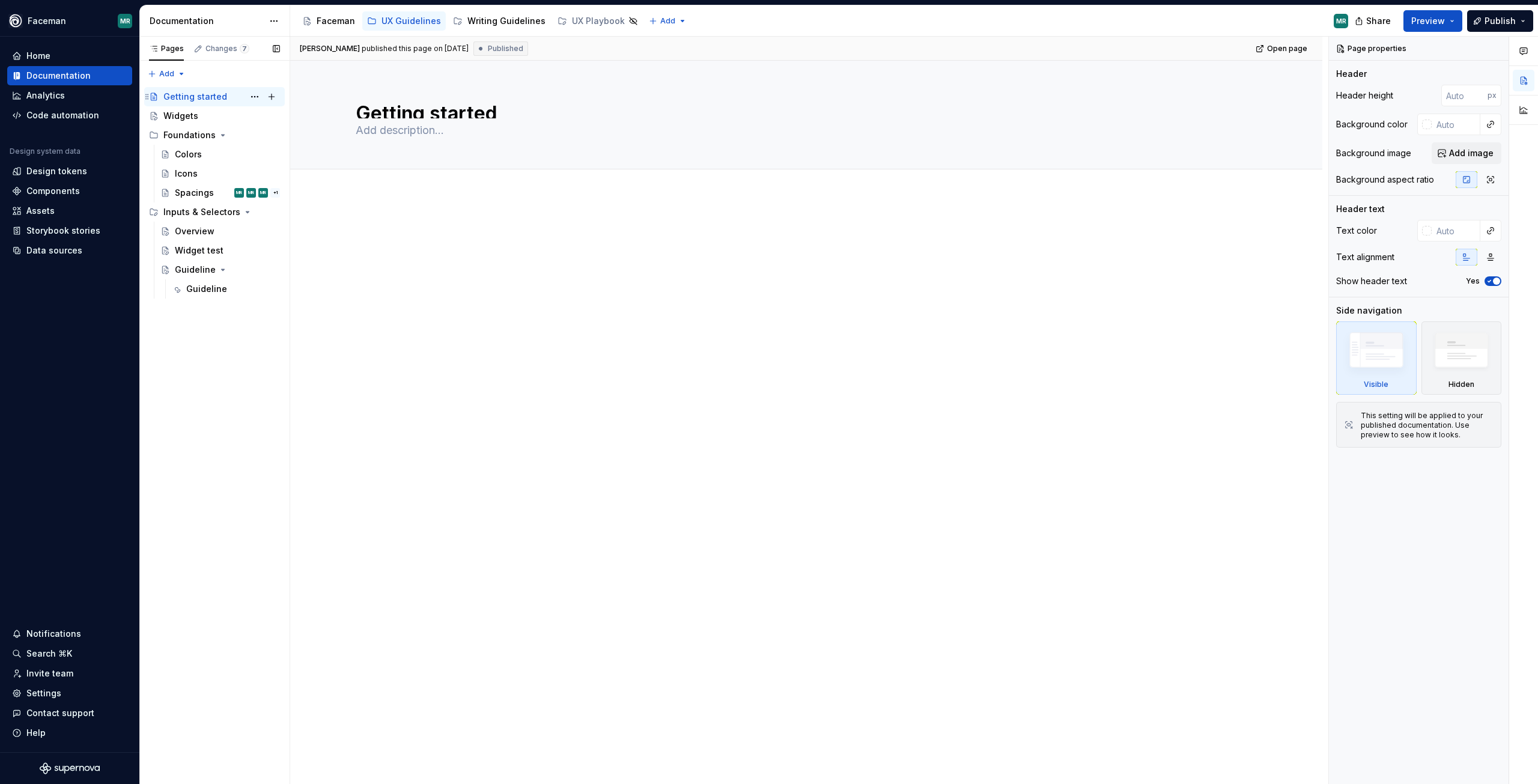
click at [184, 99] on div "Getting started" at bounding box center [195, 97] width 63 height 12
click at [384, 179] on span "Add tab" at bounding box center [385, 182] width 28 height 10
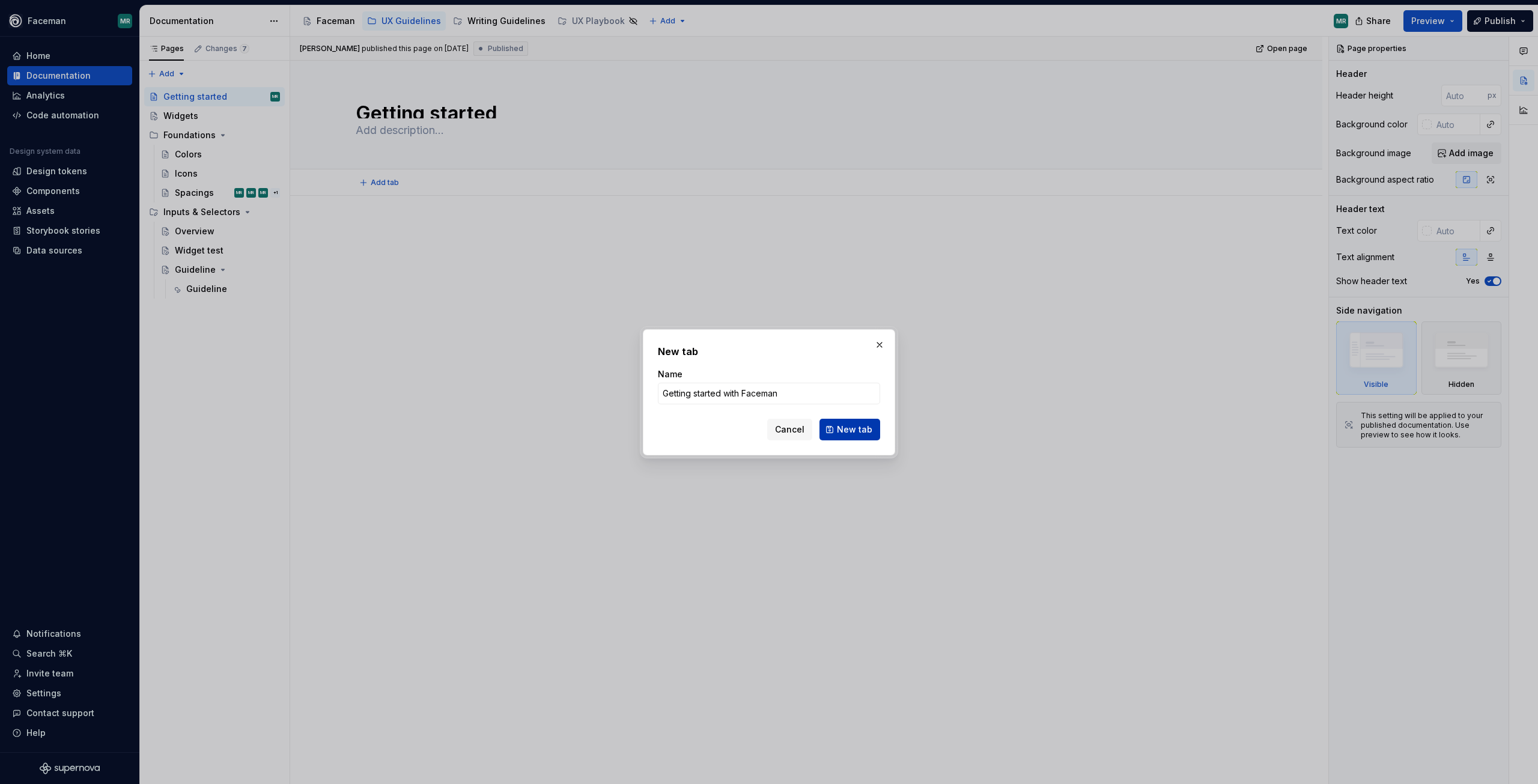
click at [853, 432] on span "New tab" at bounding box center [855, 429] width 35 height 12
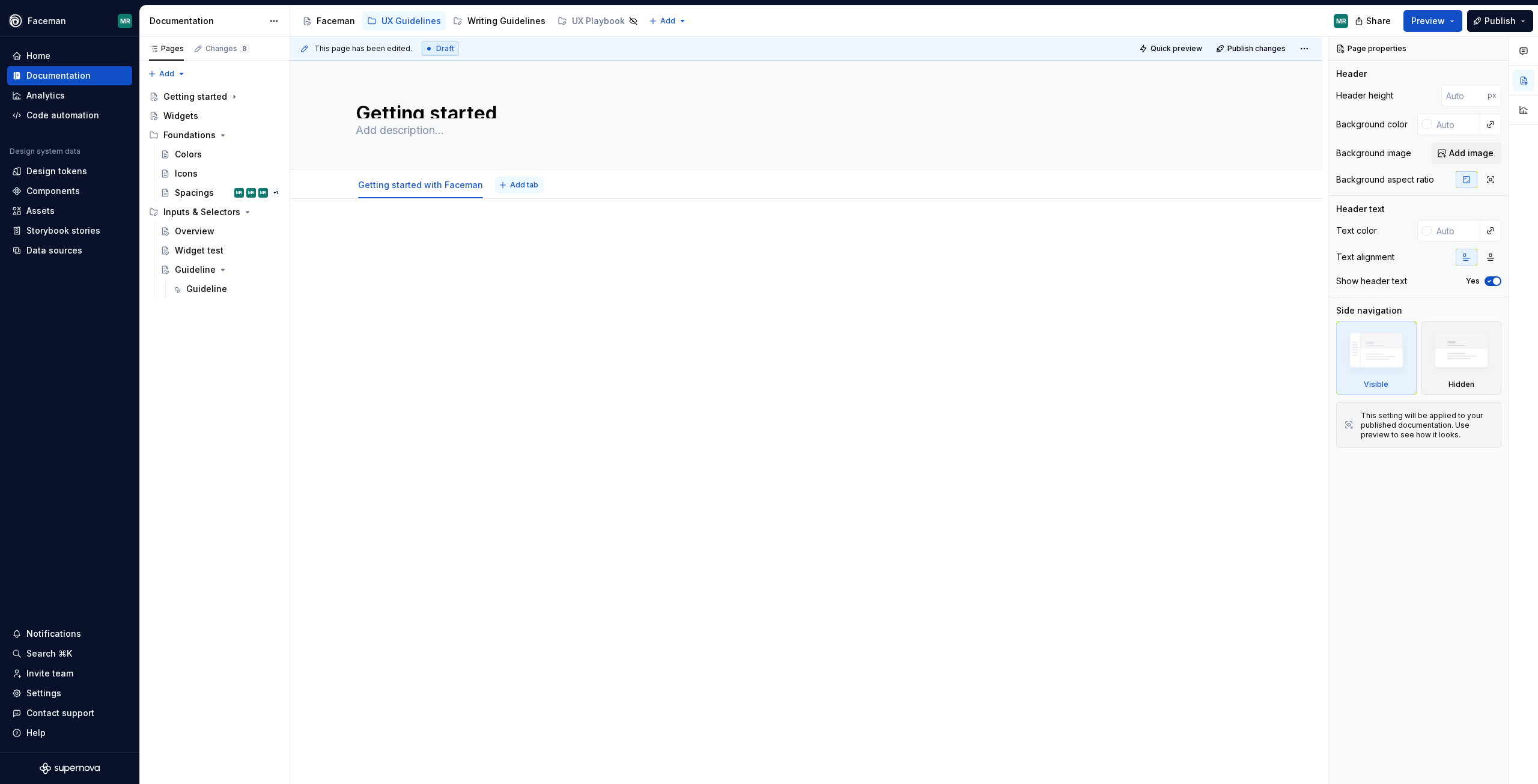
click at [524, 187] on span "Add tab" at bounding box center [524, 184] width 28 height 10
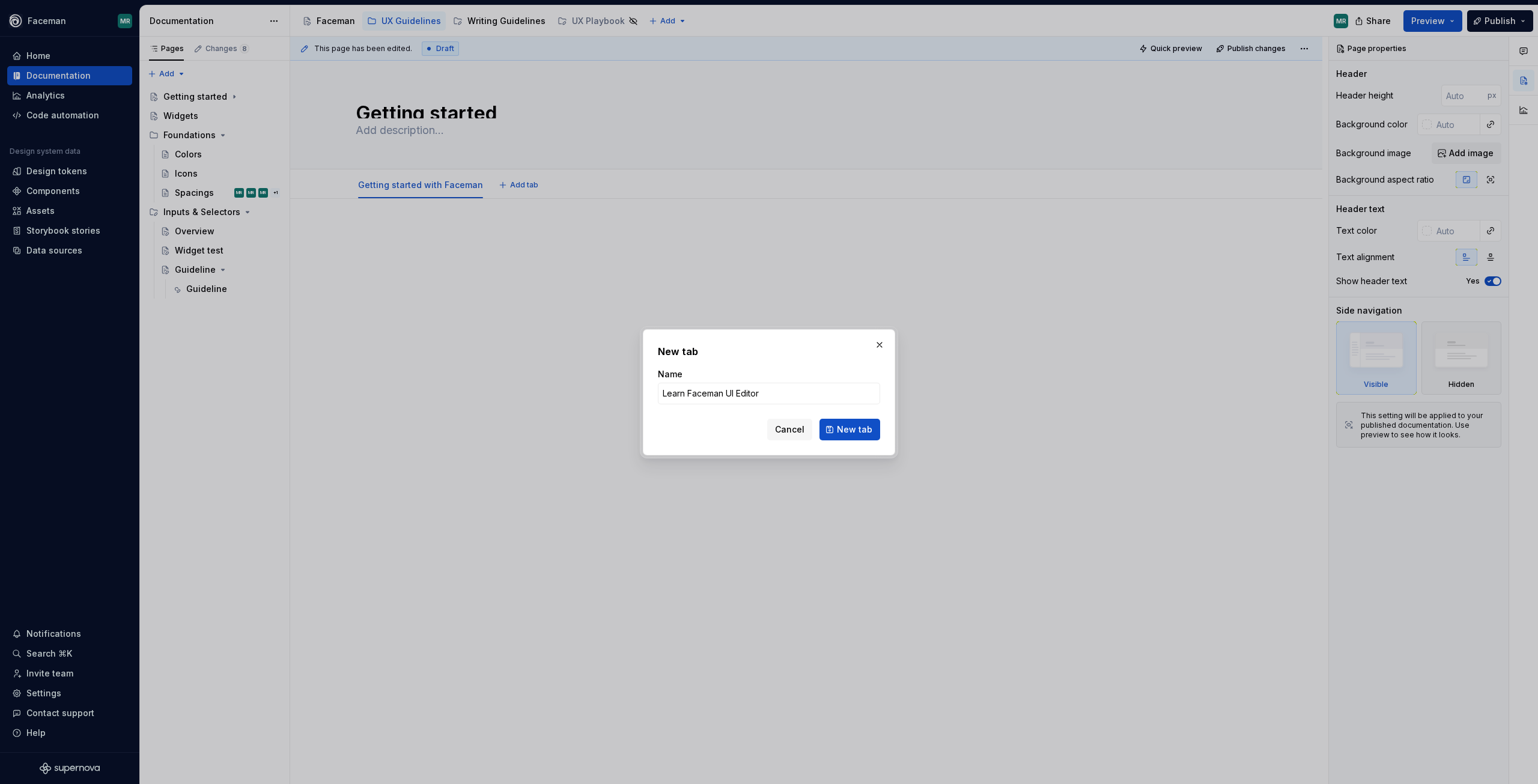
click at [859, 434] on span "New tab" at bounding box center [855, 429] width 35 height 12
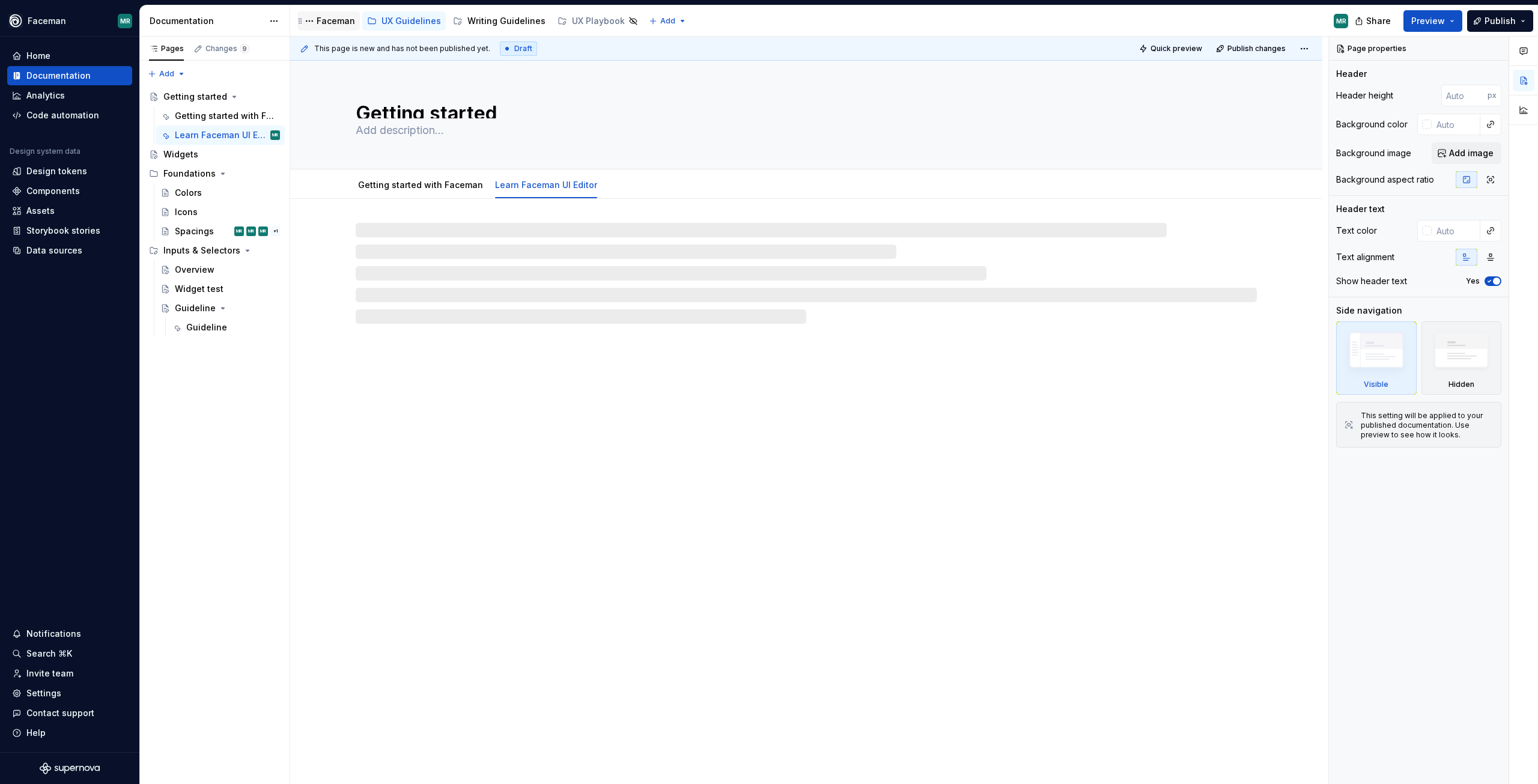
click at [328, 22] on div "Faceman" at bounding box center [336, 21] width 38 height 12
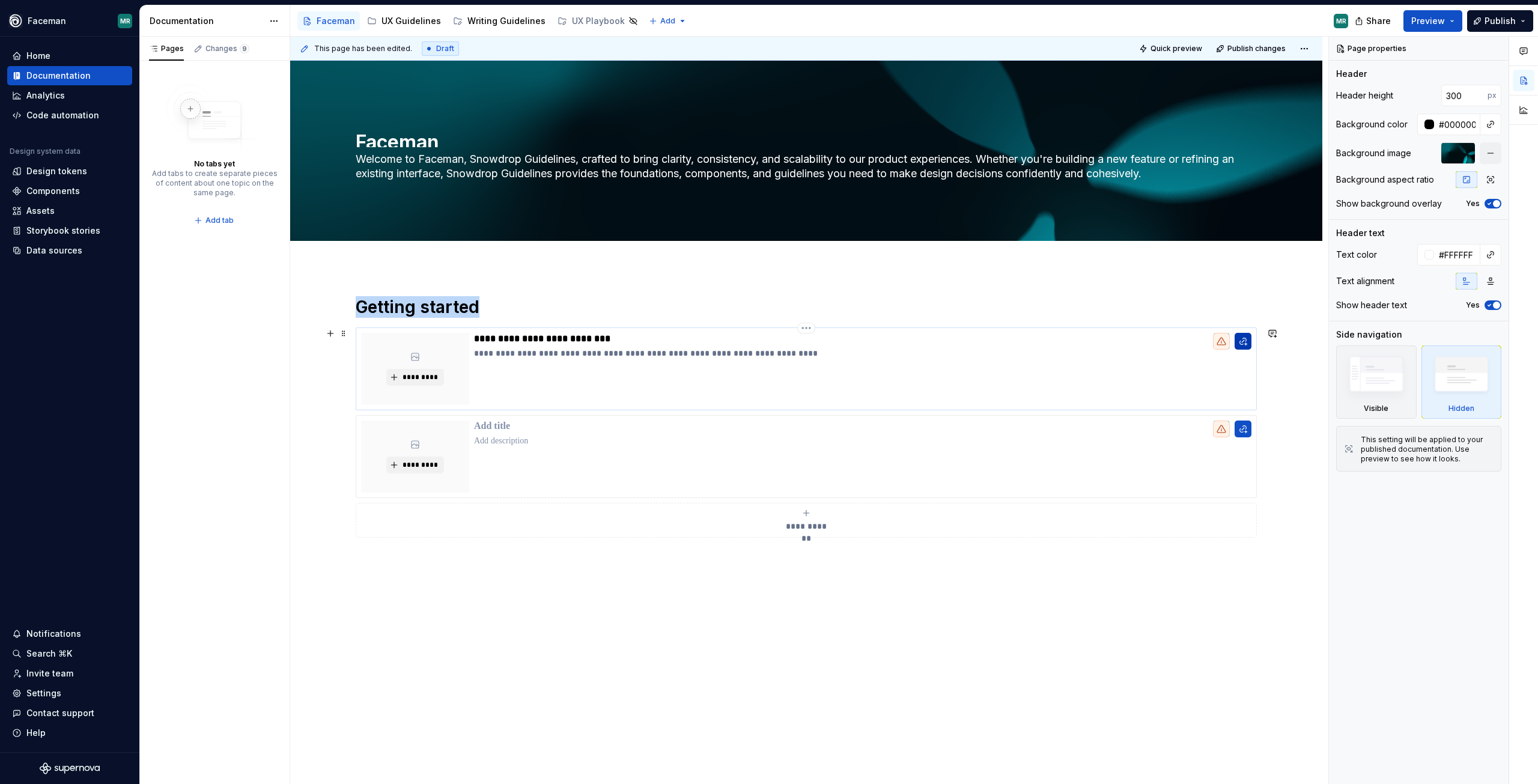
click at [1245, 338] on div "**********" at bounding box center [806, 431] width 901 height 271
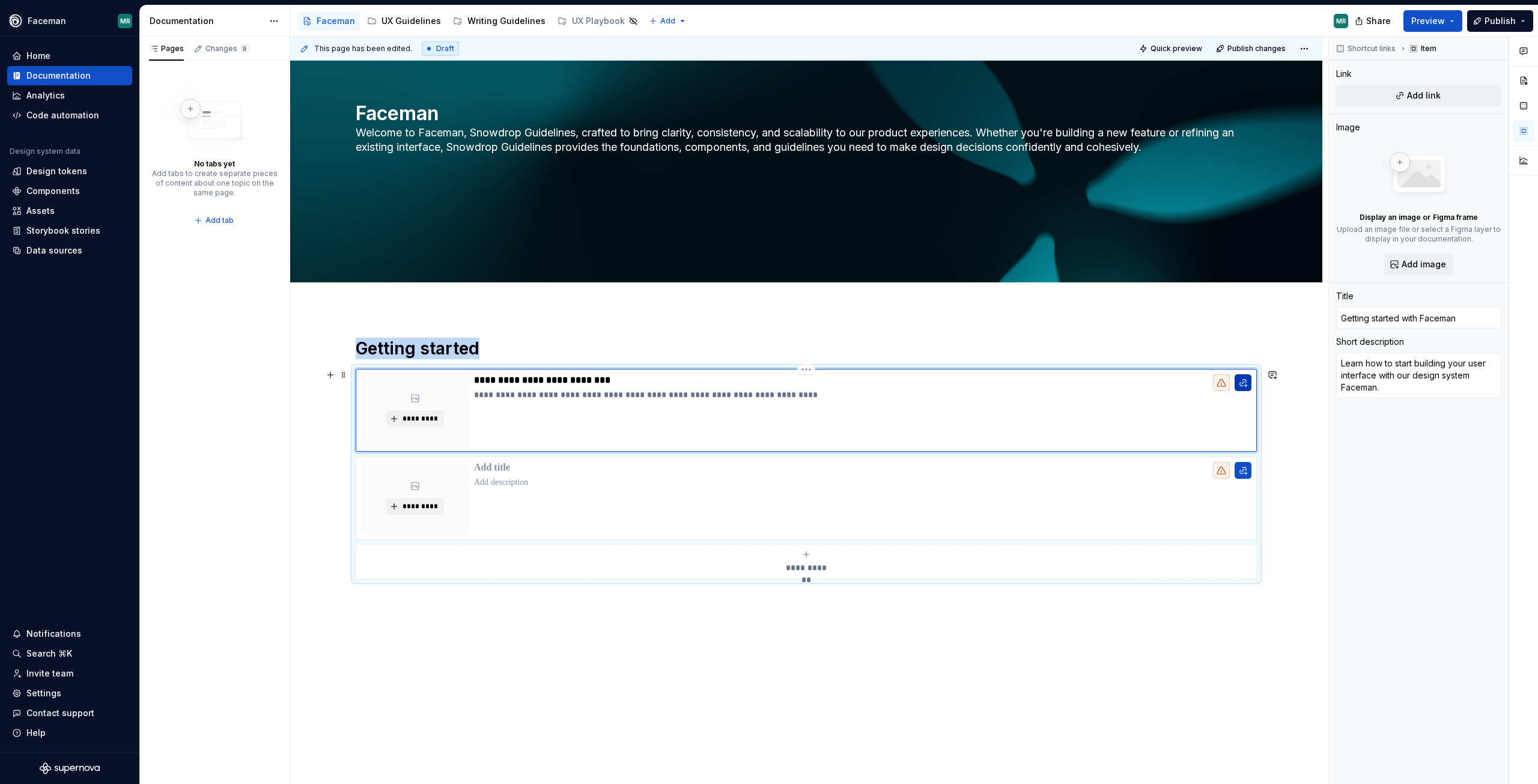
click at [1245, 381] on button "button" at bounding box center [1243, 382] width 17 height 17
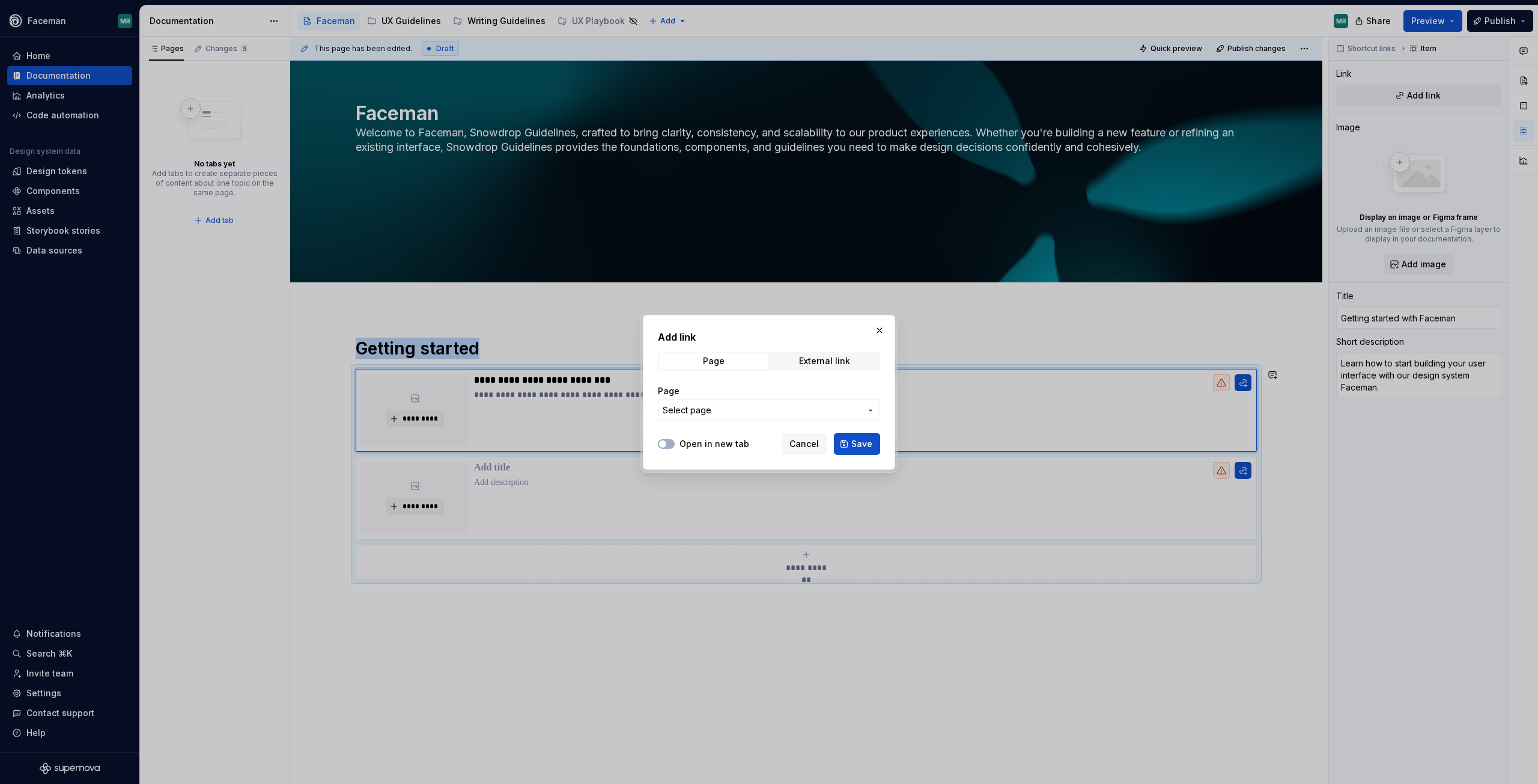
click at [735, 409] on span "Select page" at bounding box center [761, 410] width 198 height 12
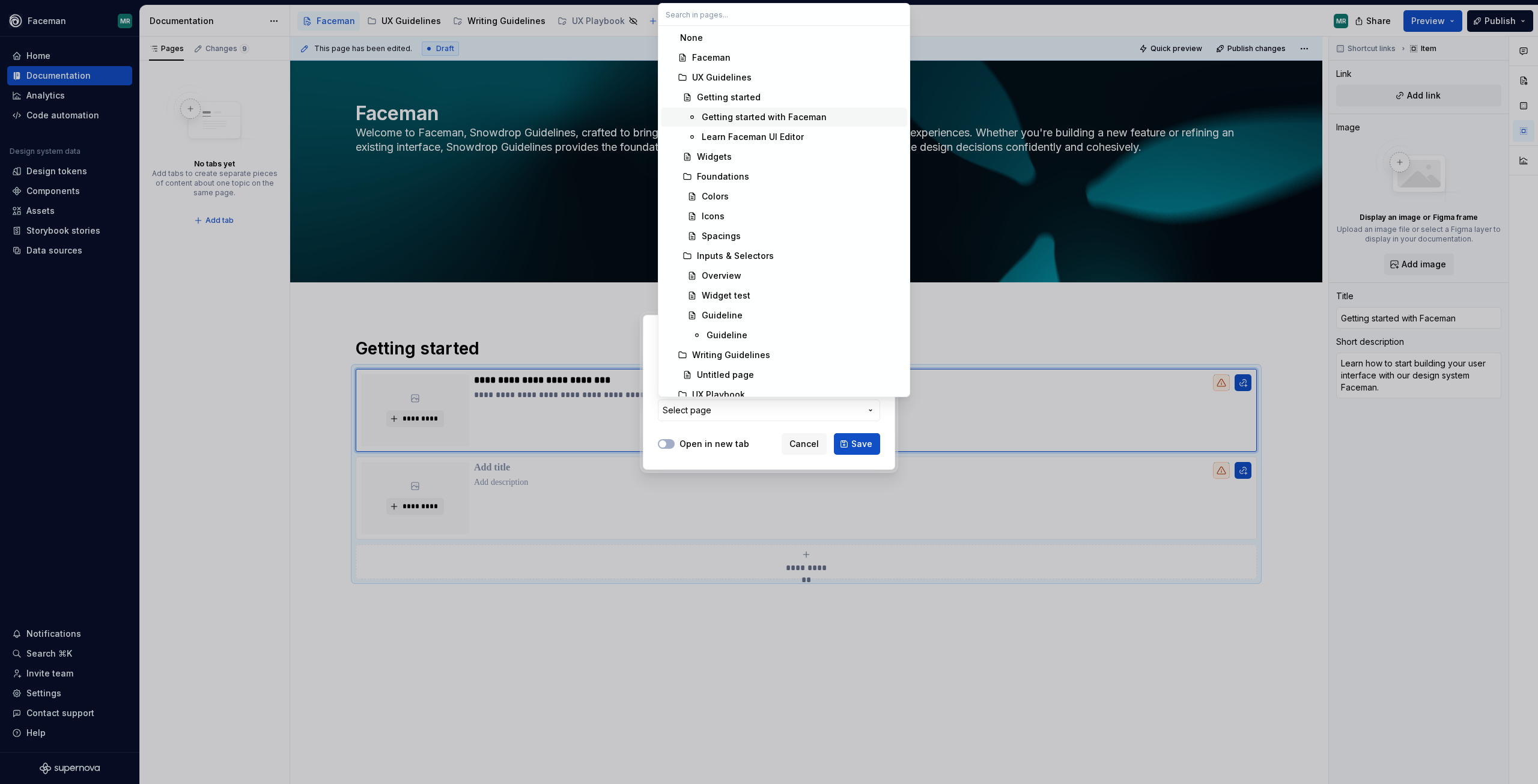
click at [766, 122] on div "Getting started with Faceman" at bounding box center [763, 117] width 125 height 12
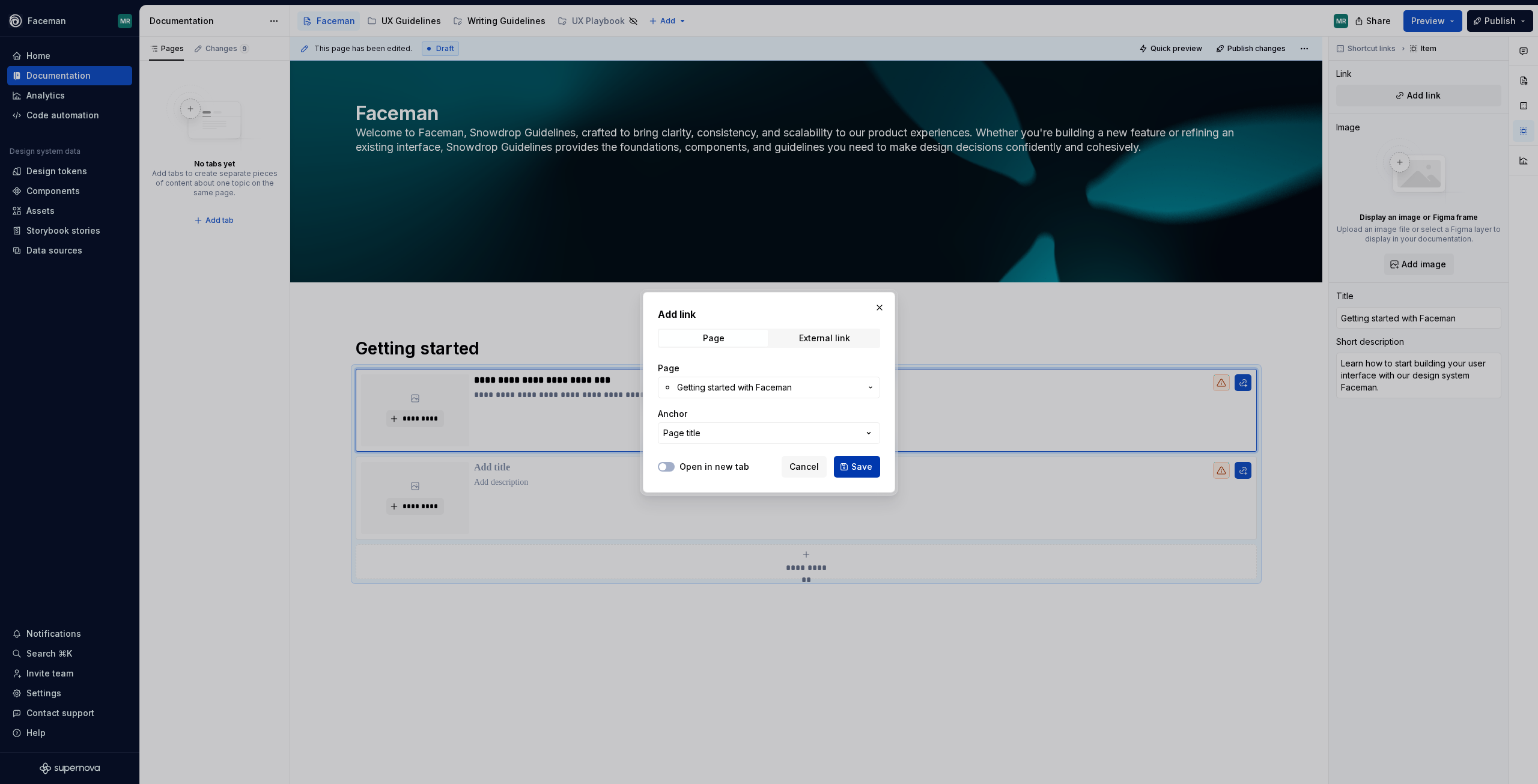
click at [867, 462] on span "Save" at bounding box center [862, 467] width 21 height 12
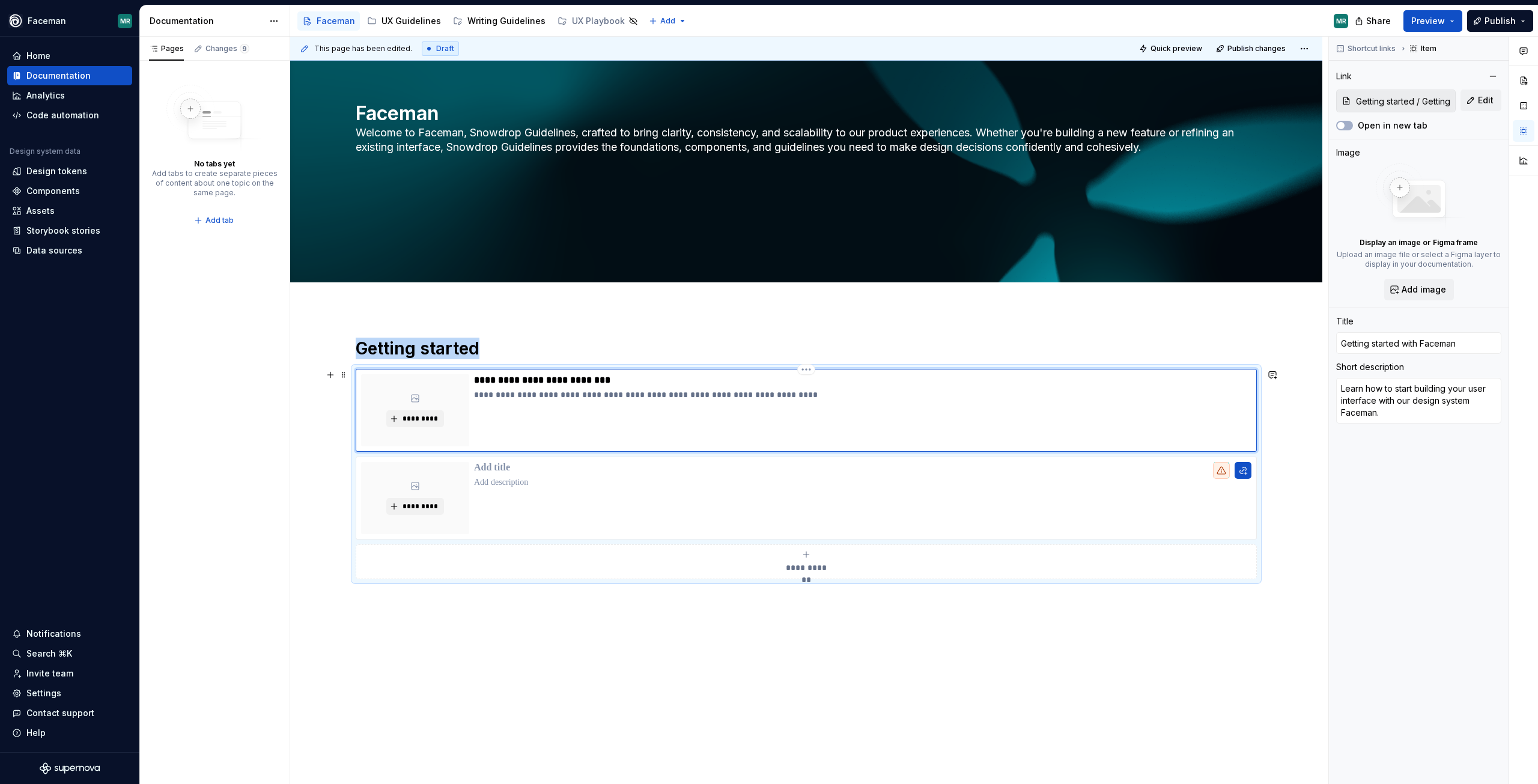
click at [589, 382] on p "**********" at bounding box center [863, 380] width 777 height 12
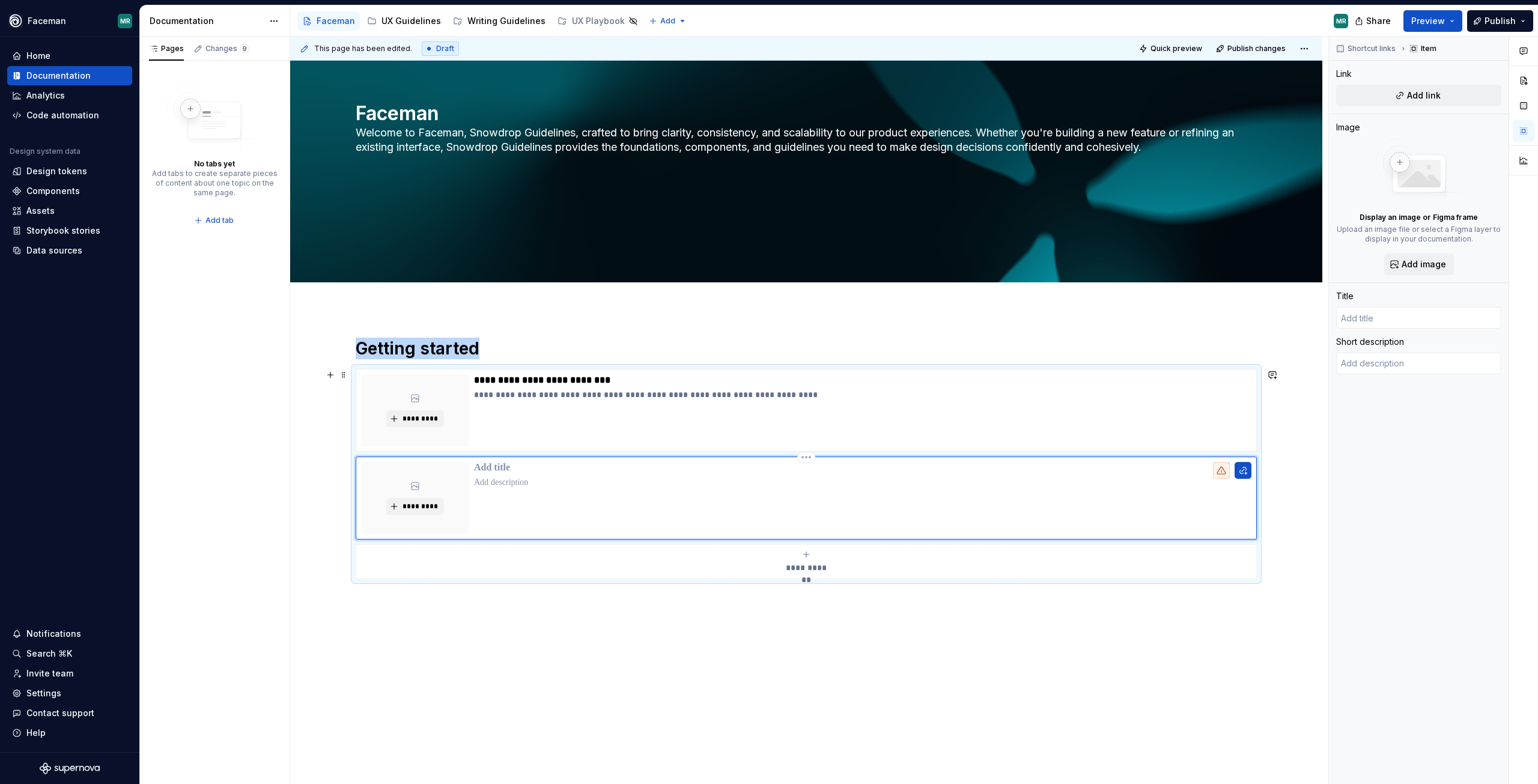
click at [528, 461] on div "*********" at bounding box center [806, 498] width 901 height 83
click at [517, 468] on p at bounding box center [863, 468] width 777 height 12
click at [503, 485] on p at bounding box center [863, 482] width 777 height 12
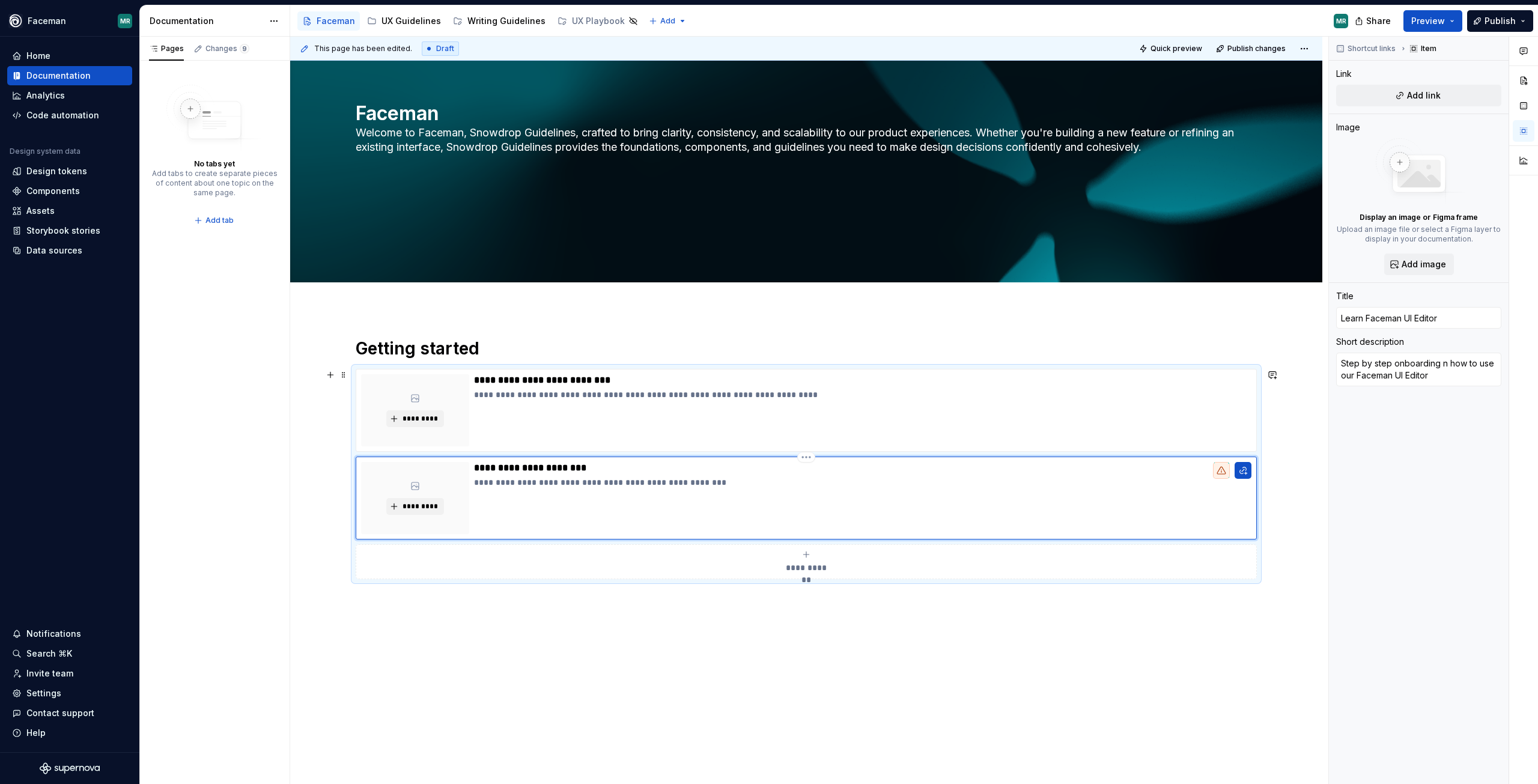
click at [572, 484] on p "**********" at bounding box center [863, 482] width 777 height 12
drag, startPoint x: 643, startPoint y: 622, endPoint x: 642, endPoint y: 615, distance: 7.1
click at [643, 621] on div "**********" at bounding box center [806, 480] width 901 height 285
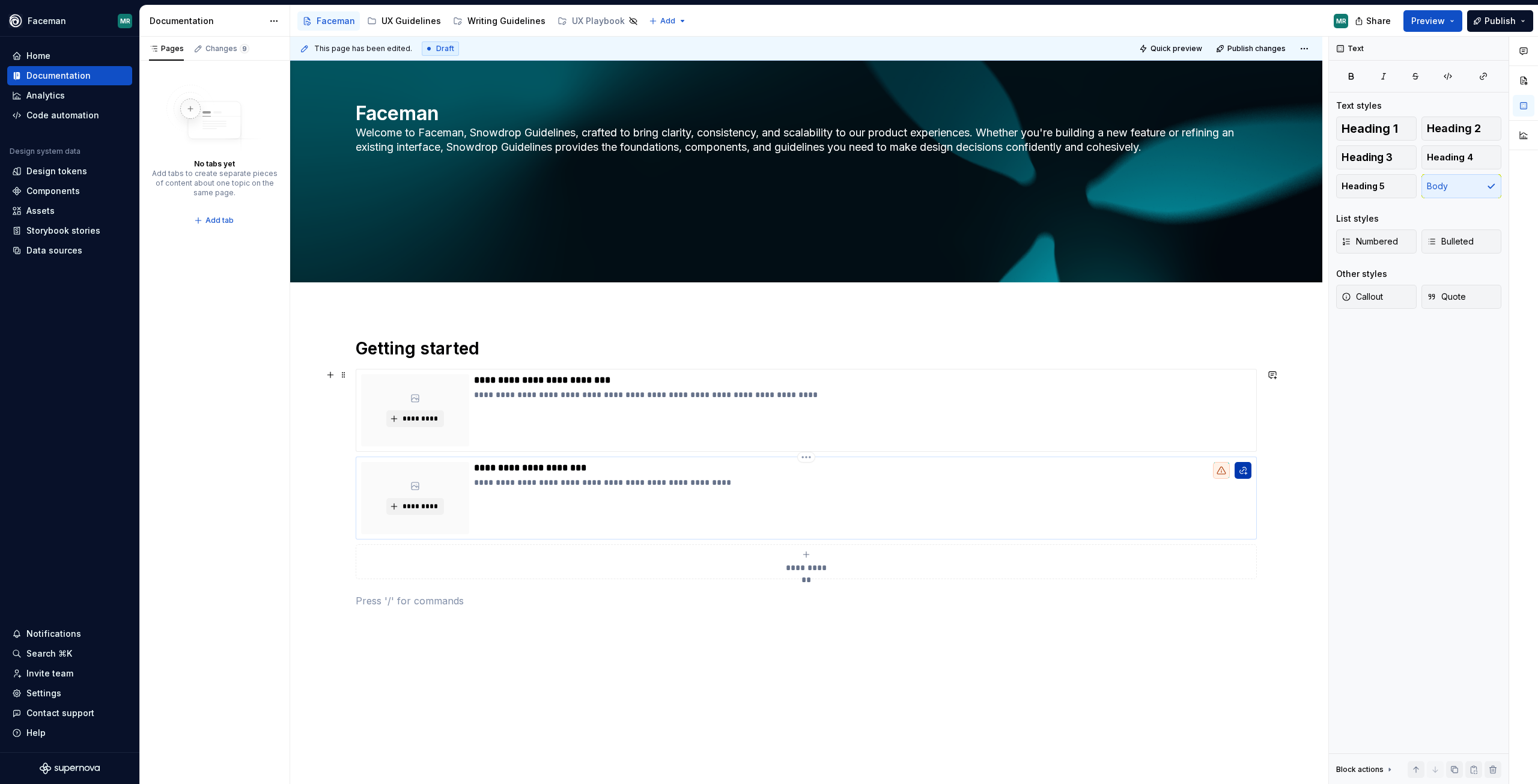
drag, startPoint x: 1245, startPoint y: 485, endPoint x: 1245, endPoint y: 478, distance: 7.0
click at [1245, 481] on p "**********" at bounding box center [863, 482] width 777 height 12
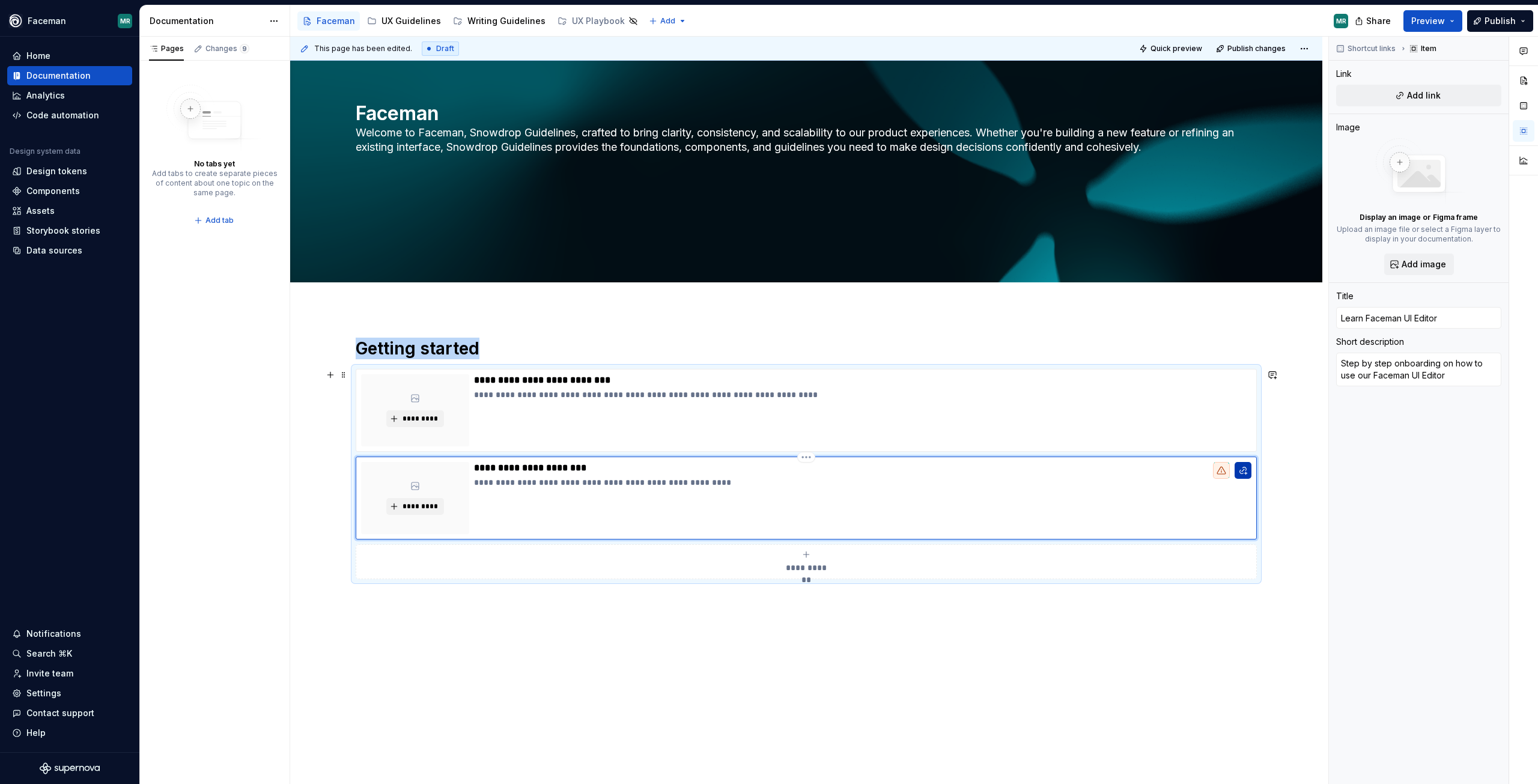
click at [1242, 466] on button "button" at bounding box center [1243, 470] width 17 height 17
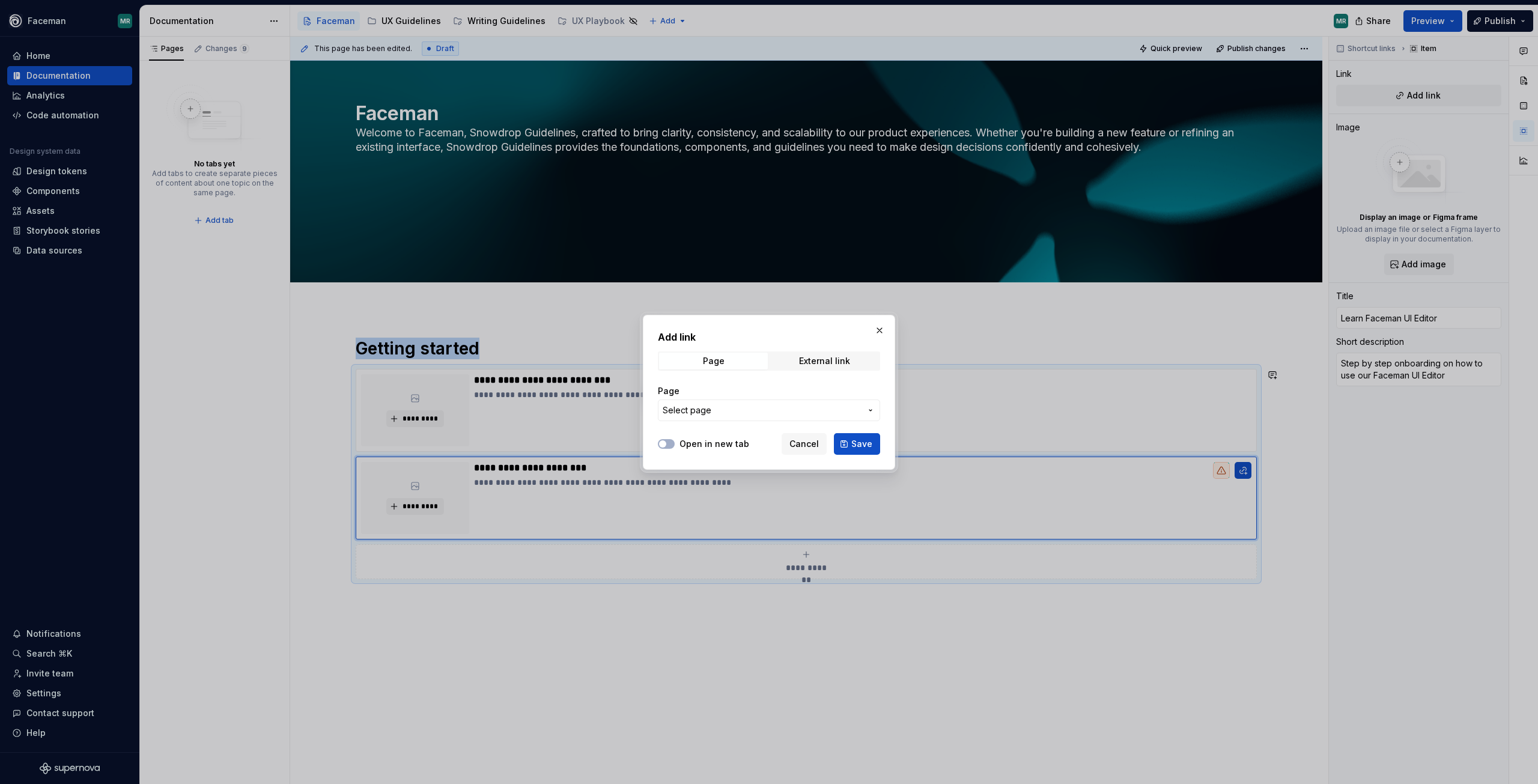
click at [775, 412] on span "Select page" at bounding box center [761, 410] width 198 height 12
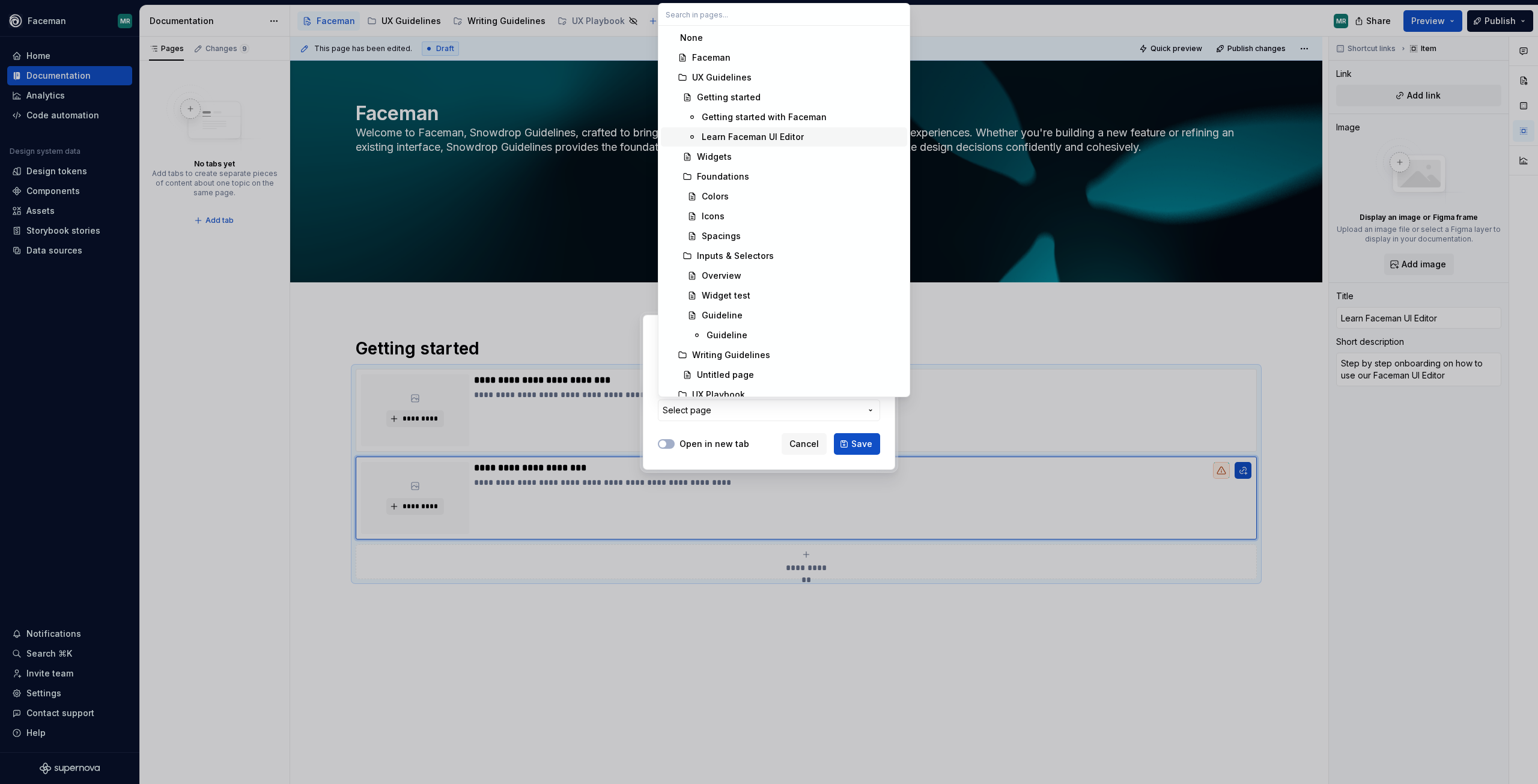
click at [750, 134] on div "Learn Faceman UI Editor" at bounding box center [752, 137] width 102 height 12
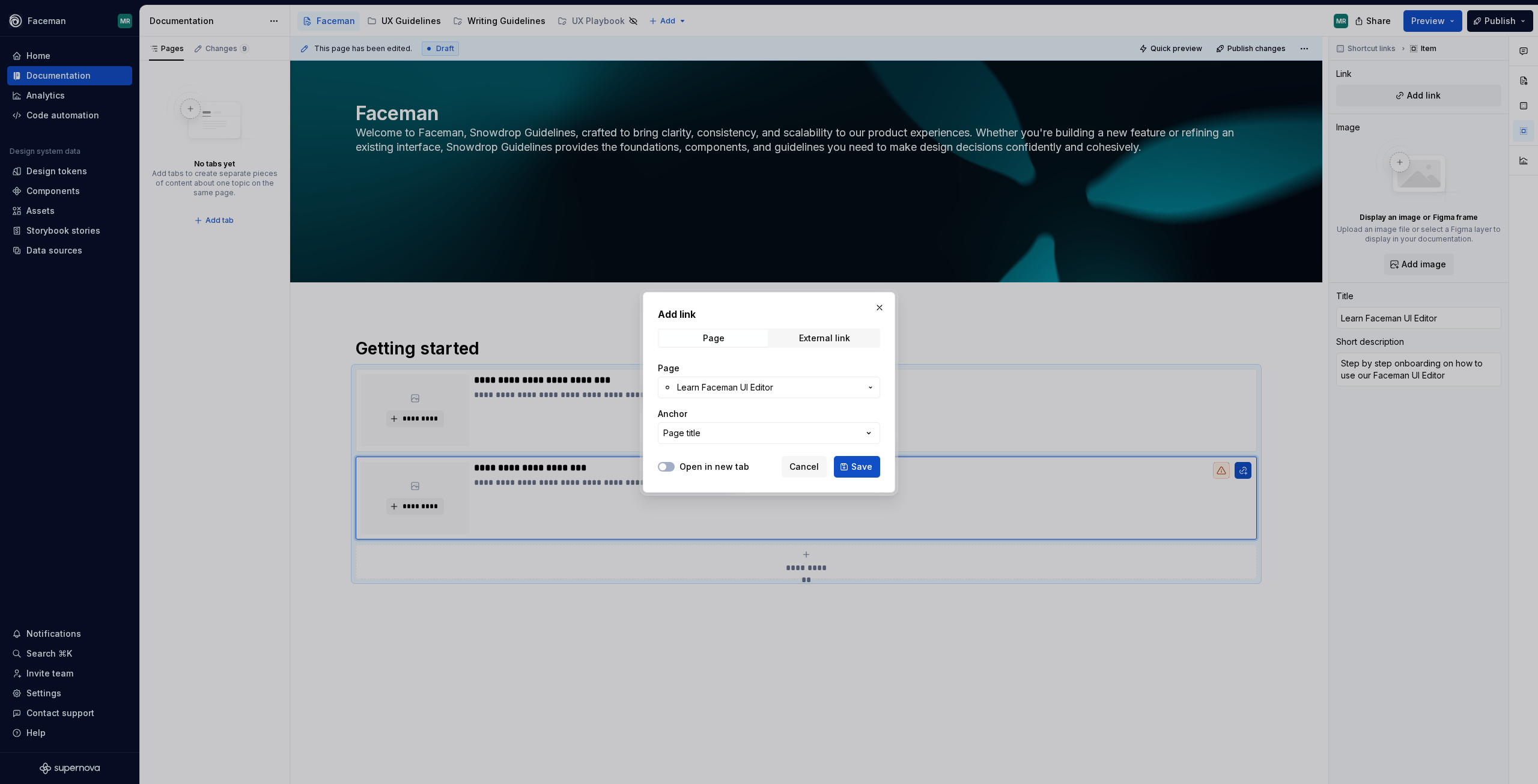
click at [855, 459] on button "Save" at bounding box center [857, 466] width 46 height 21
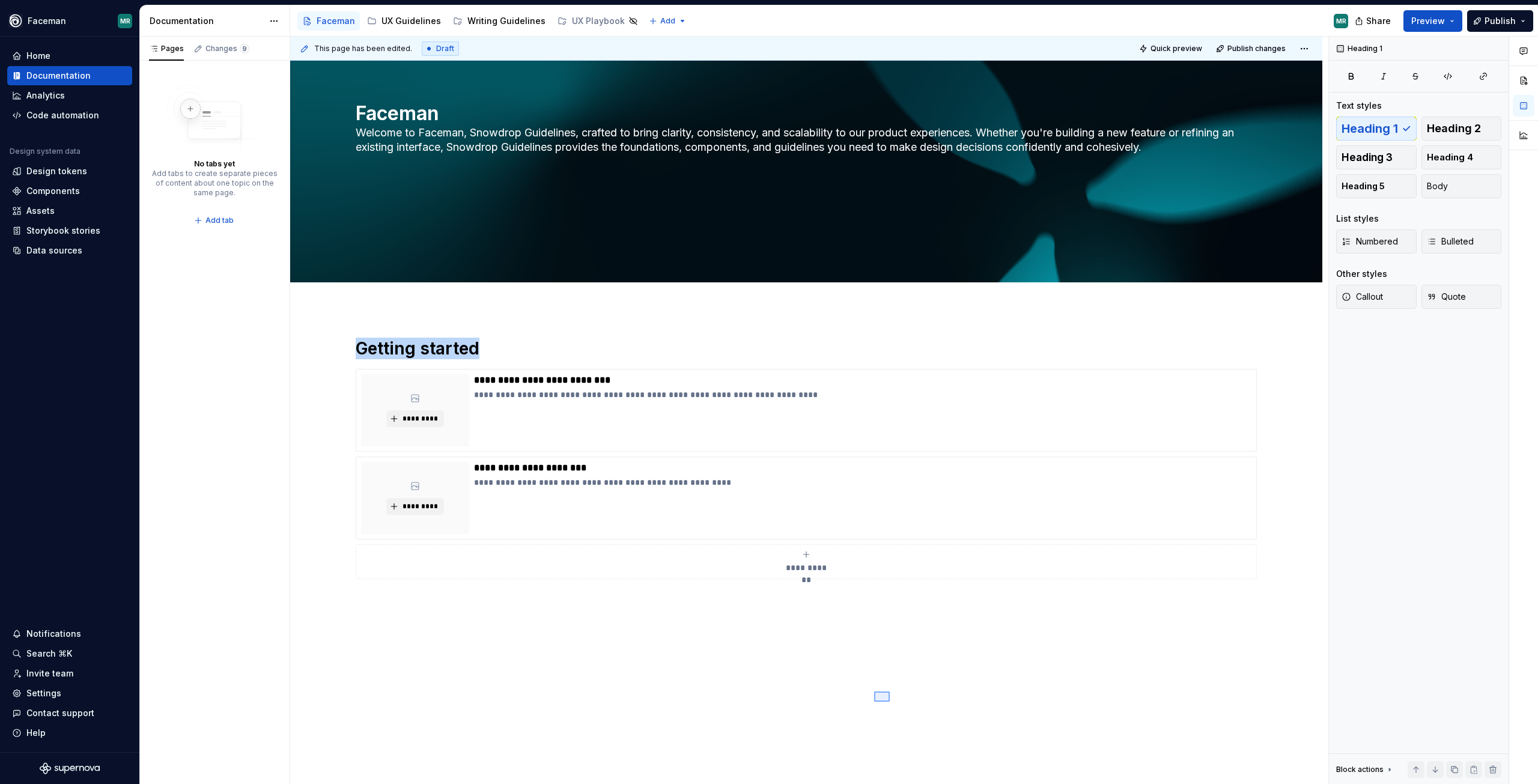
click at [890, 693] on div "**********" at bounding box center [809, 411] width 1039 height 748
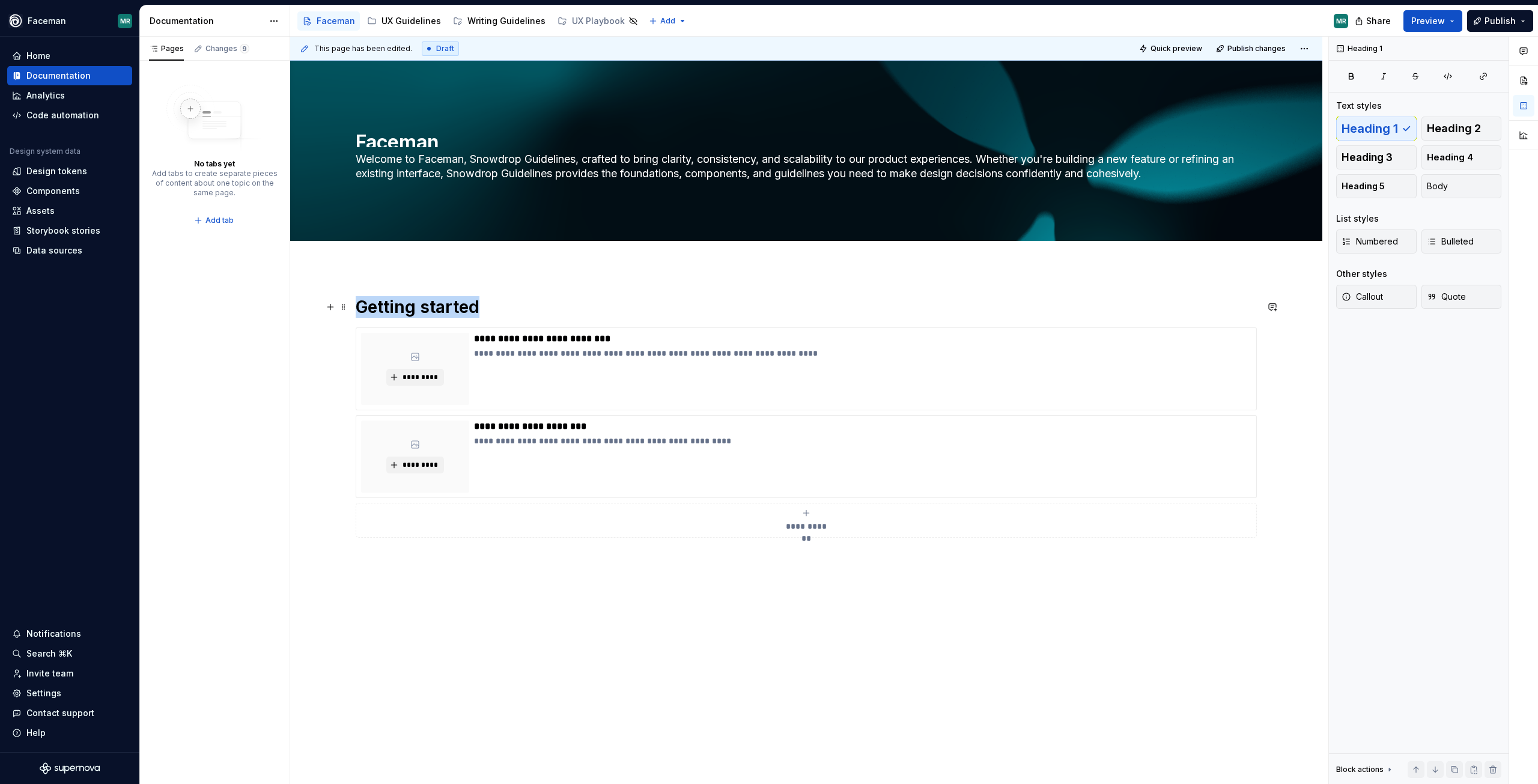
click at [474, 308] on h1 "Getting started" at bounding box center [806, 307] width 901 height 21
click at [544, 262] on div "Add tab" at bounding box center [806, 254] width 901 height 17
click at [583, 618] on div "**********" at bounding box center [809, 411] width 1039 height 748
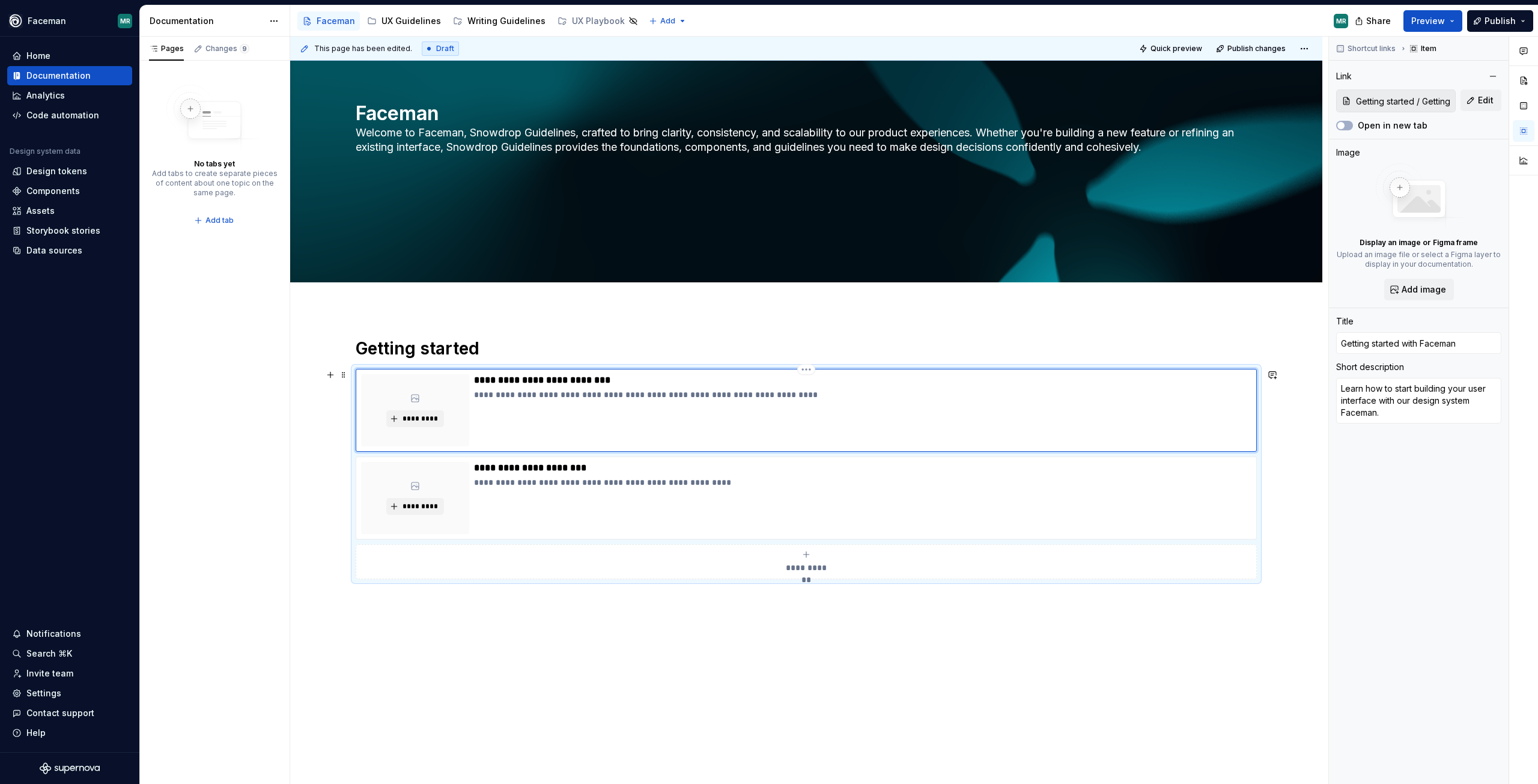
click at [1069, 386] on div "**********" at bounding box center [863, 410] width 777 height 72
click at [341, 372] on span at bounding box center [343, 375] width 10 height 17
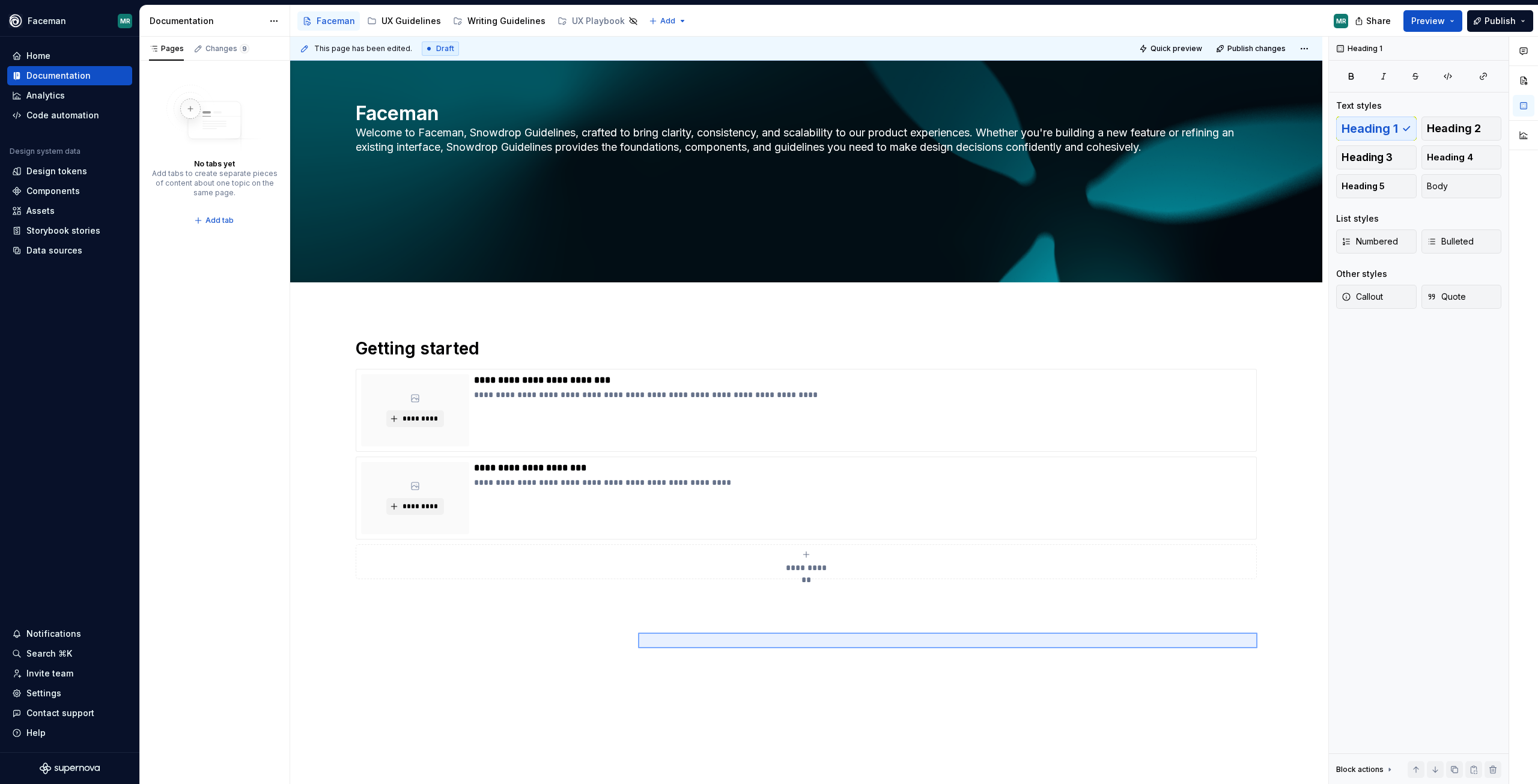
click at [1258, 648] on div "**********" at bounding box center [809, 411] width 1039 height 748
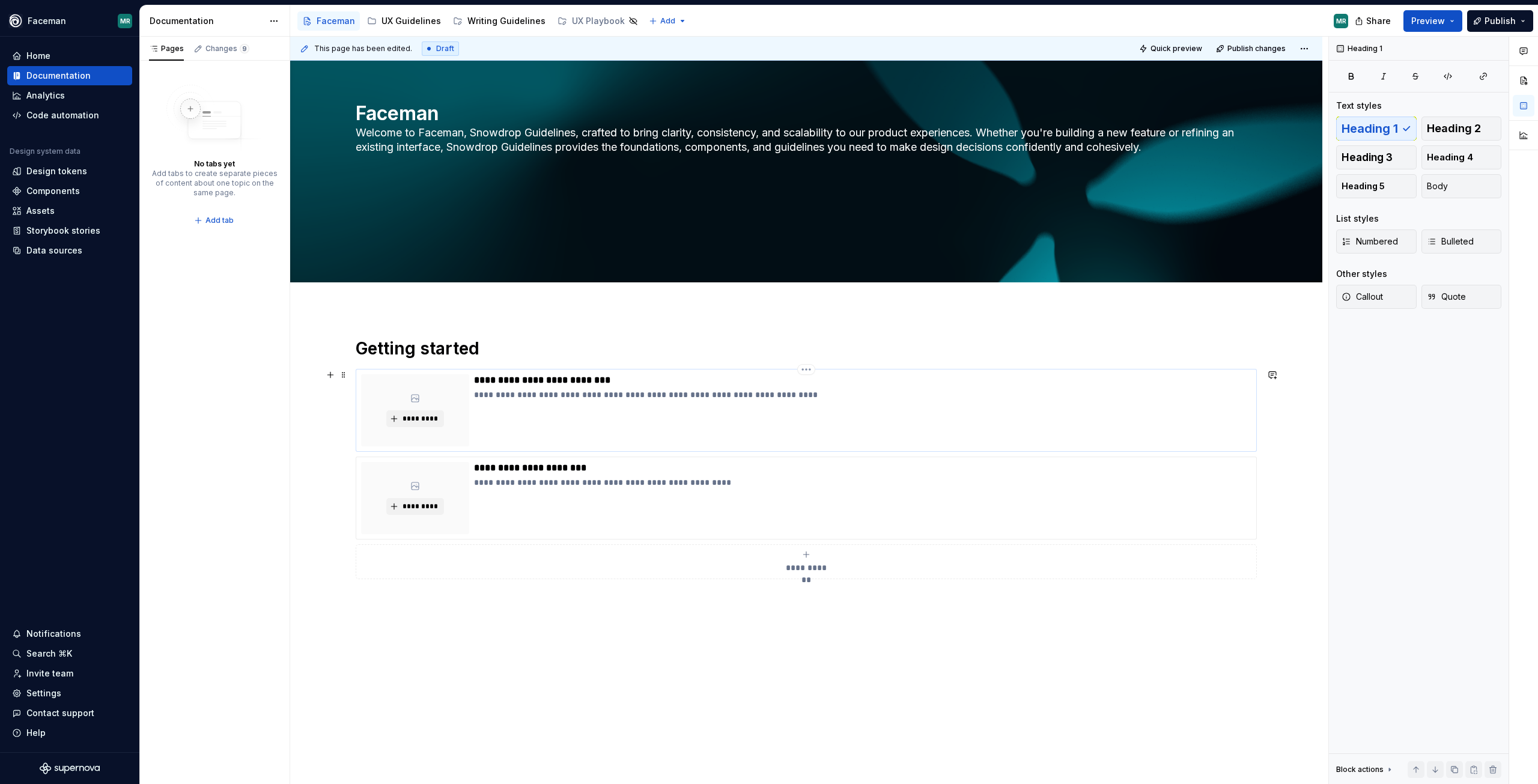
click at [851, 413] on div "**********" at bounding box center [863, 410] width 777 height 72
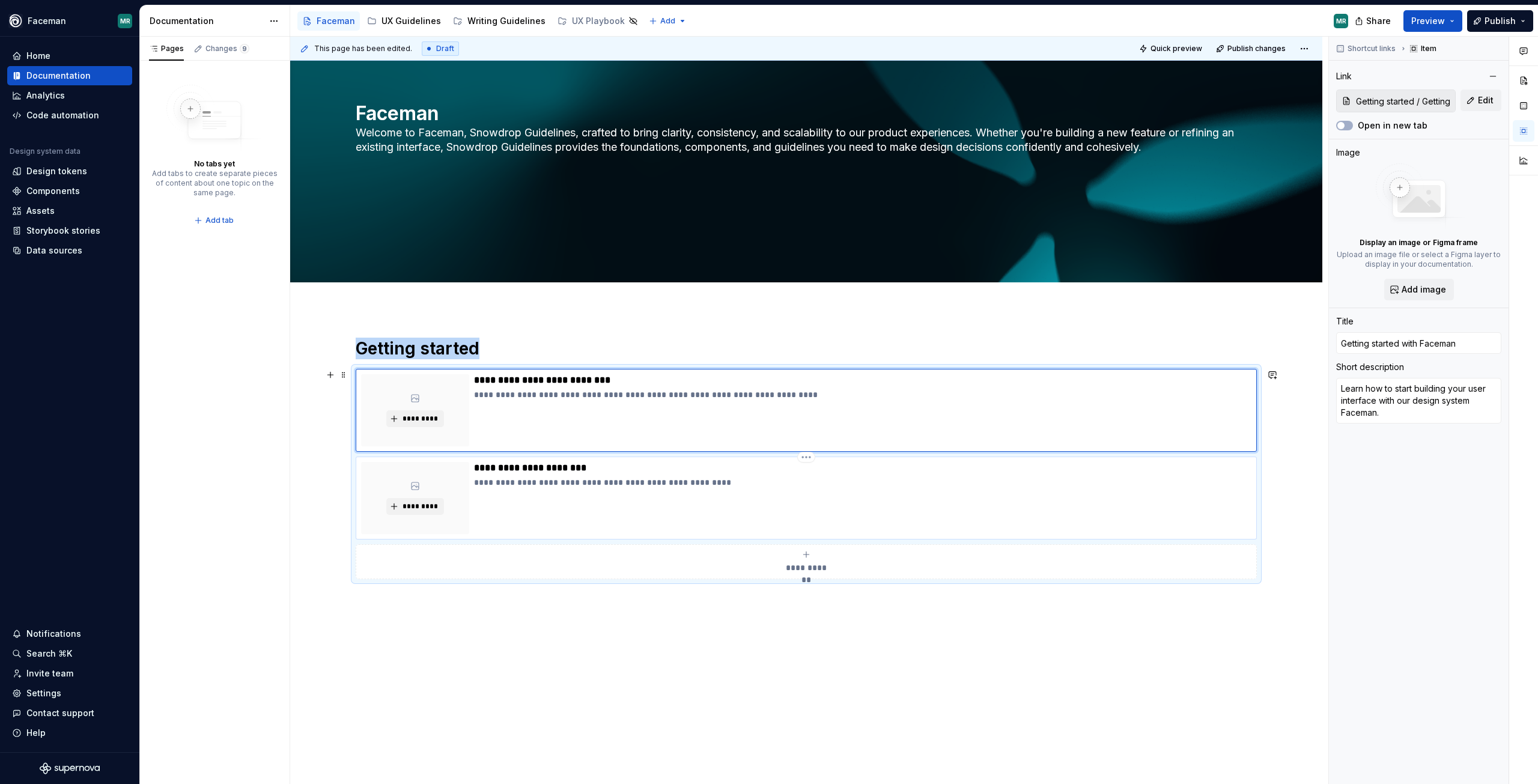
click at [865, 485] on p "**********" at bounding box center [863, 482] width 777 height 12
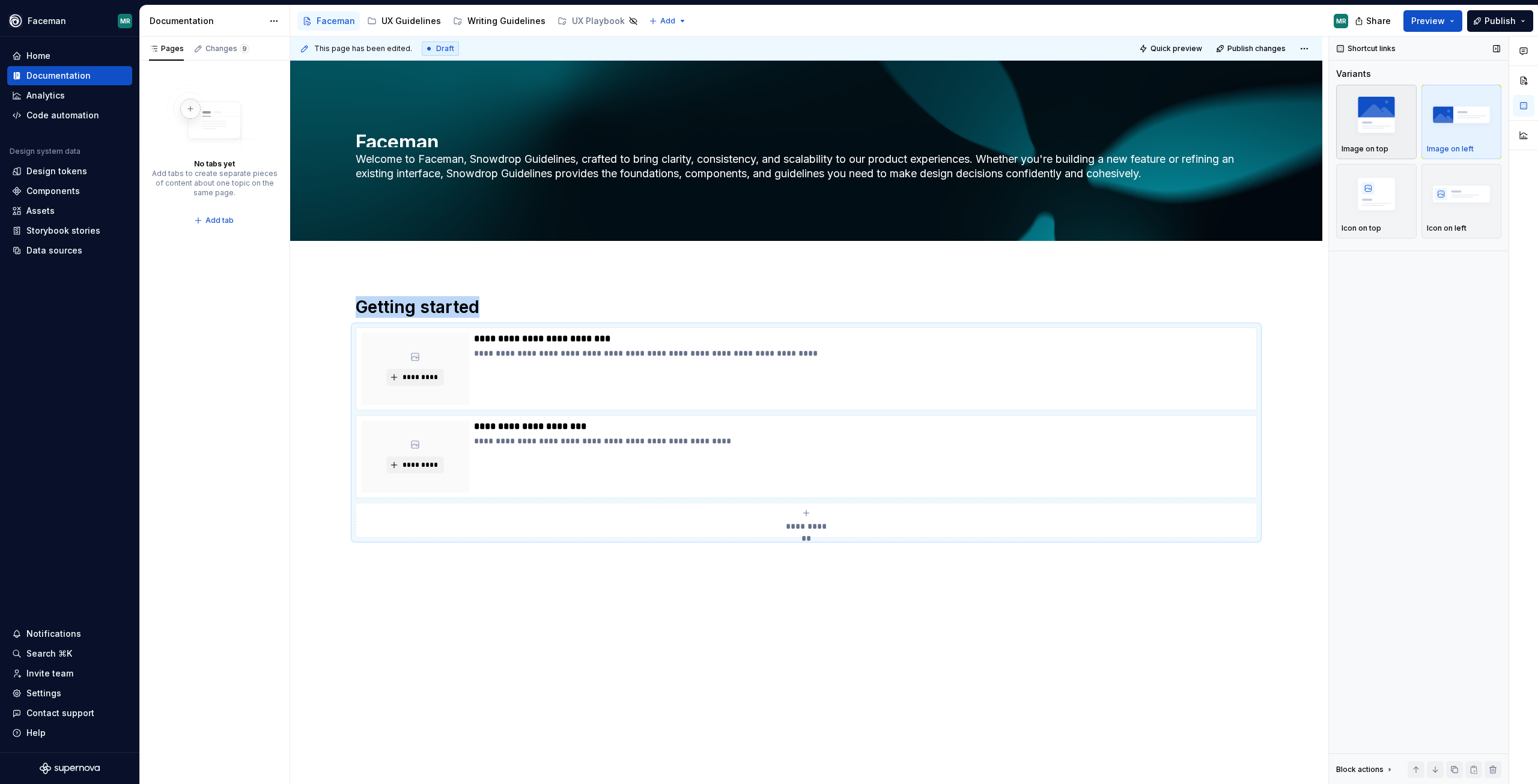
click at [1372, 117] on img "button" at bounding box center [1376, 114] width 69 height 44
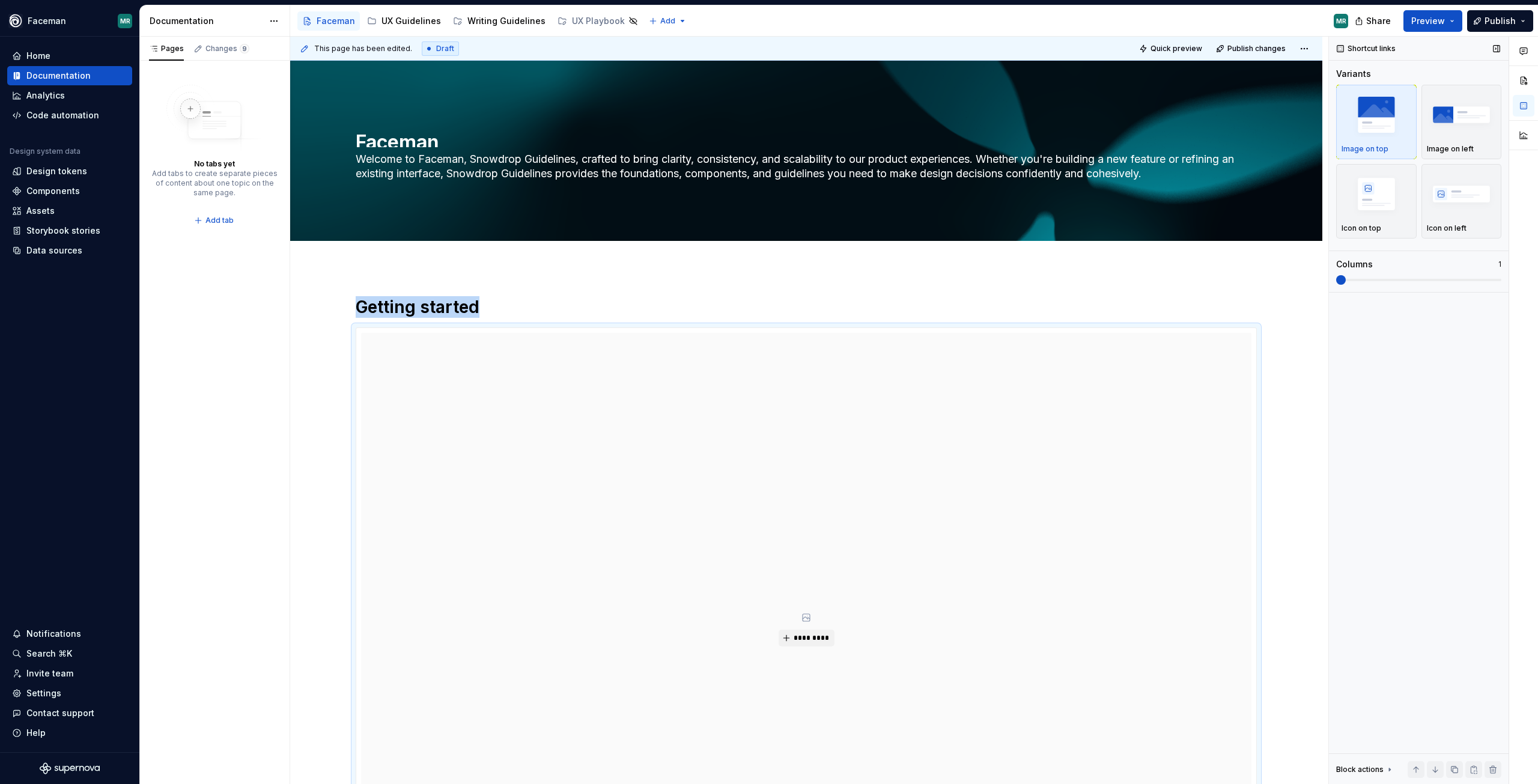
scroll to position [291, 0]
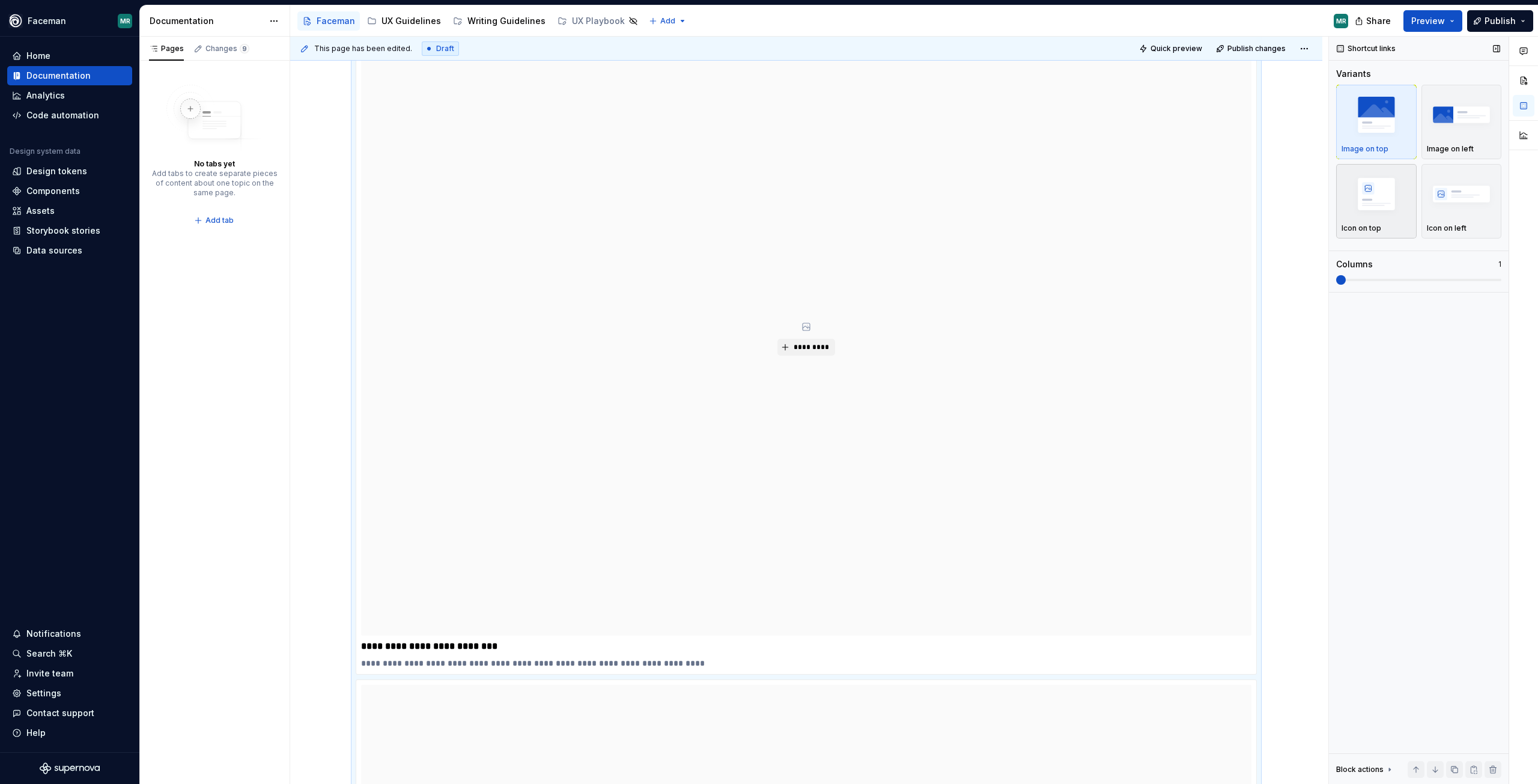
click at [1377, 200] on img "button" at bounding box center [1376, 193] width 69 height 44
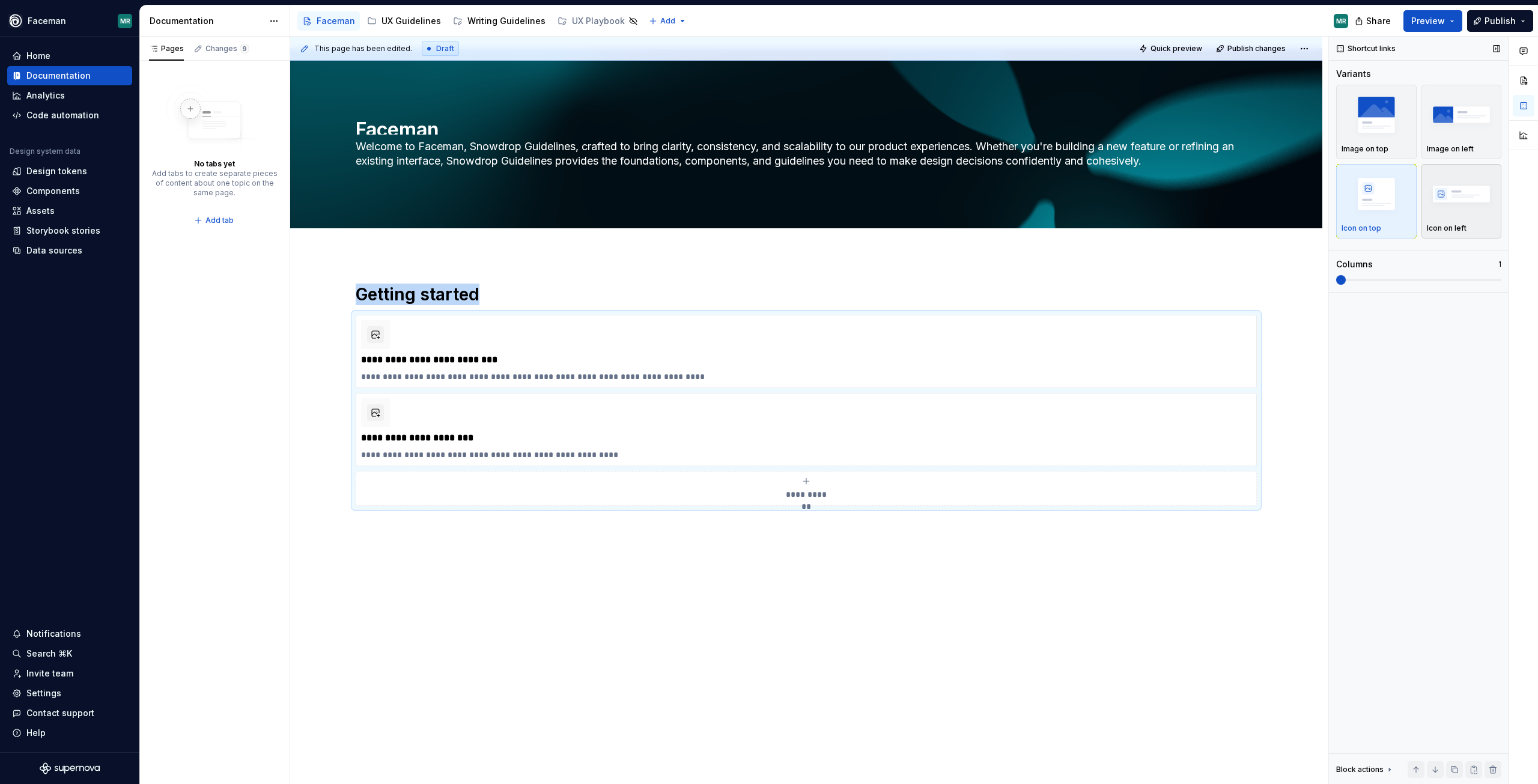
click at [1456, 199] on img "button" at bounding box center [1462, 193] width 69 height 44
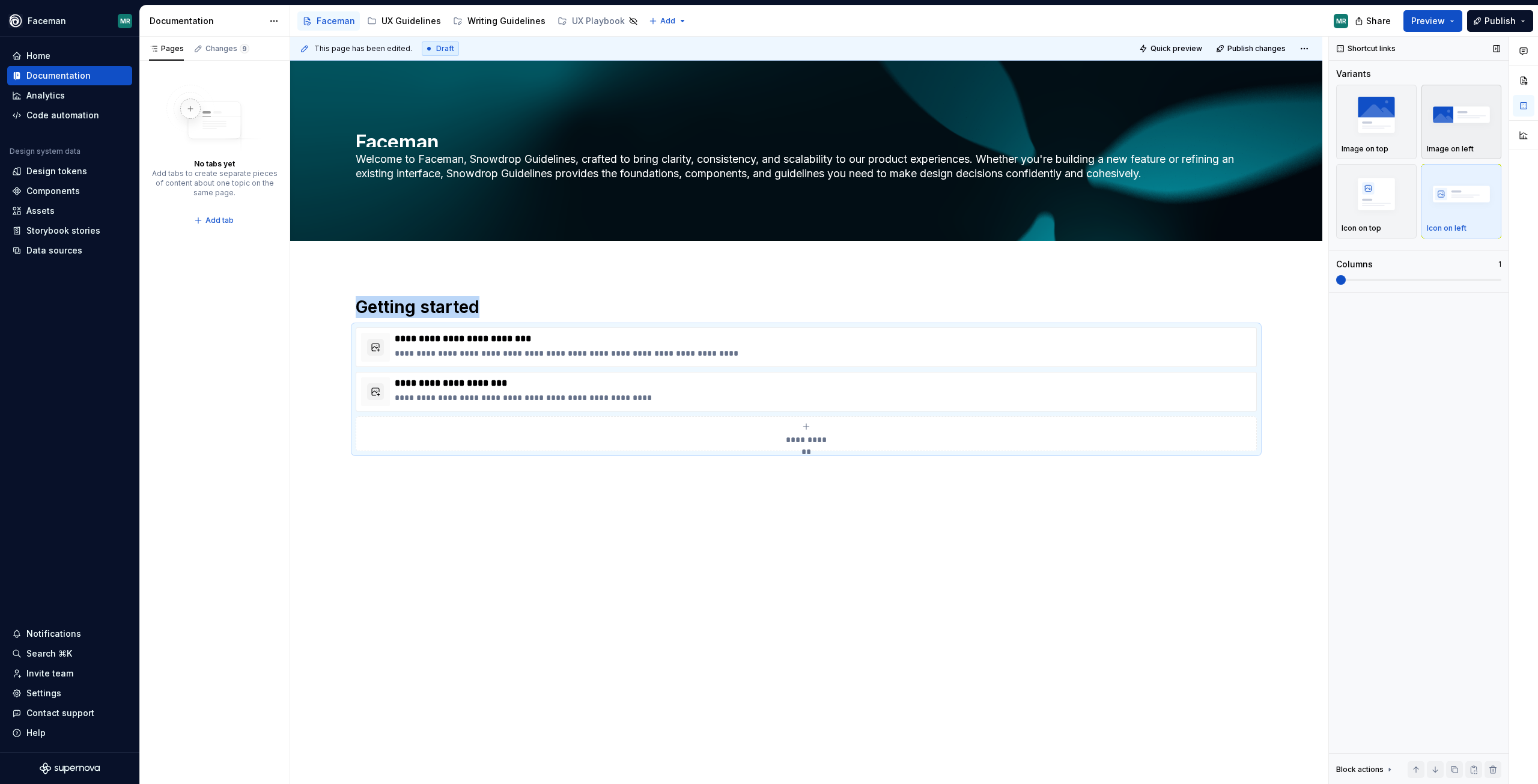
click at [1444, 119] on img "button" at bounding box center [1462, 114] width 69 height 44
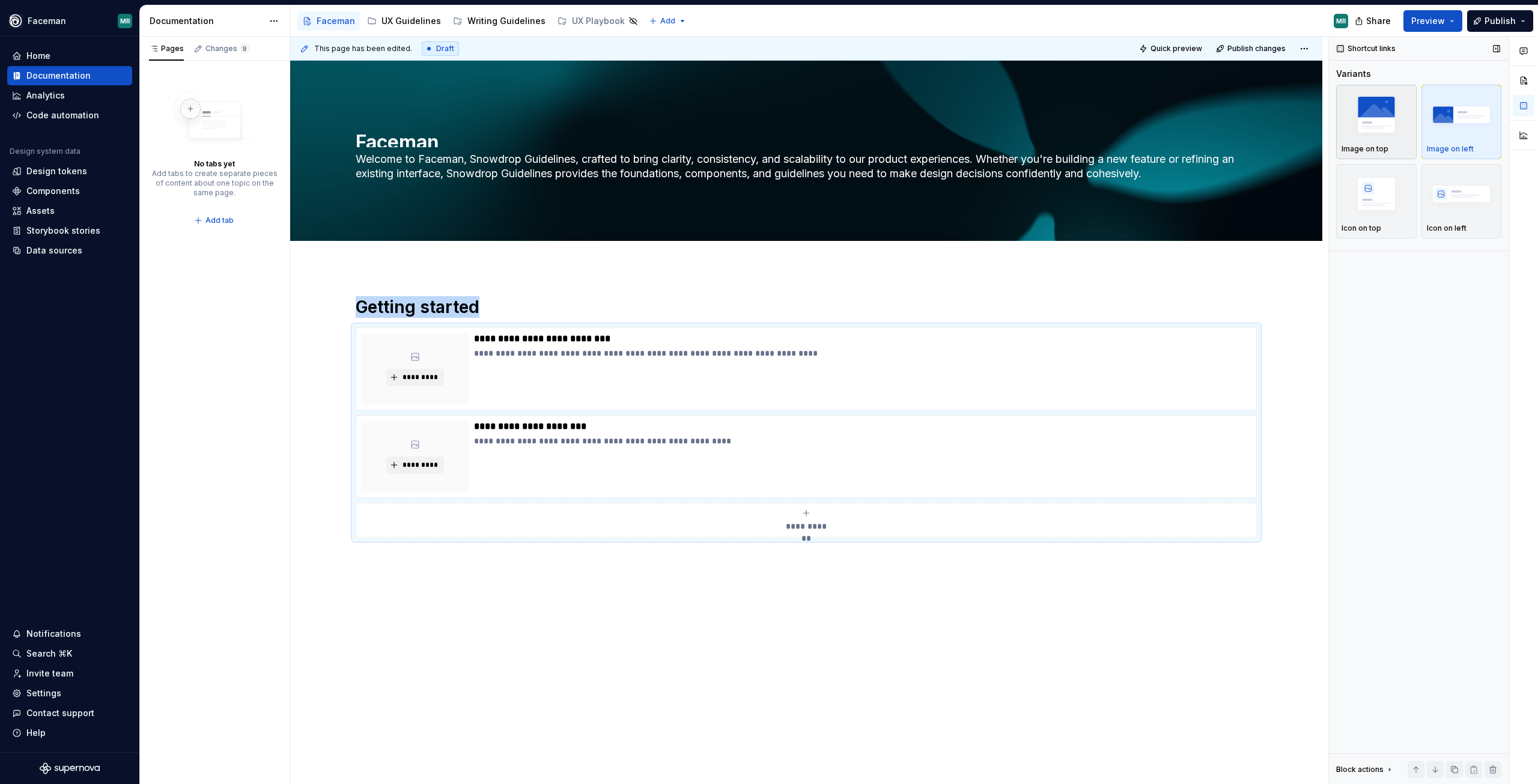
click at [1378, 116] on img "button" at bounding box center [1376, 114] width 69 height 44
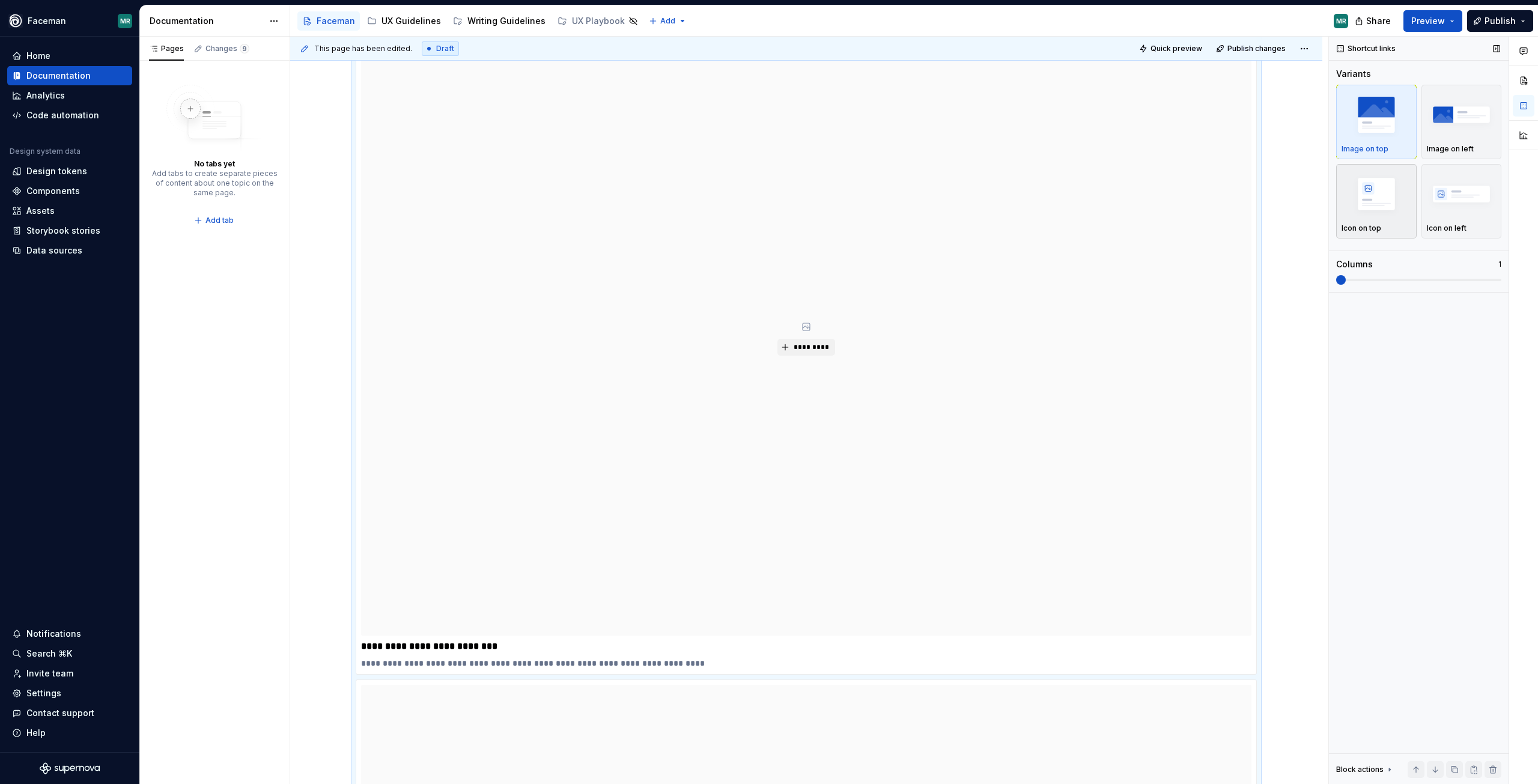
click at [1372, 204] on img "button" at bounding box center [1376, 193] width 69 height 44
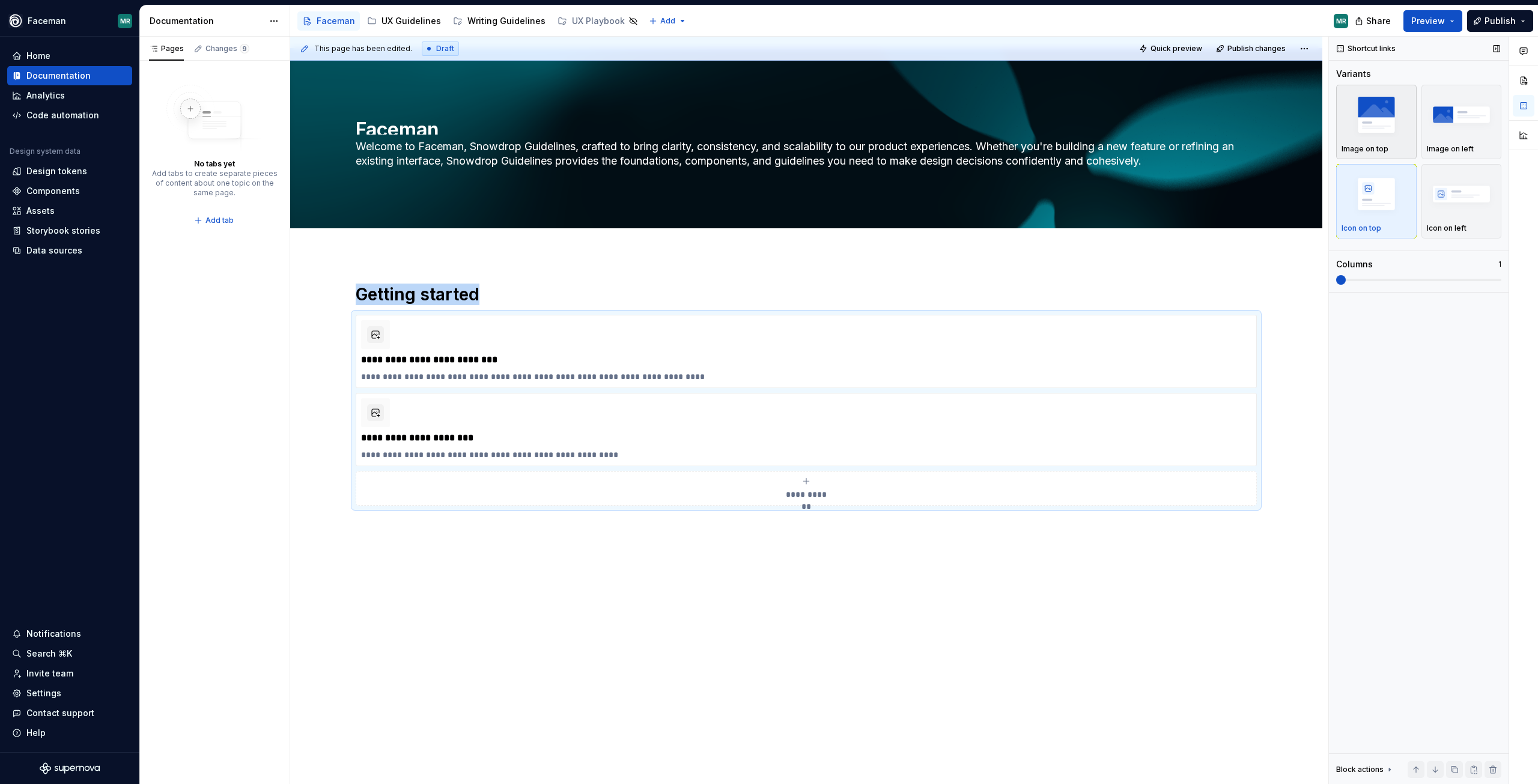
click at [1382, 128] on img "button" at bounding box center [1376, 114] width 69 height 44
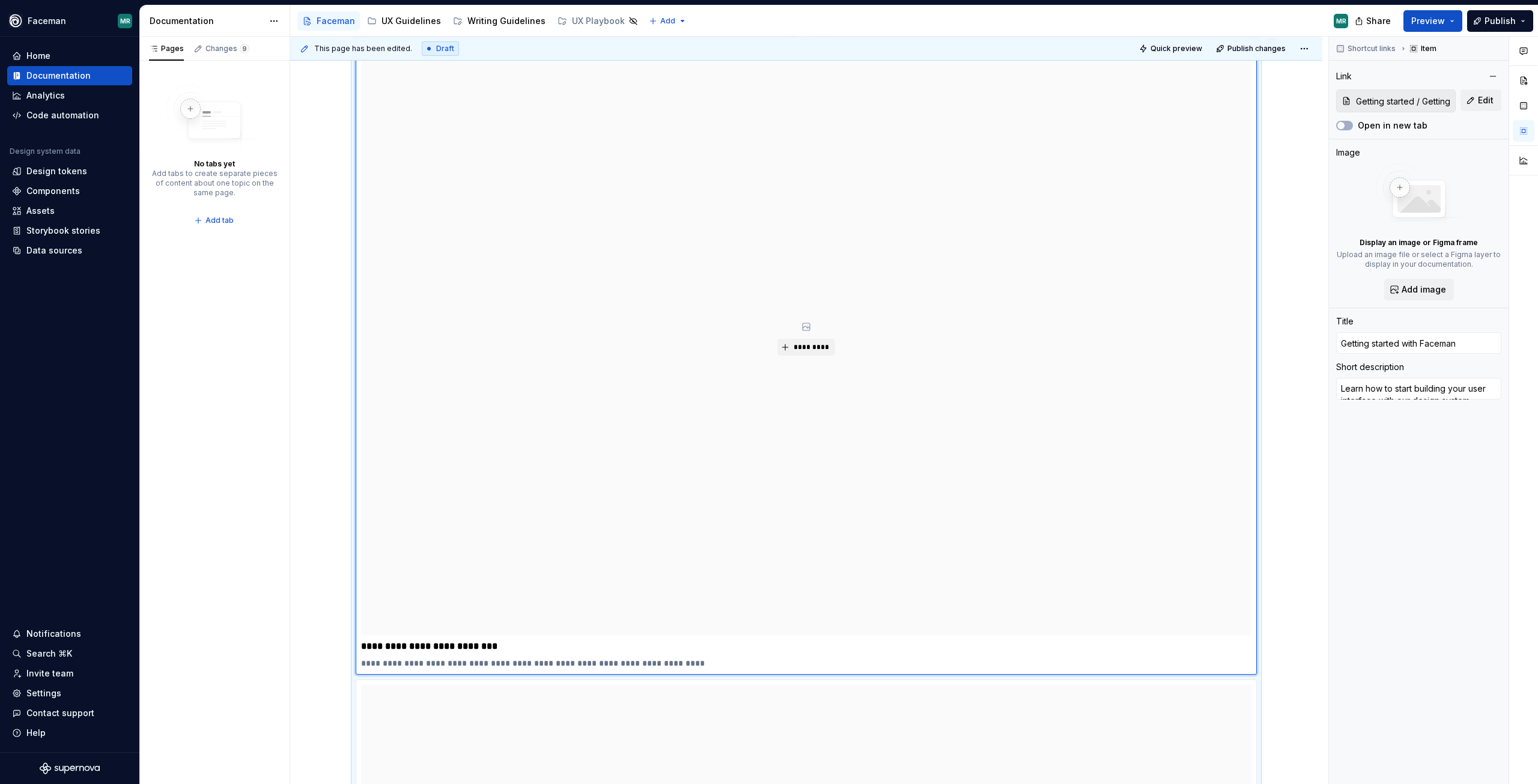
click at [966, 248] on div "*********" at bounding box center [806, 339] width 890 height 594
click at [1522, 105] on button "button" at bounding box center [1523, 105] width 21 height 21
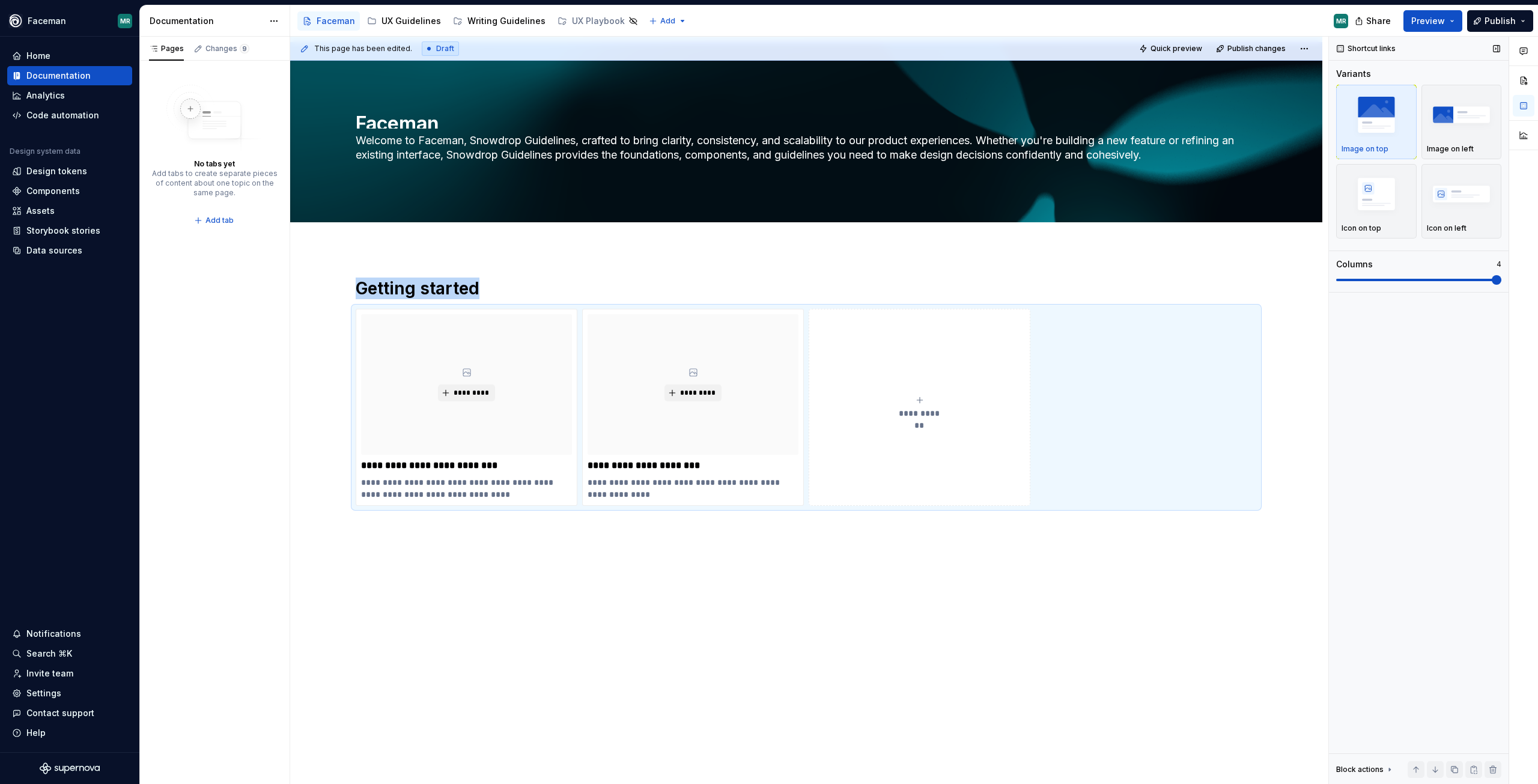
scroll to position [18, 0]
click at [1502, 285] on span at bounding box center [1497, 280] width 10 height 10
click at [1451, 21] on button "Preview" at bounding box center [1433, 21] width 59 height 21
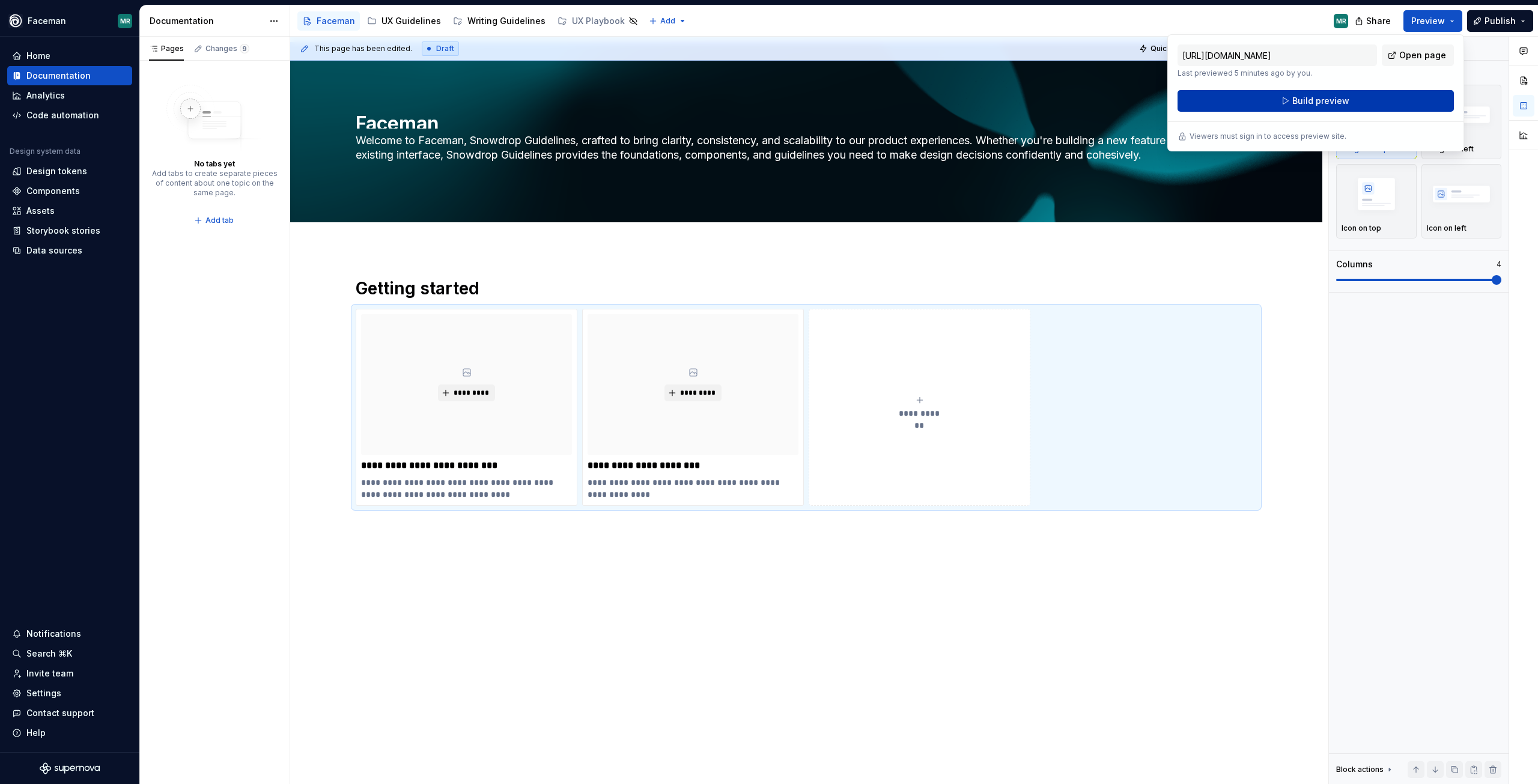
click at [1363, 100] on button "Build preview" at bounding box center [1316, 100] width 277 height 21
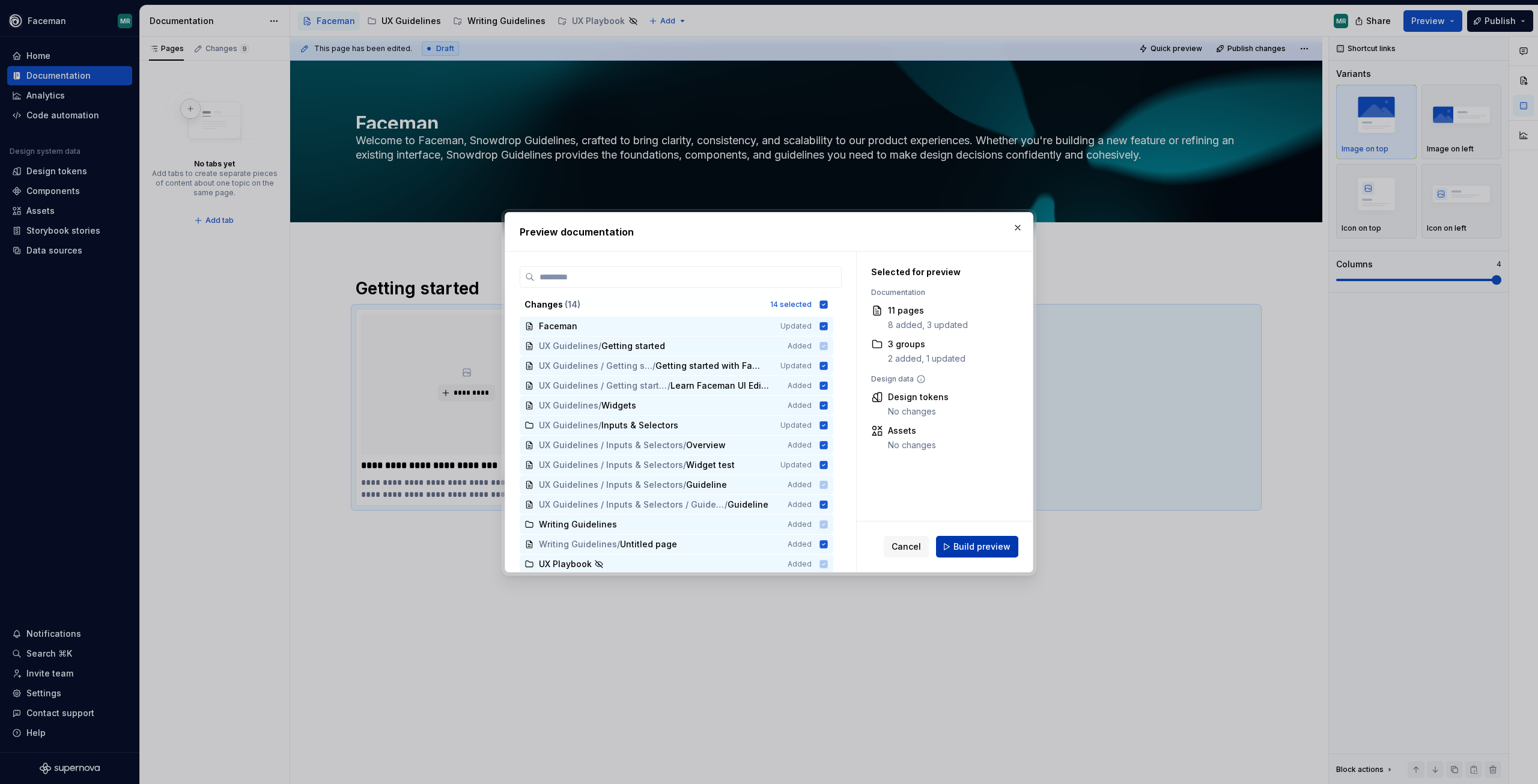
click at [980, 539] on button "Build preview" at bounding box center [977, 547] width 83 height 21
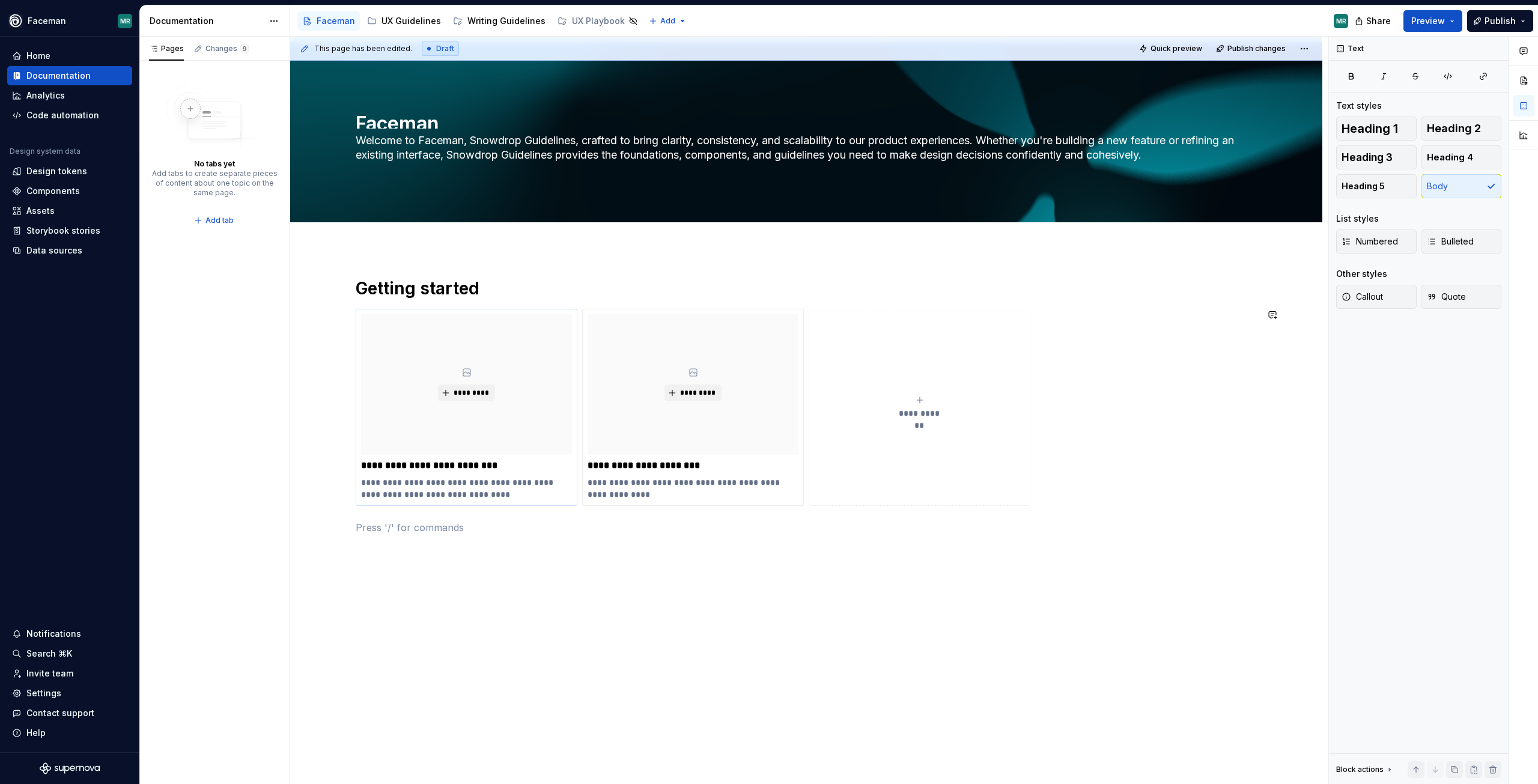
drag, startPoint x: 511, startPoint y: 581, endPoint x: 501, endPoint y: 485, distance: 96.5
drag, startPoint x: 501, startPoint y: 485, endPoint x: 411, endPoint y: 527, distance: 99.3
click at [411, 527] on p at bounding box center [806, 527] width 901 height 15
click at [417, 606] on div "**********" at bounding box center [806, 541] width 1032 height 586
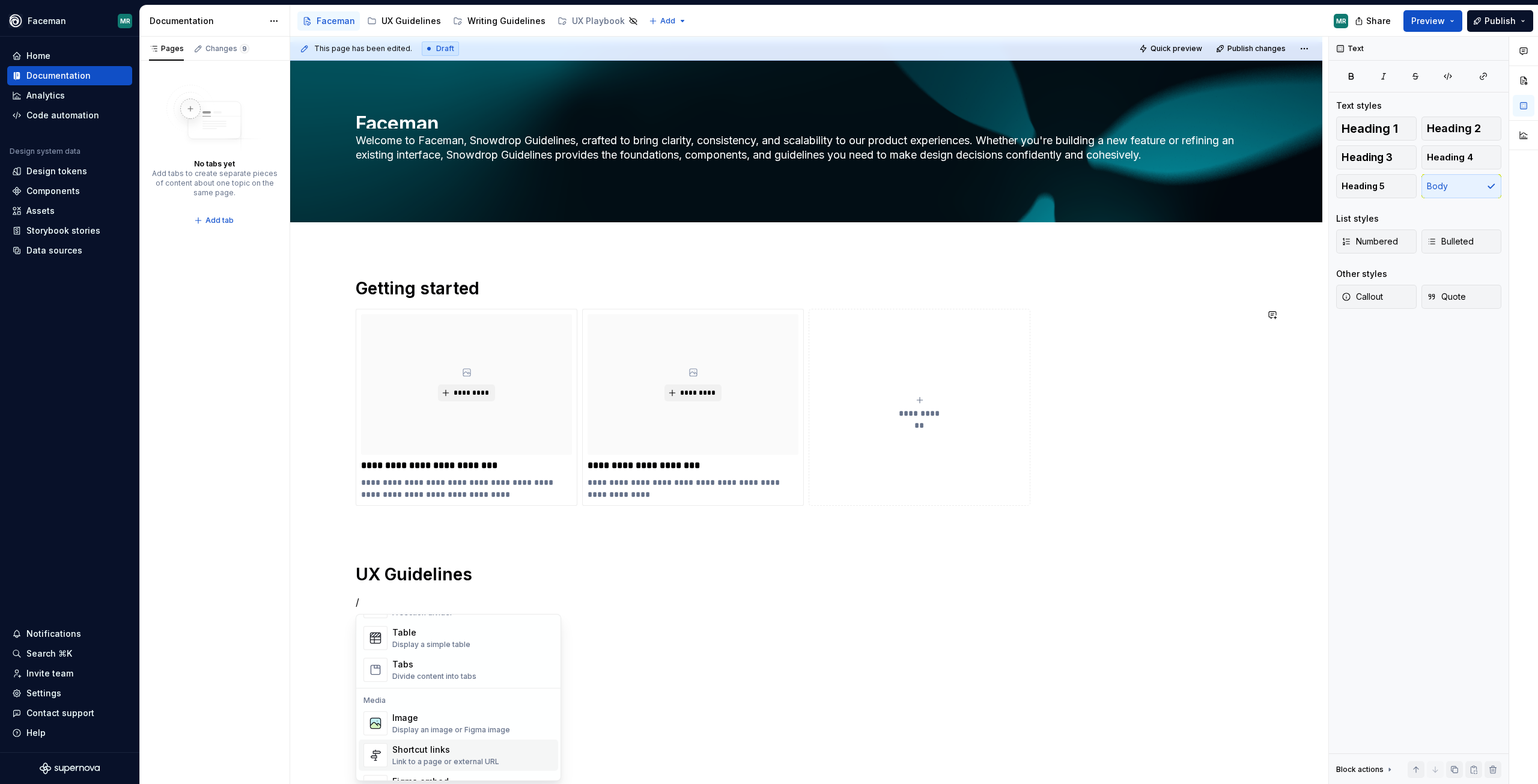
scroll to position [468, 0]
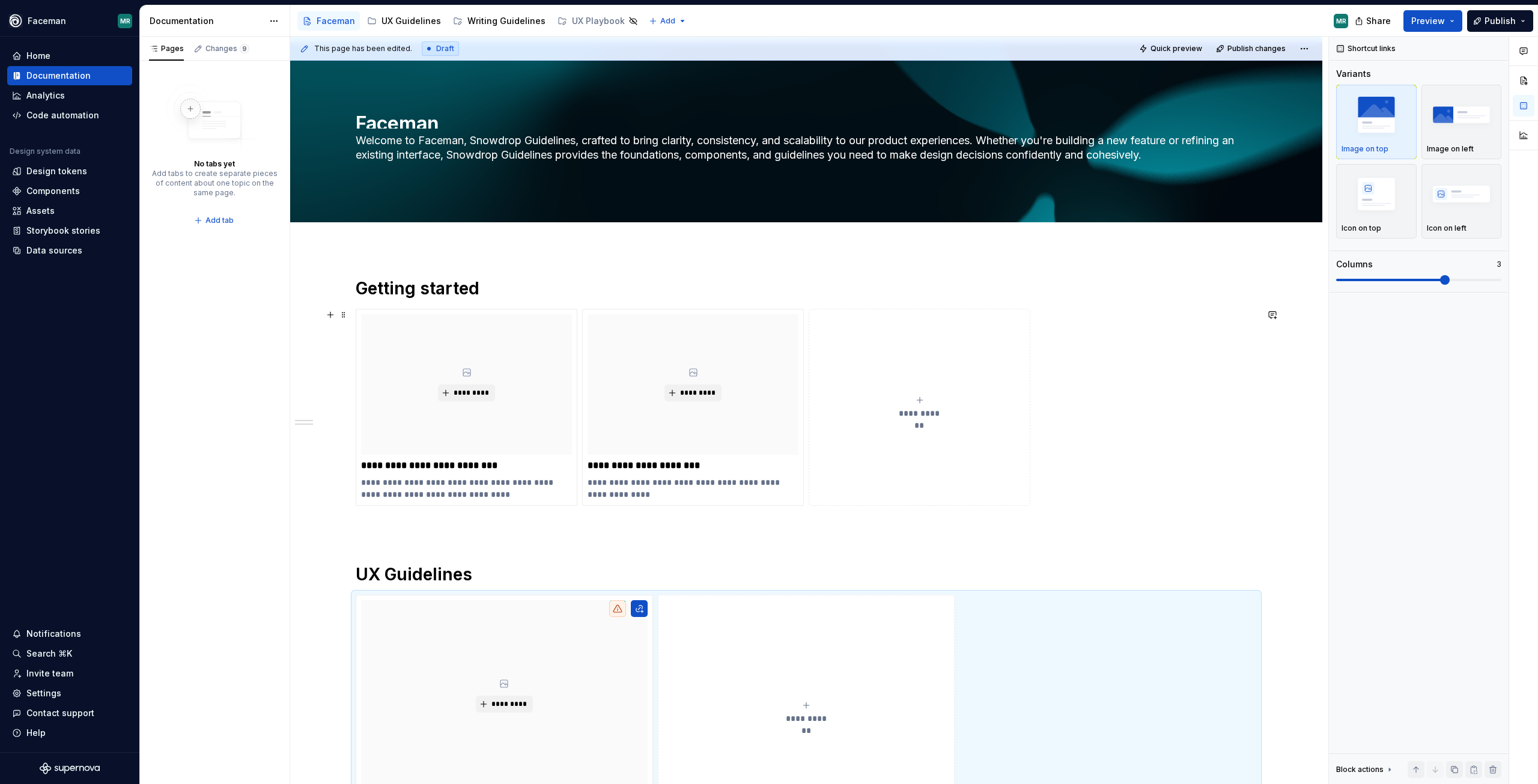
drag, startPoint x: 1116, startPoint y: 380, endPoint x: 1116, endPoint y: 352, distance: 28.0
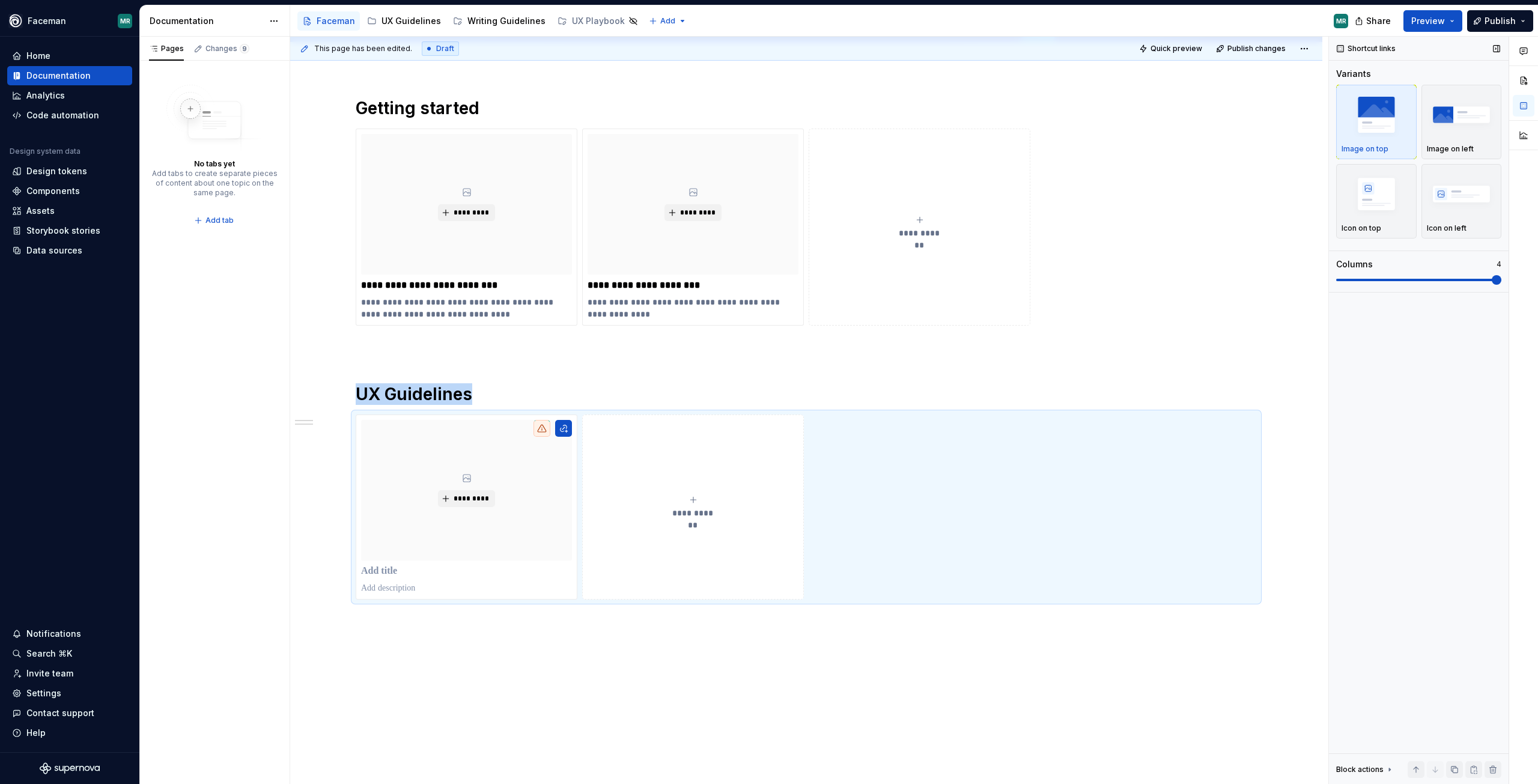
click at [1502, 277] on span at bounding box center [1497, 280] width 10 height 10
click at [394, 569] on p at bounding box center [467, 571] width 211 height 12
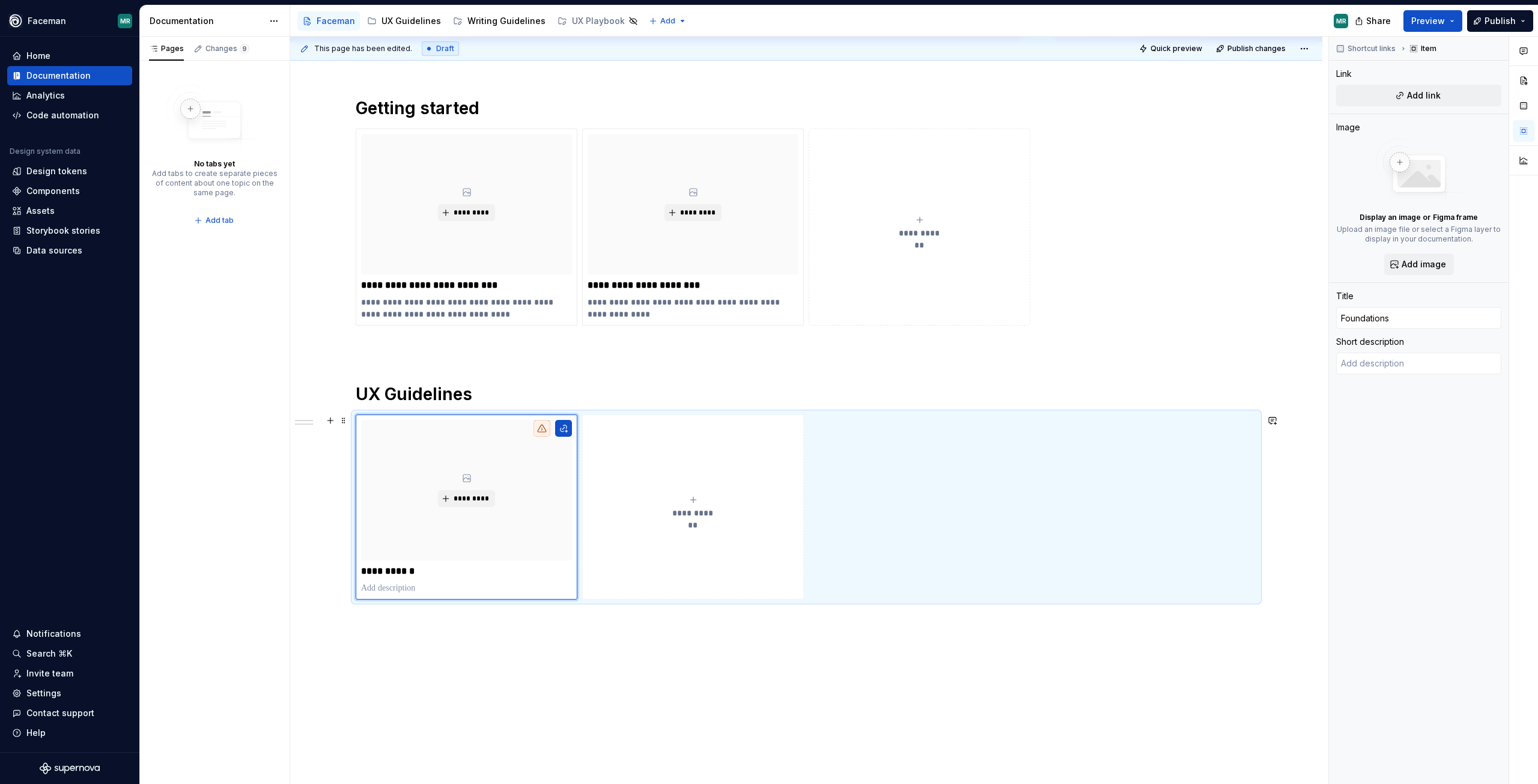
click at [669, 565] on button "**********" at bounding box center [693, 507] width 222 height 185
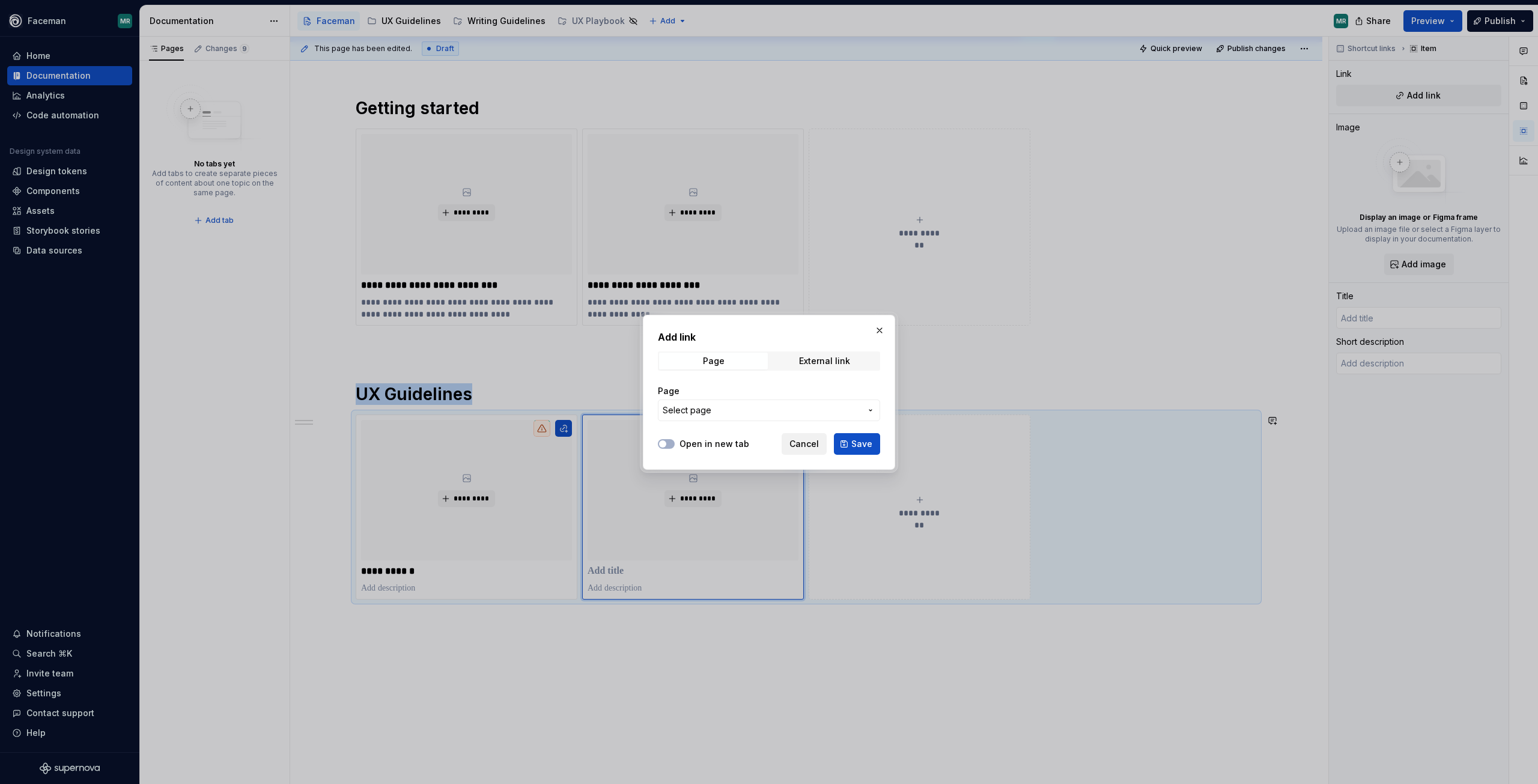
click at [808, 445] on span "Cancel" at bounding box center [804, 444] width 30 height 12
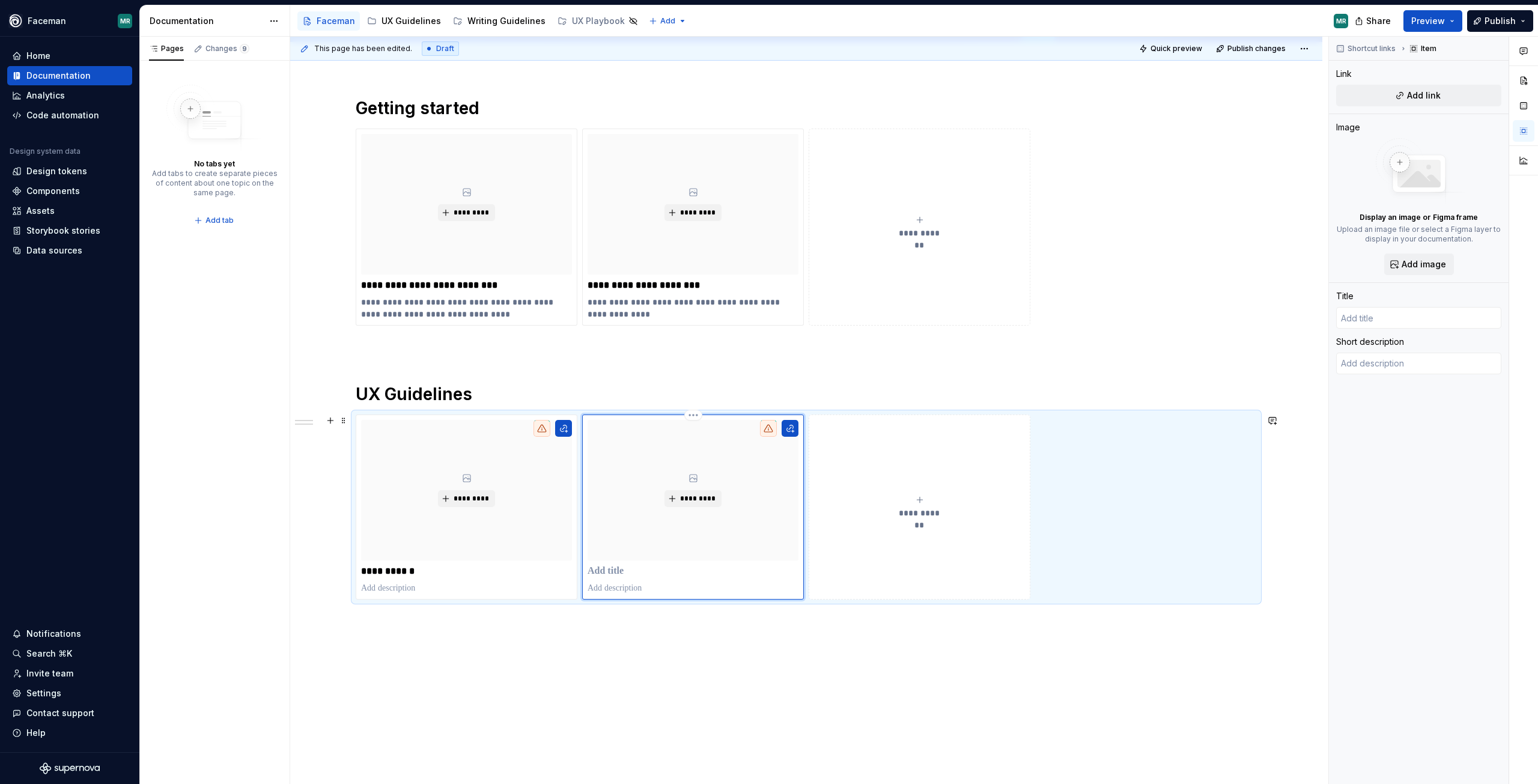
click at [617, 573] on p at bounding box center [693, 571] width 211 height 12
click at [640, 569] on p "*****" at bounding box center [693, 571] width 211 height 12
click at [651, 663] on div "**********" at bounding box center [806, 459] width 1032 height 781
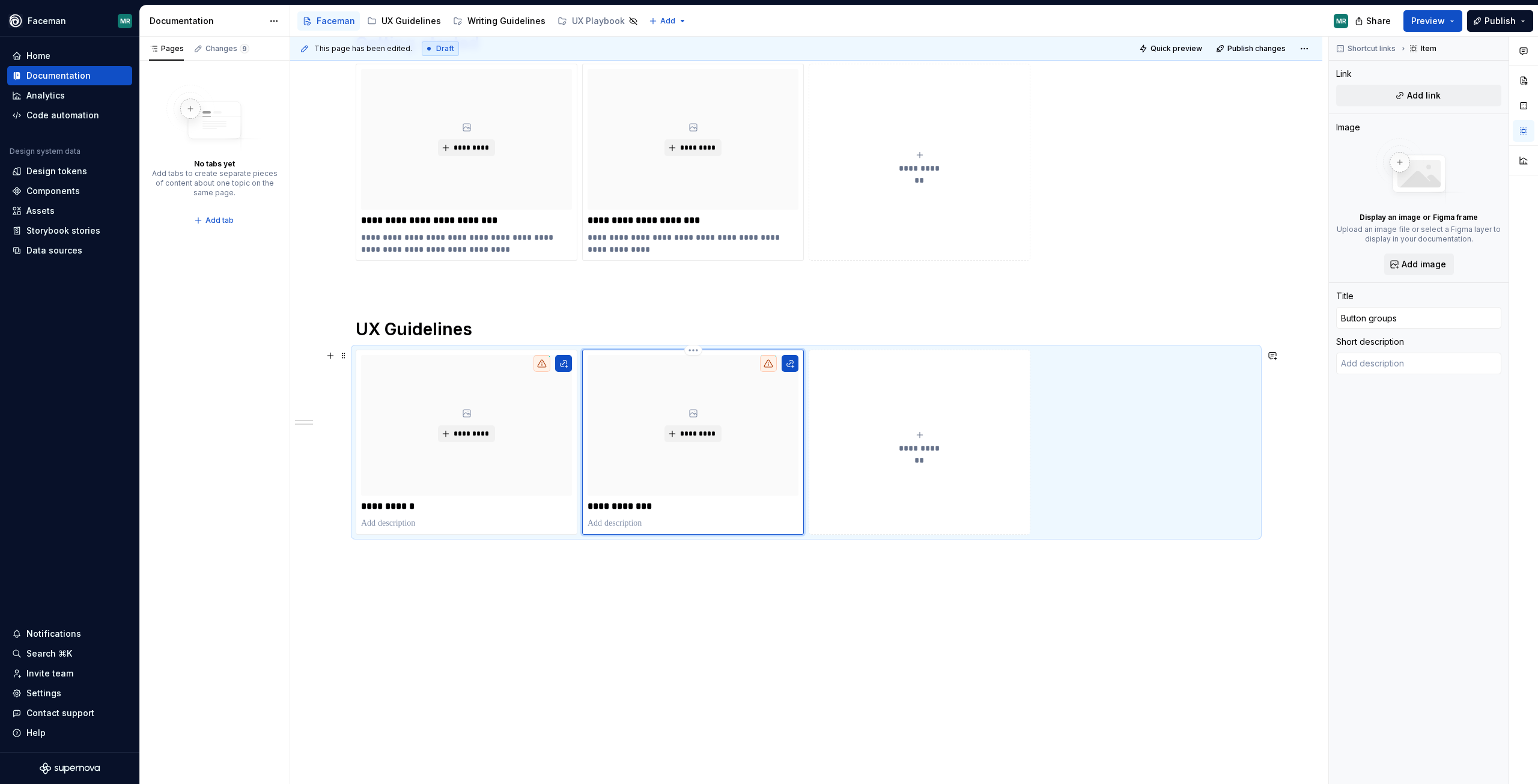
click at [651, 507] on p "**********" at bounding box center [693, 507] width 211 height 12
drag, startPoint x: 659, startPoint y: 507, endPoint x: 575, endPoint y: 507, distance: 84.0
click at [575, 507] on div "**********" at bounding box center [806, 442] width 901 height 185
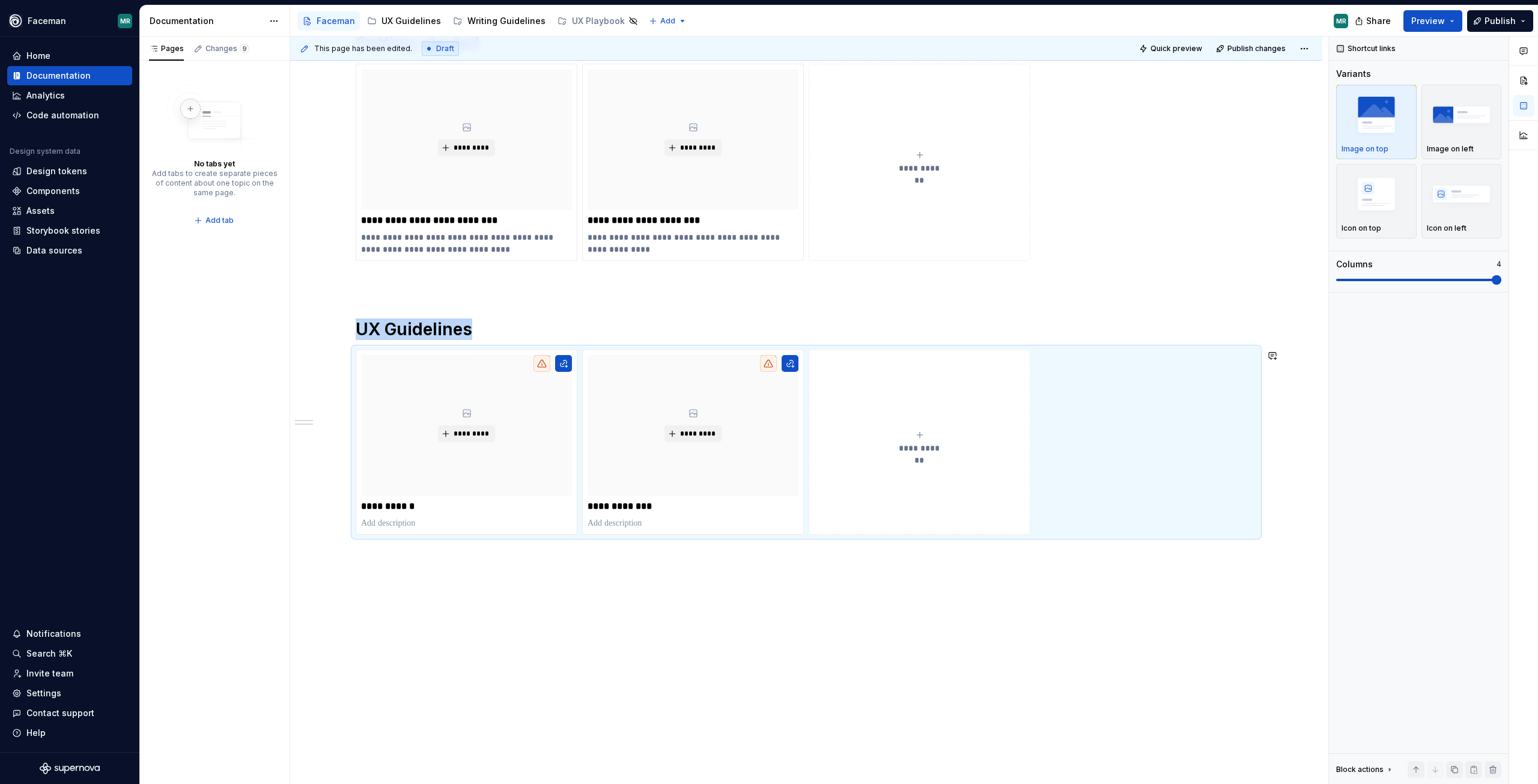
click at [862, 517] on button "**********" at bounding box center [919, 442] width 222 height 185
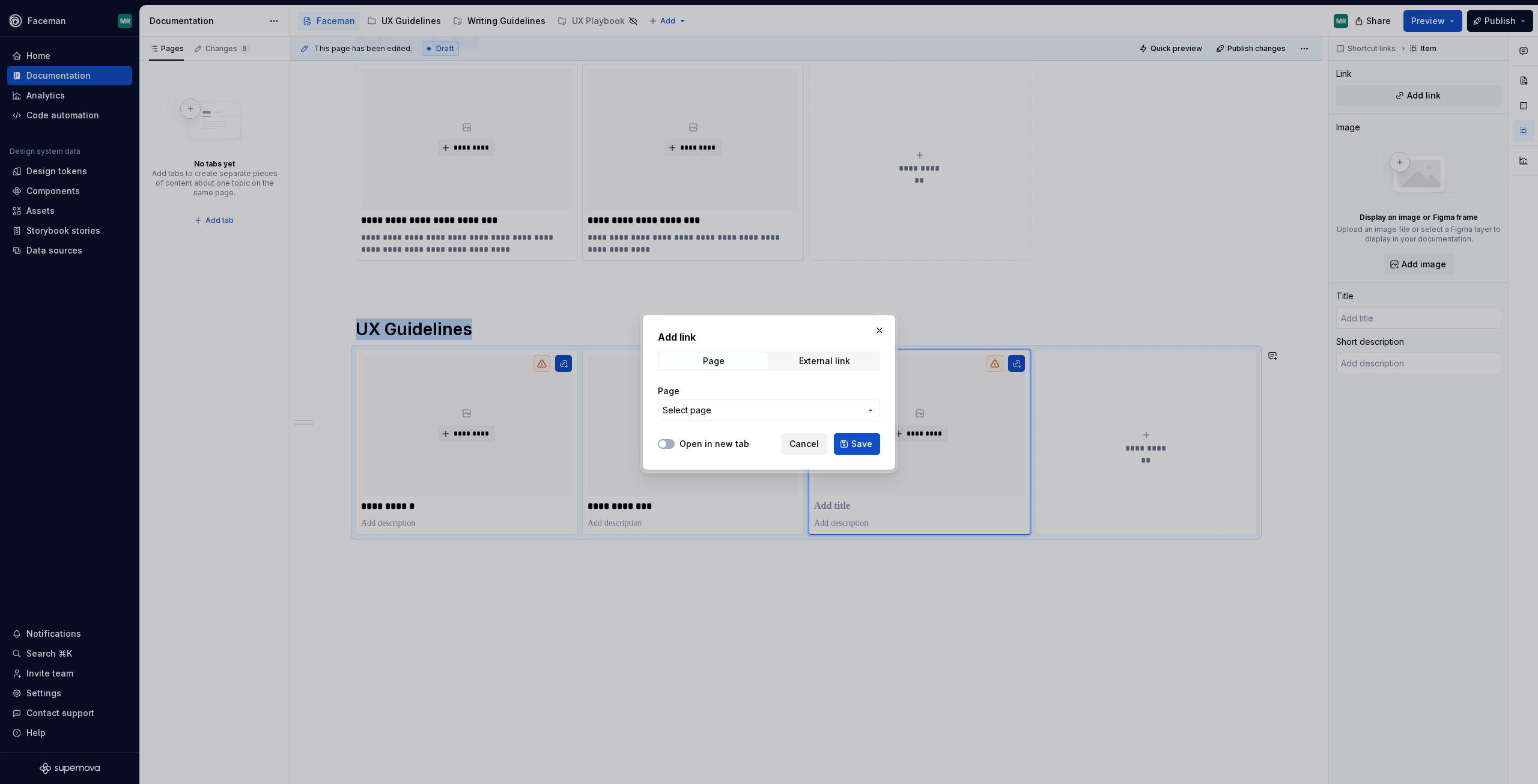
click at [814, 453] on button "Cancel" at bounding box center [804, 443] width 45 height 21
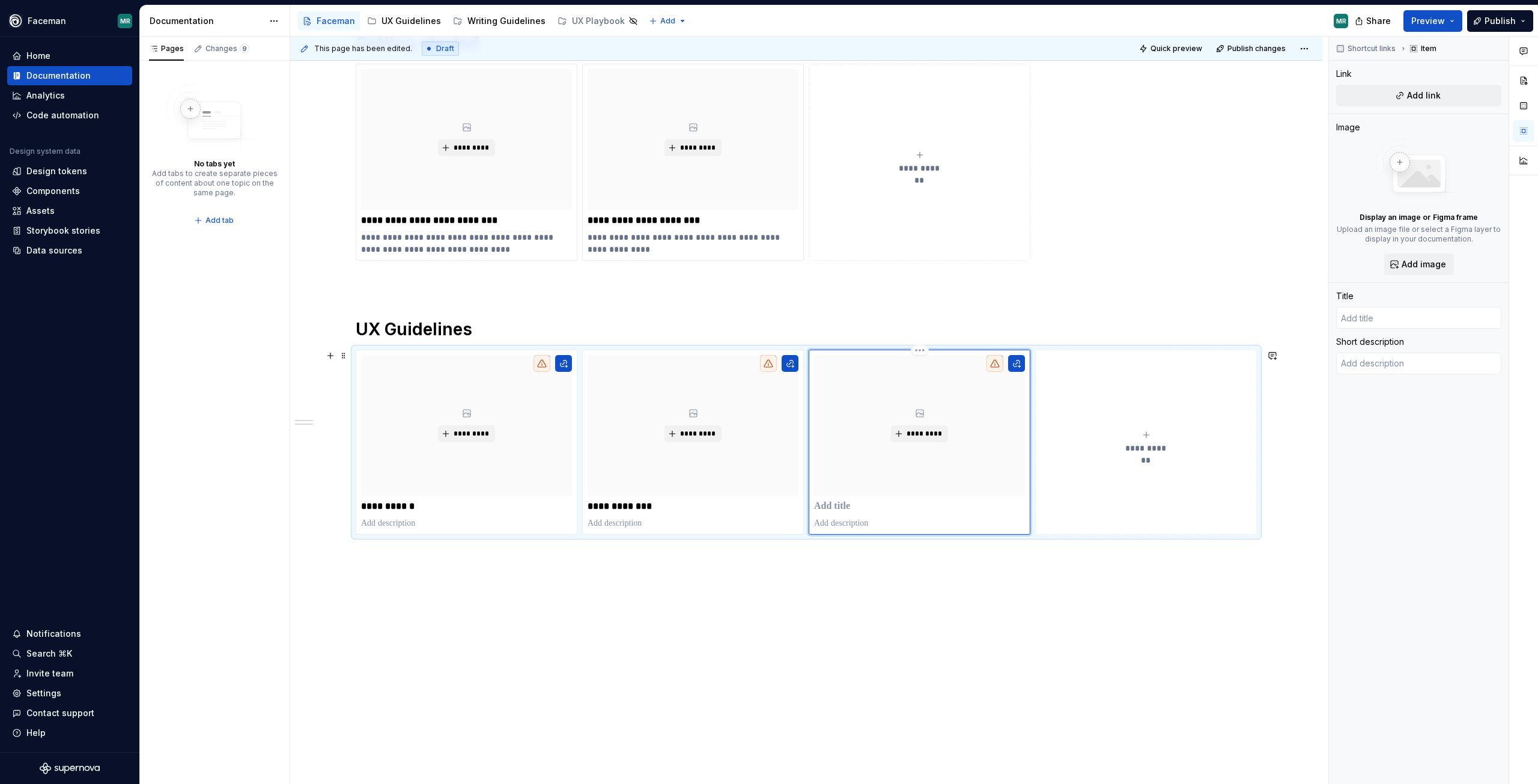
click at [845, 507] on p at bounding box center [920, 507] width 211 height 12
drag, startPoint x: 893, startPoint y: 580, endPoint x: 1045, endPoint y: 584, distance: 152.1
click at [896, 578] on div "**********" at bounding box center [809, 411] width 1039 height 748
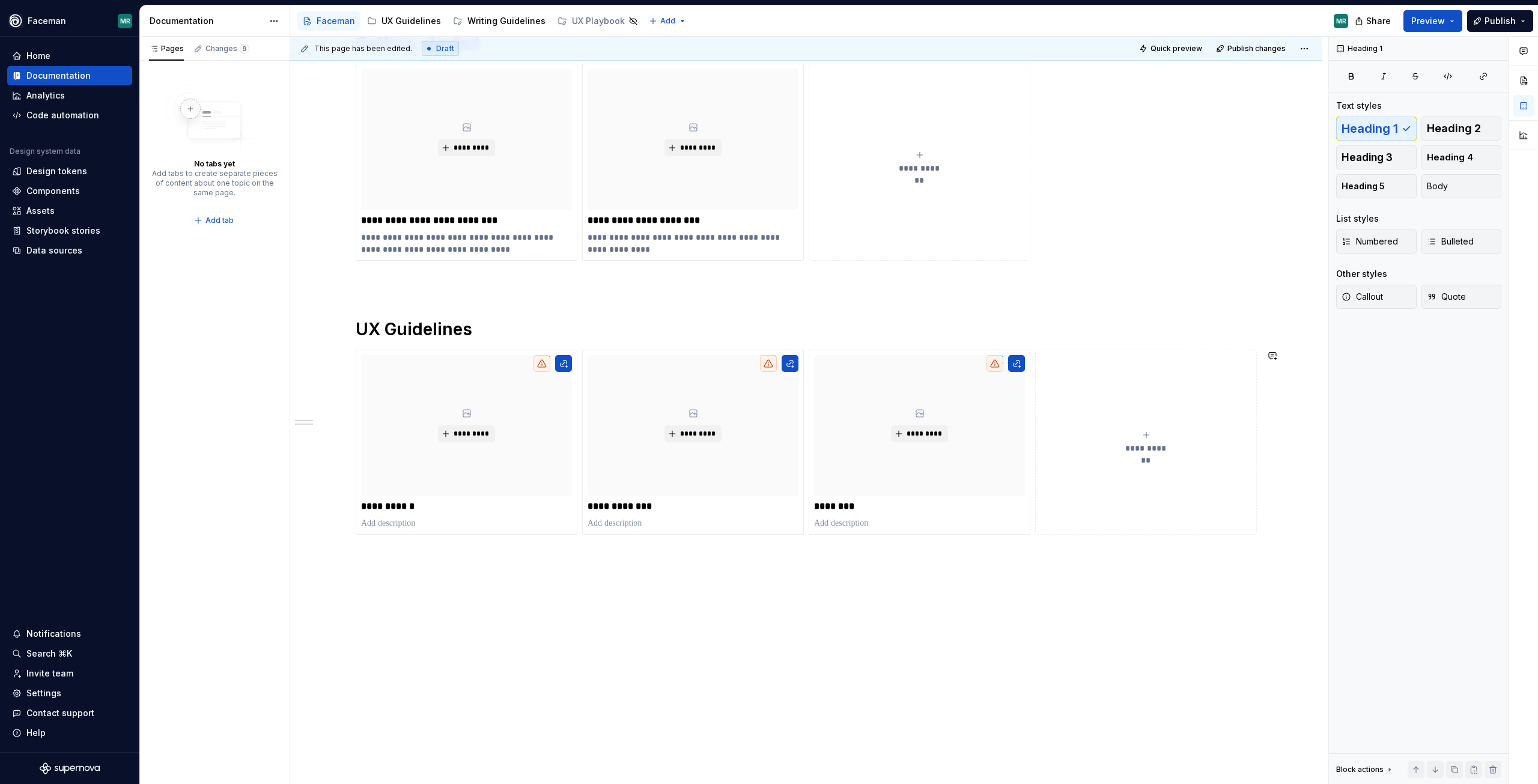
drag, startPoint x: 1007, startPoint y: 588, endPoint x: 875, endPoint y: 588, distance: 132.0
drag, startPoint x: 875, startPoint y: 588, endPoint x: 1039, endPoint y: 591, distance: 164.0
click at [1002, 624] on div "**********" at bounding box center [806, 394] width 1032 height 781
click at [1126, 499] on button "**********" at bounding box center [1146, 442] width 222 height 185
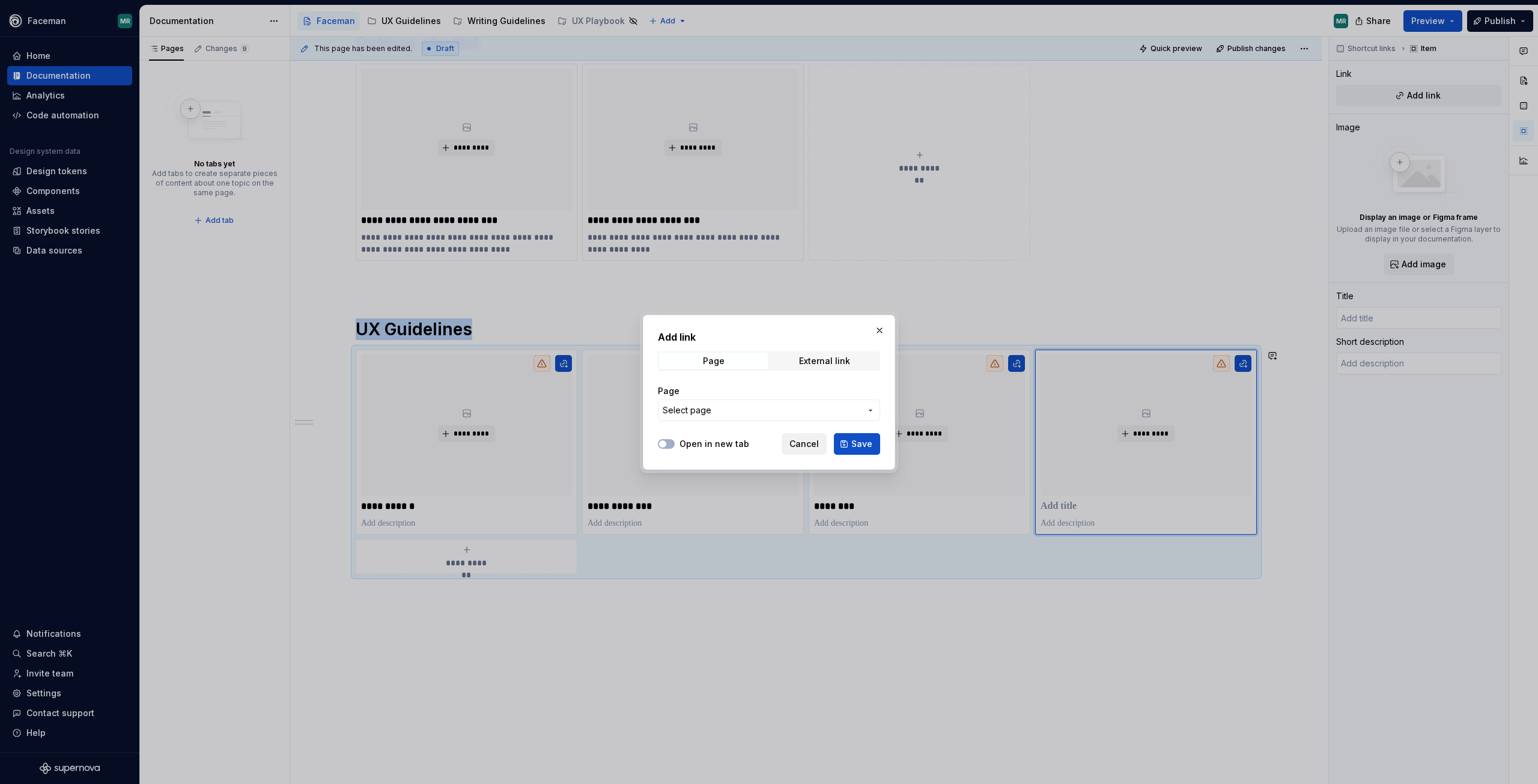
click at [816, 444] on span "Cancel" at bounding box center [804, 444] width 30 height 12
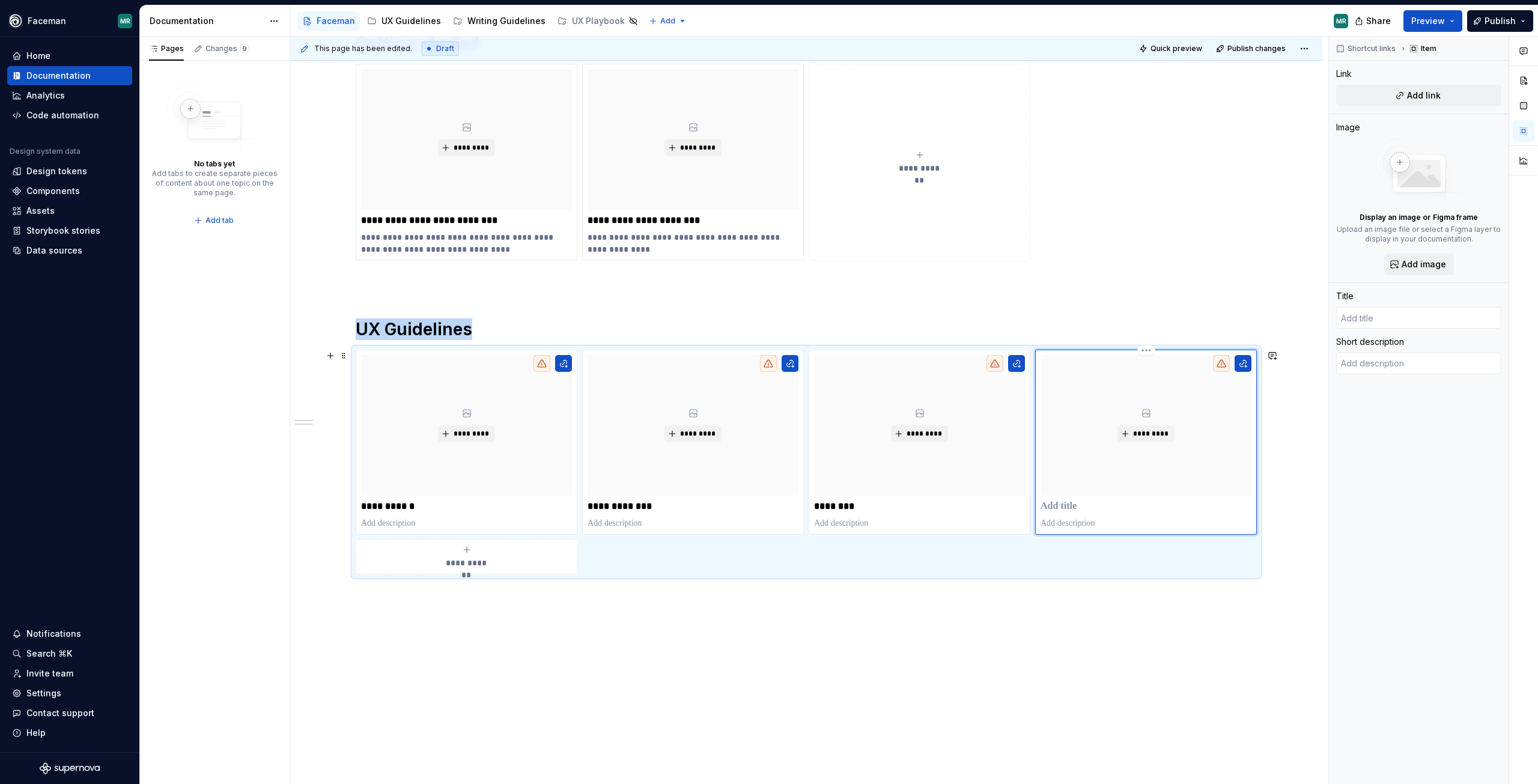
click at [1081, 505] on p at bounding box center [1146, 507] width 211 height 12
click at [941, 649] on div "**********" at bounding box center [806, 429] width 1032 height 850
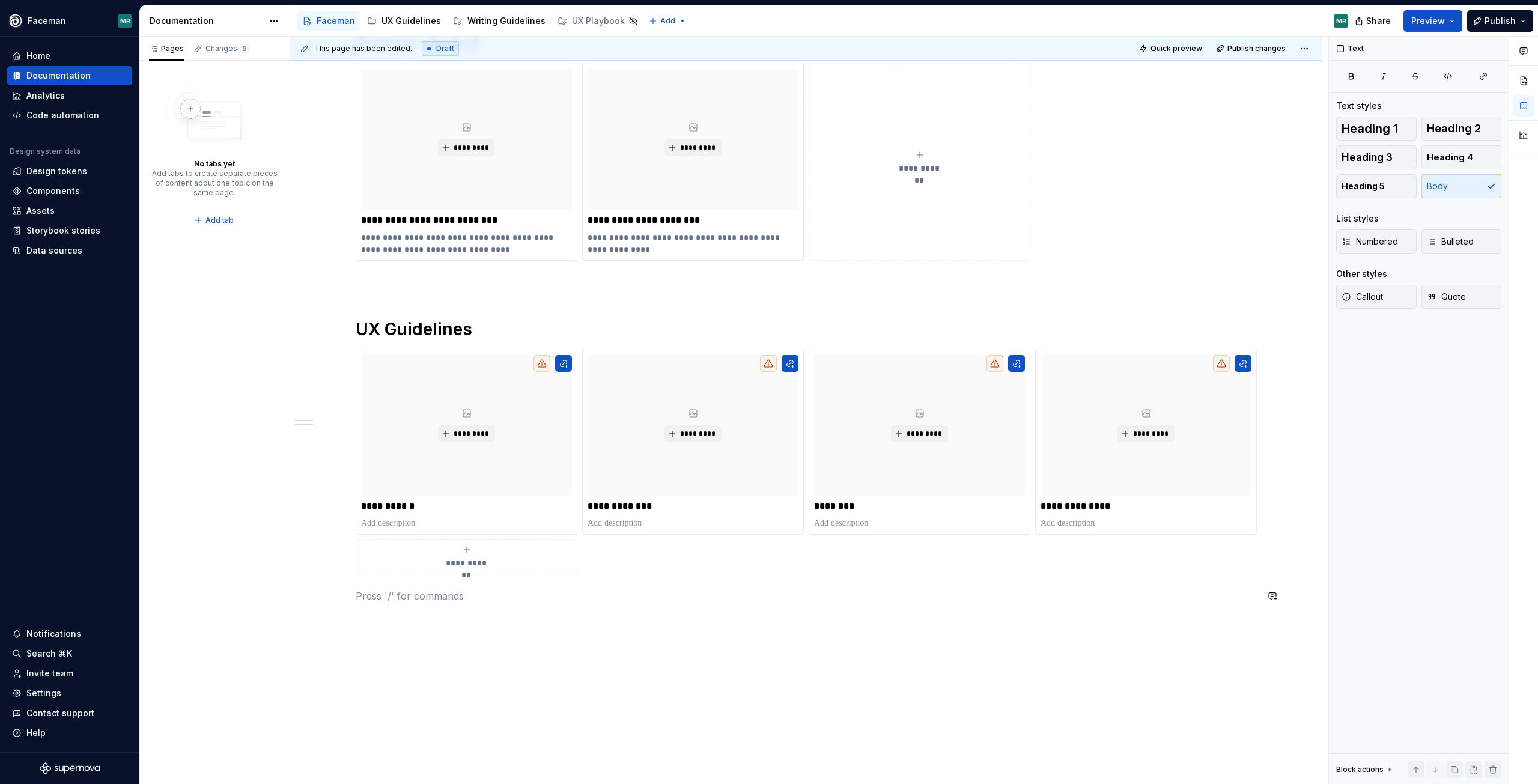
drag, startPoint x: 870, startPoint y: 691, endPoint x: 867, endPoint y: 620, distance: 71.1
drag, startPoint x: 867, startPoint y: 620, endPoint x: 811, endPoint y: 679, distance: 81.3
click at [811, 681] on div "**********" at bounding box center [806, 429] width 1032 height 850
click at [696, 282] on p at bounding box center [806, 282] width 901 height 15
drag, startPoint x: 763, startPoint y: 643, endPoint x: 758, endPoint y: 606, distance: 37.3
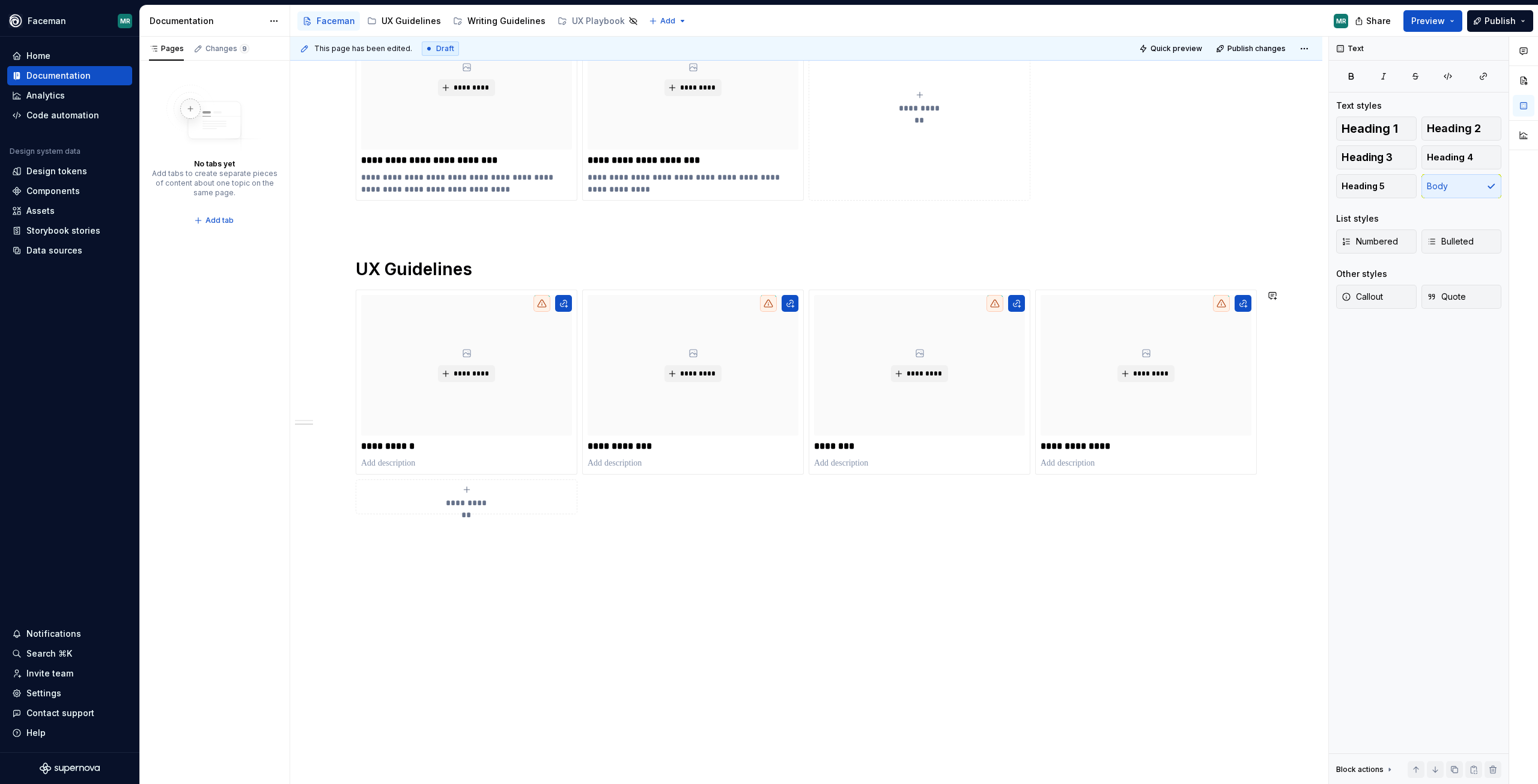
scroll to position [374, 0]
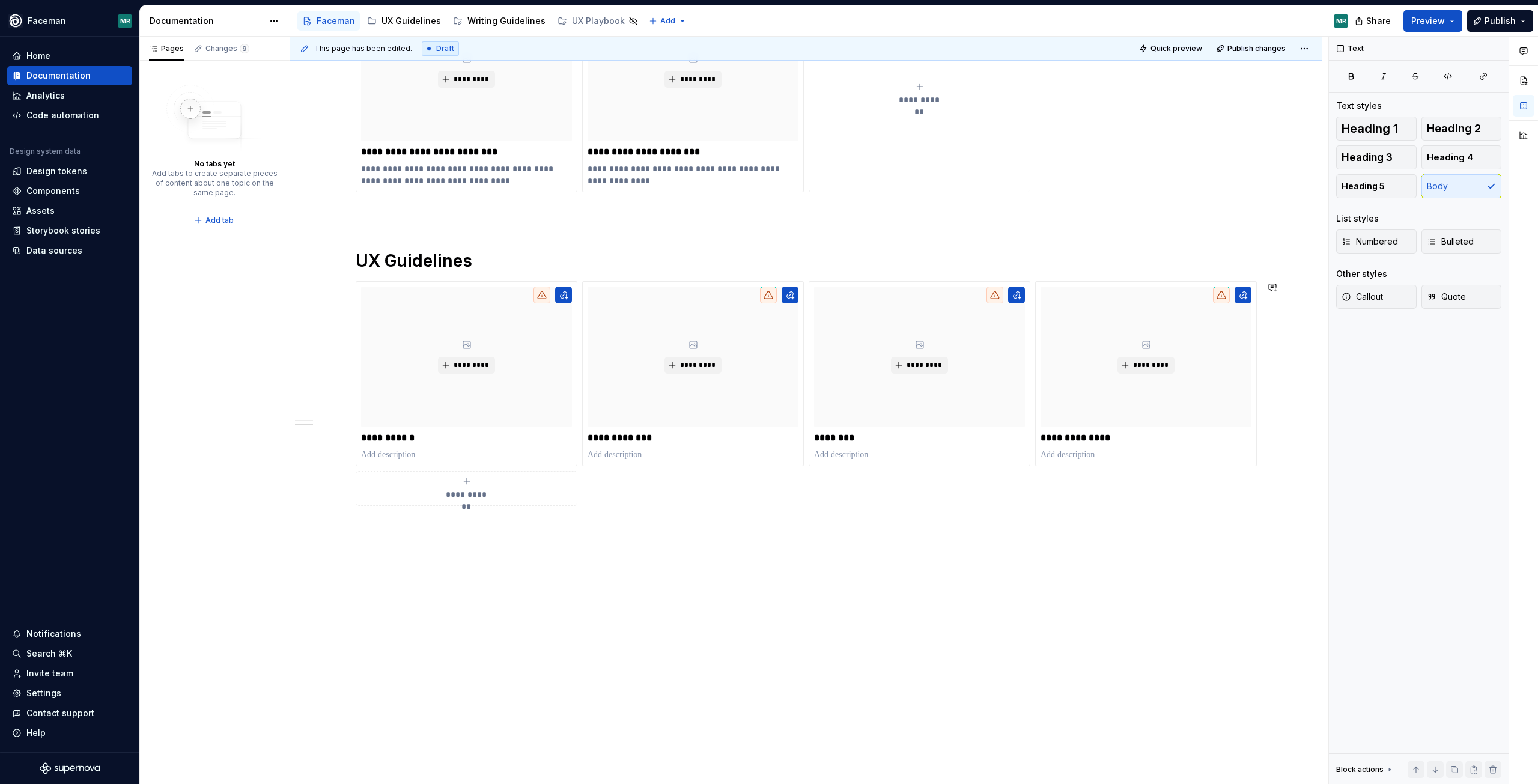
click at [395, 561] on div "**********" at bounding box center [809, 411] width 1039 height 748
click at [406, 536] on div "**********" at bounding box center [806, 256] width 901 height 585
click at [374, 567] on div "**********" at bounding box center [806, 267] width 901 height 607
click at [337, 559] on div "**********" at bounding box center [806, 370] width 1032 height 871
click at [361, 570] on div "**********" at bounding box center [806, 267] width 901 height 607
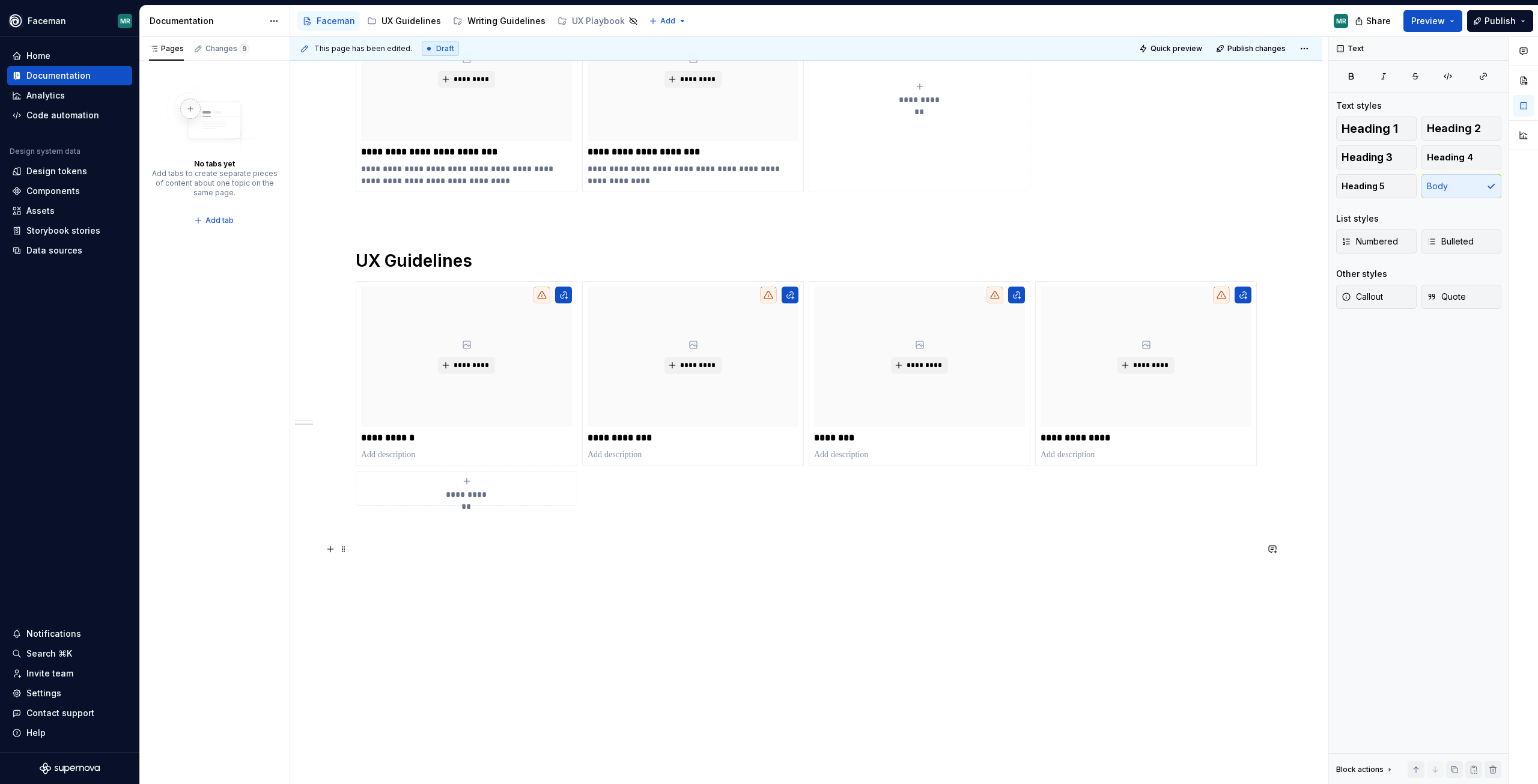
click at [368, 552] on p at bounding box center [806, 549] width 901 height 15
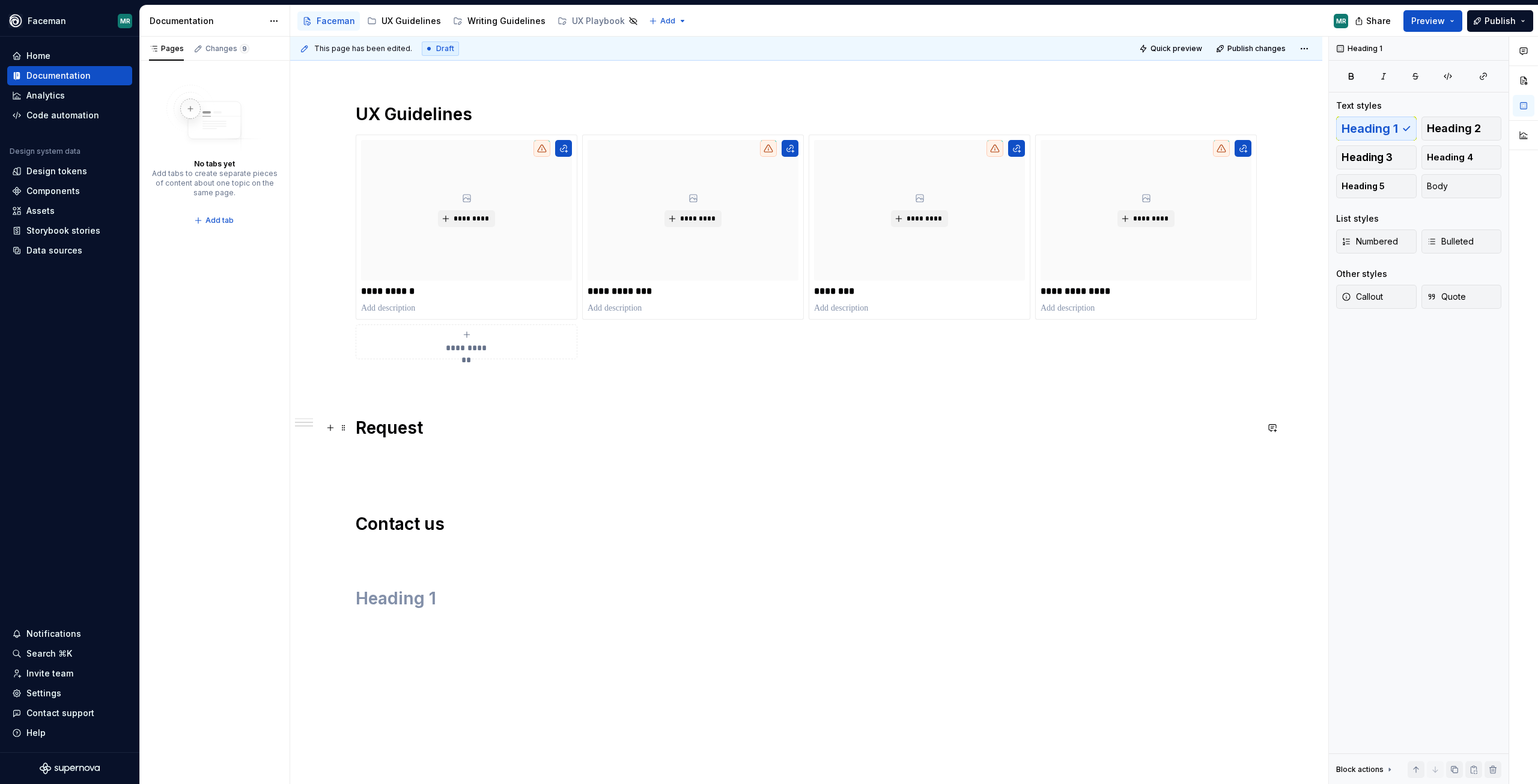
click at [439, 430] on h1 "Request" at bounding box center [806, 427] width 901 height 21
click at [402, 590] on h1 "Contact us" at bounding box center [806, 589] width 901 height 21
click at [375, 507] on div "**********" at bounding box center [806, 246] width 901 height 857
click at [398, 490] on div "**********" at bounding box center [806, 261] width 901 height 888
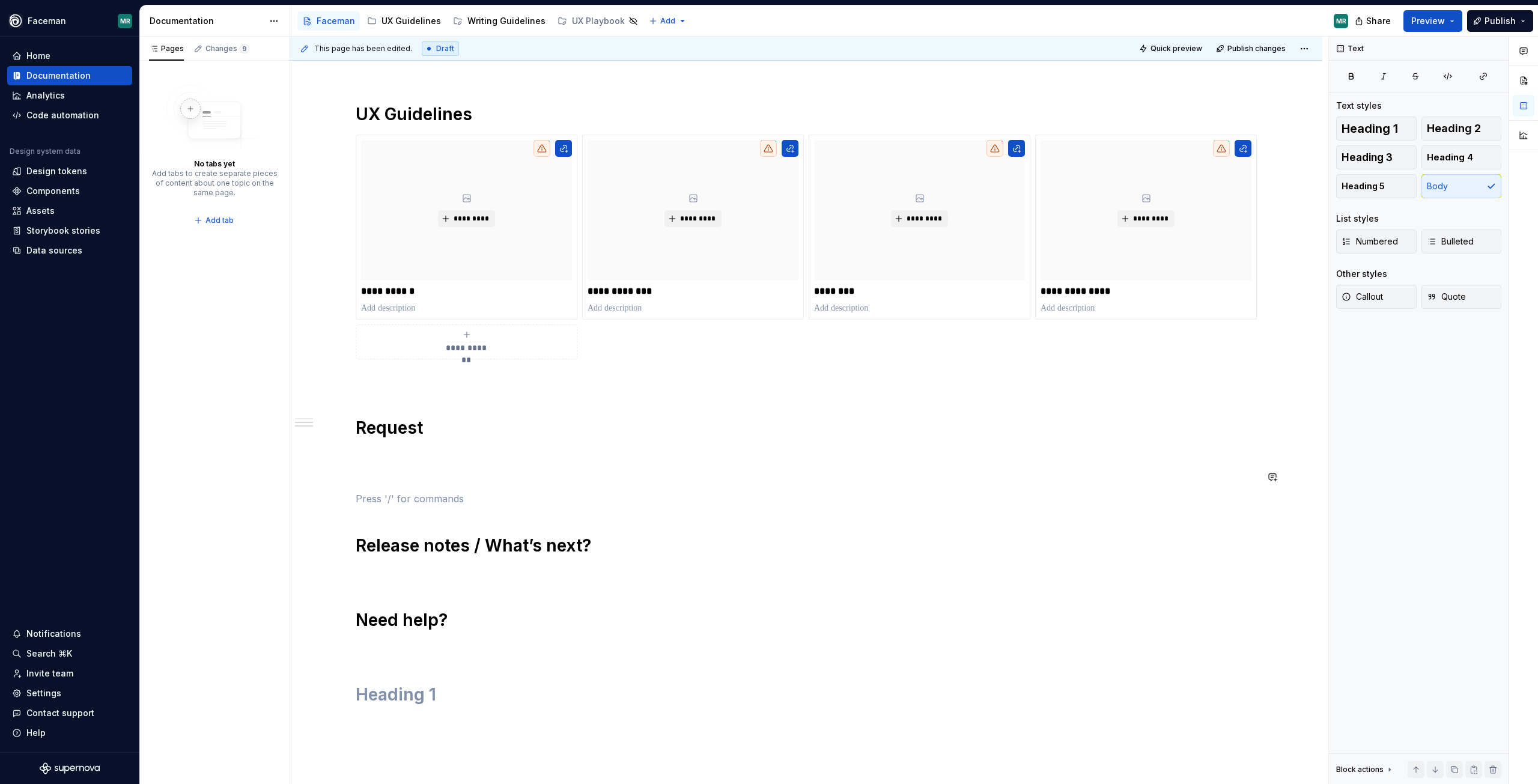
click at [387, 454] on p at bounding box center [806, 456] width 901 height 15
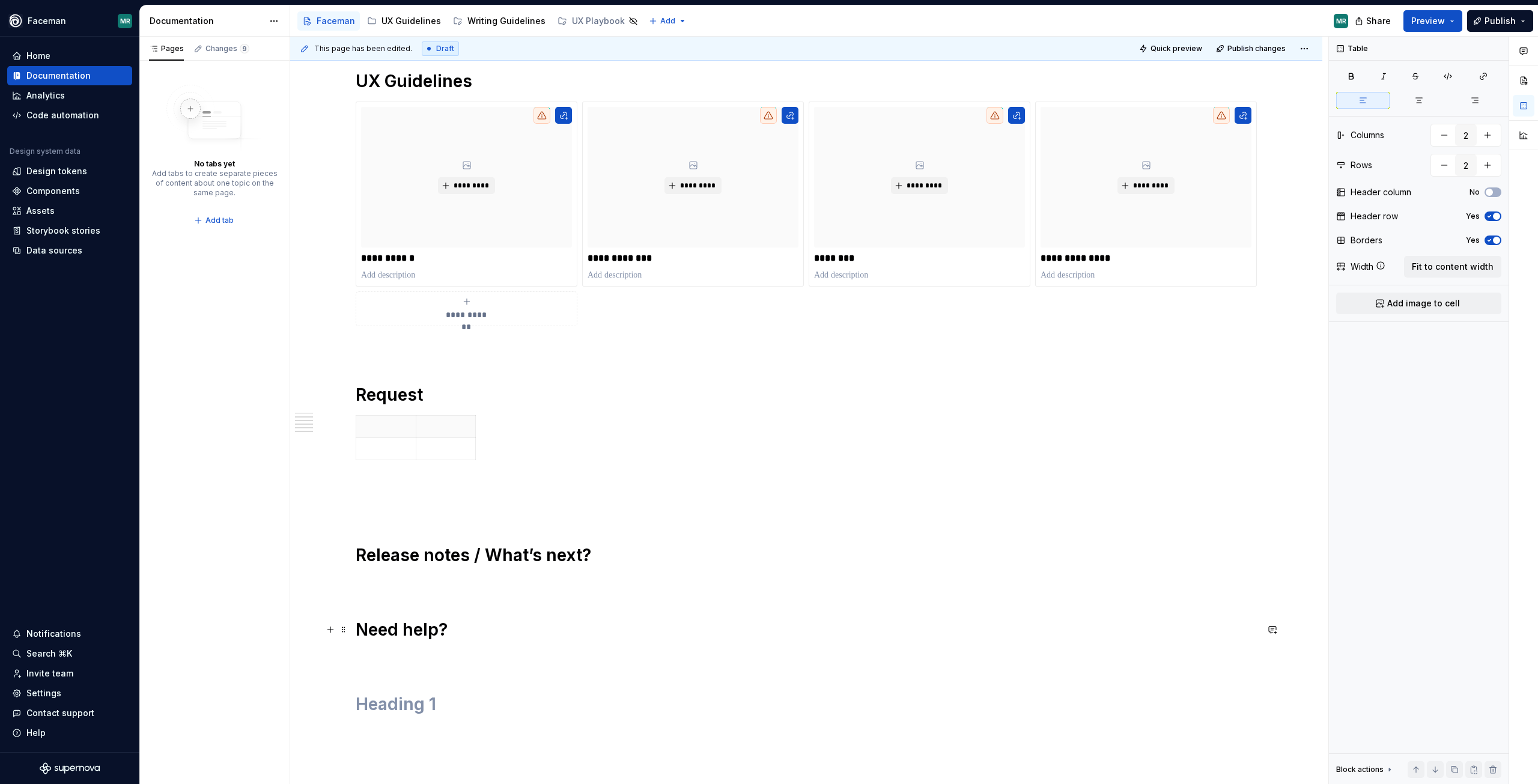
scroll to position [673, 0]
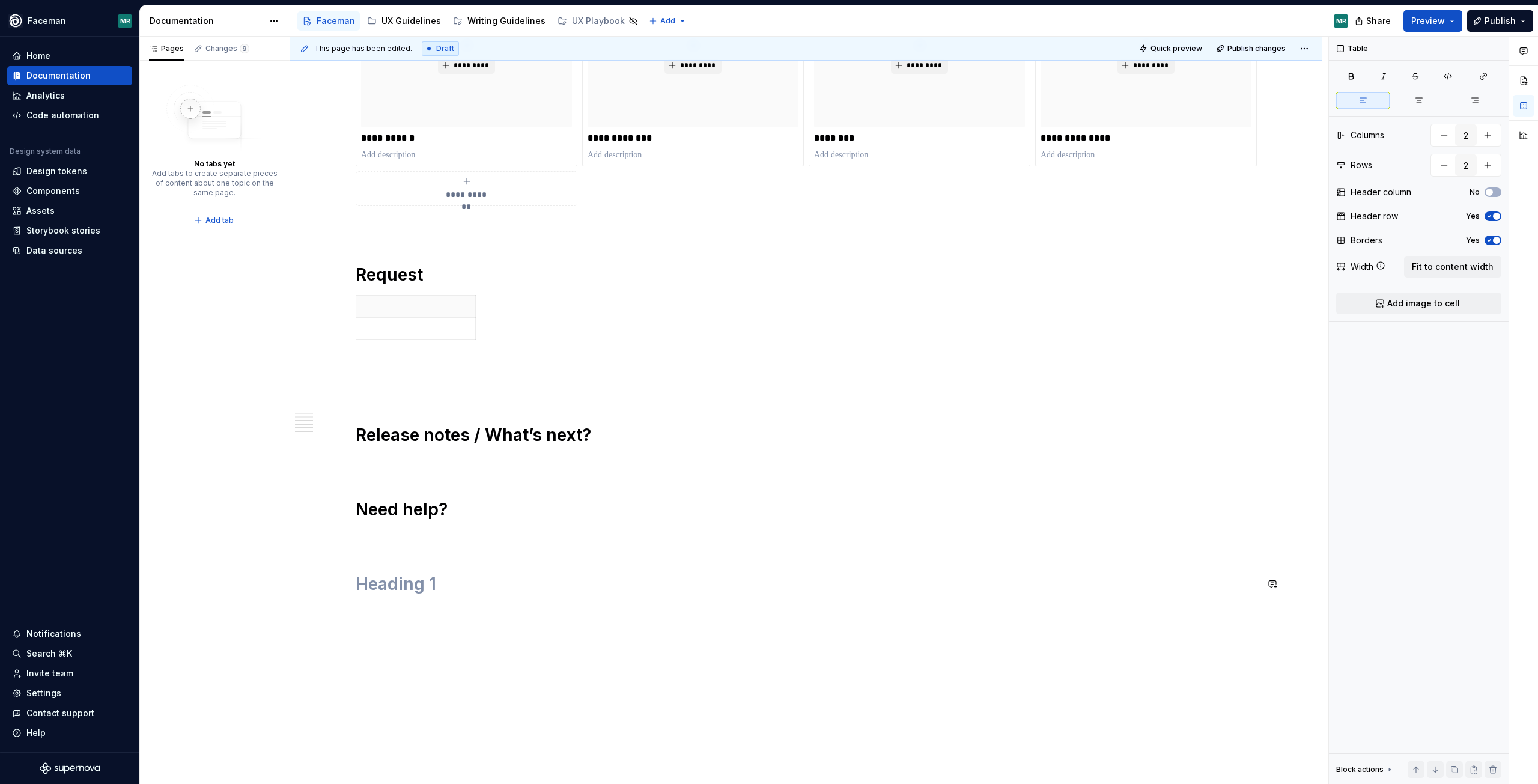
click at [397, 536] on p at bounding box center [806, 537] width 901 height 15
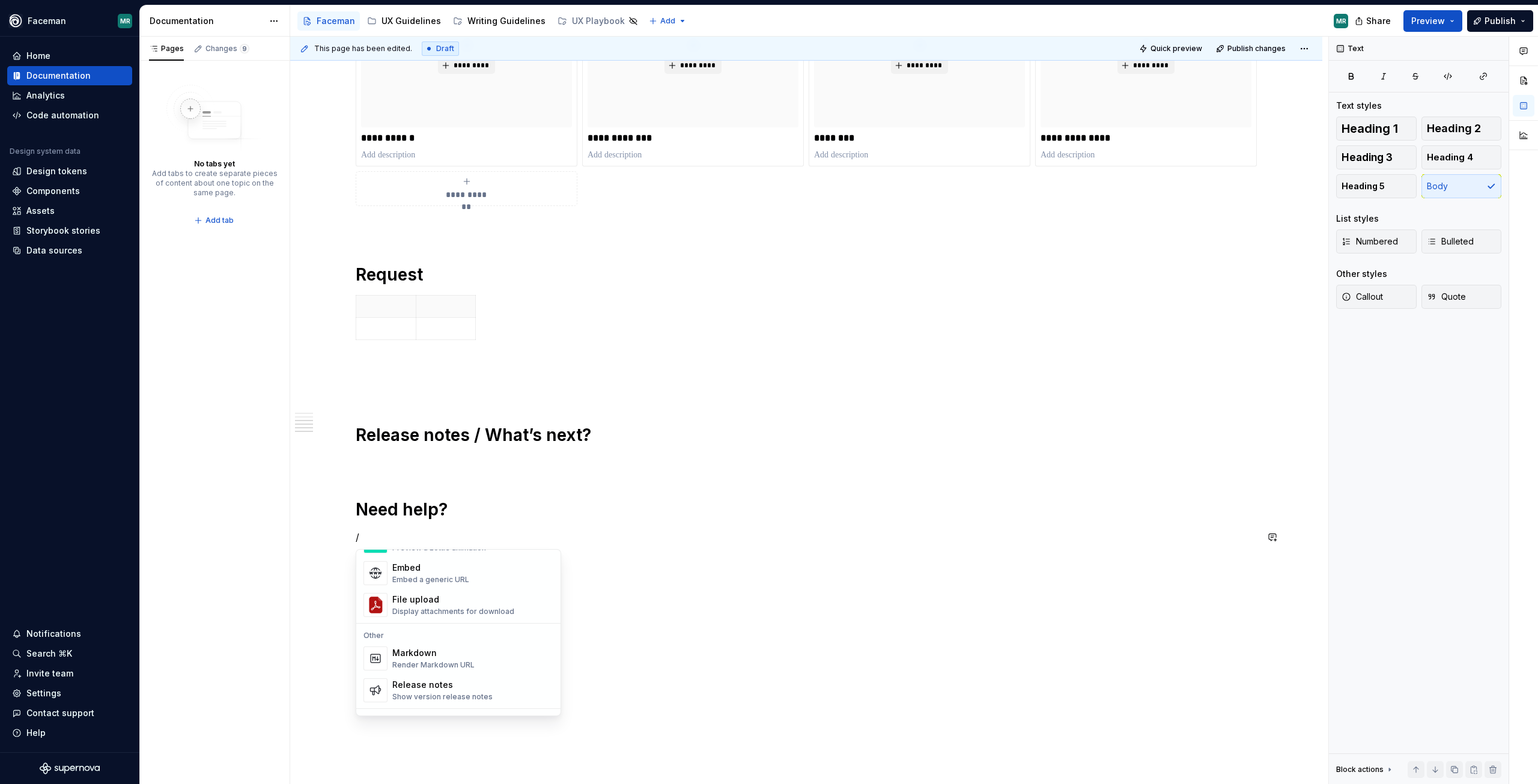
scroll to position [766, 0]
click at [377, 448] on div "**********" at bounding box center [806, 130] width 901 height 931
click at [373, 455] on p at bounding box center [806, 462] width 901 height 15
click at [604, 539] on p "/" at bounding box center [806, 537] width 901 height 15
click at [612, 430] on h1 "Release notes / What’s next?" at bounding box center [806, 434] width 901 height 21
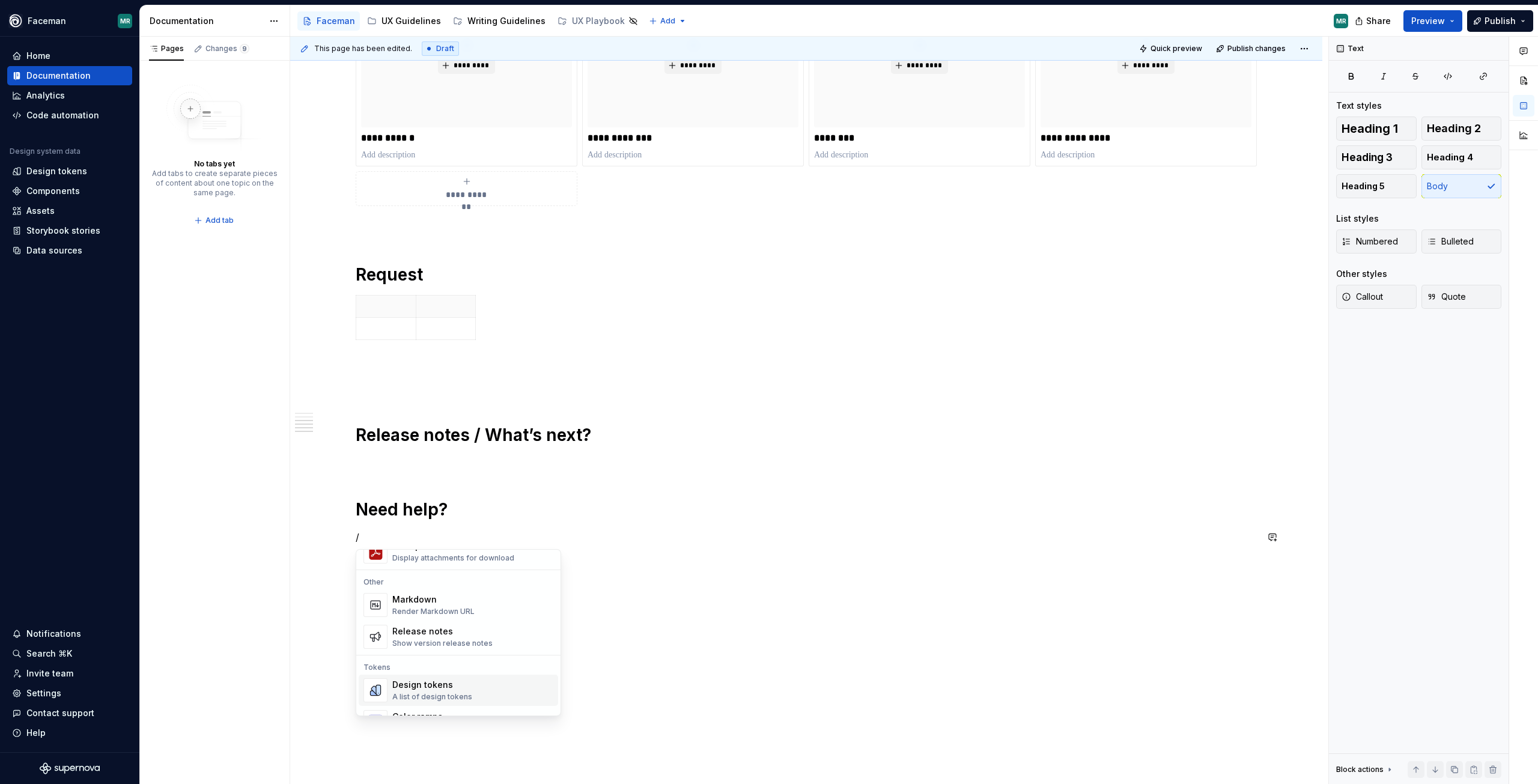
click at [666, 743] on div "**********" at bounding box center [809, 411] width 1039 height 748
click at [420, 614] on div "**********" at bounding box center [806, 240] width 1032 height 1210
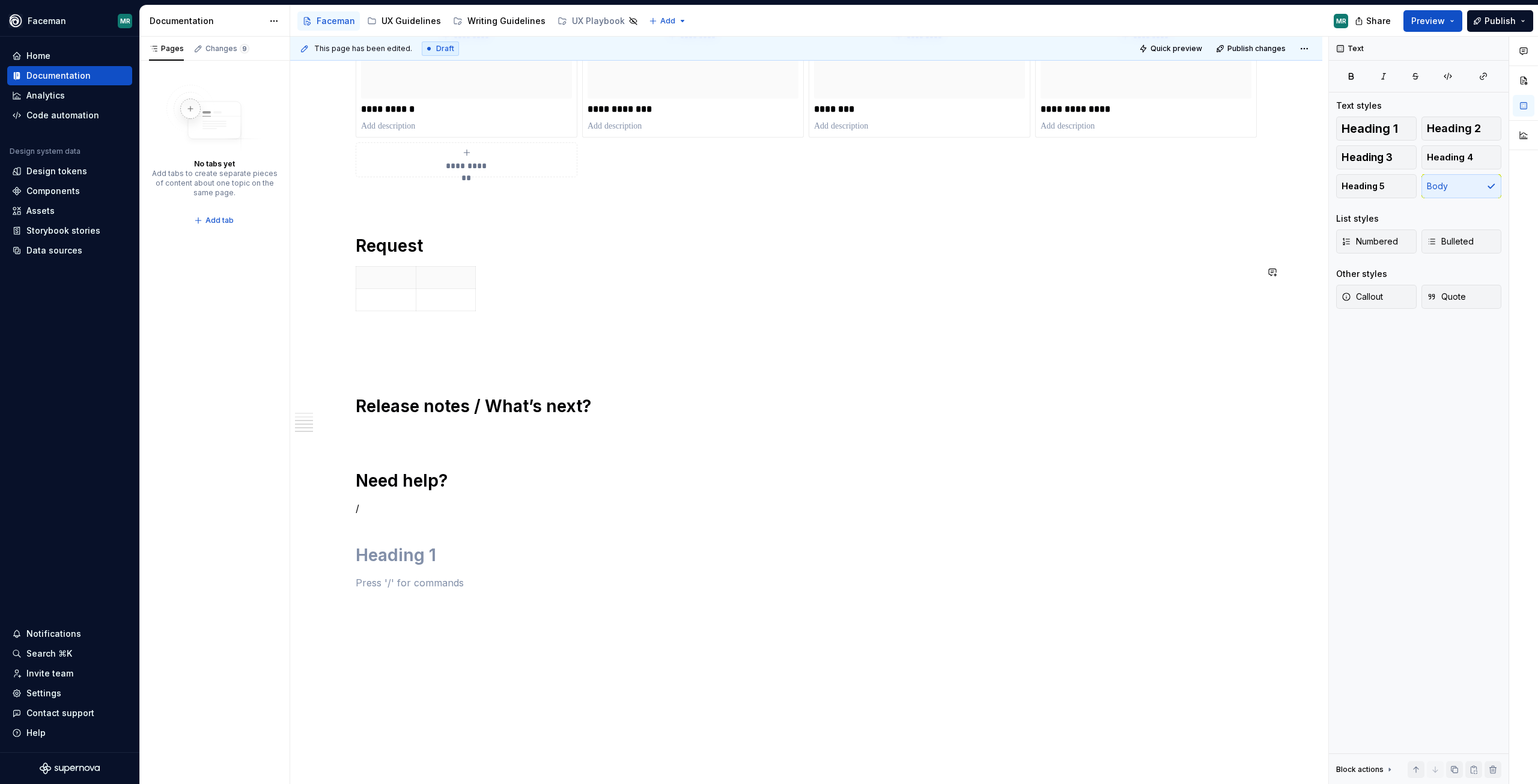
scroll to position [716, 0]
